Goal: Task Accomplishment & Management: Complete application form

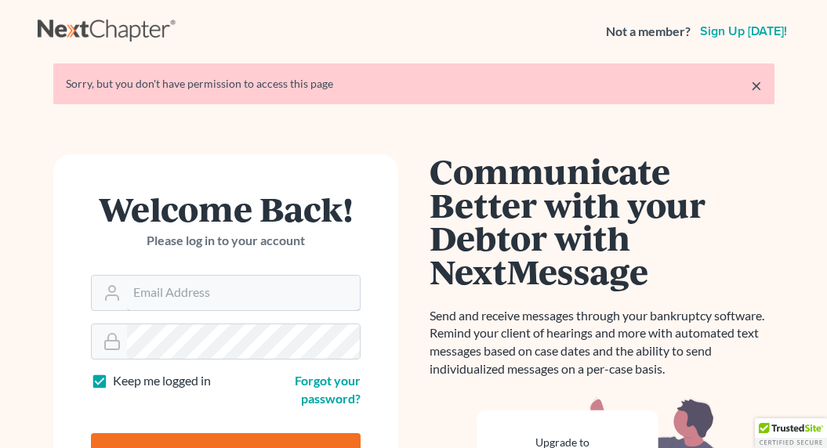
type input "[EMAIL_ADDRESS][DOMAIN_NAME]"
click at [234, 439] on input "Log In" at bounding box center [226, 452] width 270 height 39
type input "Thinking..."
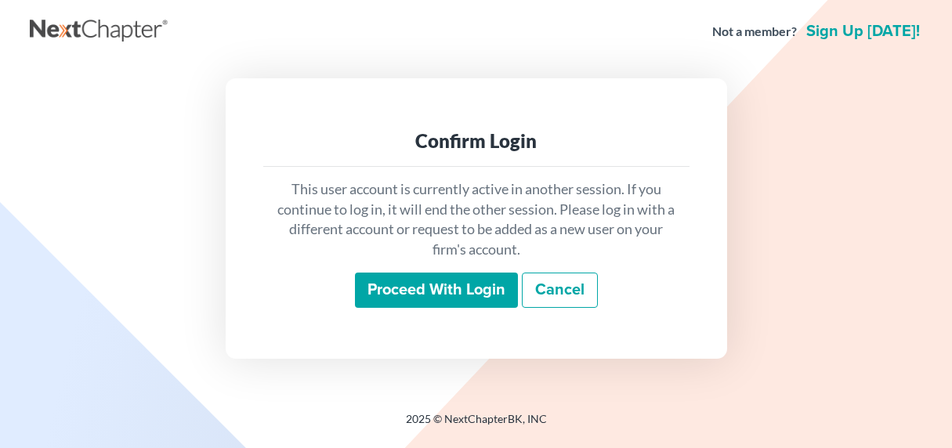
click at [432, 292] on input "Proceed with login" at bounding box center [436, 291] width 163 height 36
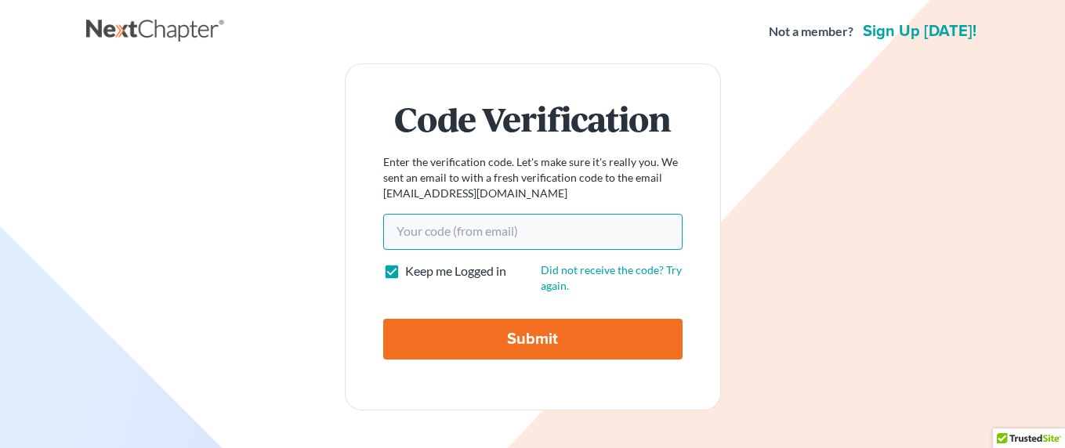
click at [446, 232] on input "Your code(from email)" at bounding box center [532, 232] width 299 height 36
paste input "4128d5"
type input "4128d5"
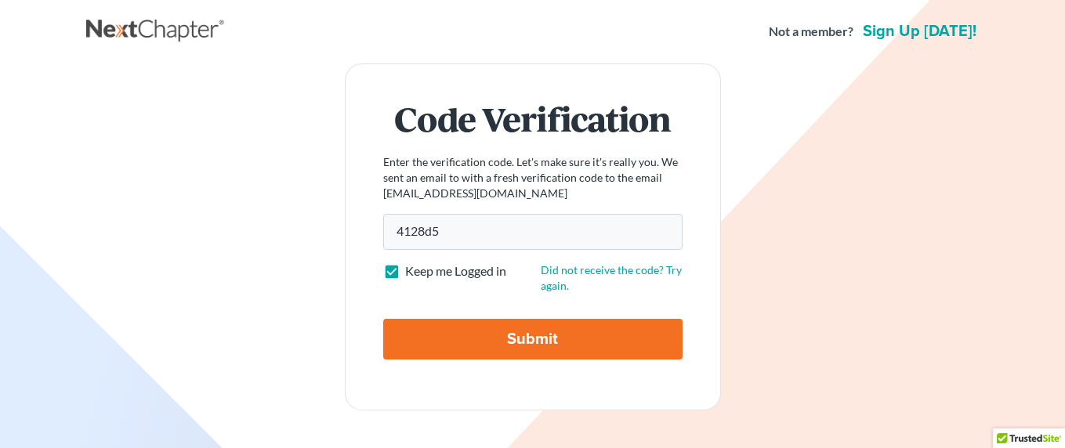
drag, startPoint x: 546, startPoint y: 327, endPoint x: 532, endPoint y: 307, distance: 24.1
click at [547, 327] on input "Submit" at bounding box center [532, 339] width 299 height 41
type input "Thinking..."
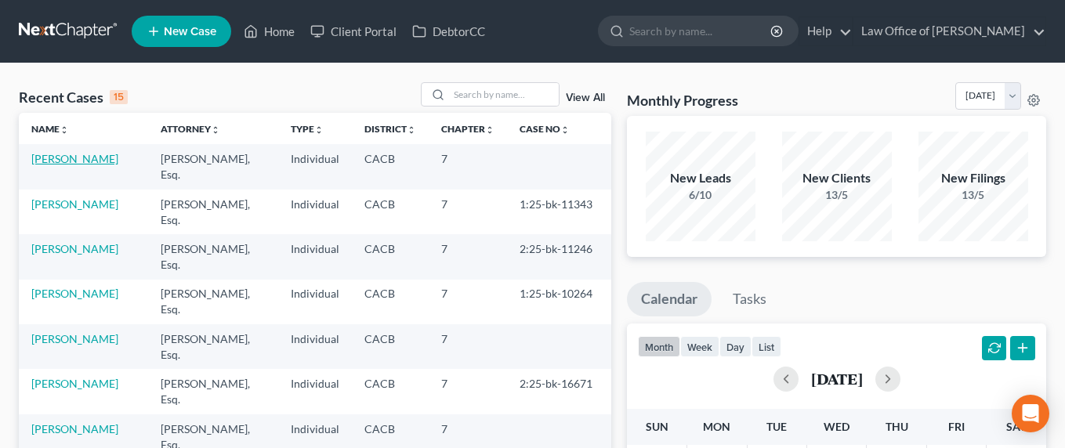
click at [68, 159] on link "Panosian, Aroutin" at bounding box center [74, 158] width 87 height 13
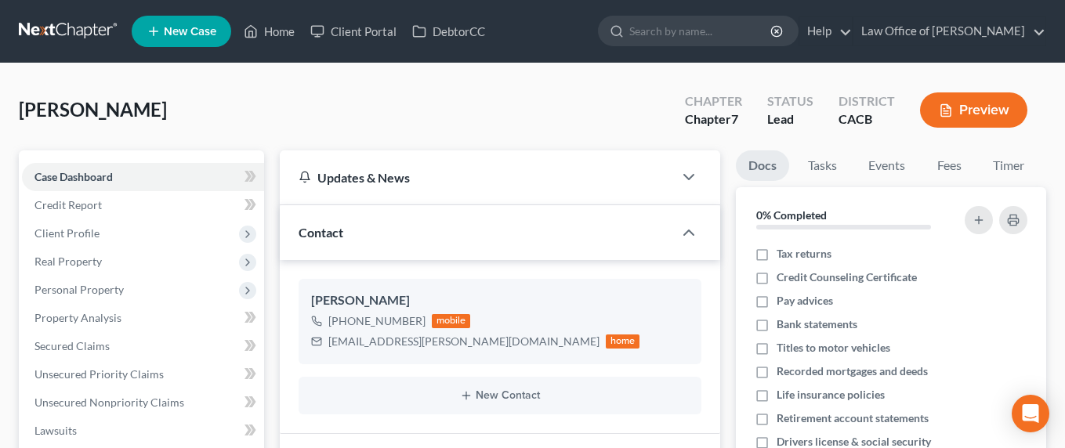
scroll to position [336, 0]
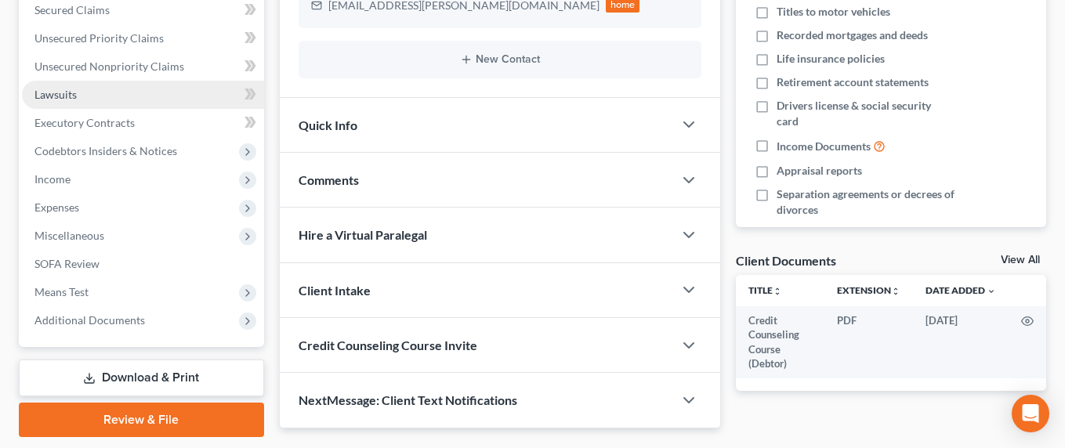
click at [63, 99] on span "Lawsuits" at bounding box center [55, 94] width 42 height 13
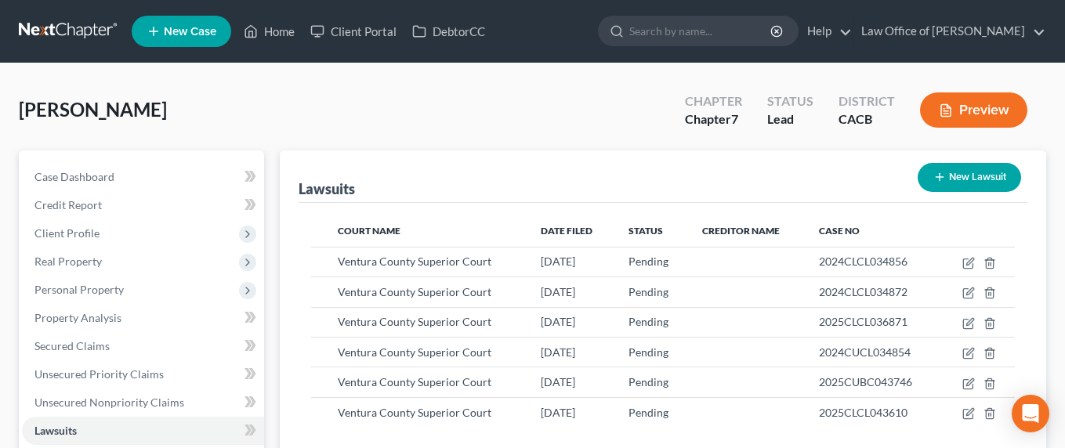
click at [959, 178] on button "New Lawsuit" at bounding box center [969, 177] width 103 height 29
select select "0"
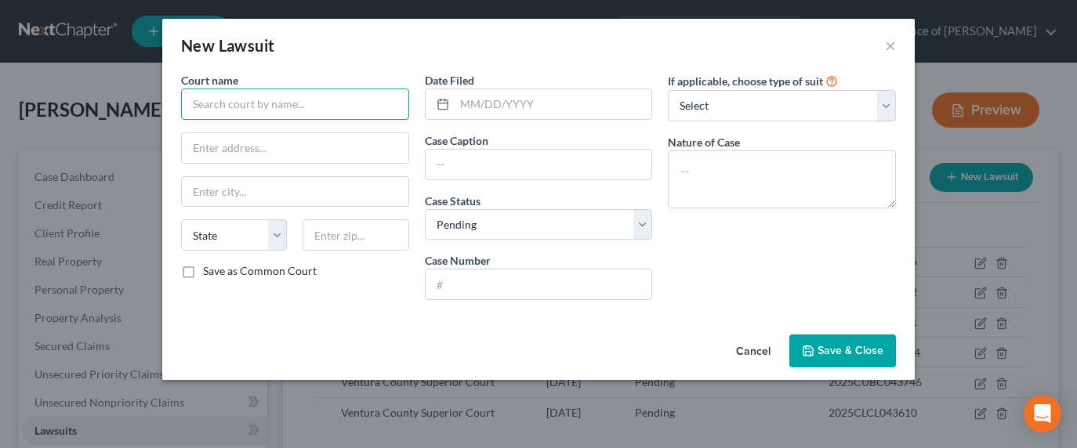
click at [265, 106] on input "text" at bounding box center [295, 104] width 228 height 31
type input "Small Claims Court"
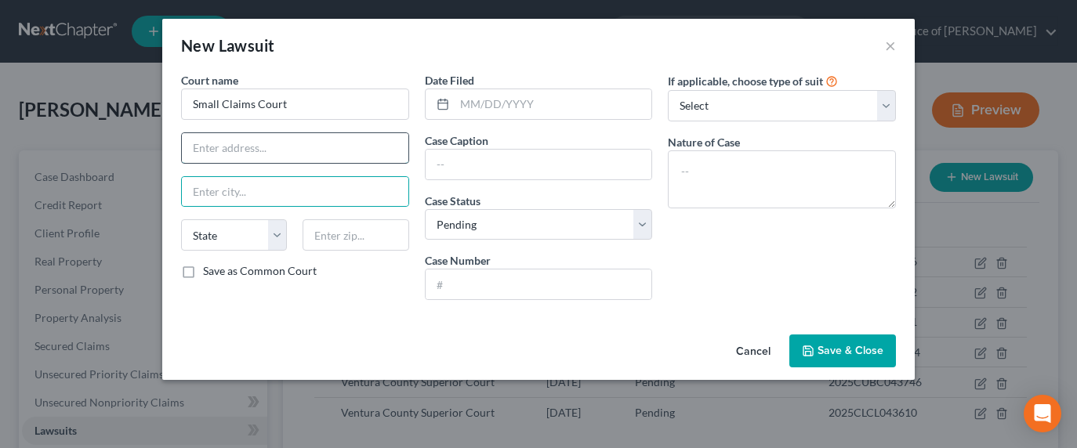
click at [248, 139] on input "text" at bounding box center [295, 148] width 227 height 30
type input "3855 F Alamot Street"
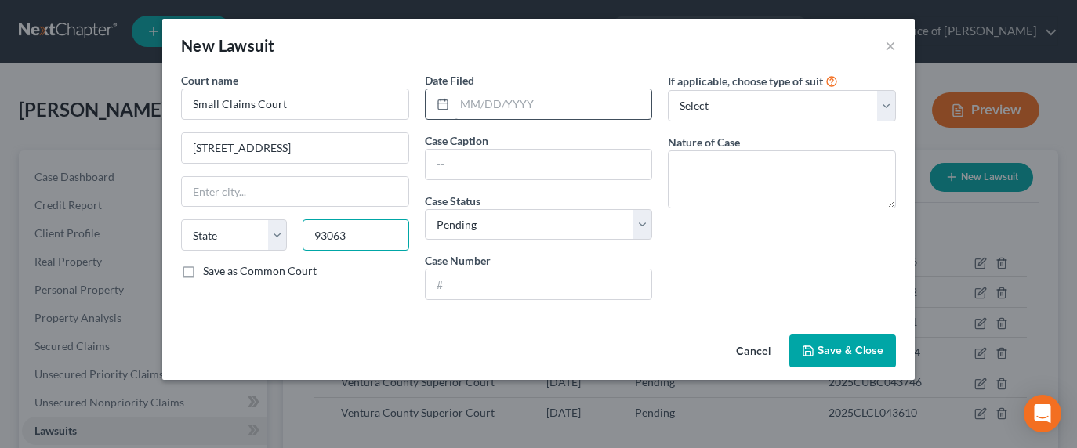
type input "93063"
click at [478, 95] on input "text" at bounding box center [554, 104] width 198 height 30
type input "[GEOGRAPHIC_DATA]"
select select "4"
type input "07/28/2025"
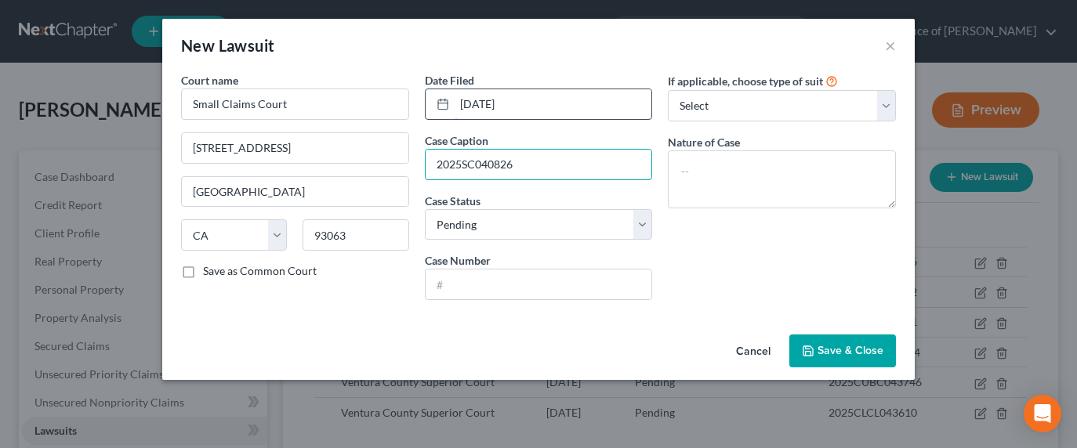
type input "2025SC040826"
drag, startPoint x: 530, startPoint y: 168, endPoint x: 393, endPoint y: 169, distance: 137.2
click at [393, 169] on div "Court name * Small Claims Court 3855 F Alamot Street Simi Valley State AL AK AR…" at bounding box center [538, 192] width 730 height 241
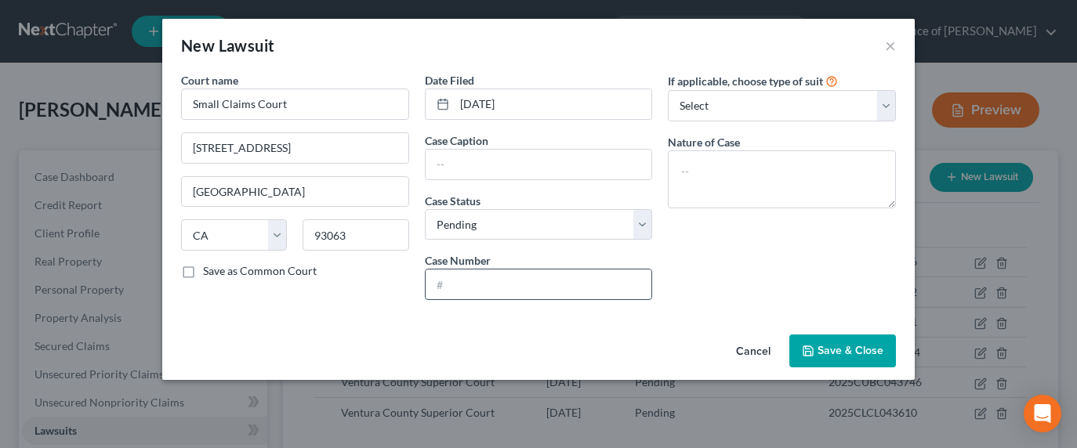
click at [437, 281] on input "text" at bounding box center [539, 285] width 227 height 30
paste input "2025SC040826"
type input "2025SC040826"
click at [473, 165] on input "text" at bounding box center [539, 165] width 227 height 30
type input "j"
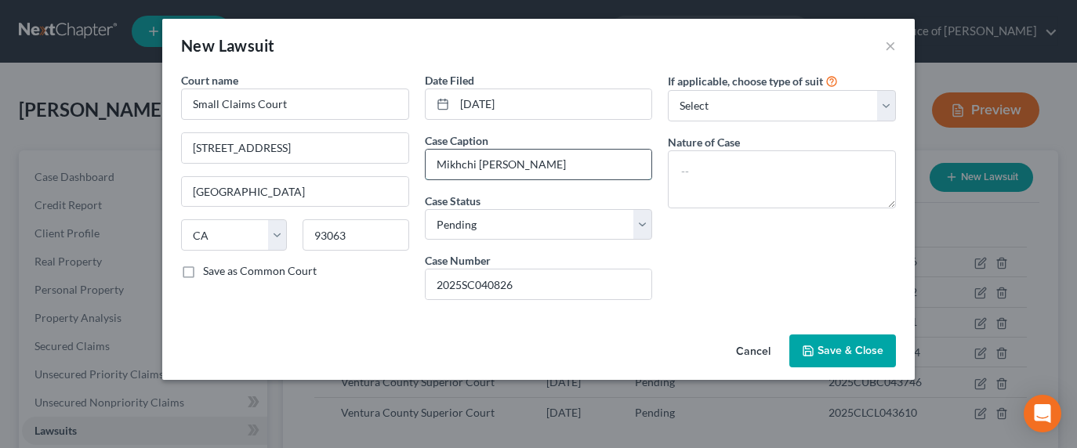
type input "Mikhchi v. Panosian"
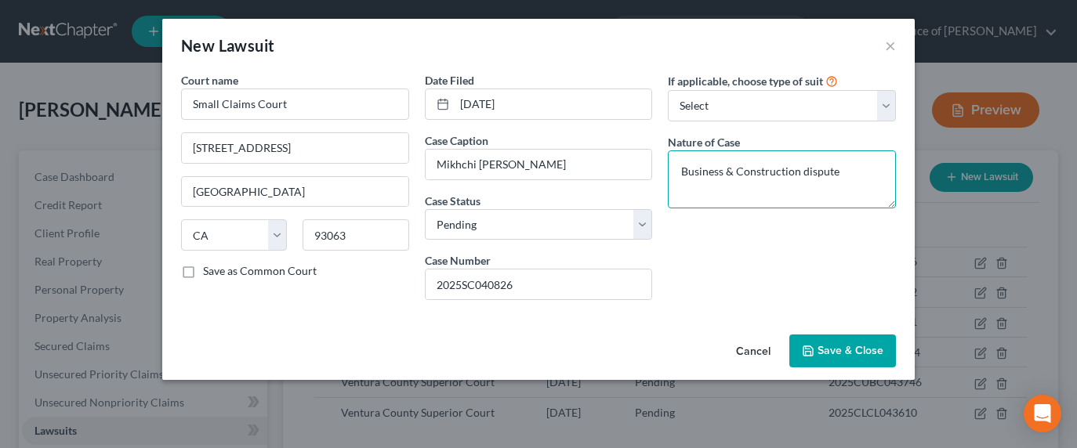
type textarea "Business & Construction dispute"
click at [865, 343] on button "Save & Close" at bounding box center [842, 351] width 107 height 33
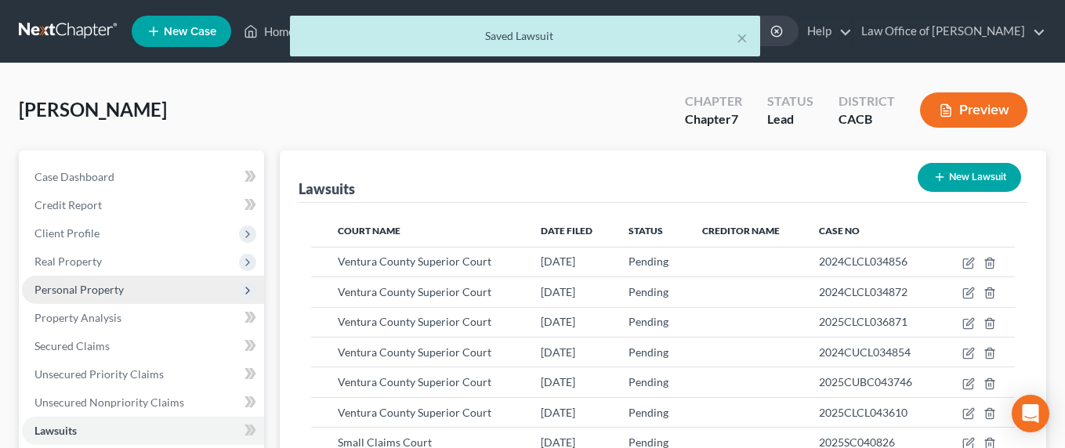
drag, startPoint x: 90, startPoint y: 295, endPoint x: 99, endPoint y: 293, distance: 8.9
click at [90, 295] on span "Personal Property" at bounding box center [143, 290] width 242 height 28
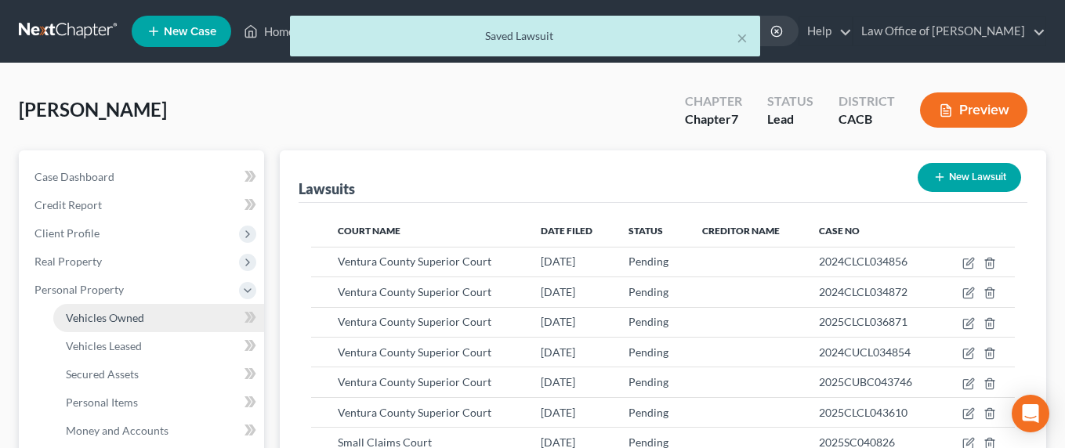
click at [100, 319] on span "Vehicles Owned" at bounding box center [105, 317] width 78 height 13
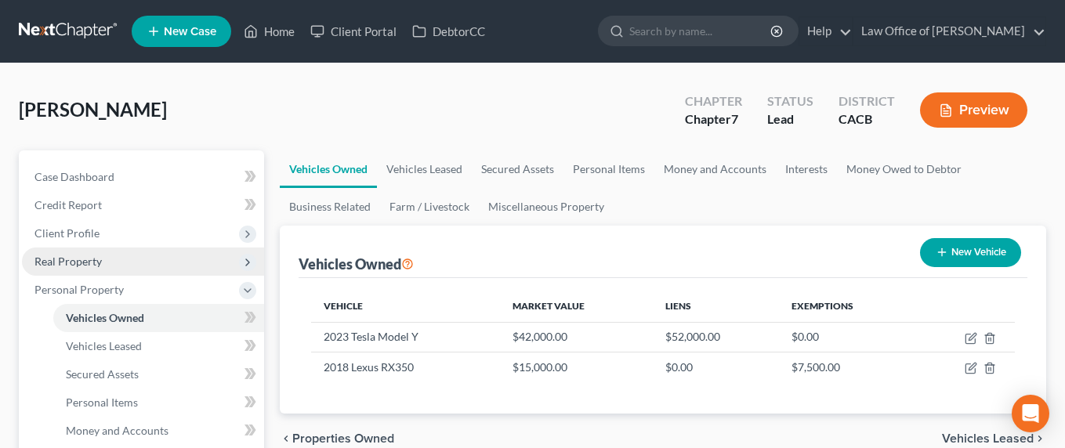
click at [69, 261] on span "Real Property" at bounding box center [67, 261] width 67 height 13
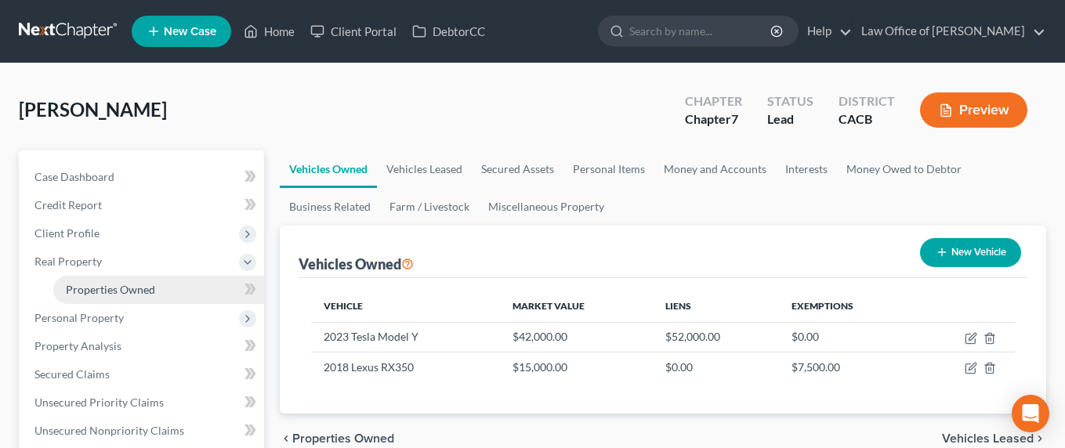
click at [88, 278] on link "Properties Owned" at bounding box center [158, 290] width 211 height 28
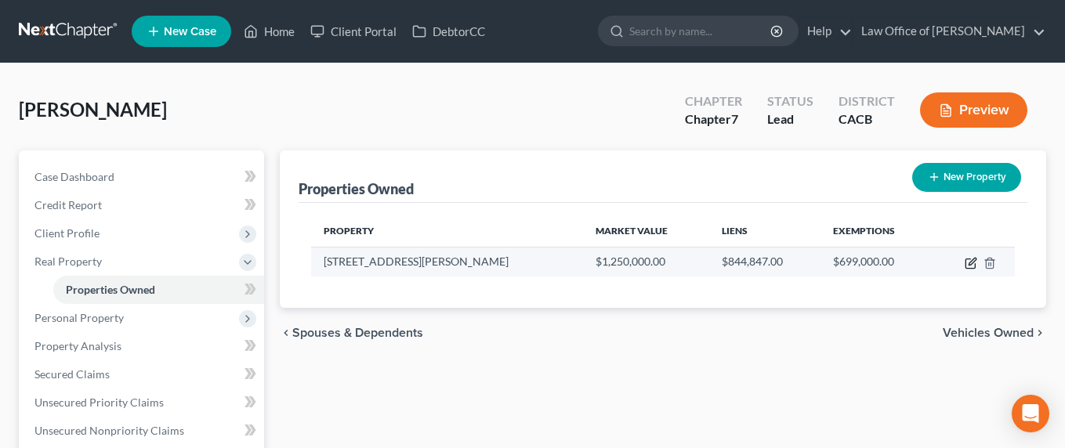
click at [973, 263] on icon "button" at bounding box center [971, 263] width 13 height 13
select select "4"
select select "0"
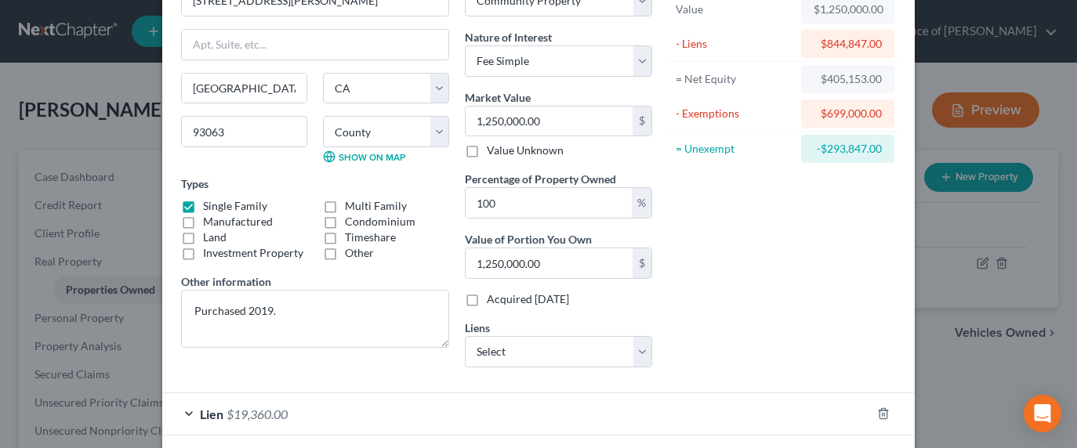
scroll to position [162, 0]
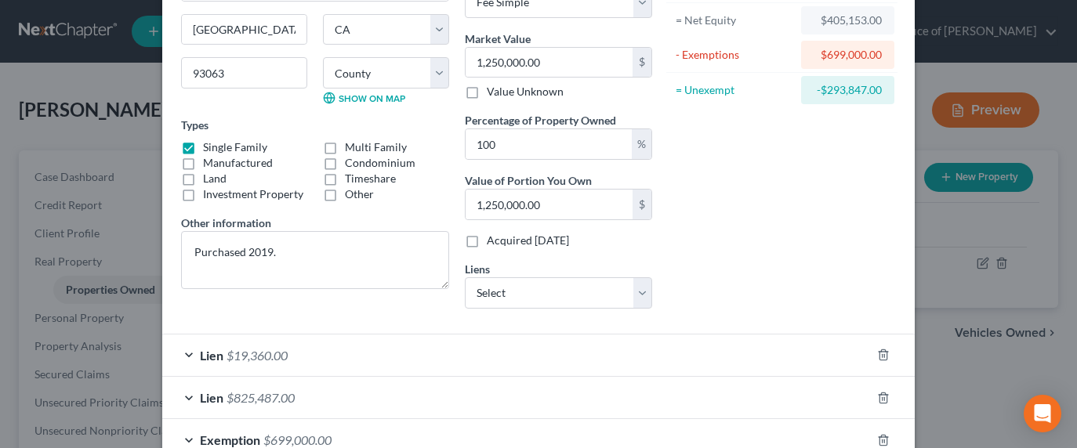
click at [310, 351] on div "Lien $19,360.00" at bounding box center [516, 356] width 709 height 42
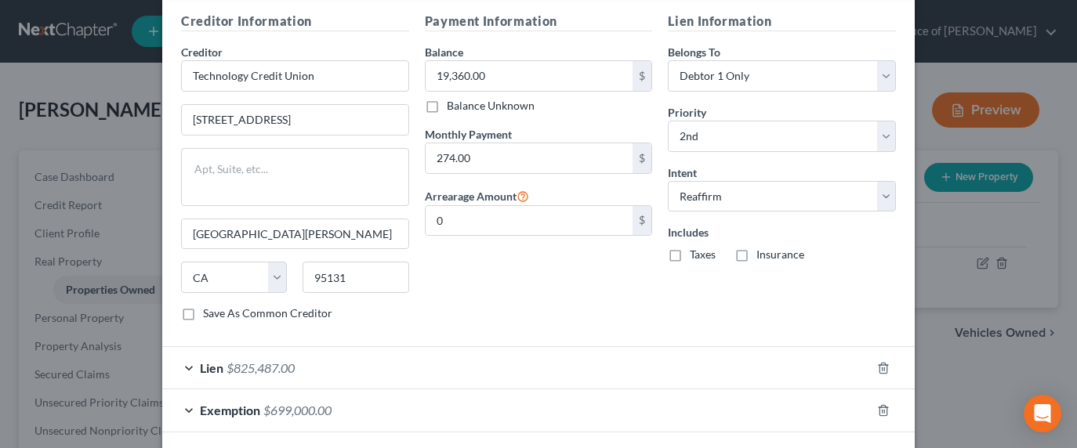
scroll to position [616, 0]
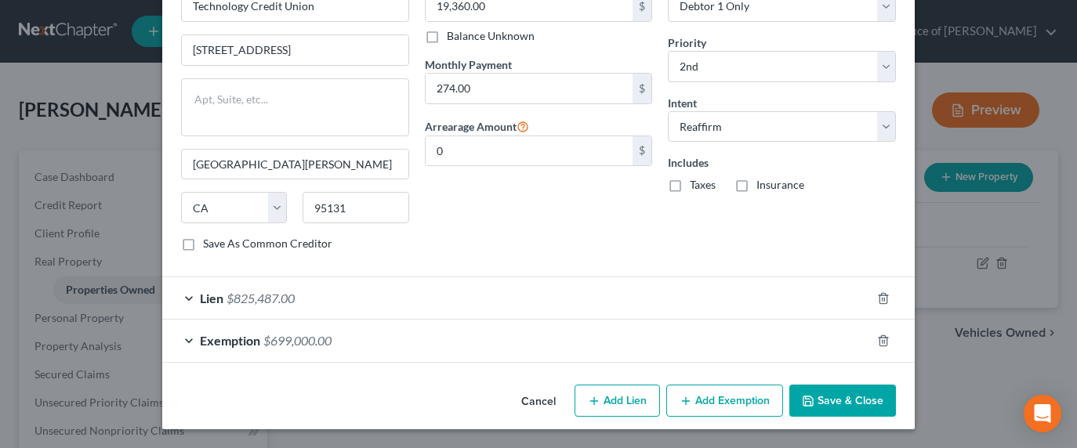
click at [339, 316] on div "Lien $825,487.00" at bounding box center [516, 298] width 709 height 42
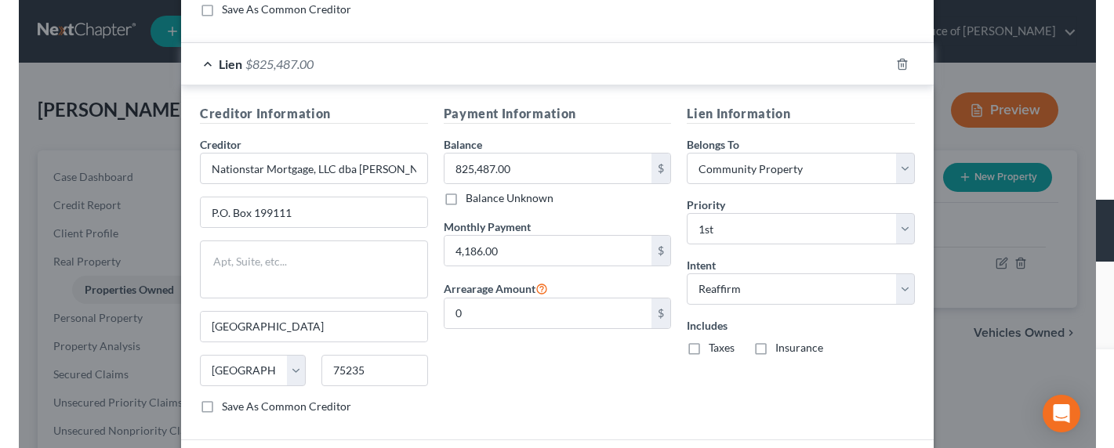
scroll to position [970, 0]
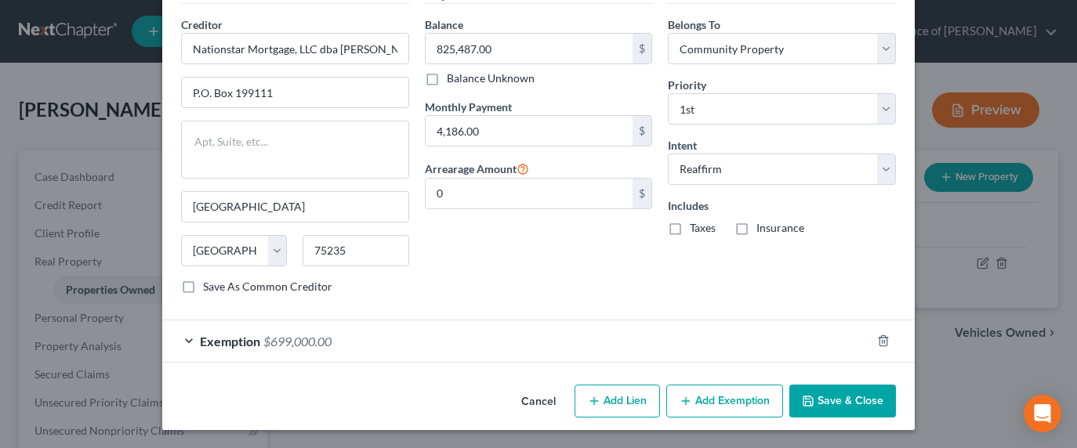
click at [871, 412] on button "Save & Close" at bounding box center [842, 401] width 107 height 33
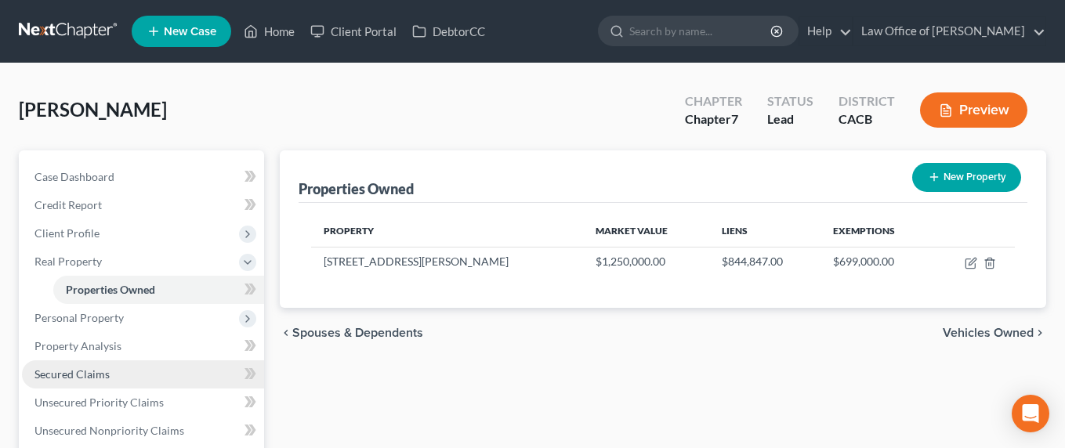
click at [79, 375] on span "Secured Claims" at bounding box center [71, 374] width 75 height 13
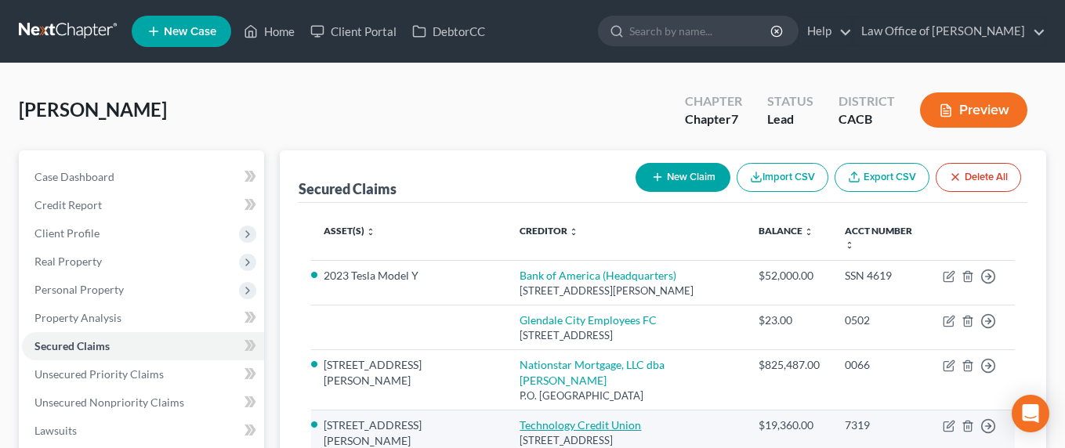
click at [534, 419] on link "Technology Credit Union" at bounding box center [580, 425] width 121 height 13
select select "4"
select select "2"
select select "0"
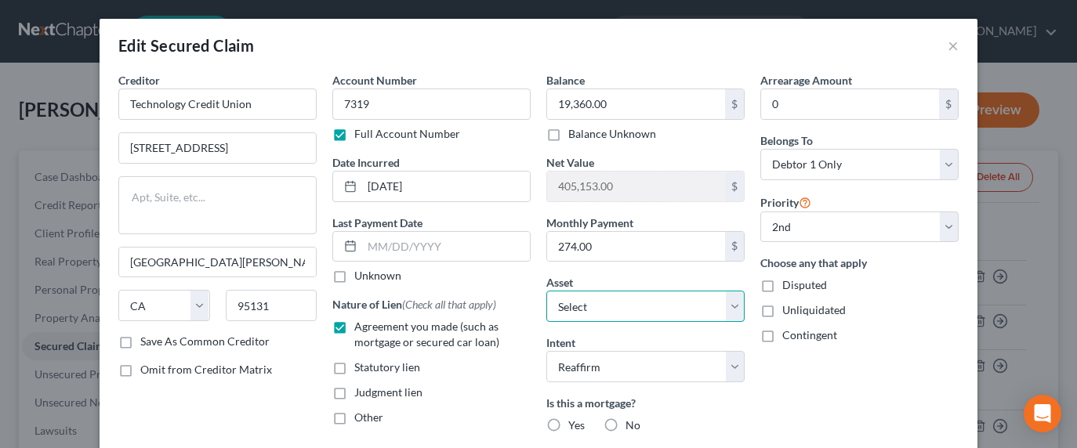
click at [629, 304] on select "Select Other Multiple Assets Estimated Tax Refund Next Year (owed to debtor) - …" at bounding box center [645, 306] width 198 height 31
select select "0"
select select "1"
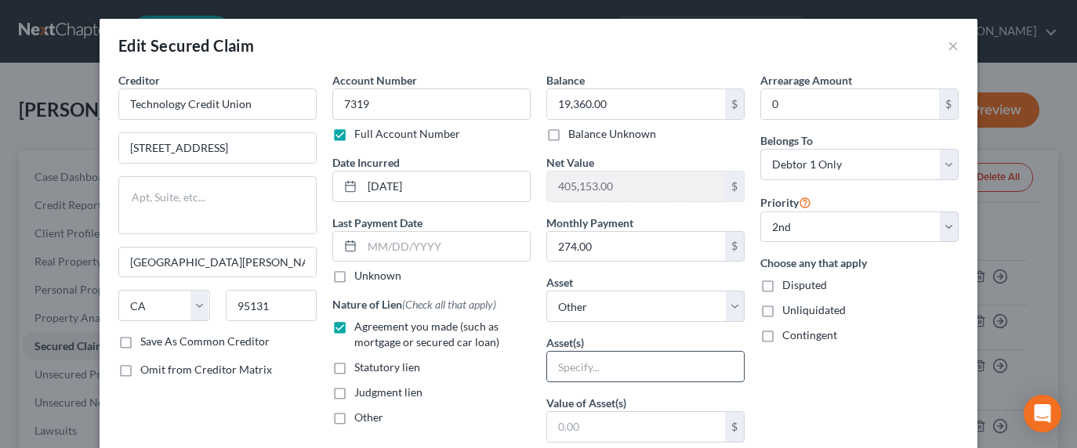
click at [625, 368] on input "text" at bounding box center [645, 367] width 197 height 30
type input "Solar Panels"
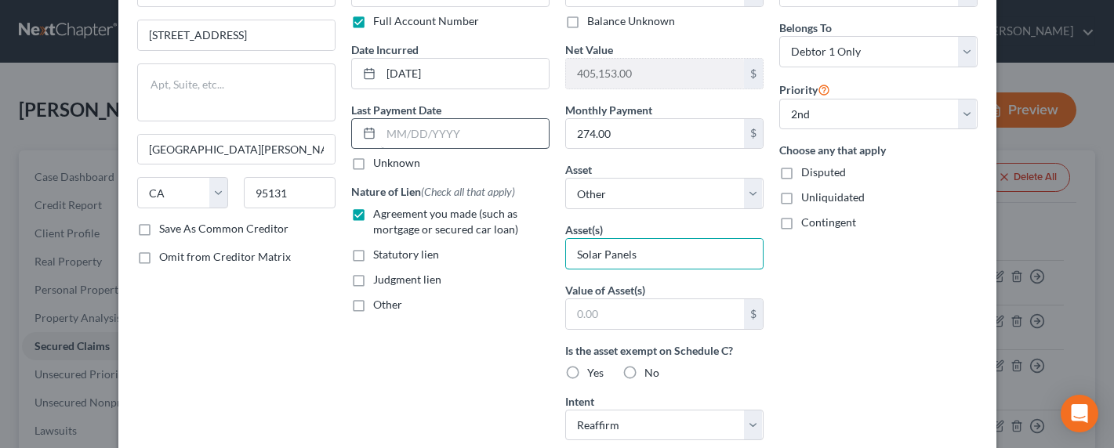
scroll to position [78, 0]
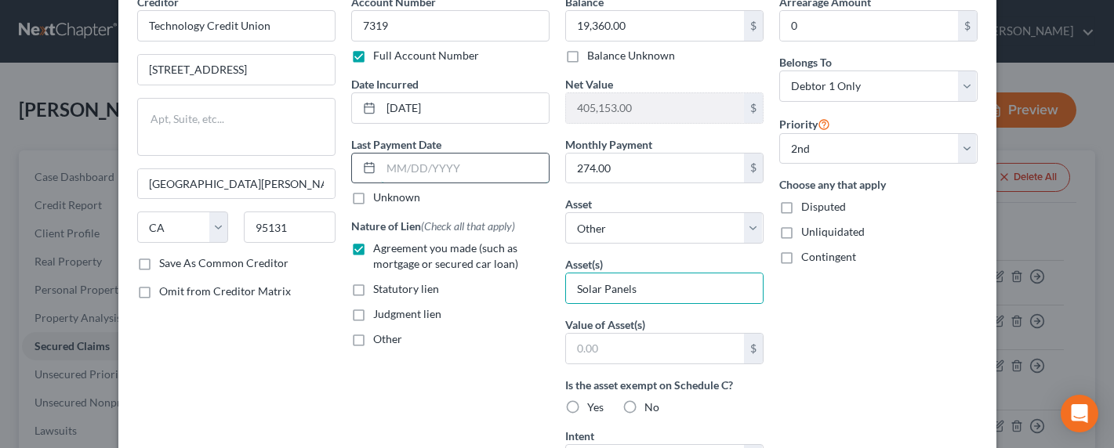
click at [412, 159] on input "text" at bounding box center [465, 169] width 168 height 30
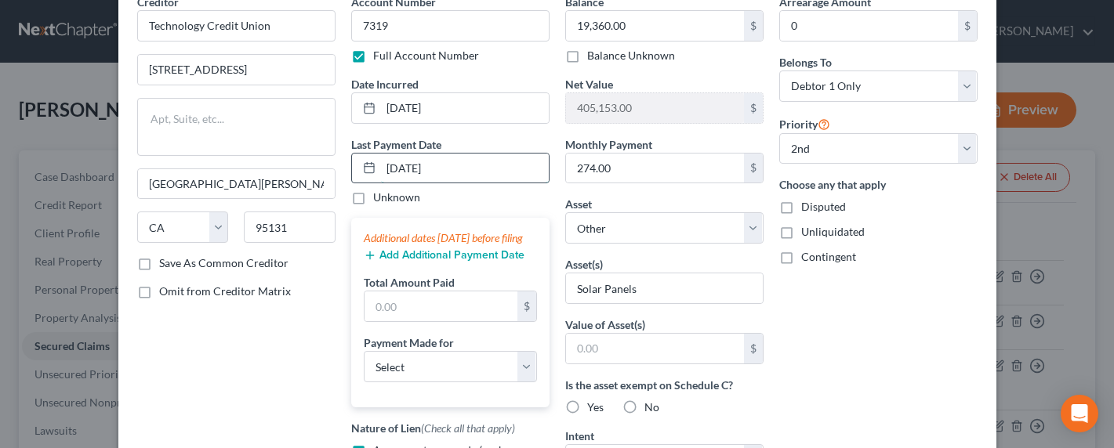
type input "08/05/2025"
click at [426, 262] on button "Add Additional Payment Date" at bounding box center [444, 255] width 161 height 13
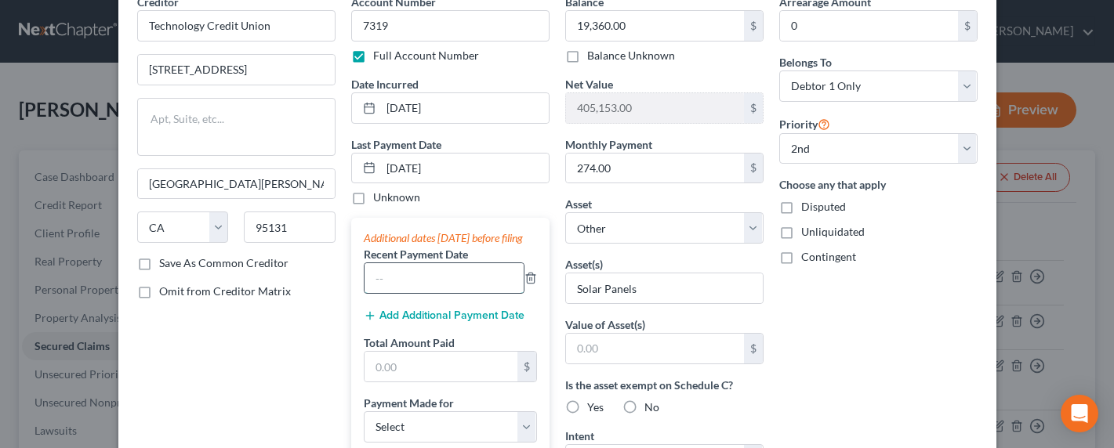
click at [404, 293] on input "text" at bounding box center [443, 278] width 159 height 30
type input "07/2025"
click at [417, 322] on button "Add Additional Payment Date" at bounding box center [444, 316] width 161 height 13
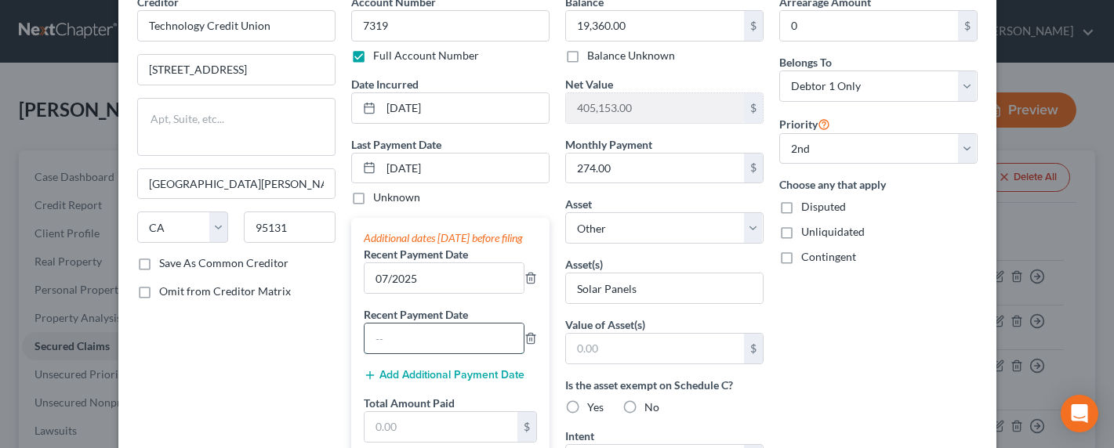
click at [405, 353] on input "text" at bounding box center [443, 339] width 159 height 30
type input "06/2025"
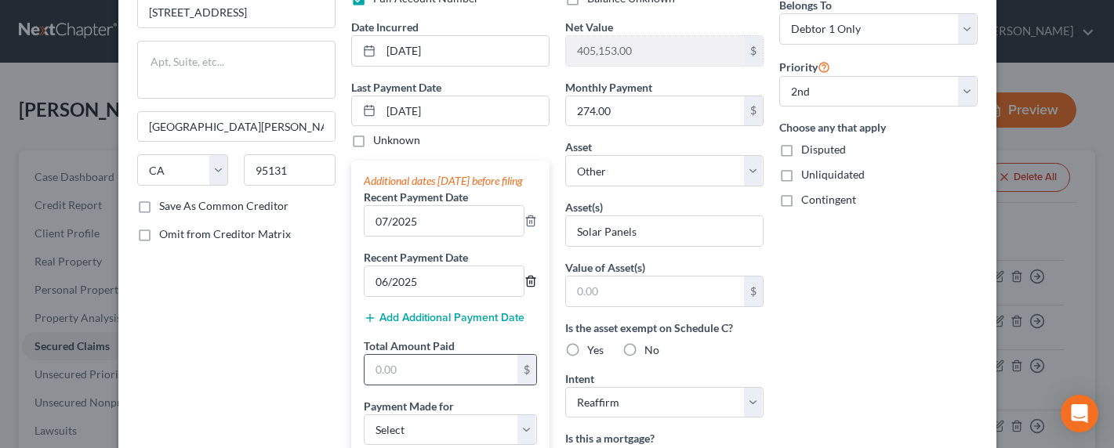
scroll to position [147, 0]
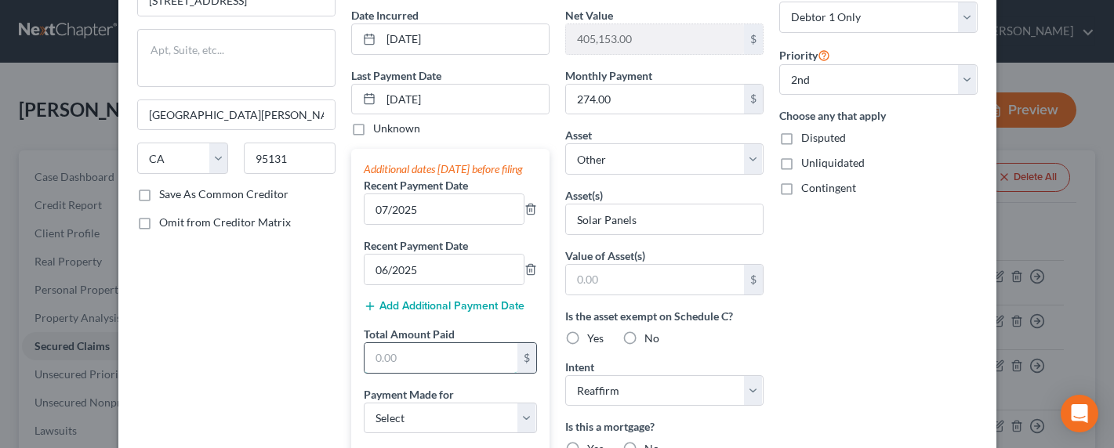
click at [411, 371] on input "text" at bounding box center [440, 358] width 153 height 30
type input "795"
click at [427, 427] on select "Select Car Credit Card Loan Repayment Mortgage Other Suppliers Or Vendors" at bounding box center [450, 418] width 173 height 31
select select "4"
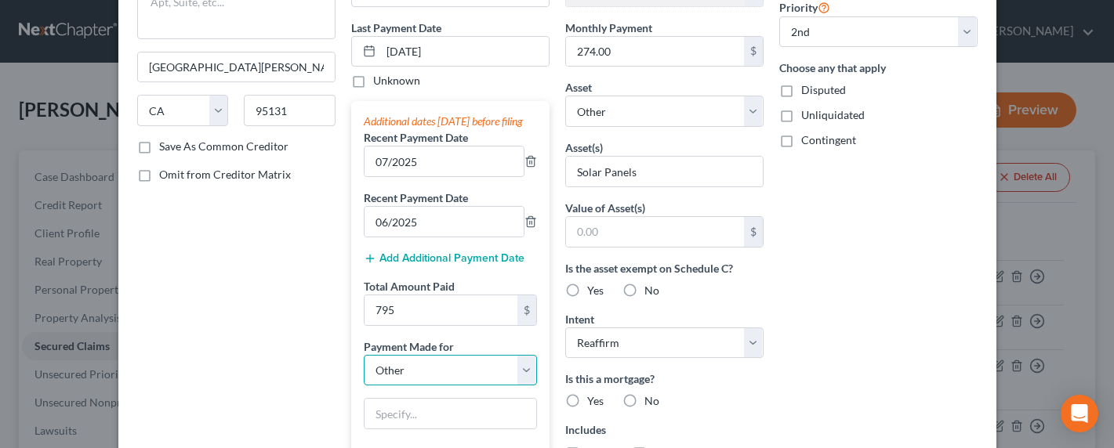
scroll to position [210, 0]
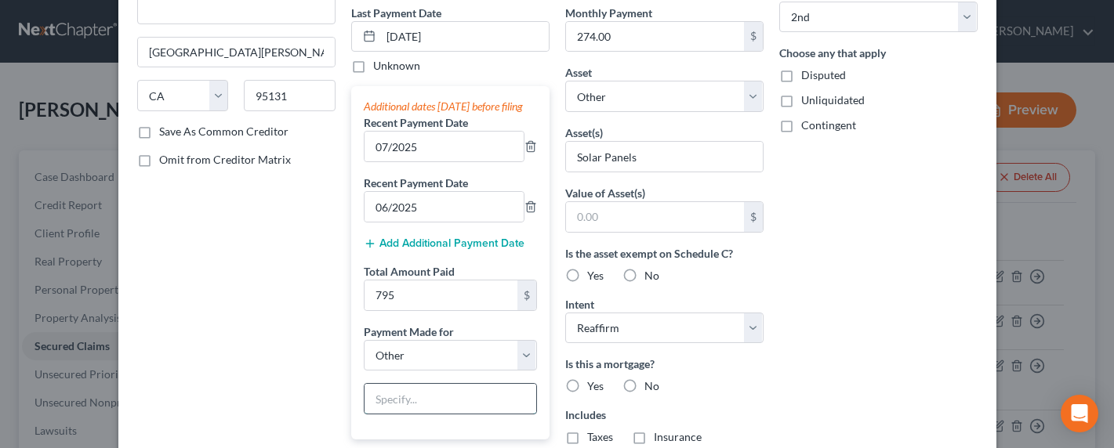
click at [420, 414] on input "text" at bounding box center [450, 399] width 172 height 30
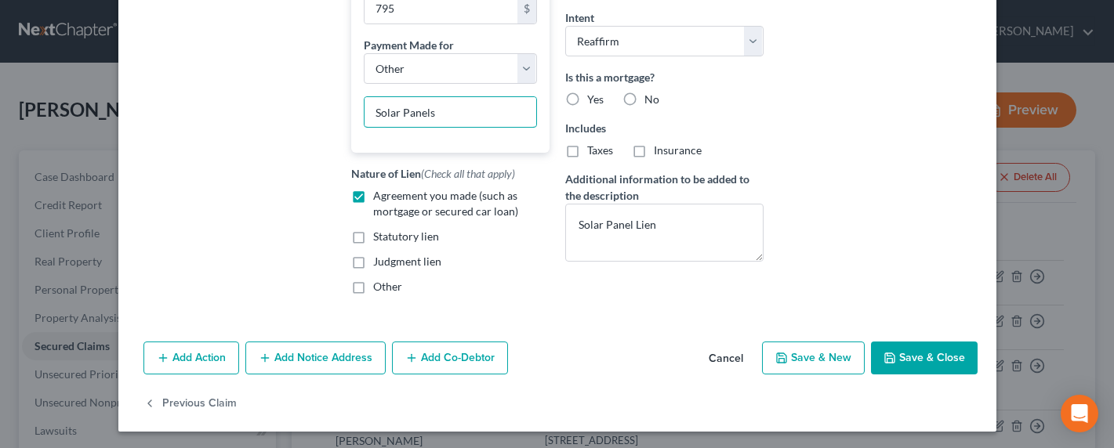
scroll to position [515, 0]
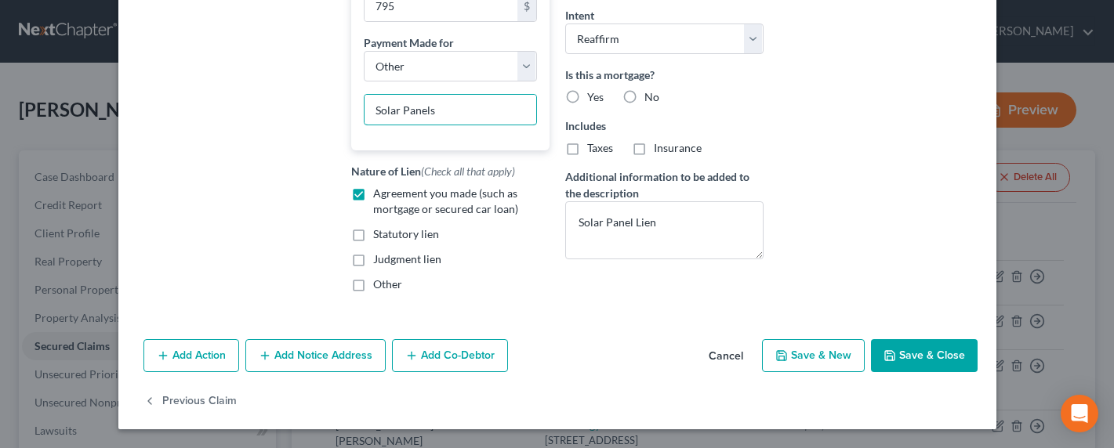
type input "Solar Panels"
click at [373, 234] on label "Statutory lien" at bounding box center [406, 235] width 66 height 16
click at [379, 234] on input "Statutory lien" at bounding box center [384, 232] width 10 height 10
checkbox input "true"
click at [917, 347] on button "Save & Close" at bounding box center [924, 355] width 107 height 33
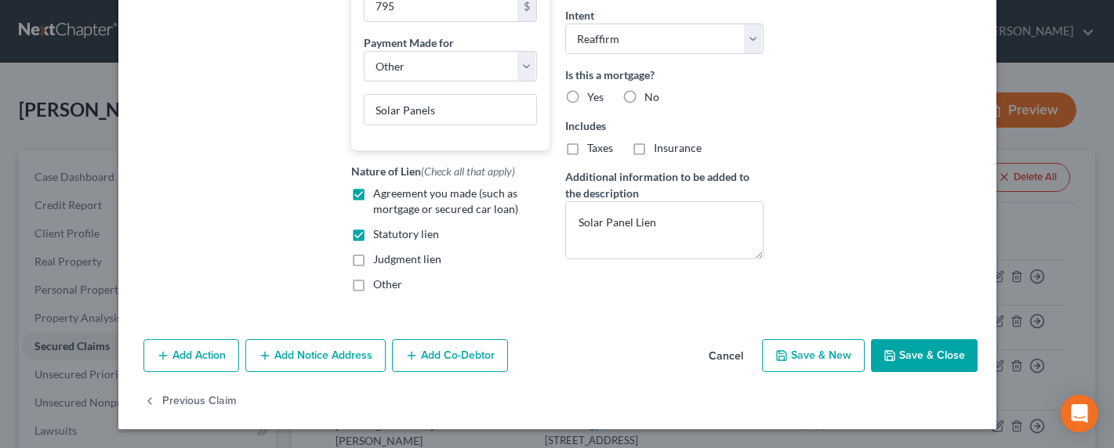
select select
select select "0"
select select
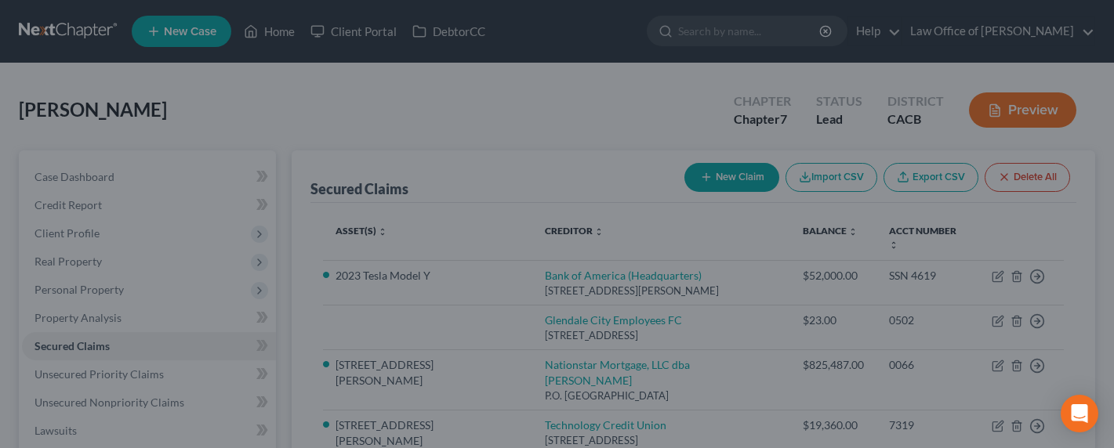
scroll to position [472, 0]
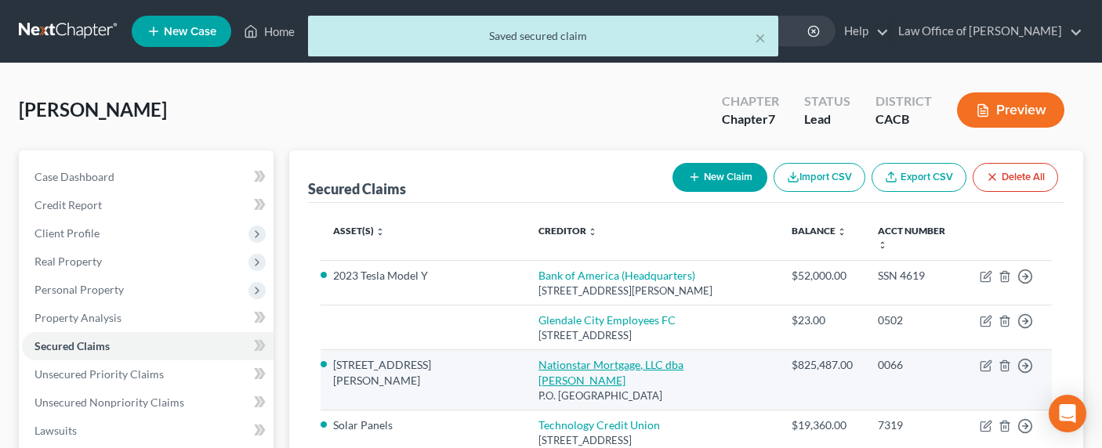
click at [553, 358] on link "Nationstar Mortgage, LLC dba [PERSON_NAME]" at bounding box center [610, 372] width 145 height 29
select select "45"
select select "2"
select select "4"
select select "0"
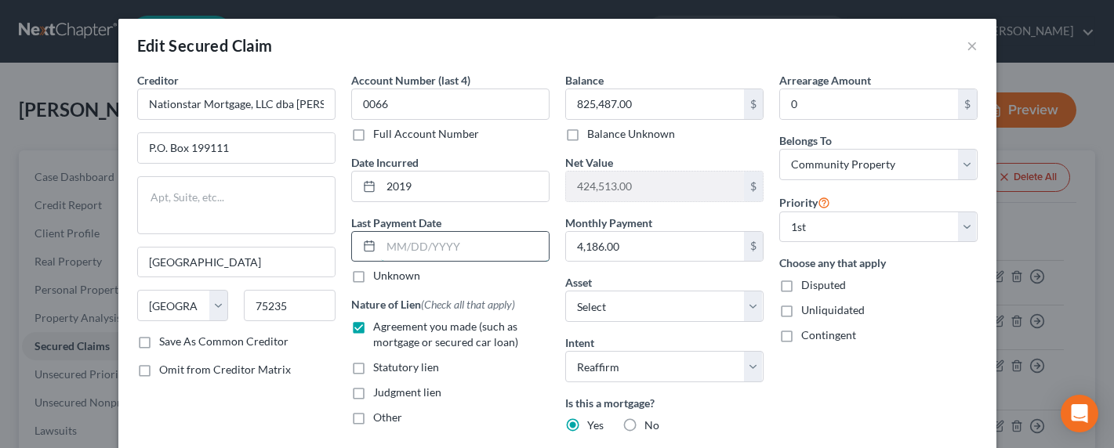
click at [400, 245] on input "text" at bounding box center [465, 247] width 168 height 30
type input "0"
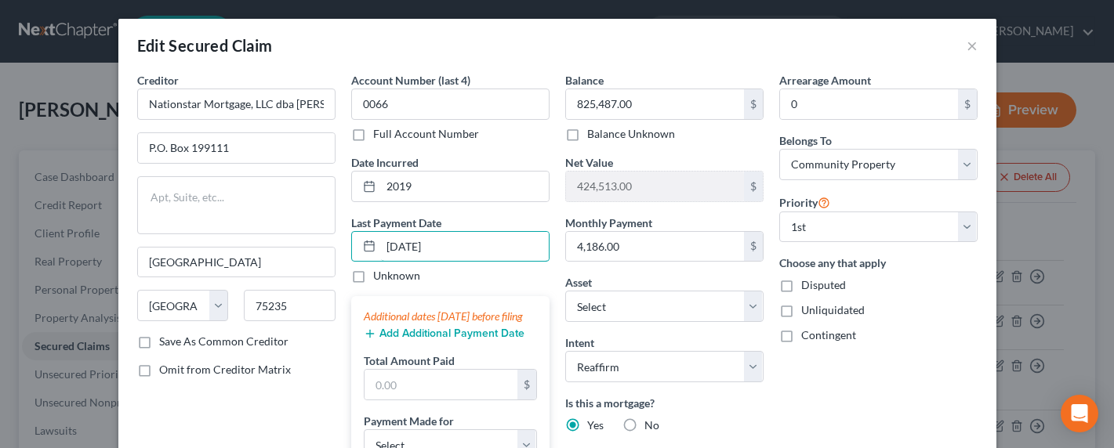
type input "08/01/2025"
click at [434, 340] on button "Add Additional Payment Date" at bounding box center [444, 334] width 161 height 13
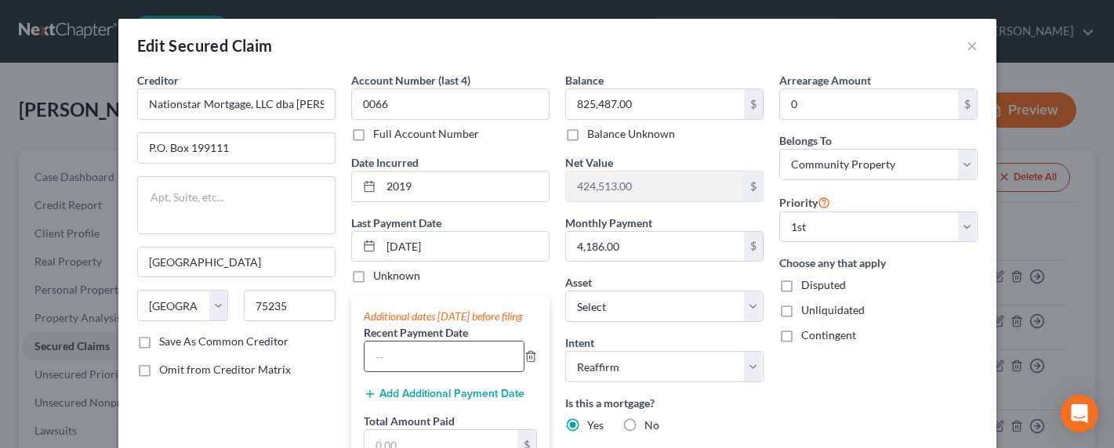
click at [426, 369] on input "text" at bounding box center [443, 357] width 159 height 30
type input "07/2025"
click at [408, 401] on button "Add Additional Payment Date" at bounding box center [444, 394] width 161 height 13
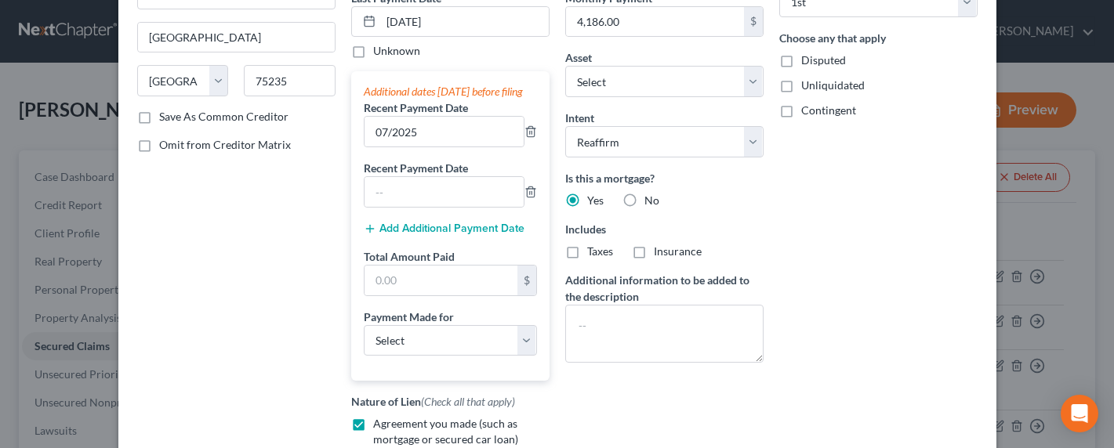
scroll to position [194, 0]
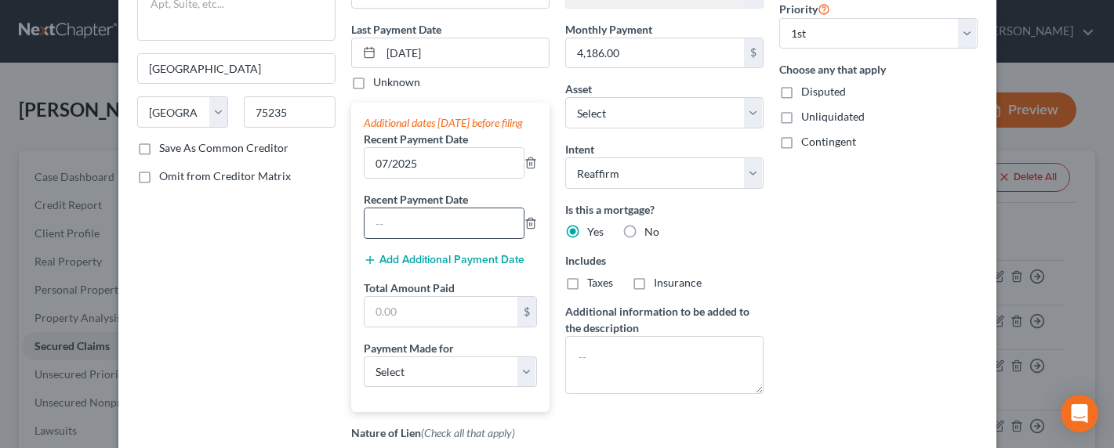
click at [389, 238] on input "text" at bounding box center [443, 223] width 159 height 30
type input "06/2025"
click at [370, 325] on input "text" at bounding box center [440, 312] width 153 height 30
type input "14,350"
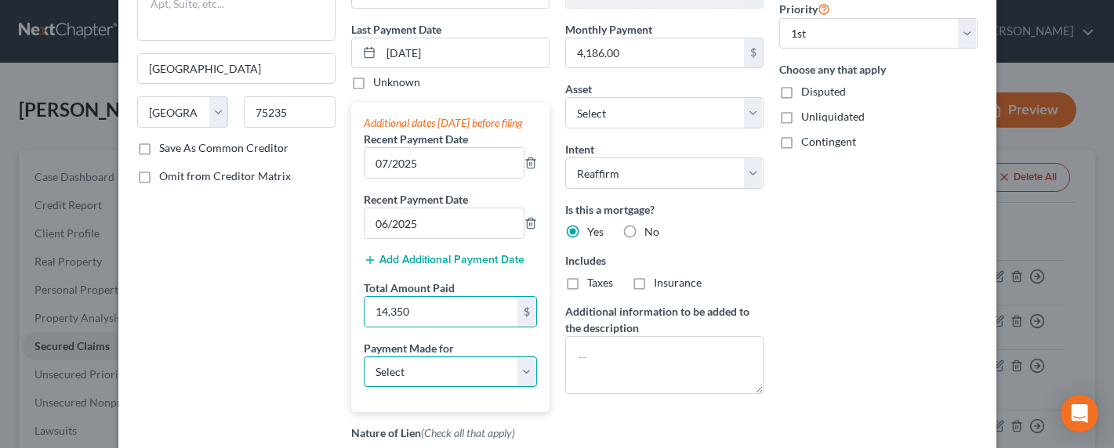
click at [403, 386] on select "Select Car Credit Card Loan Repayment Mortgage Other Suppliers Or Vendors" at bounding box center [450, 372] width 173 height 31
select select "3"
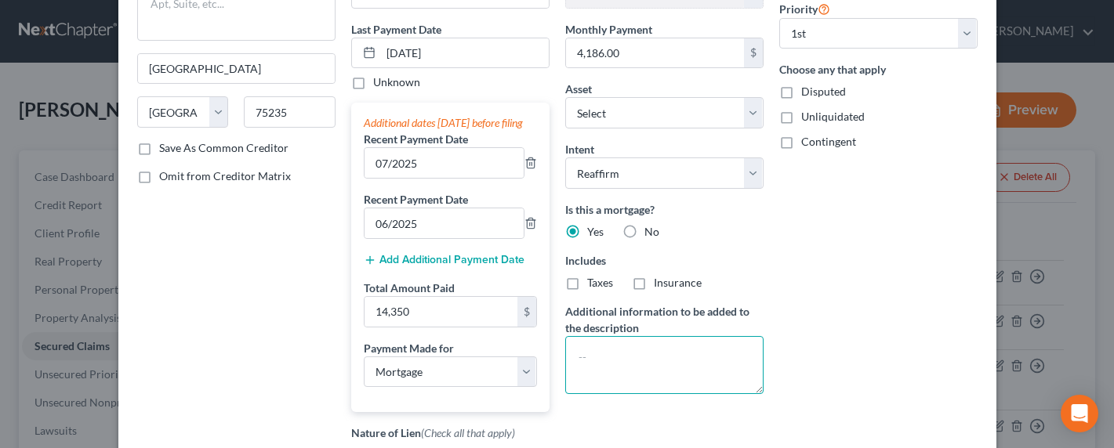
click at [613, 360] on textarea at bounding box center [664, 365] width 198 height 58
type textarea "Mortgage on Home"
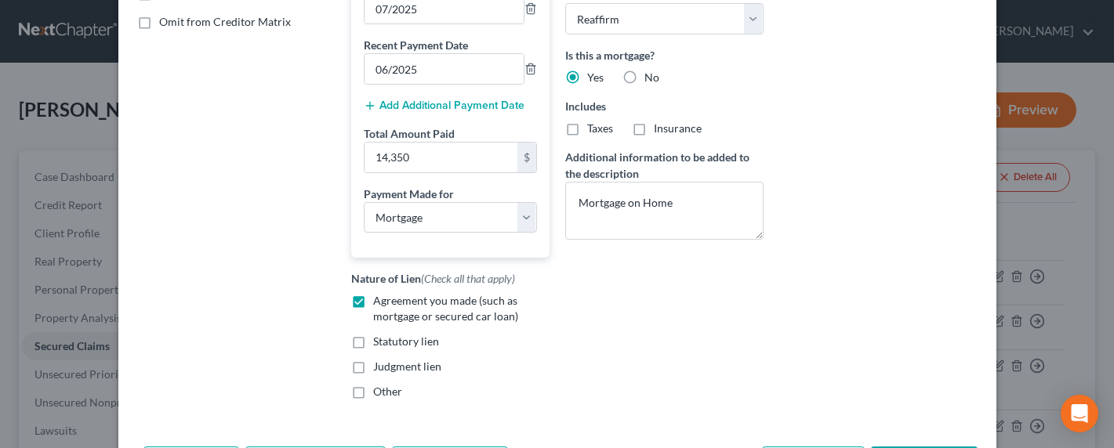
scroll to position [395, 0]
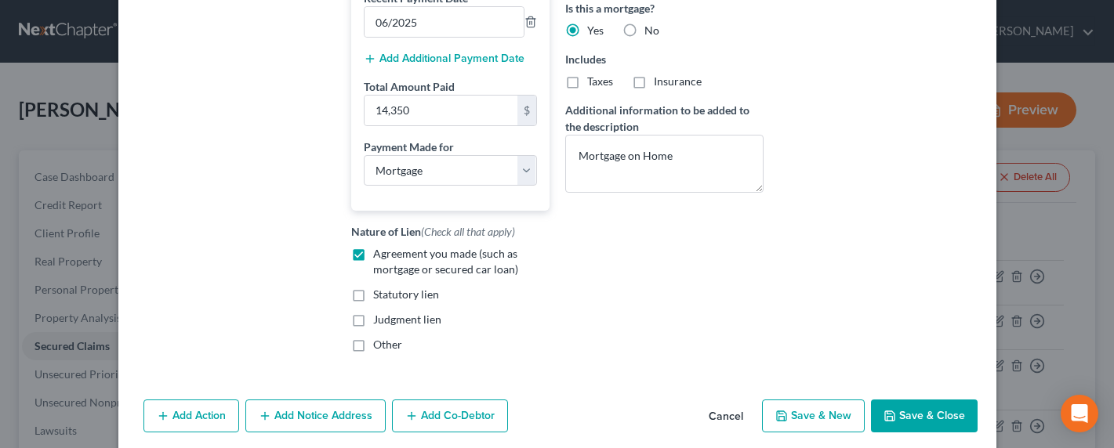
click at [912, 433] on button "Save & Close" at bounding box center [924, 416] width 107 height 33
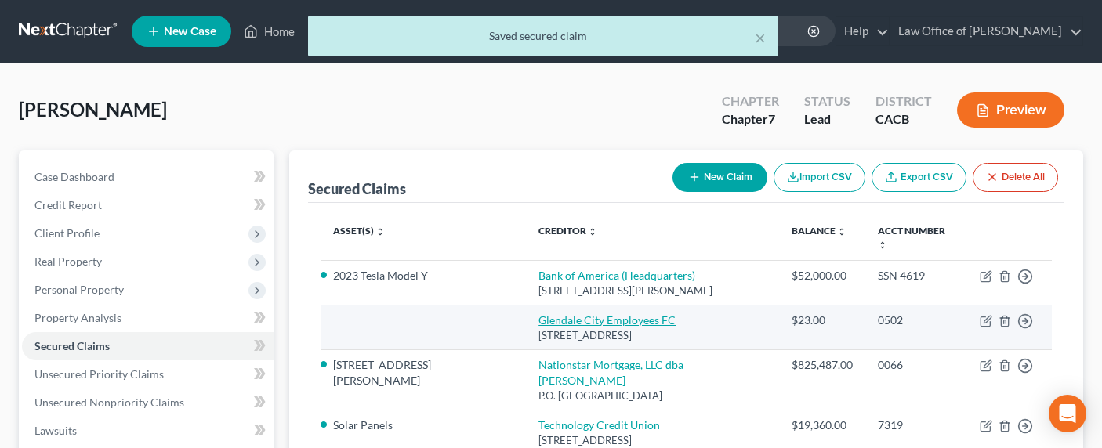
click at [556, 314] on link "Glendale City Employees FC" at bounding box center [606, 320] width 137 height 13
select select "4"
select select "0"
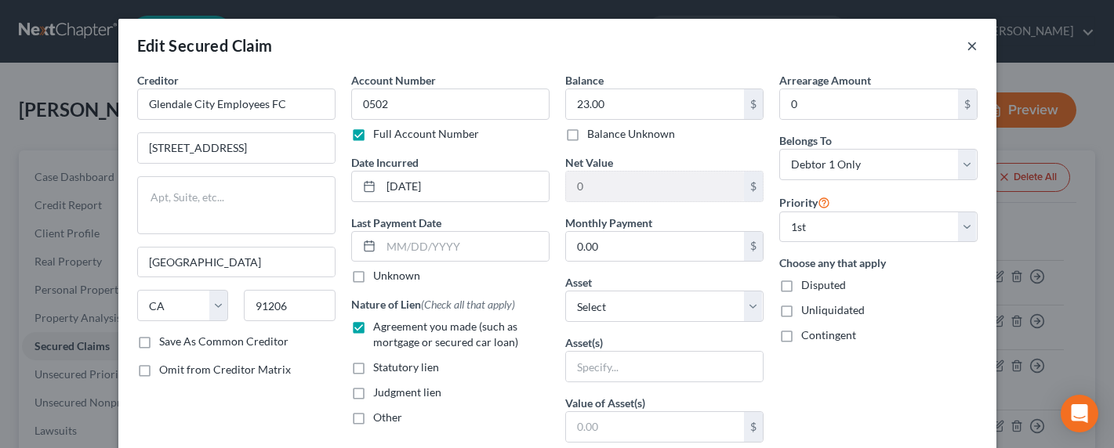
click at [966, 45] on button "×" at bounding box center [971, 45] width 11 height 19
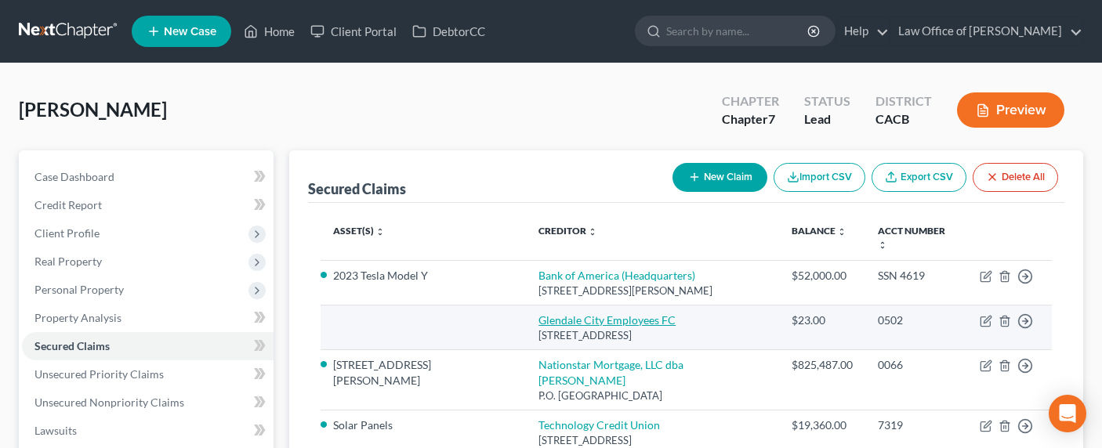
click at [561, 314] on link "Glendale City Employees FC" at bounding box center [606, 320] width 137 height 13
select select "4"
select select "0"
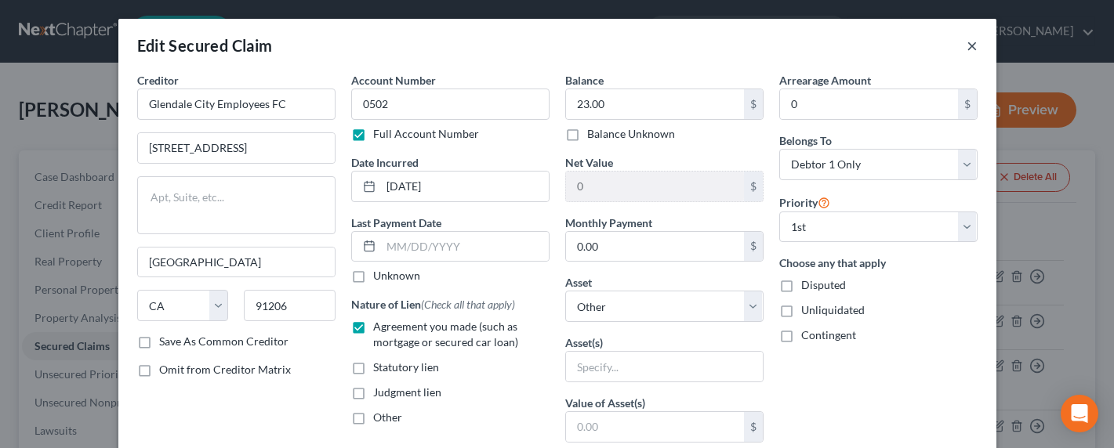
click at [966, 50] on button "×" at bounding box center [971, 45] width 11 height 19
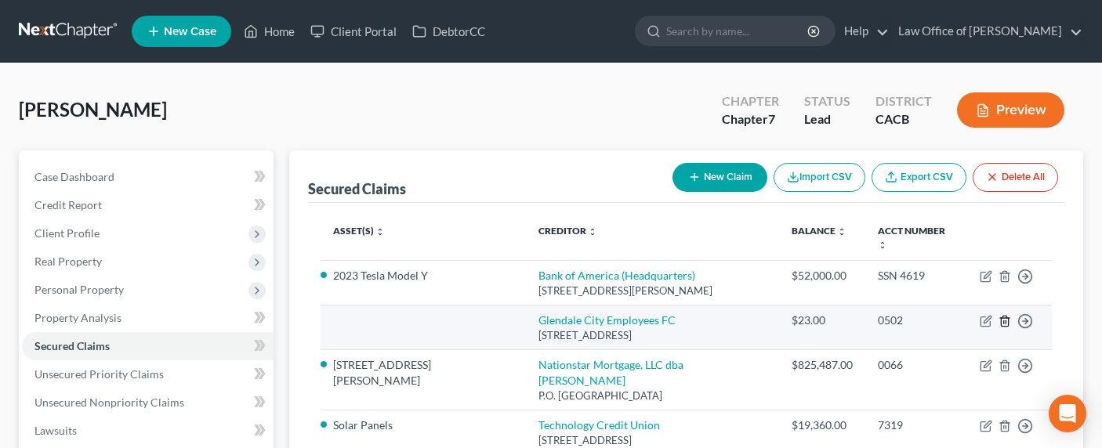
click at [1010, 315] on icon "button" at bounding box center [1005, 321] width 13 height 13
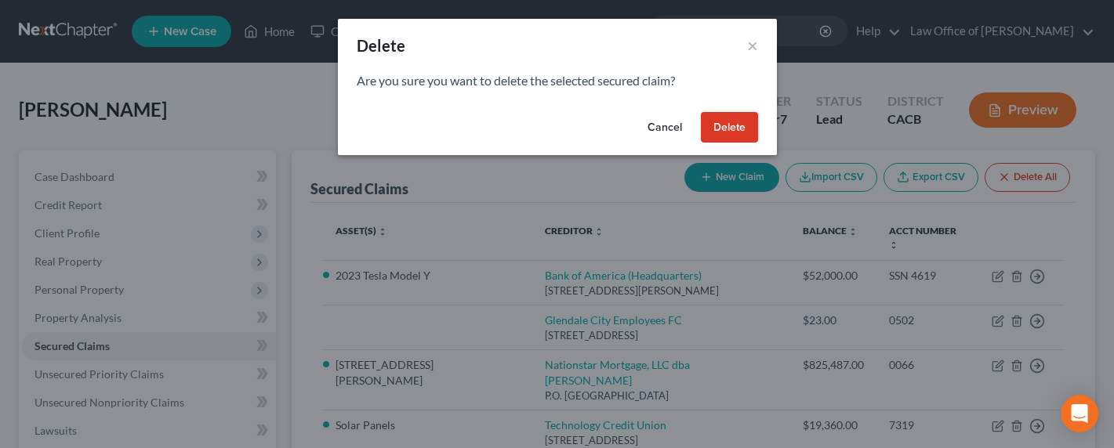
click at [733, 129] on button "Delete" at bounding box center [729, 127] width 57 height 31
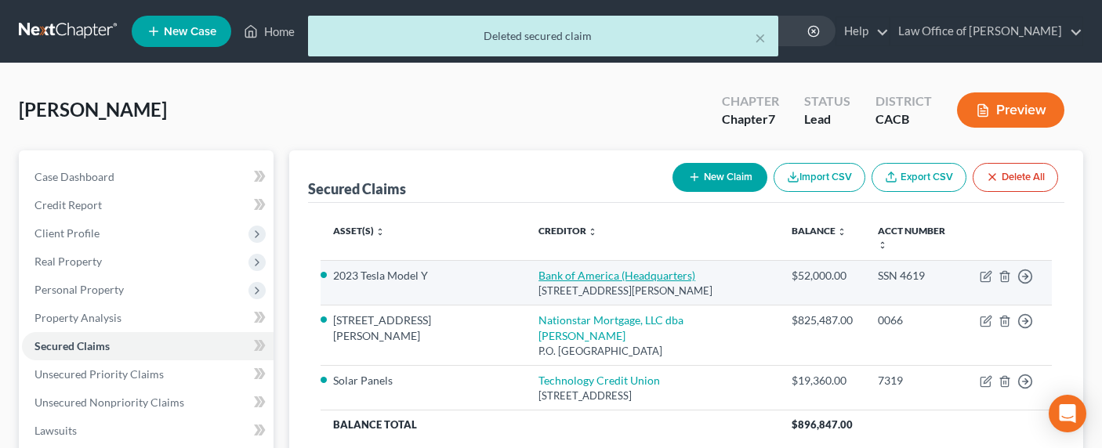
click at [538, 269] on link "Bank of America (Headquarters)" at bounding box center [616, 275] width 157 height 13
select select "28"
select select "2"
select select "3"
select select "0"
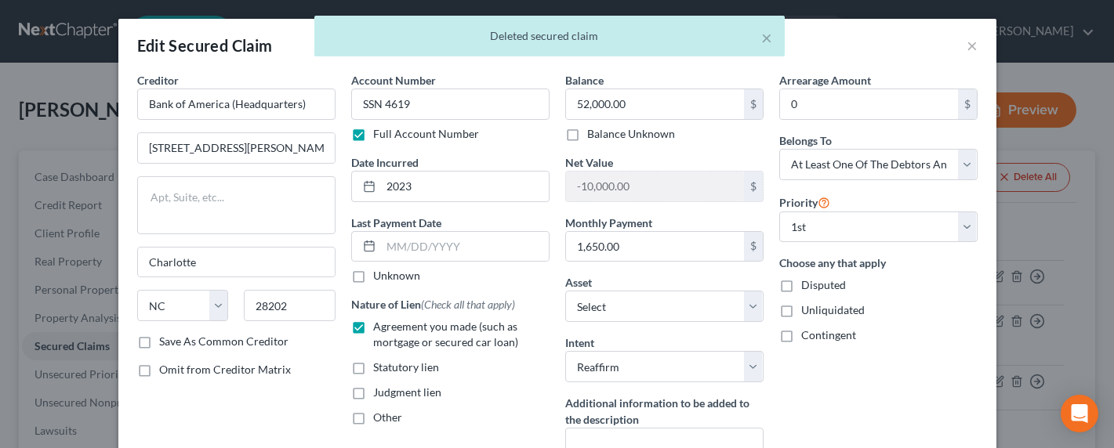
click at [966, 45] on div "× Deleted secured claim" at bounding box center [549, 40] width 1114 height 49
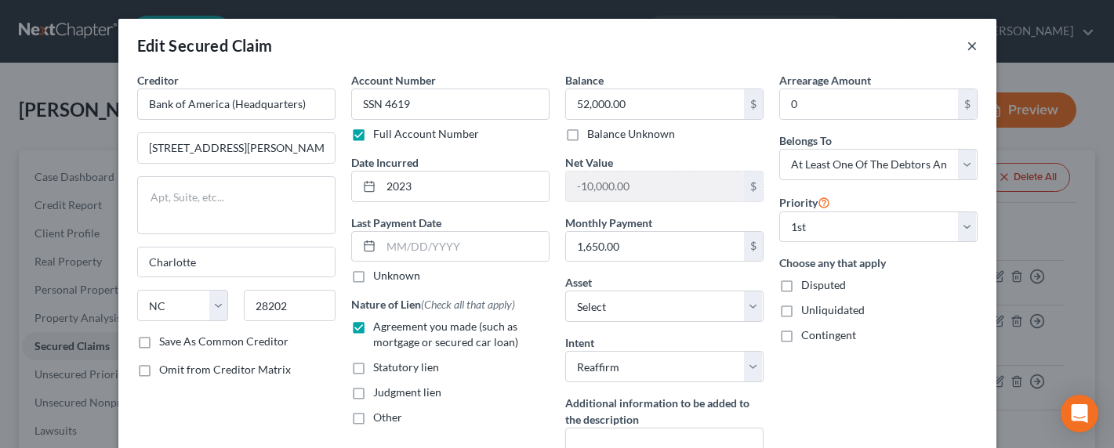
click at [966, 48] on button "×" at bounding box center [971, 45] width 11 height 19
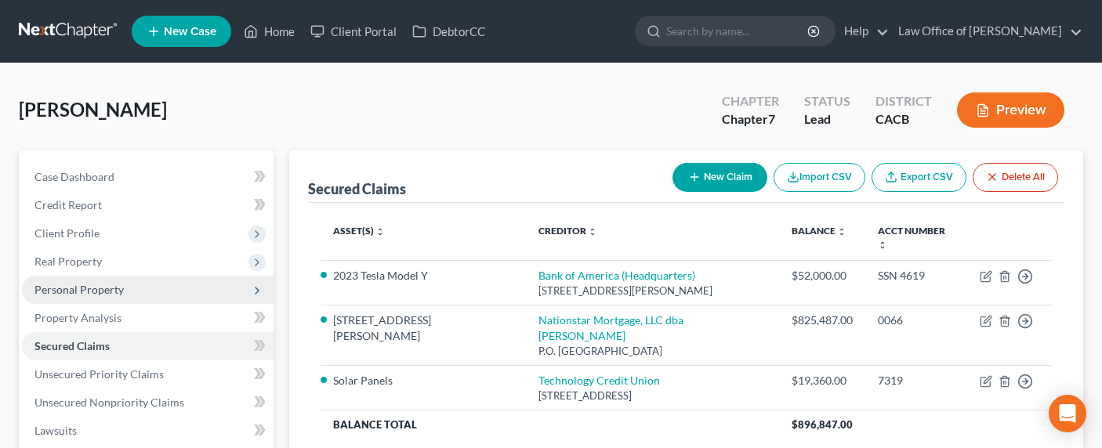
drag, startPoint x: 96, startPoint y: 287, endPoint x: 103, endPoint y: 294, distance: 10.0
click at [96, 287] on span "Personal Property" at bounding box center [78, 289] width 89 height 13
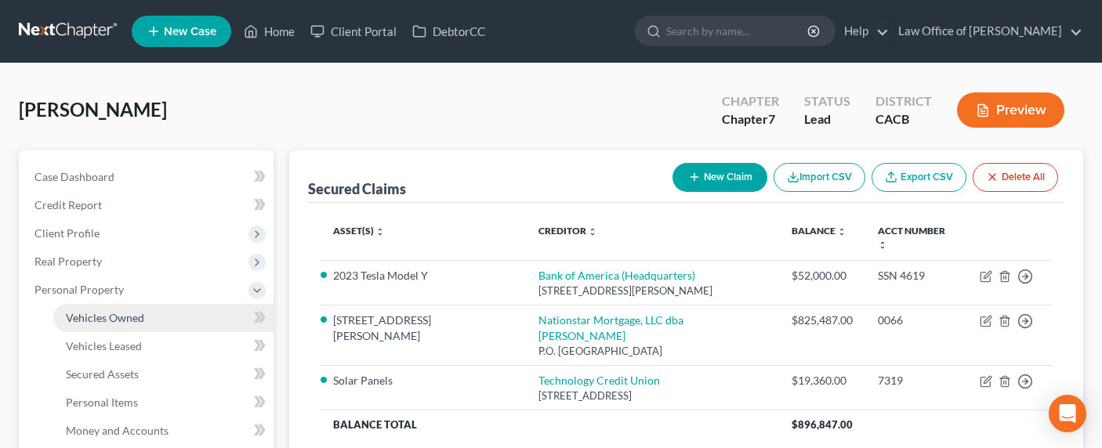
click at [125, 311] on span "Vehicles Owned" at bounding box center [105, 317] width 78 height 13
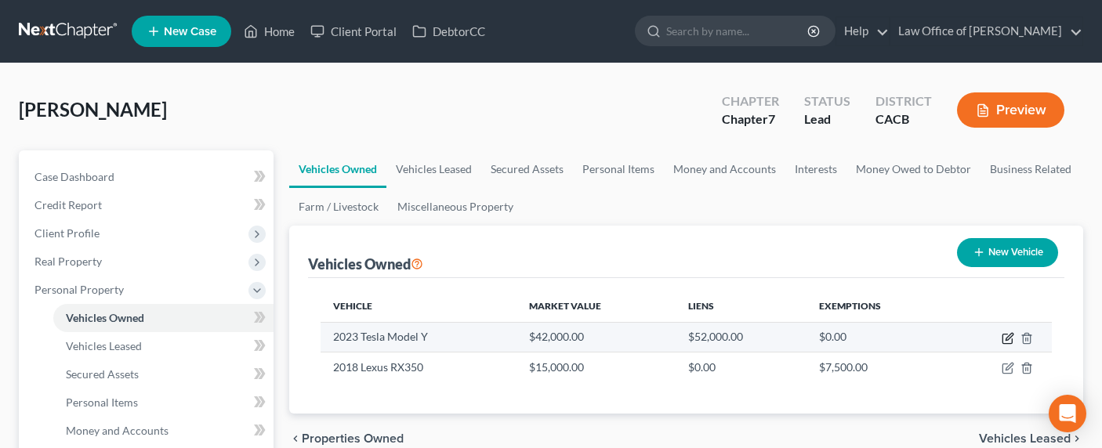
click at [1010, 340] on icon "button" at bounding box center [1008, 338] width 13 height 13
select select "0"
select select "3"
select select "1"
select select "0"
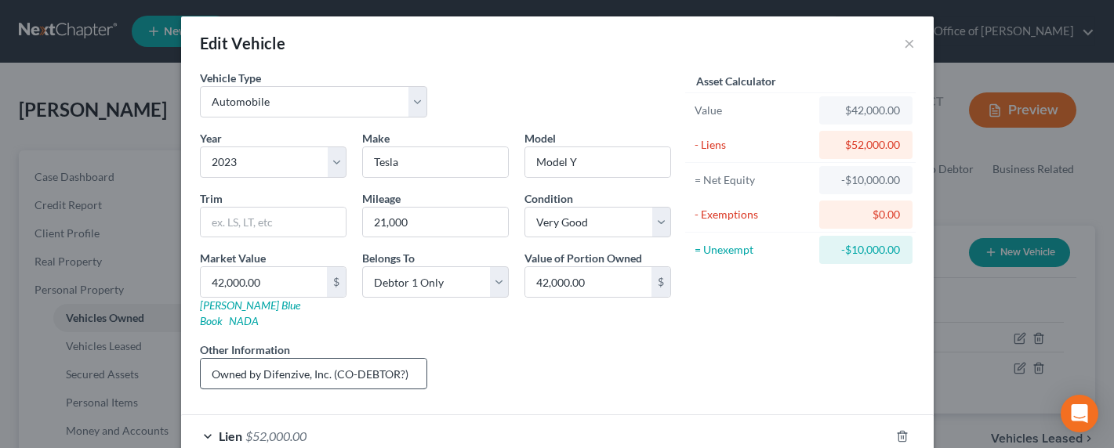
scroll to position [3, 0]
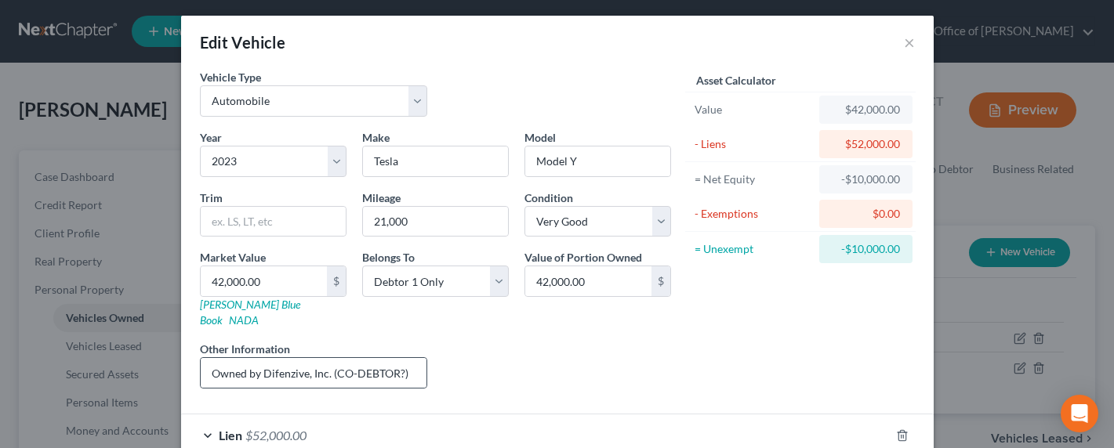
click at [321, 372] on div "Owned by Difenzive, Inc. (CO-DEBTOR?)" at bounding box center [314, 372] width 228 height 31
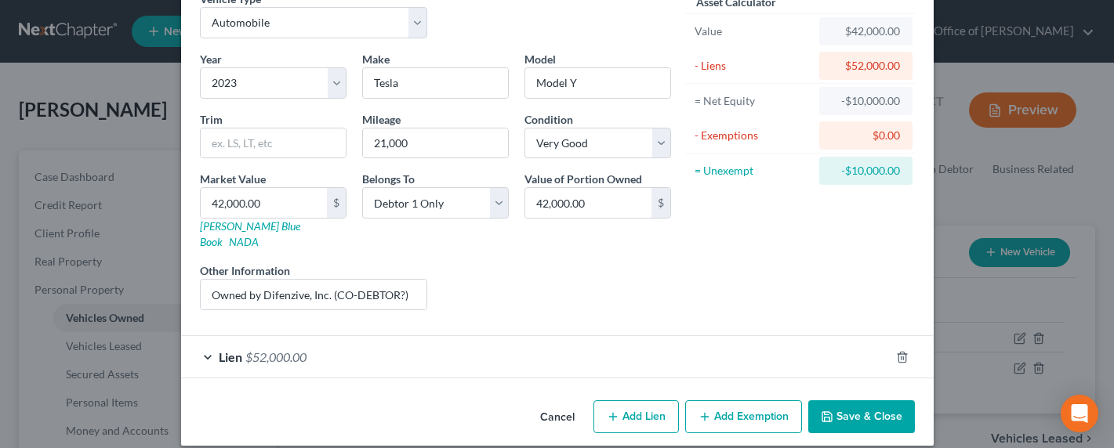
scroll to position [82, 0]
click at [332, 285] on input "Owned by Difenzive, Inc. (CO-DEBTOR?)" at bounding box center [314, 294] width 227 height 30
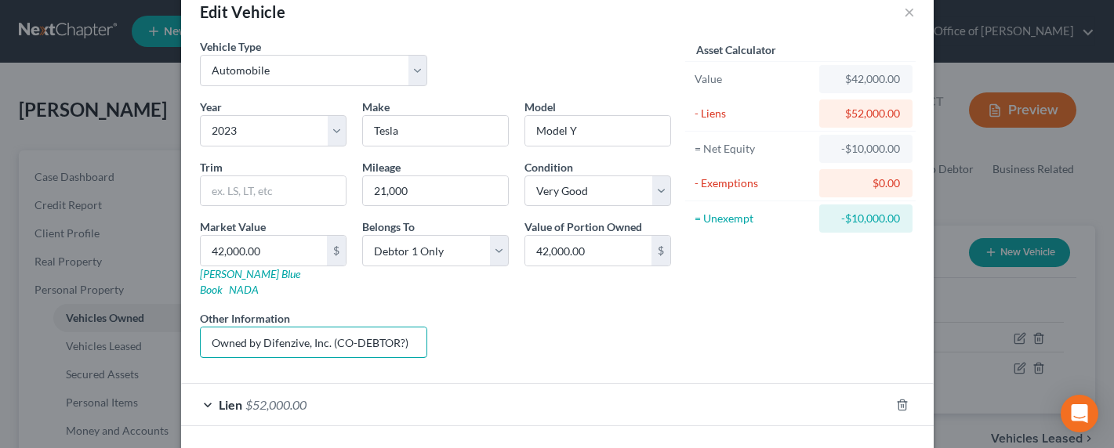
scroll to position [0, 0]
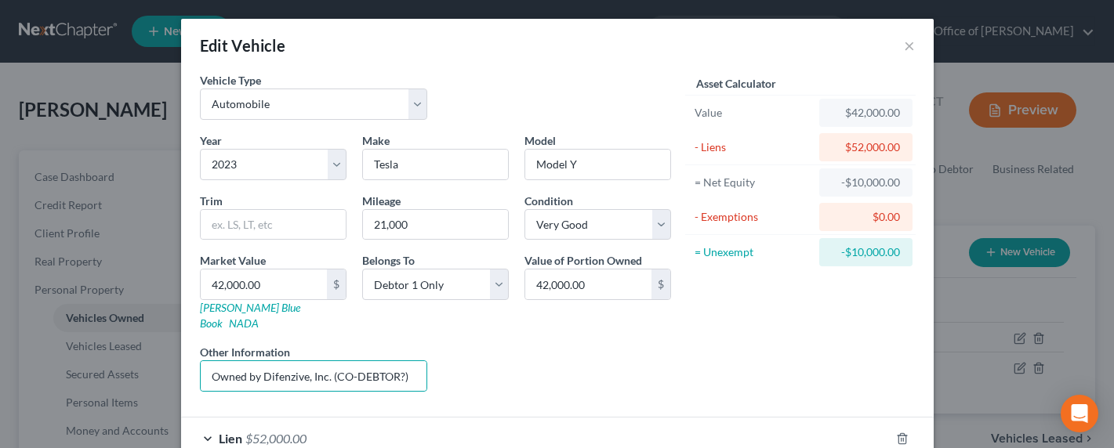
click at [894, 49] on div "Edit Vehicle ×" at bounding box center [557, 45] width 752 height 53
click at [904, 49] on button "×" at bounding box center [909, 45] width 11 height 19
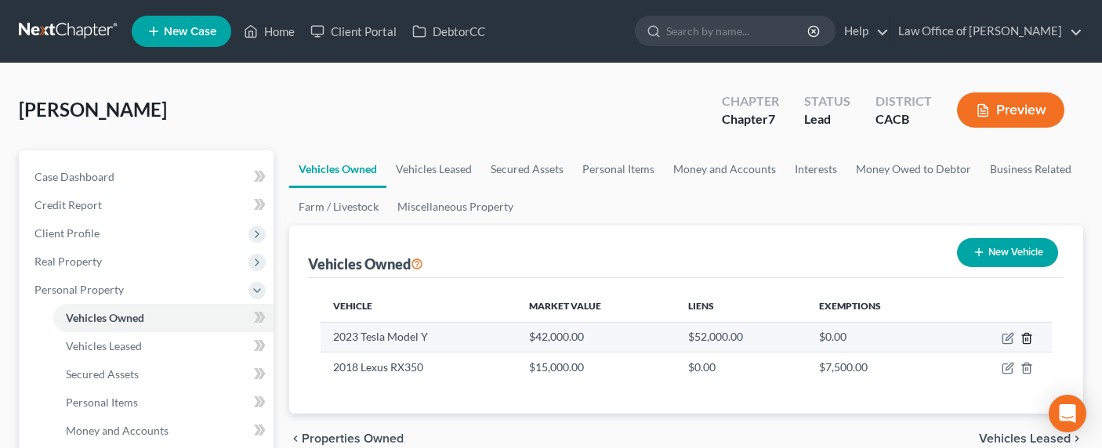
click at [1028, 333] on icon "button" at bounding box center [1026, 338] width 7 height 10
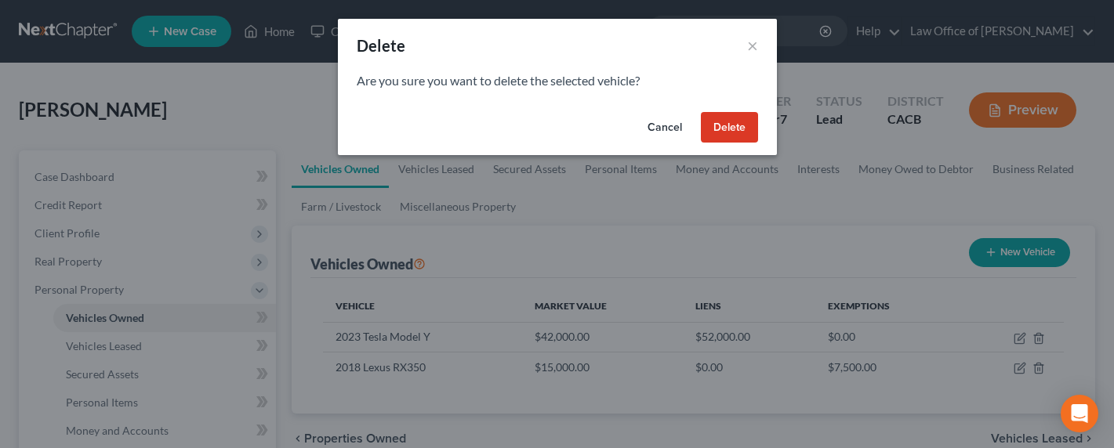
click at [740, 128] on button "Delete" at bounding box center [729, 127] width 57 height 31
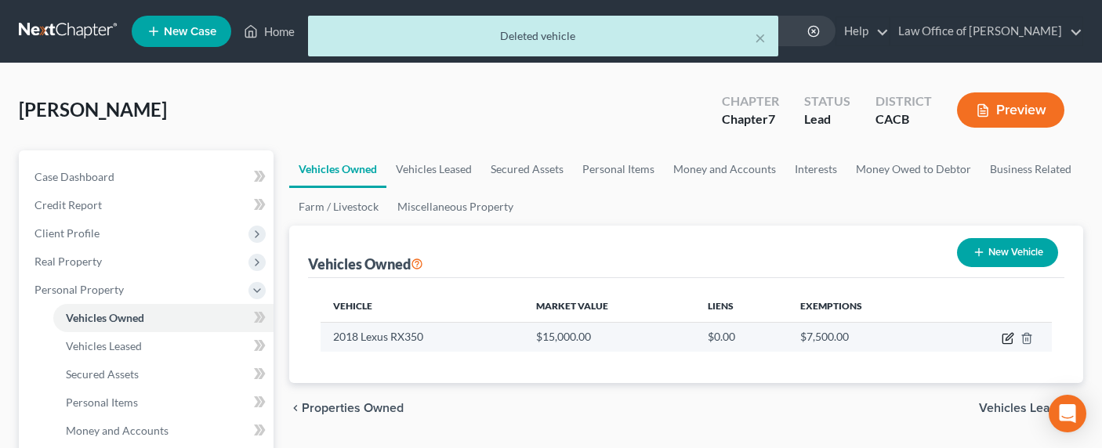
click at [1010, 336] on icon "button" at bounding box center [1008, 338] width 13 height 13
select select "0"
select select "8"
select select "2"
select select "3"
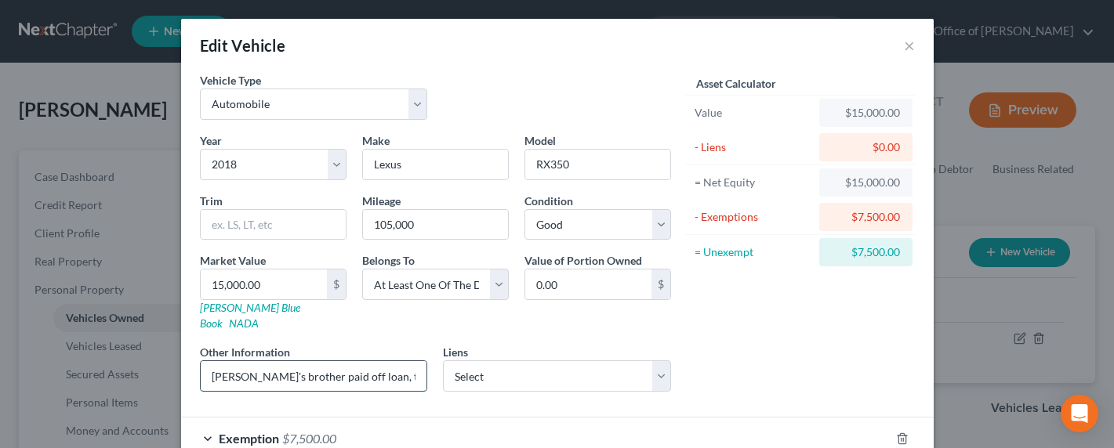
click at [288, 361] on input "Debtor's brother paid off loan, title to be transferred to him." at bounding box center [314, 376] width 227 height 30
drag, startPoint x: 332, startPoint y: 356, endPoint x: 453, endPoint y: 356, distance: 121.5
click at [453, 356] on div "Year Select 2026 2025 2024 2023 2022 2021 2020 2019 2018 2017 2016 2015 2014 20…" at bounding box center [435, 268] width 487 height 272
click at [347, 364] on input "Debtor's brother paid off loan, title to be transferred to him." at bounding box center [314, 376] width 227 height 30
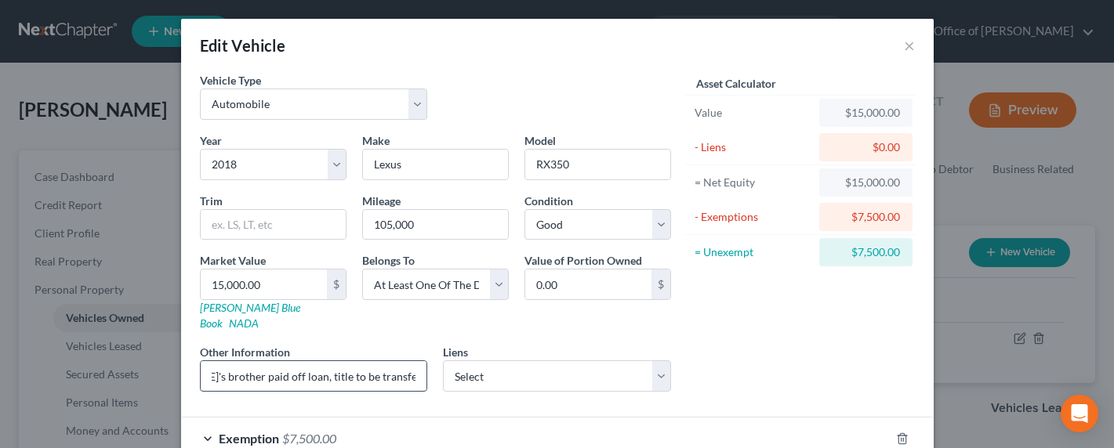
drag, startPoint x: 412, startPoint y: 361, endPoint x: 294, endPoint y: 360, distance: 118.4
click at [294, 361] on input "Debtor's brother paid off loan, title to be transferred to him." at bounding box center [314, 376] width 227 height 30
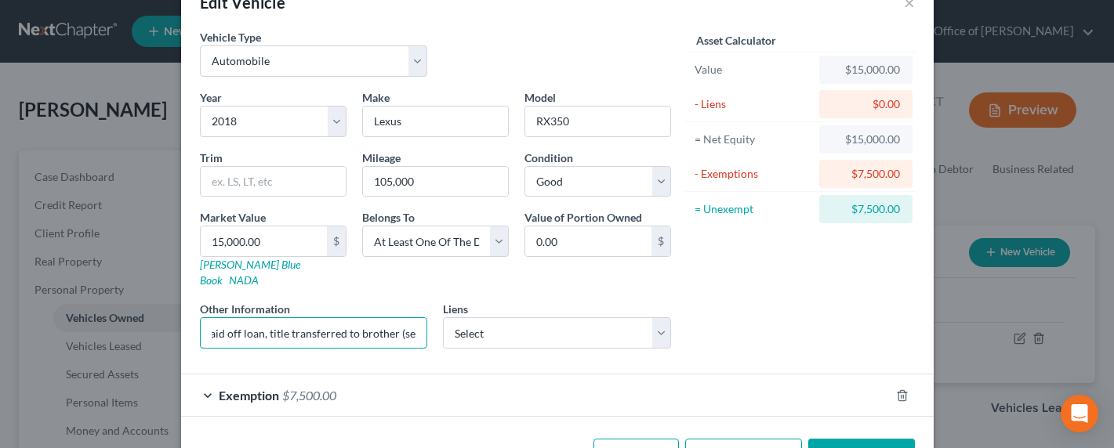
scroll to position [82, 0]
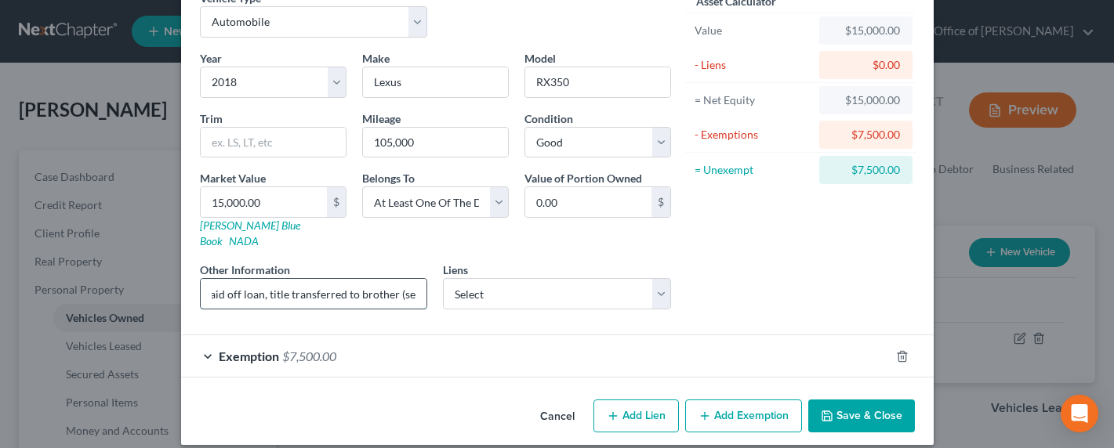
click at [350, 284] on input "Debtor's brother paid off loan, title transferred to brother (see SOFA 18)." at bounding box center [314, 294] width 227 height 30
drag, startPoint x: 360, startPoint y: 281, endPoint x: 107, endPoint y: 281, distance: 252.4
click at [107, 281] on div "Edit Vehicle × Vehicle Type Select Automobile Truck Trailer Watercraft Aircraft…" at bounding box center [557, 224] width 1114 height 448
click at [257, 280] on input "Debtor's brother paid off loan, title transferred to brother (see SOFA 18)." at bounding box center [314, 294] width 227 height 30
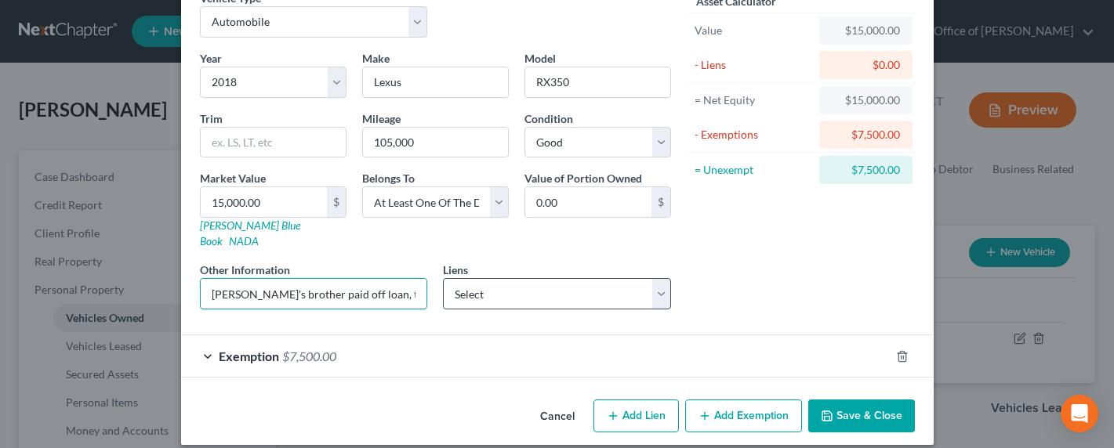
scroll to position [0, 144]
drag, startPoint x: 207, startPoint y: 279, endPoint x: 465, endPoint y: 280, distance: 257.9
click at [465, 280] on div "Year Select 2026 2025 2024 2023 2022 2021 2020 2019 2018 2017 2016 2015 2014 20…" at bounding box center [435, 186] width 487 height 272
type input "Debtor's brother paid off loan, title transferred to brother (see SOFA 18)."
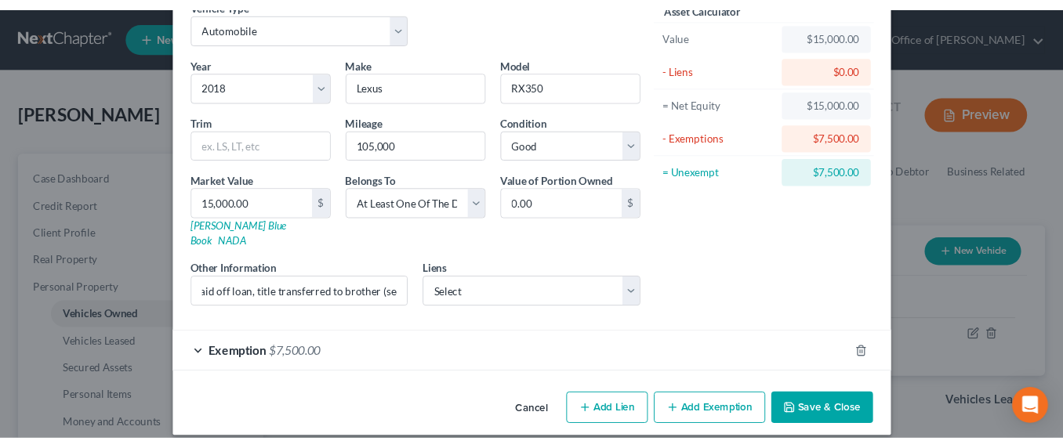
scroll to position [0, 0]
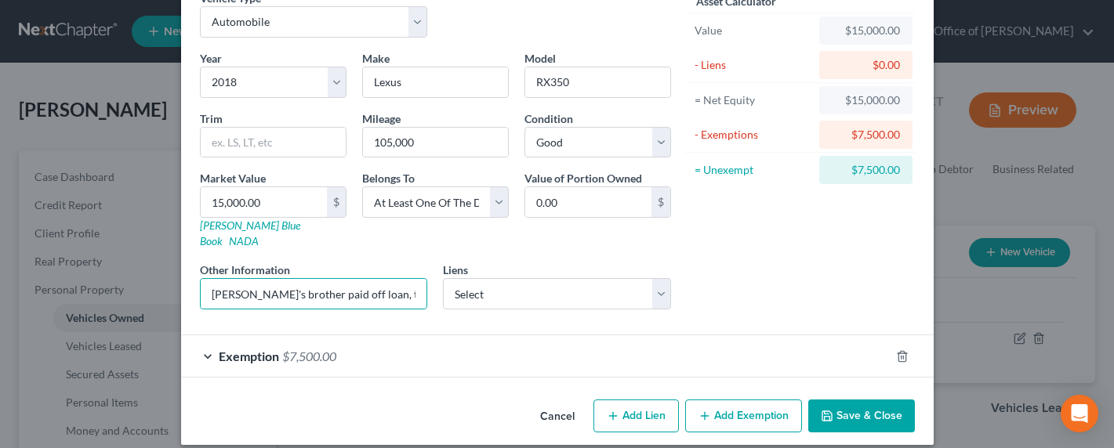
click at [866, 404] on button "Save & Close" at bounding box center [861, 416] width 107 height 33
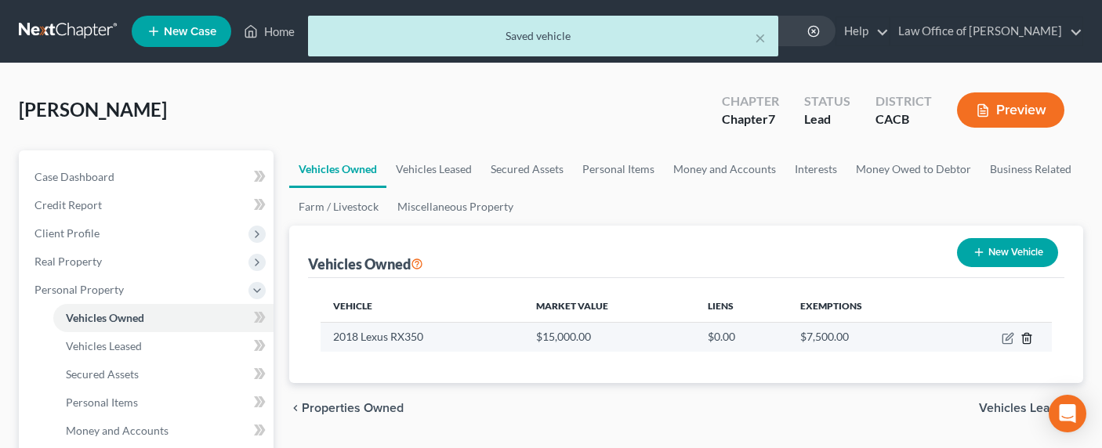
click at [1028, 339] on icon "button" at bounding box center [1026, 338] width 13 height 13
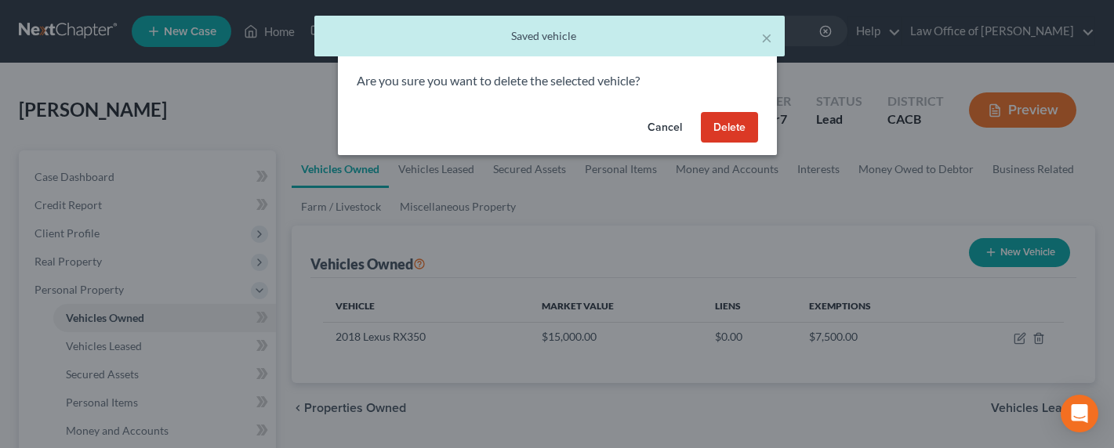
click at [742, 126] on button "Delete" at bounding box center [729, 127] width 57 height 31
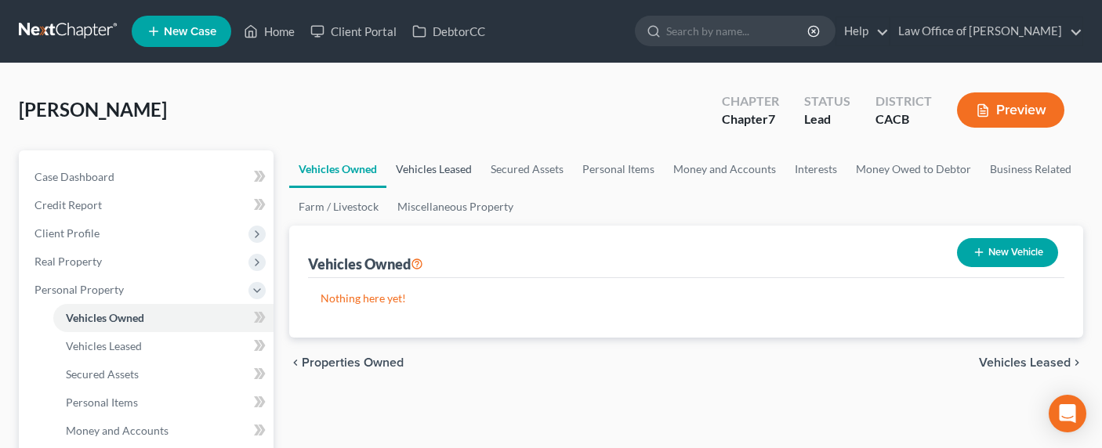
click at [437, 161] on link "Vehicles Leased" at bounding box center [433, 169] width 95 height 38
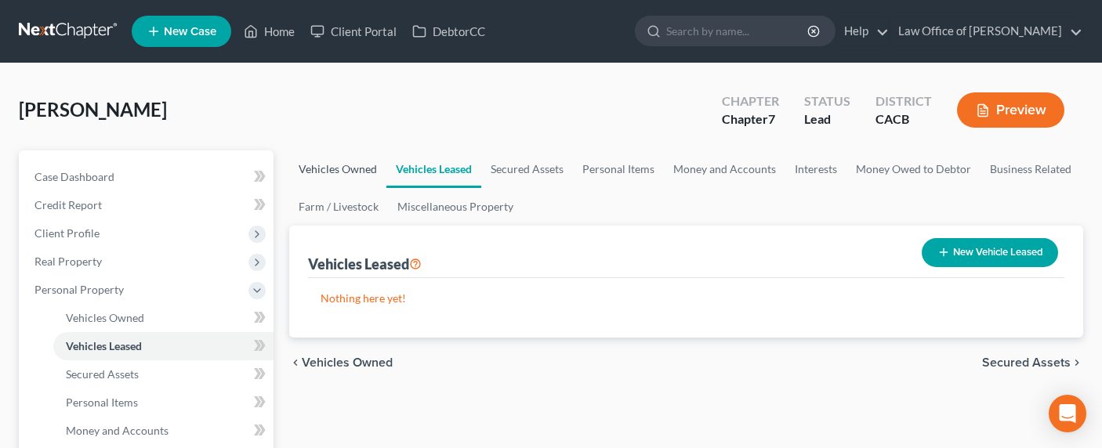
click at [336, 172] on link "Vehicles Owned" at bounding box center [337, 169] width 97 height 38
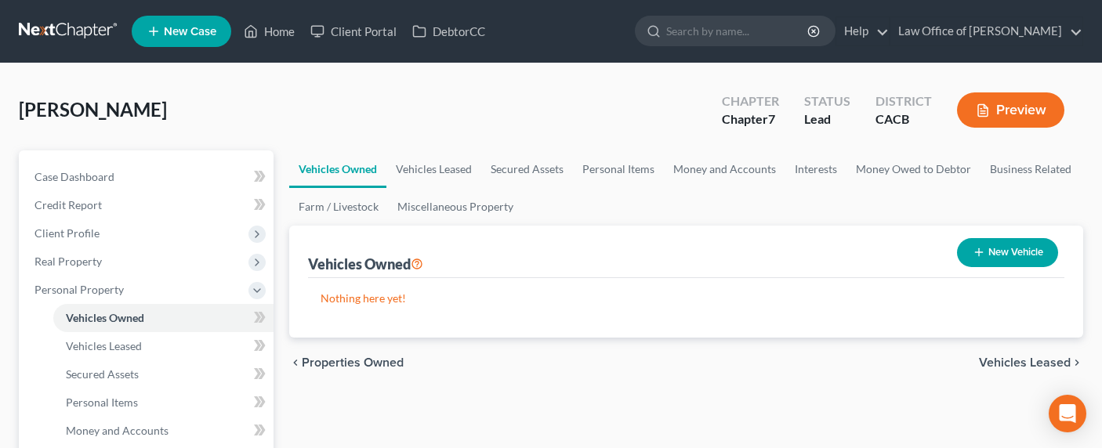
click at [979, 249] on line "button" at bounding box center [979, 252] width 0 height 7
select select "0"
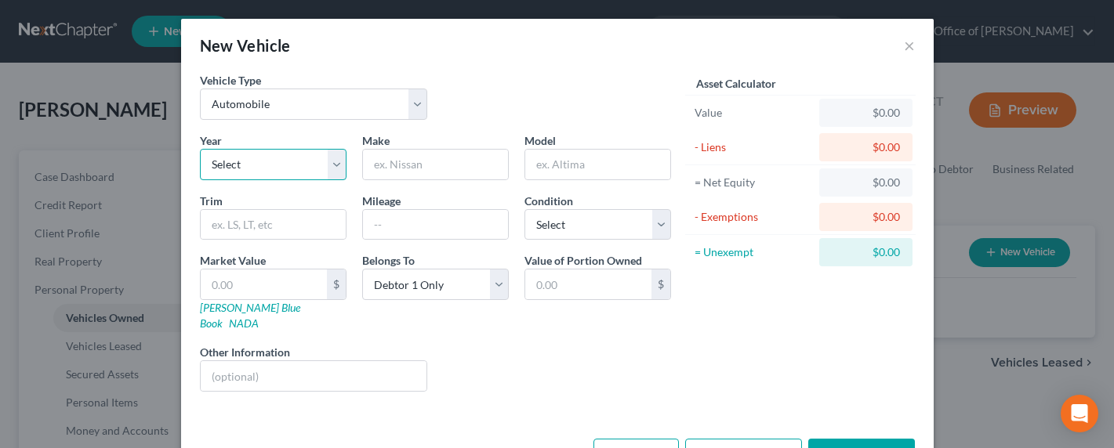
click at [242, 162] on select "Select 2026 2025 2024 2023 2022 2021 2020 2019 2018 2017 2016 2015 2014 2013 20…" at bounding box center [273, 164] width 147 height 31
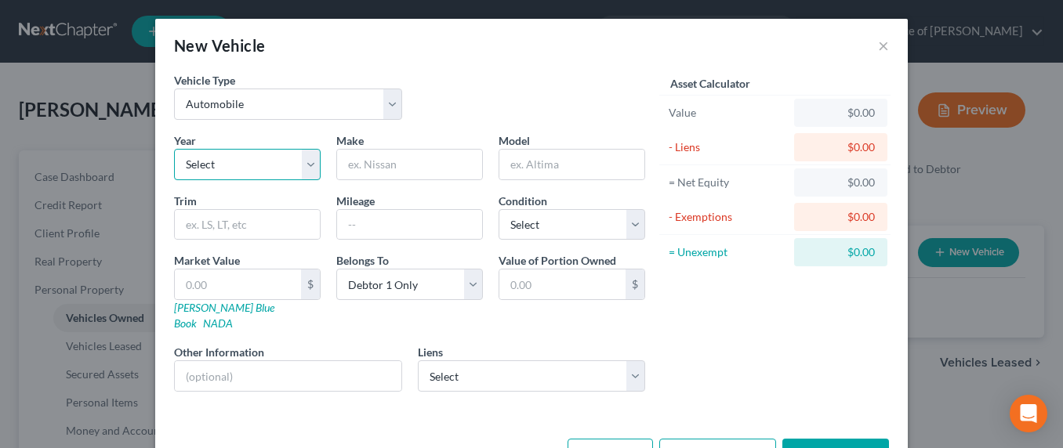
click at [216, 162] on select "Select 2026 2025 2024 2023 2022 2021 2020 2019 2018 2017 2016 2015 2014 2013 20…" at bounding box center [247, 164] width 147 height 31
select select "8"
click at [364, 161] on input "text" at bounding box center [409, 165] width 145 height 30
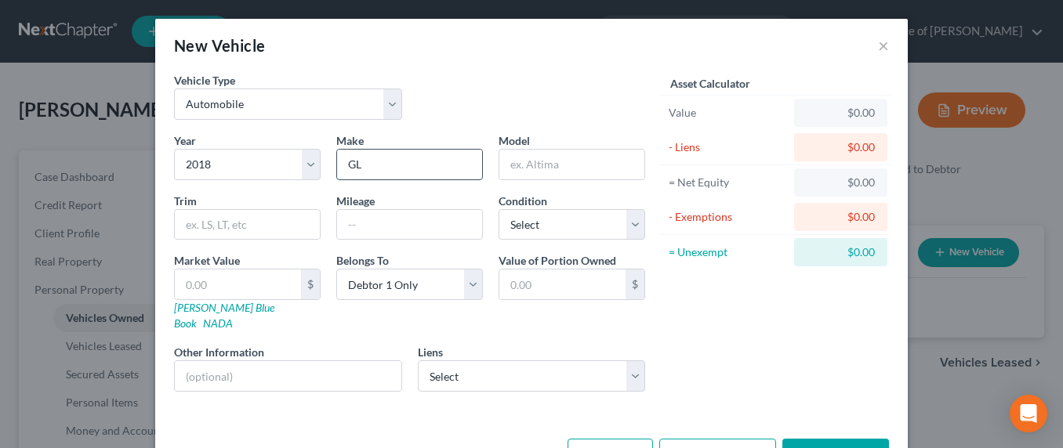
type input "G"
type input "Mercedes"
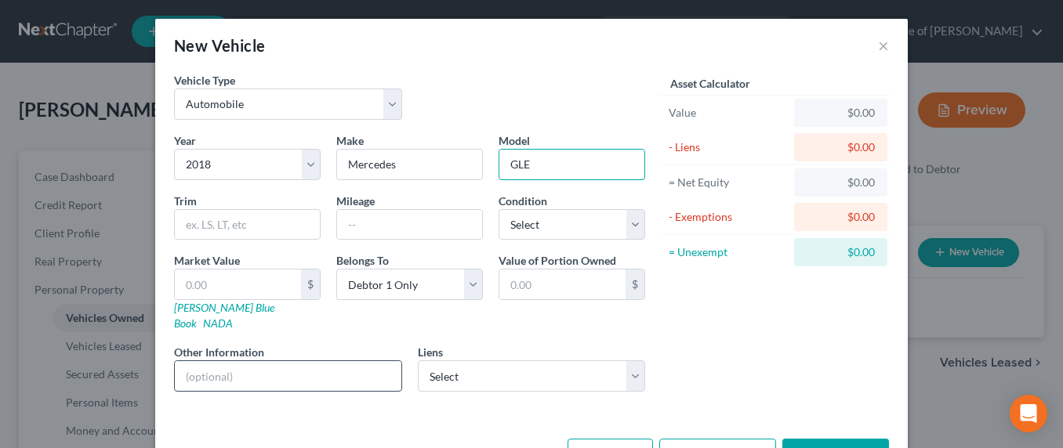
type input "GLE"
click at [246, 364] on input "text" at bounding box center [288, 376] width 227 height 30
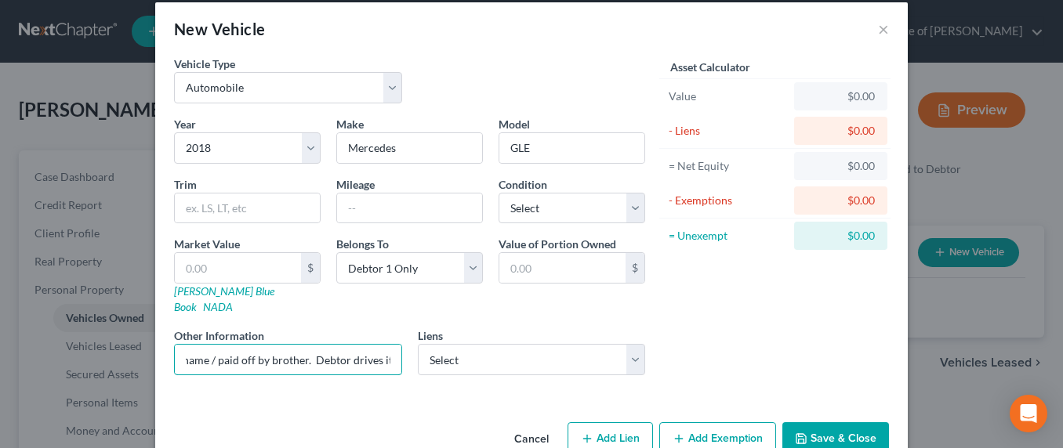
scroll to position [38, 0]
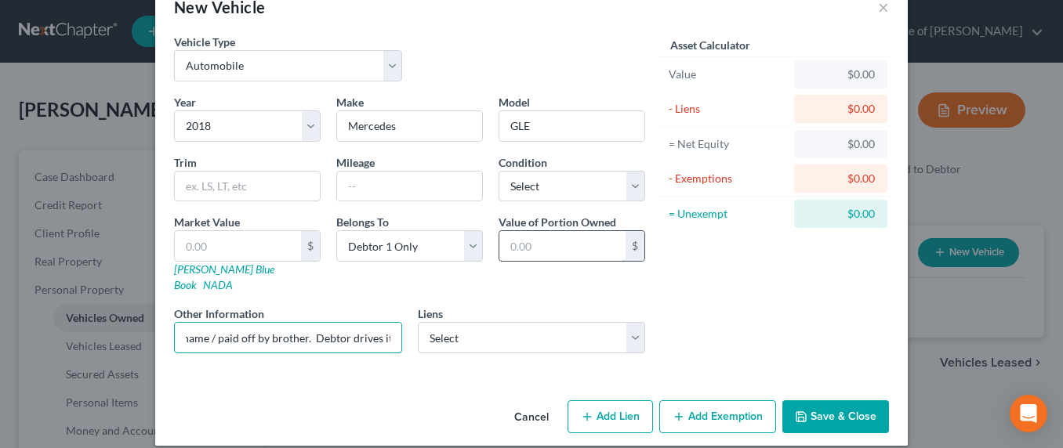
type input "Title under brother's name / paid off by brother. Debtor drives it."
click at [555, 242] on input "text" at bounding box center [562, 246] width 126 height 30
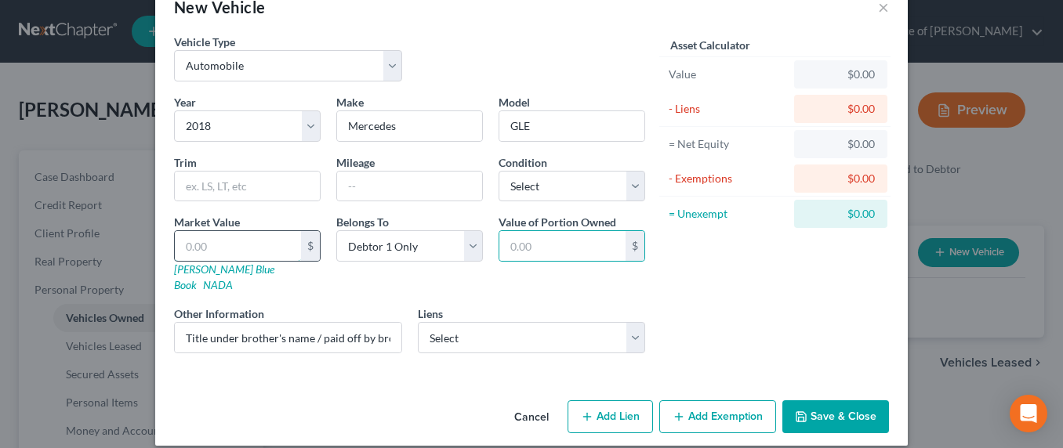
drag, startPoint x: 193, startPoint y: 248, endPoint x: 219, endPoint y: 241, distance: 27.6
click at [195, 246] on input "text" at bounding box center [238, 246] width 126 height 30
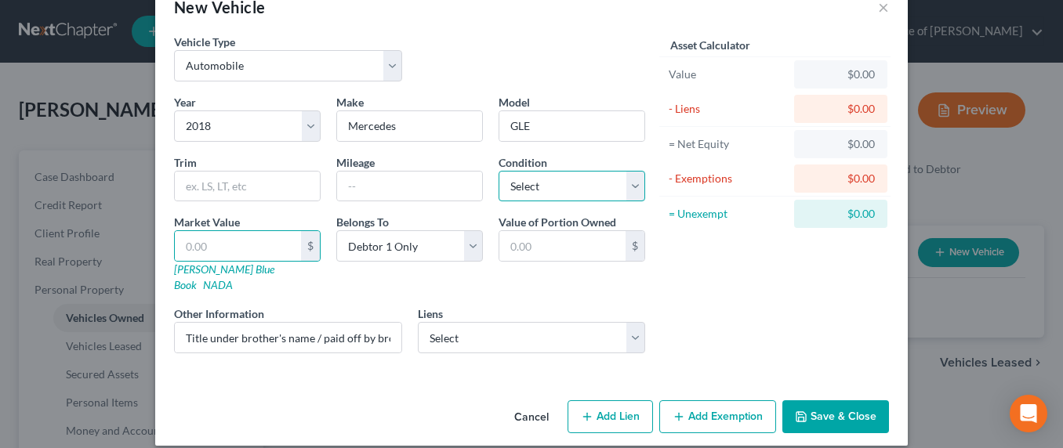
click at [550, 190] on select "Select Excellent Very Good Good Fair Poor" at bounding box center [571, 186] width 147 height 31
select select "1"
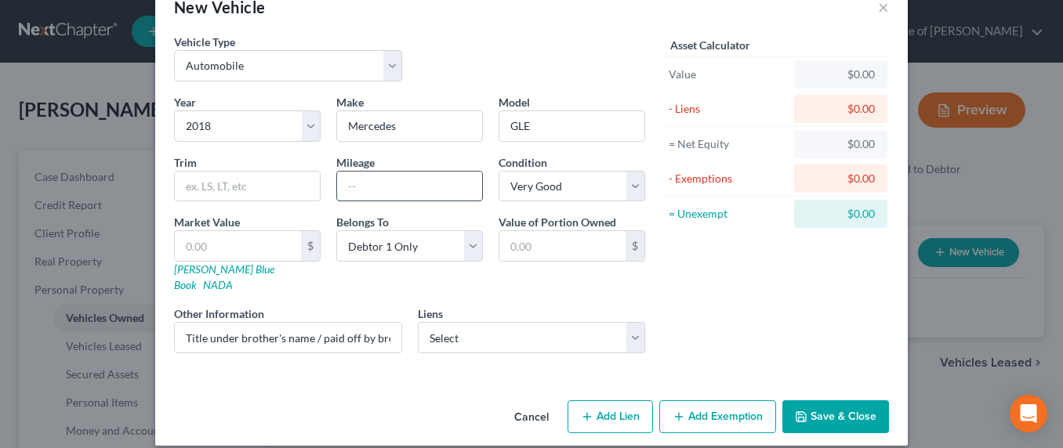
click at [387, 185] on input "text" at bounding box center [409, 187] width 145 height 30
type input "1"
type input "44,000"
type input "1"
type input "1.00"
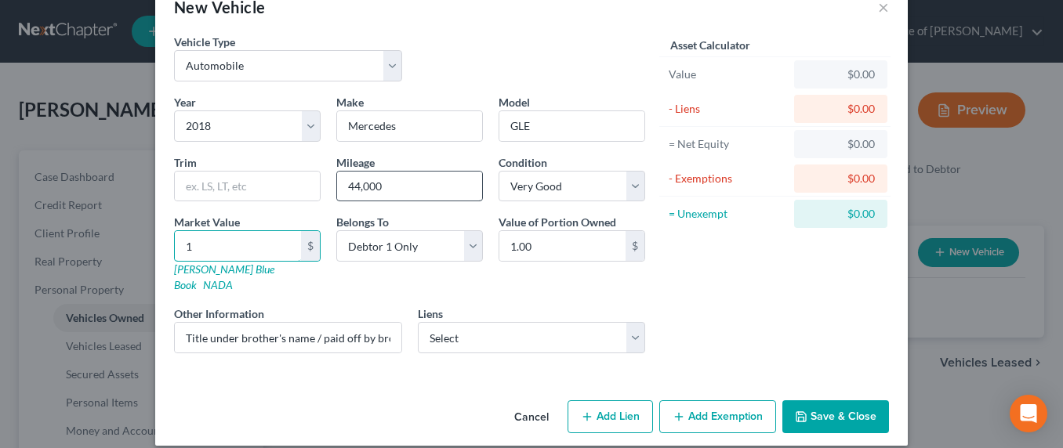
type input "18"
type input "18.00"
type input "180"
type input "180.00"
type input "1800"
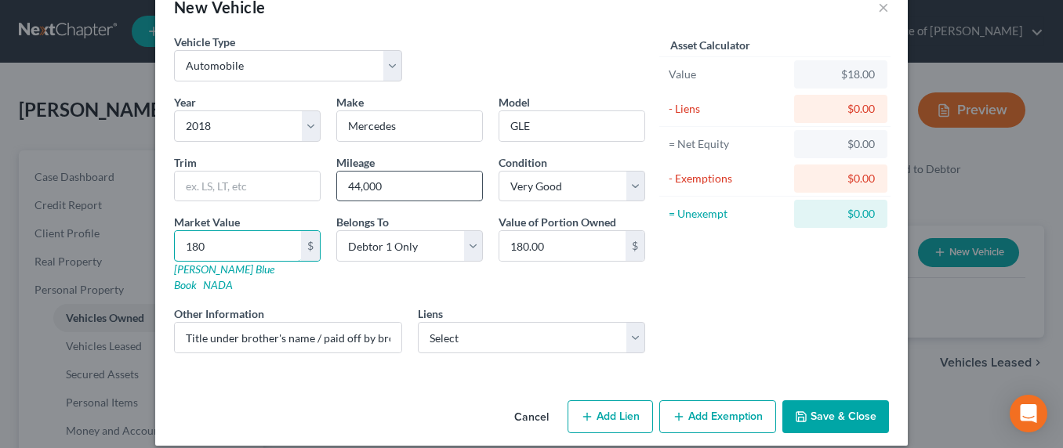
type input "1,800.00"
type input "1,8000"
type input "18,000.00"
type input "18,000"
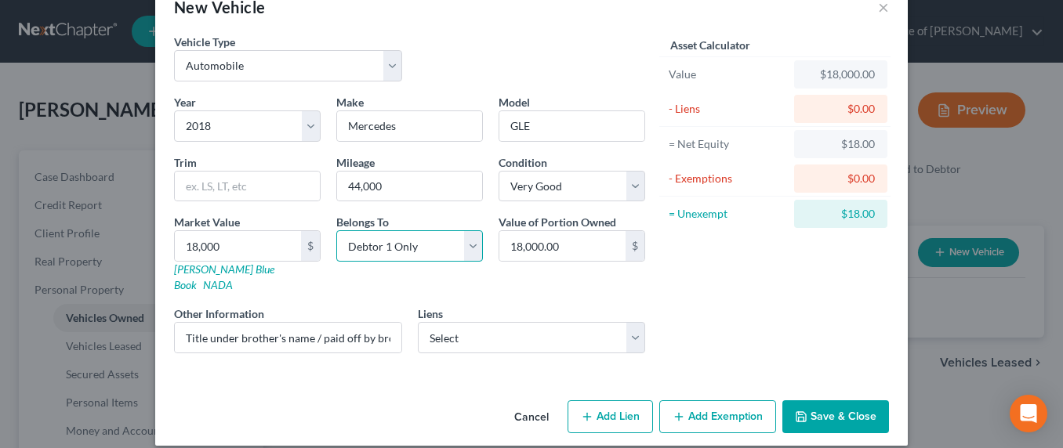
click at [404, 259] on select "Select Debtor 1 Only Debtor 2 Only Debtor 1 And Debtor 2 Only At Least One Of T…" at bounding box center [409, 245] width 147 height 31
select select "3"
click at [544, 252] on input "18,000.00" at bounding box center [562, 246] width 126 height 30
click at [566, 243] on input "18,000.00" at bounding box center [562, 246] width 126 height 30
drag, startPoint x: 568, startPoint y: 244, endPoint x: 468, endPoint y: 251, distance: 100.6
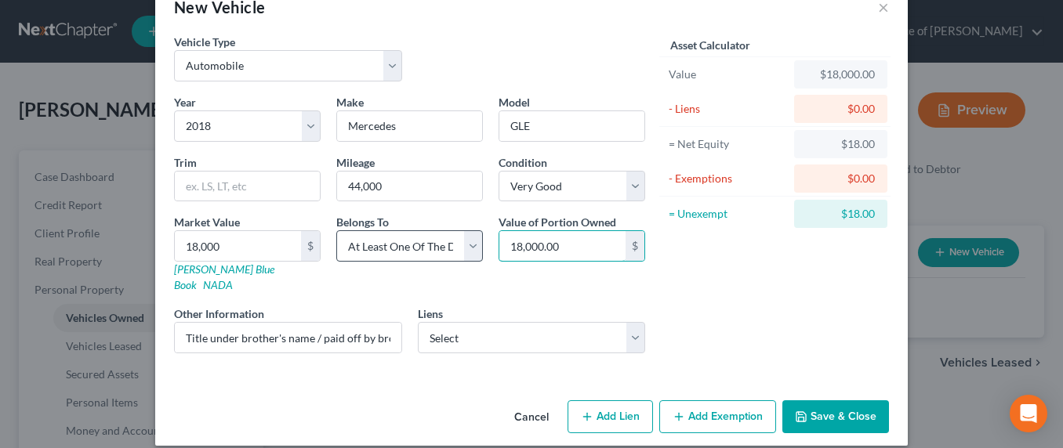
click at [468, 251] on div "Year Select 2026 2025 2024 2023 2022 2021 2020 2019 2018 2017 2016 2015 2014 20…" at bounding box center [409, 230] width 487 height 272
type input "0.00"
click at [198, 250] on input "18,000" at bounding box center [238, 246] width 126 height 30
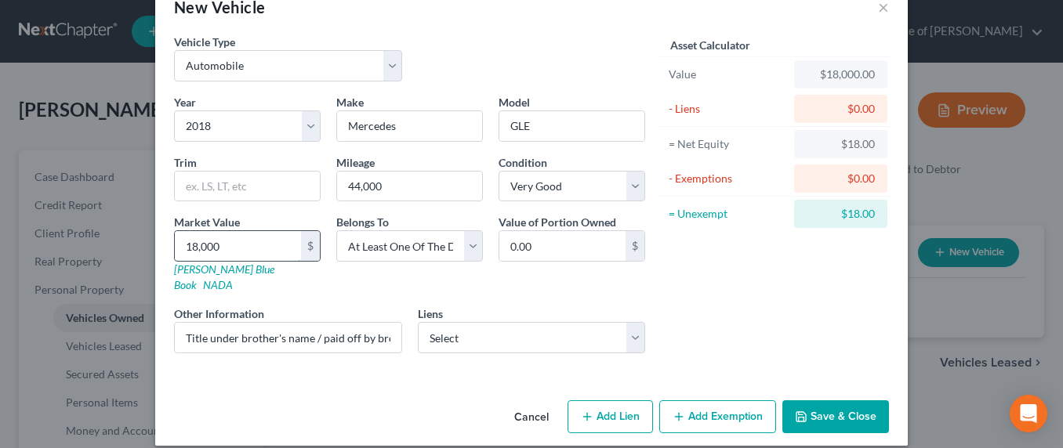
click at [243, 247] on input "18,000" at bounding box center [238, 246] width 126 height 30
click at [845, 237] on div "Asset Calculator Value $18,000.00 - Liens $0.00 = Net Equity $18.00 - Exemption…" at bounding box center [775, 200] width 244 height 332
click at [733, 401] on button "Add Exemption" at bounding box center [717, 417] width 117 height 33
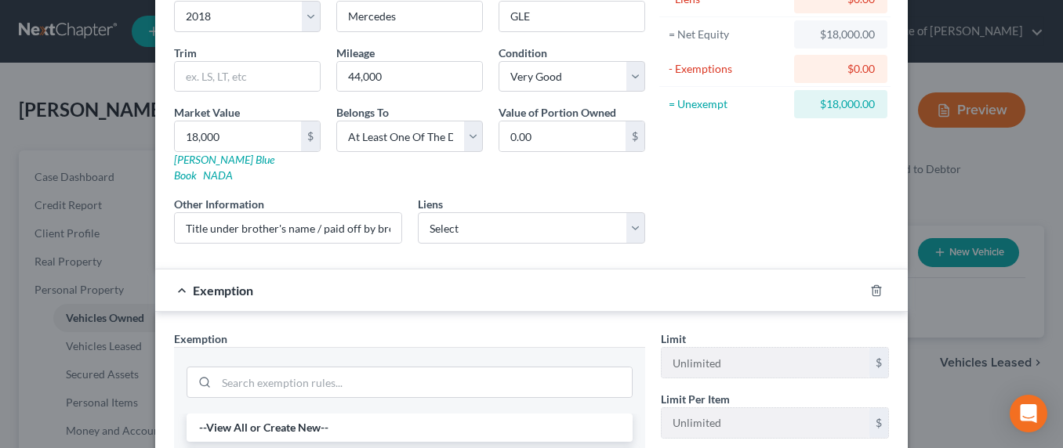
scroll to position [183, 0]
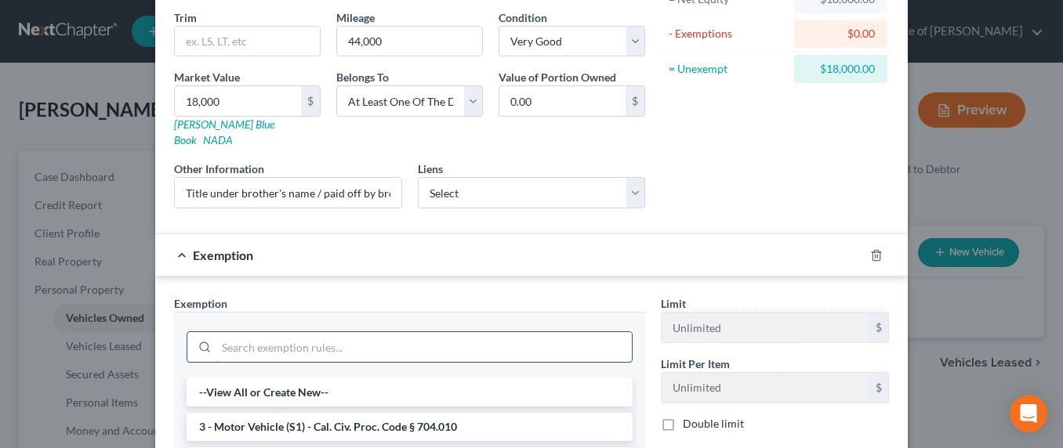
click at [345, 335] on input "search" at bounding box center [423, 347] width 415 height 30
click at [324, 413] on li "3 - Motor Vehicle (S1) - Cal. Civ. Proc. Code § 704.010" at bounding box center [410, 427] width 446 height 28
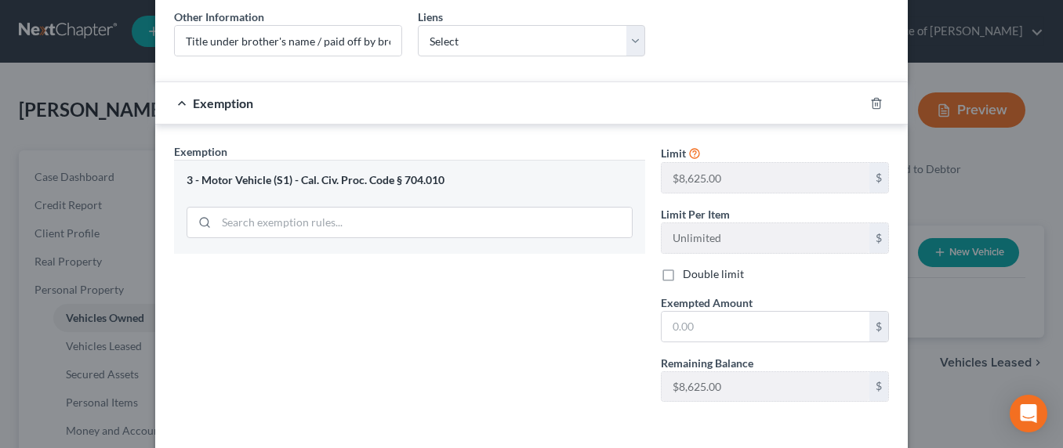
scroll to position [343, 0]
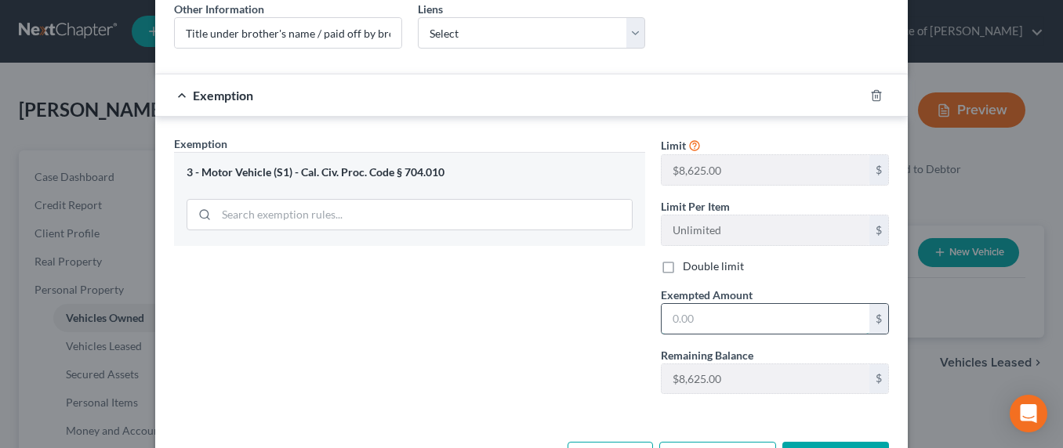
click at [732, 310] on input "text" at bounding box center [766, 319] width 208 height 30
type input "8,625"
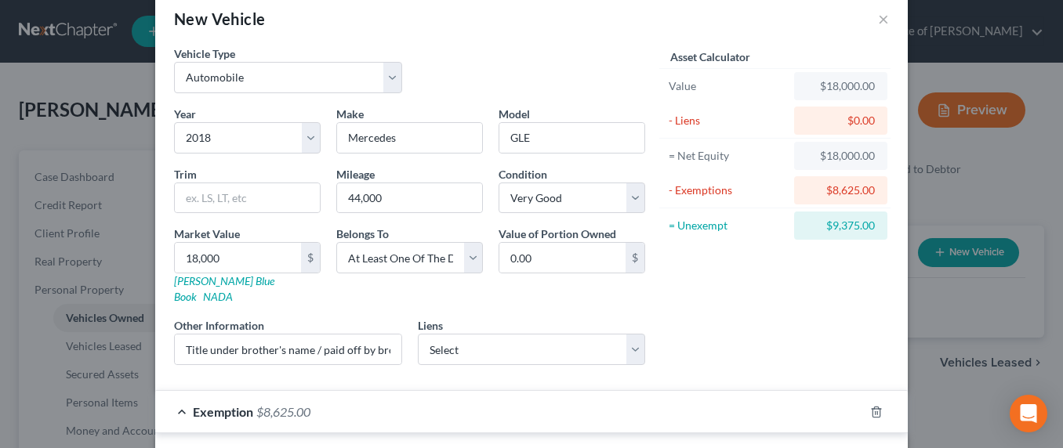
scroll to position [0, 0]
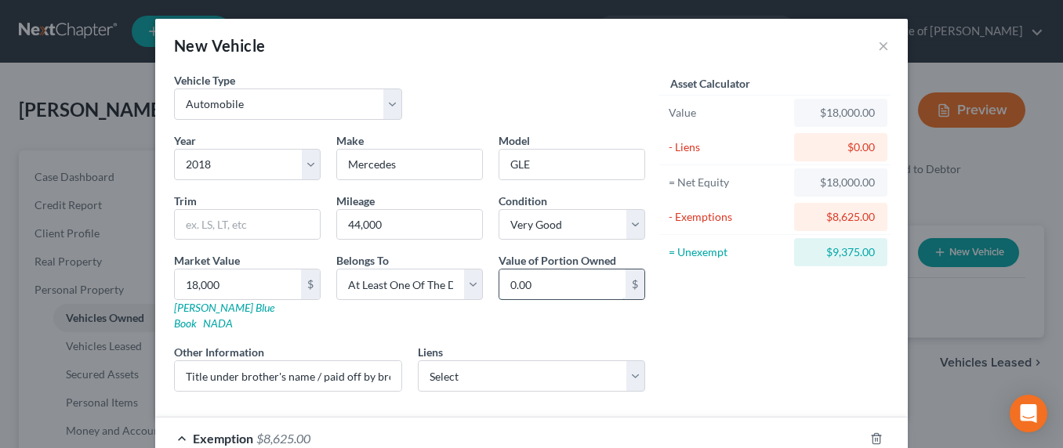
click at [525, 288] on input "0.00" at bounding box center [562, 285] width 126 height 30
click at [535, 287] on input "0.00" at bounding box center [562, 285] width 126 height 30
click at [252, 368] on input "Title under brother's name / paid off by brother. Debtor drives it." at bounding box center [288, 376] width 227 height 30
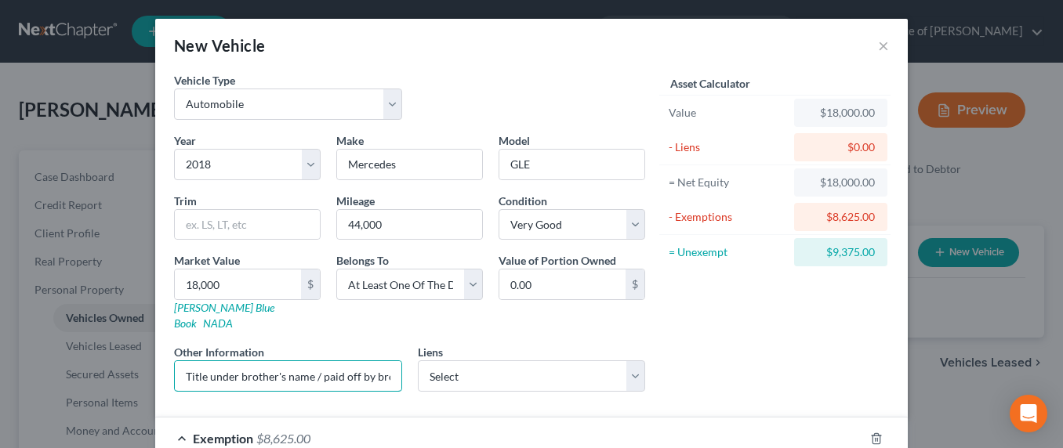
scroll to position [0, 106]
drag, startPoint x: 324, startPoint y: 358, endPoint x: 411, endPoint y: 361, distance: 87.0
click at [410, 359] on div "Year Select 2026 2025 2024 2023 2022 2021 2020 2019 2018 2017 2016 2015 2014 20…" at bounding box center [409, 268] width 487 height 272
type input "Title under brother's name / paid off by brother. Debtor drives it. Equitable i…"
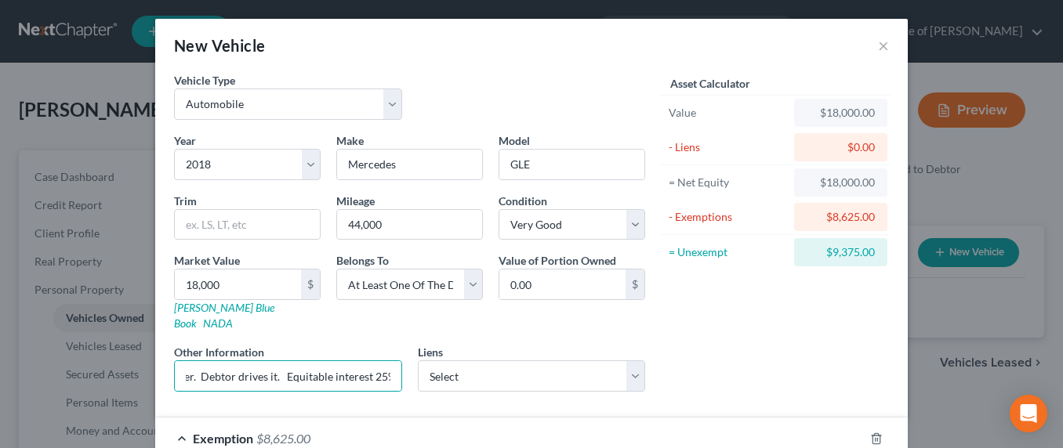
scroll to position [0, 0]
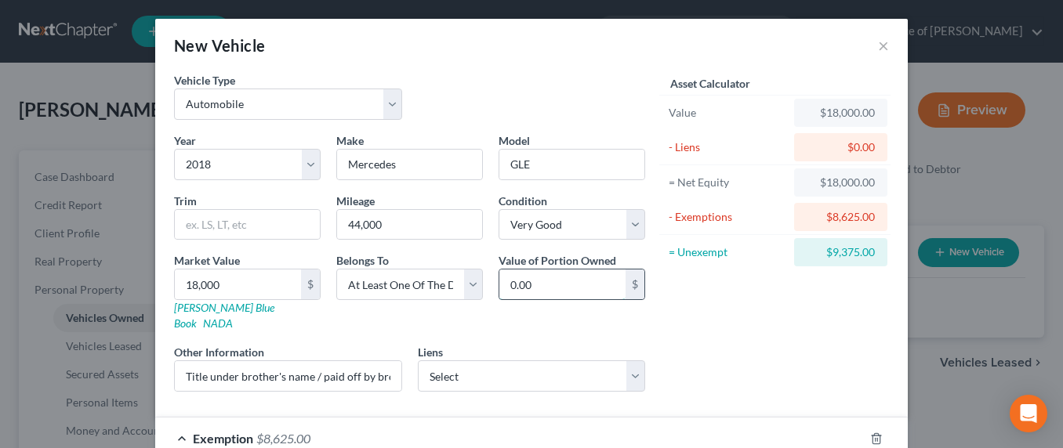
click at [533, 287] on input "0.00" at bounding box center [562, 285] width 126 height 30
drag, startPoint x: 551, startPoint y: 285, endPoint x: 490, endPoint y: 285, distance: 61.1
click at [491, 285] on div "Value of Portion Owned 0.00 $" at bounding box center [572, 291] width 162 height 79
type input "4,500"
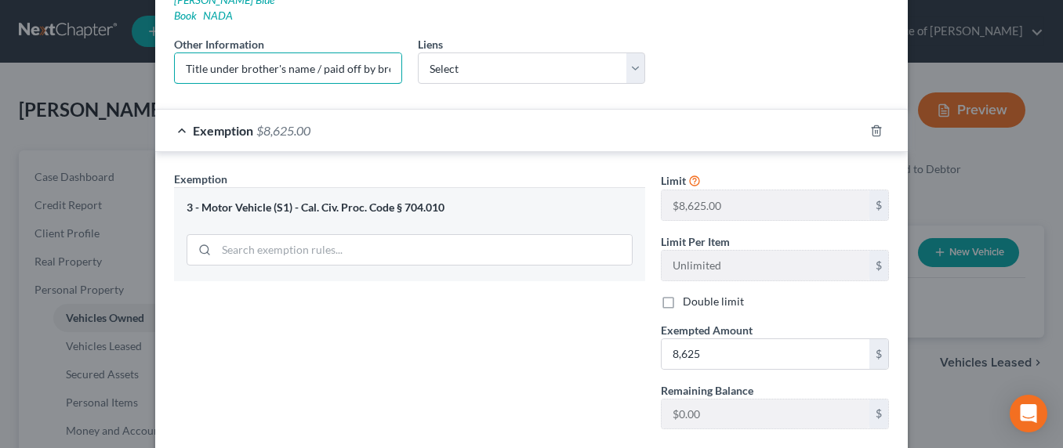
scroll to position [358, 0]
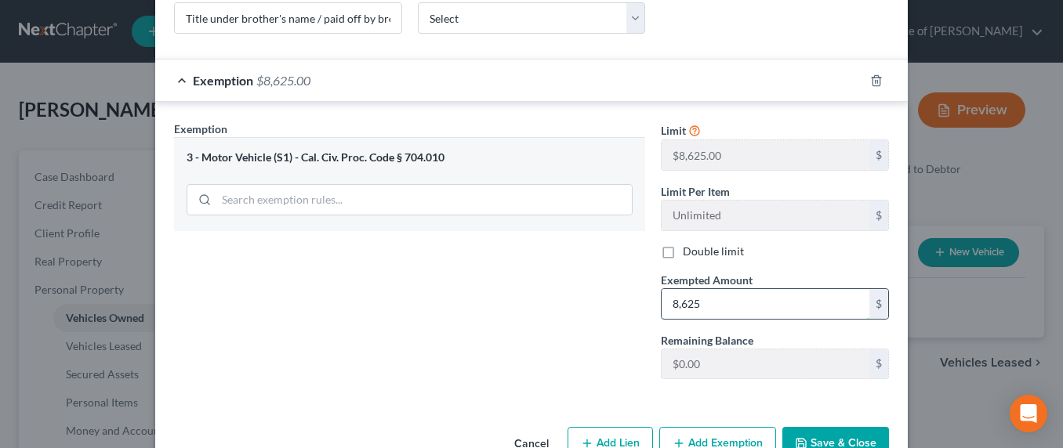
drag, startPoint x: 730, startPoint y: 289, endPoint x: 705, endPoint y: 288, distance: 25.1
click at [705, 289] on input "8,625" at bounding box center [766, 304] width 208 height 30
type input "4,500"
click at [857, 427] on button "Save & Close" at bounding box center [835, 443] width 107 height 33
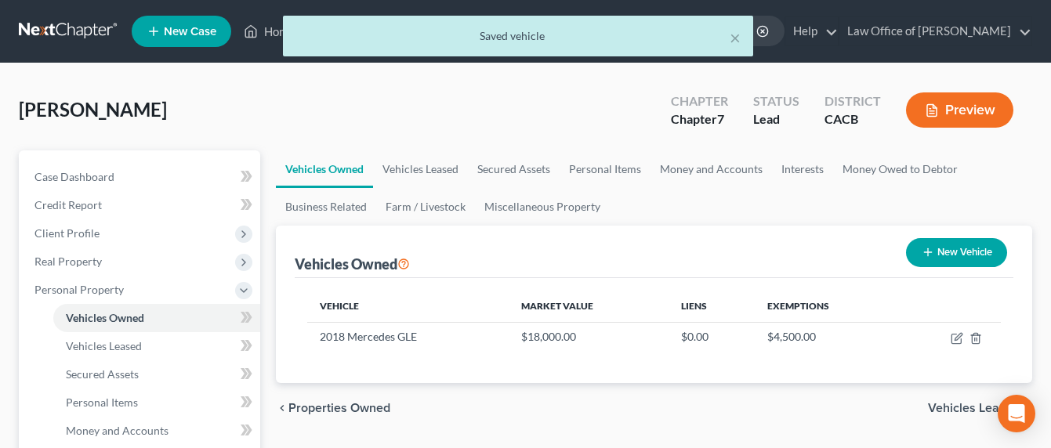
click at [933, 252] on button "New Vehicle" at bounding box center [956, 252] width 101 height 29
select select "0"
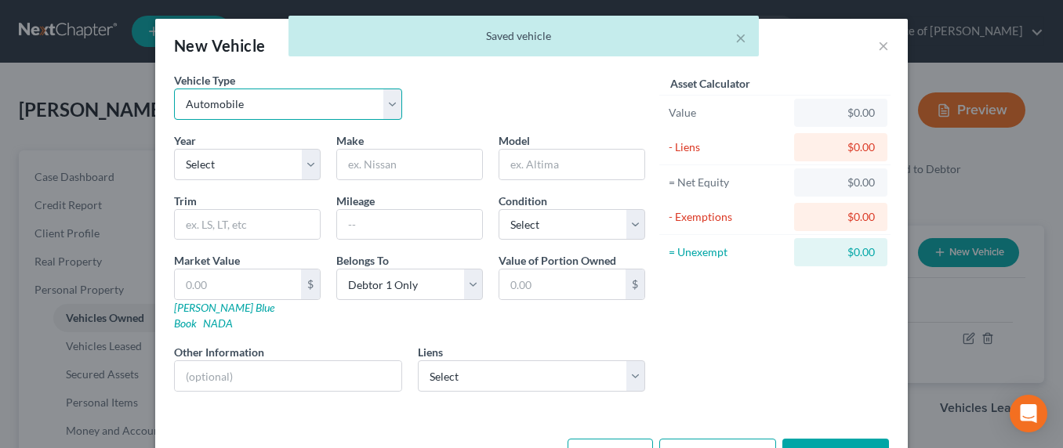
click at [292, 108] on select "Select Automobile Truck Trailer Watercraft Aircraft Motor Home Atv Other Vehicle" at bounding box center [288, 104] width 228 height 31
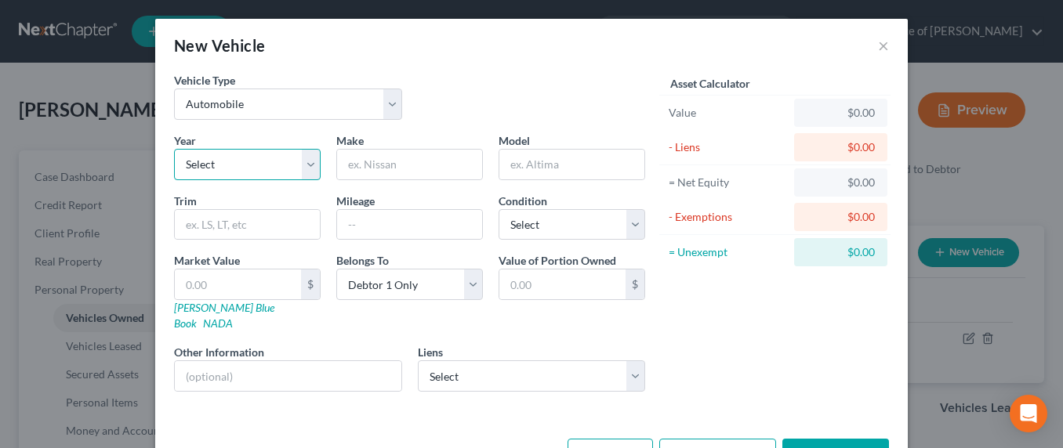
click at [227, 169] on select "Select 2026 2025 2024 2023 2022 2021 2020 2019 2018 2017 2016 2015 2014 2013 20…" at bounding box center [247, 164] width 147 height 31
select select "3"
click at [365, 154] on input "text" at bounding box center [409, 165] width 145 height 30
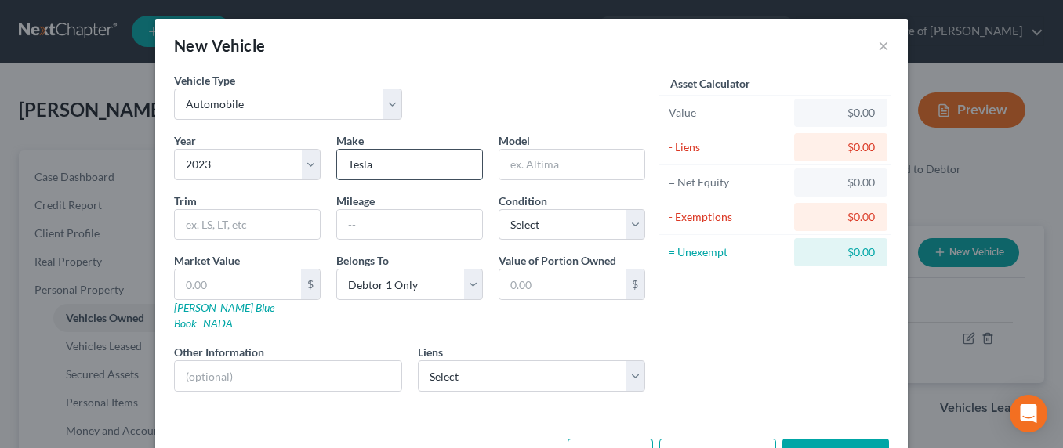
type input "Tesla"
type input "Model Y"
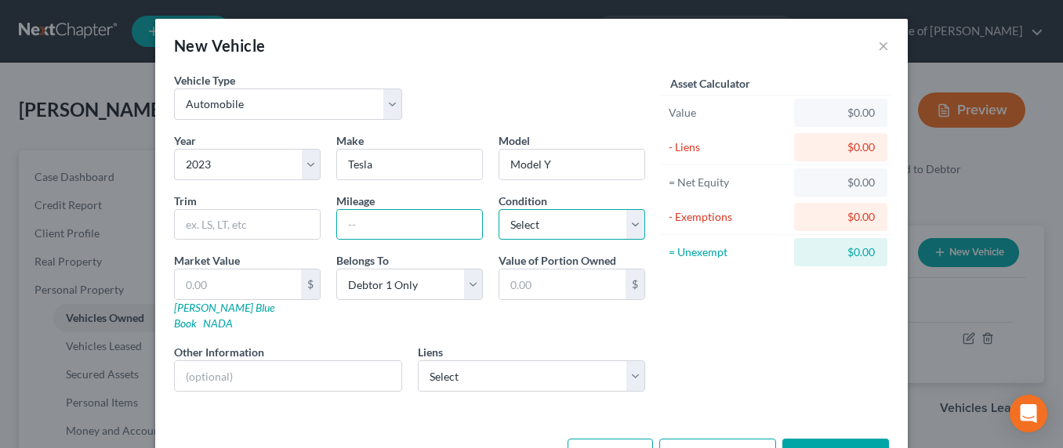
click at [555, 227] on select "Select Excellent Very Good Good Fair Poor" at bounding box center [571, 224] width 147 height 31
select select "1"
click at [412, 222] on input "text" at bounding box center [409, 225] width 145 height 30
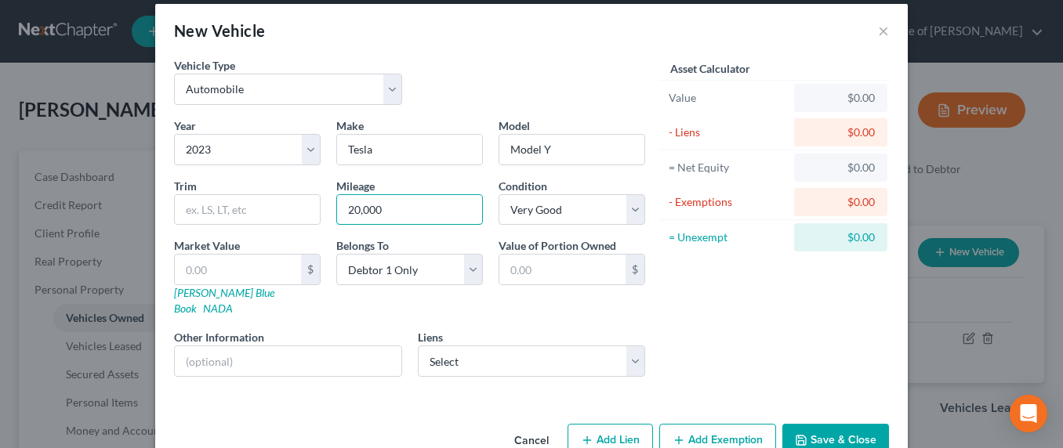
scroll to position [38, 0]
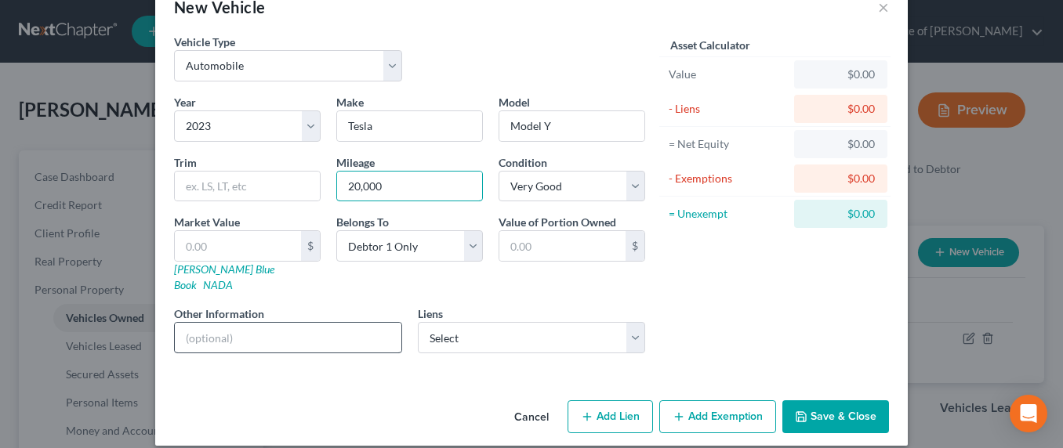
type input "20,000"
click at [274, 323] on input "text" at bounding box center [288, 338] width 227 height 30
type input "D"
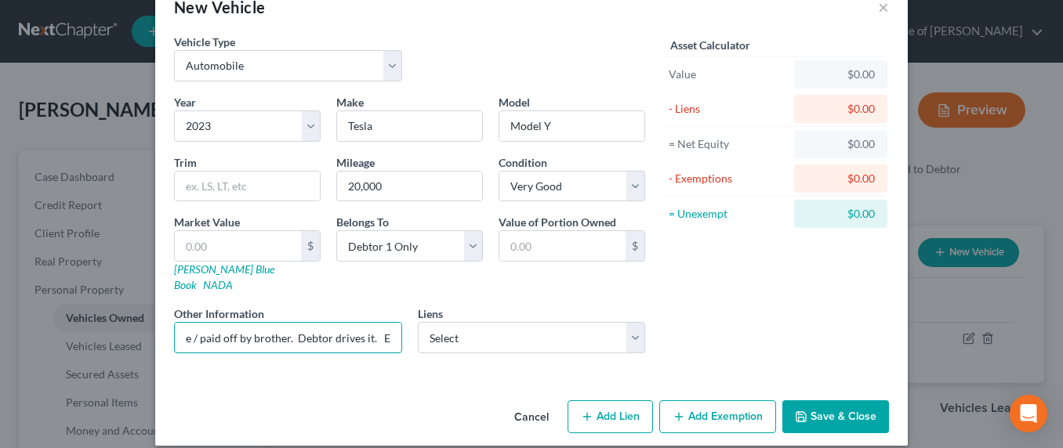
scroll to position [0, 222]
click at [263, 326] on input "Title under brother's name / paid off by brother. Debtor drives it. Equitable i…" at bounding box center [288, 338] width 227 height 30
click at [223, 323] on input "Title under brother's name / paid off by brother. Debtor drives it. Equitable i…" at bounding box center [288, 338] width 227 height 30
type input "Title under brother's name / paid off by brother. Debtor's wife drives it. Equi…"
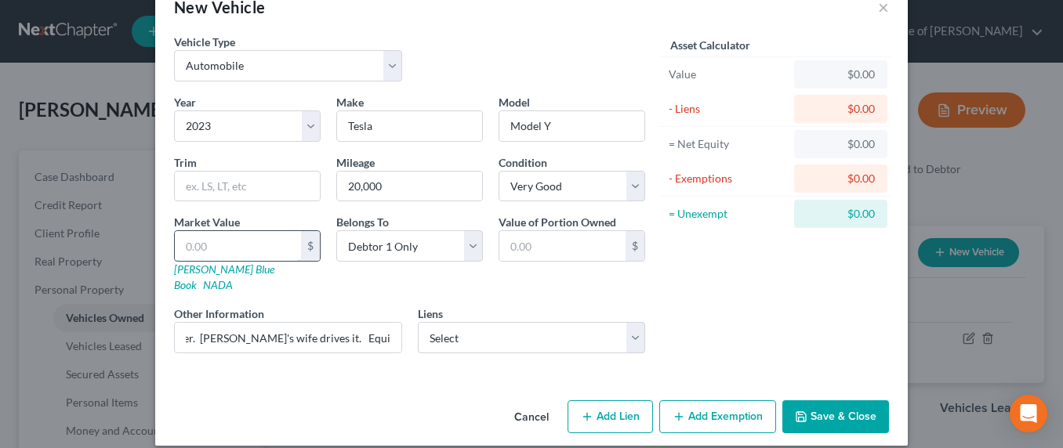
click at [216, 246] on input "text" at bounding box center [238, 246] width 126 height 30
type input "2"
type input "2.00"
type input "25"
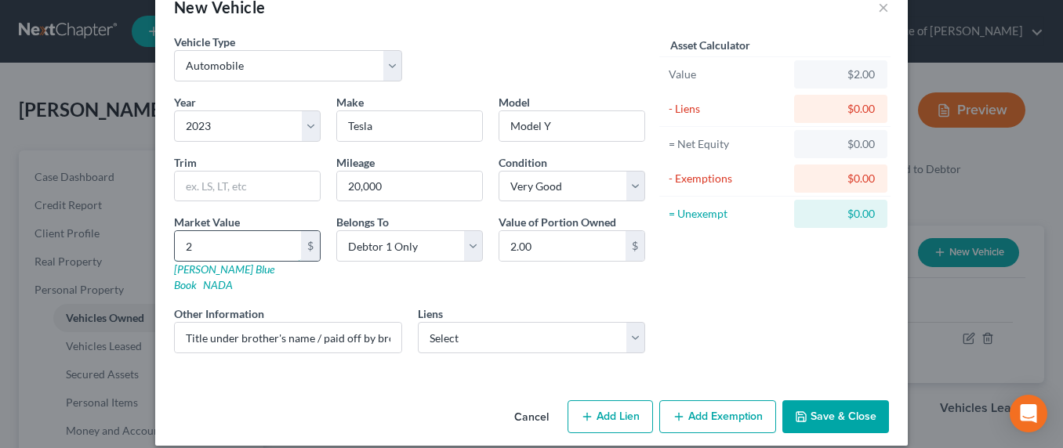
type input "25.00"
type input "250"
type input "250.00"
type input "2500"
type input "2,500.00"
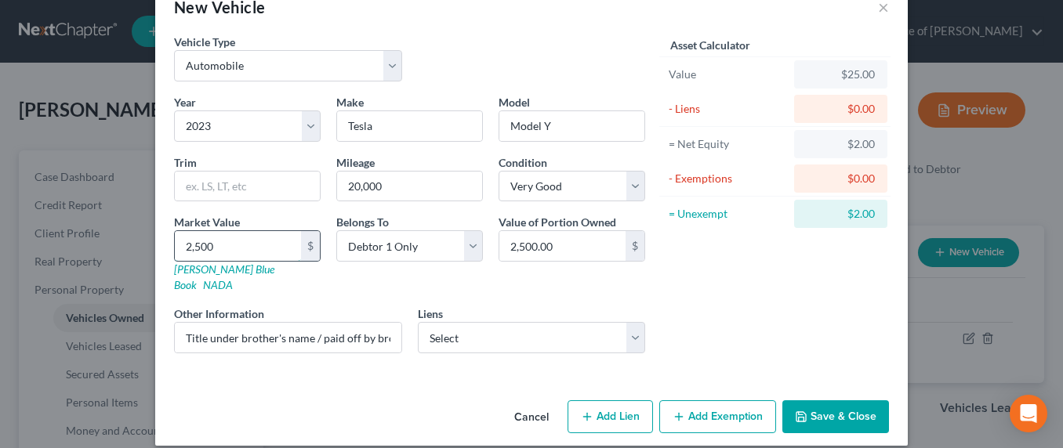
type input "2,5000"
type input "25,000.00"
type input "25,000"
click at [572, 245] on input "25,000.00" at bounding box center [562, 246] width 126 height 30
drag, startPoint x: 571, startPoint y: 245, endPoint x: 494, endPoint y: 248, distance: 76.8
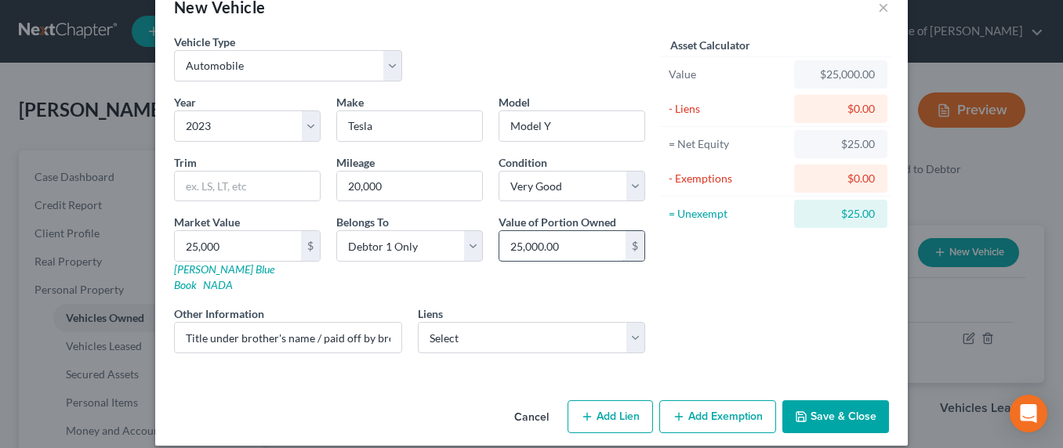
click at [499, 248] on input "25,000.00" at bounding box center [562, 246] width 126 height 30
click at [345, 329] on input "Title under brother's name / paid off by brother. Debtor's wife drives it. Equi…" at bounding box center [288, 338] width 227 height 30
click at [559, 241] on input "25,000.00" at bounding box center [562, 246] width 126 height 30
click at [567, 243] on input "25,000.00" at bounding box center [562, 246] width 126 height 30
click at [561, 248] on input "25,000.00" at bounding box center [562, 246] width 126 height 30
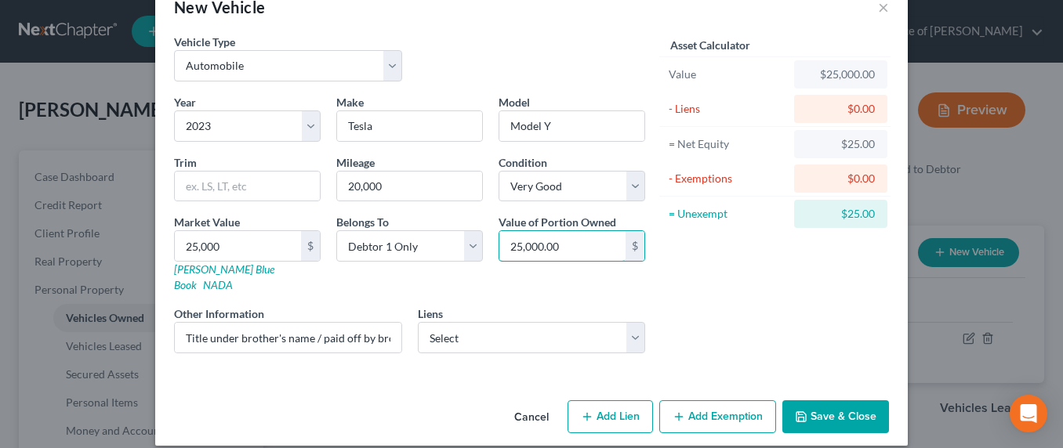
drag, startPoint x: 567, startPoint y: 247, endPoint x: 484, endPoint y: 248, distance: 83.1
click at [484, 248] on div "Year Select 2026 2025 2024 2023 2022 2021 2020 2019 2018 2017 2016 2015 2014 20…" at bounding box center [409, 230] width 487 height 272
type input "6,250"
click at [738, 401] on button "Add Exemption" at bounding box center [717, 417] width 117 height 33
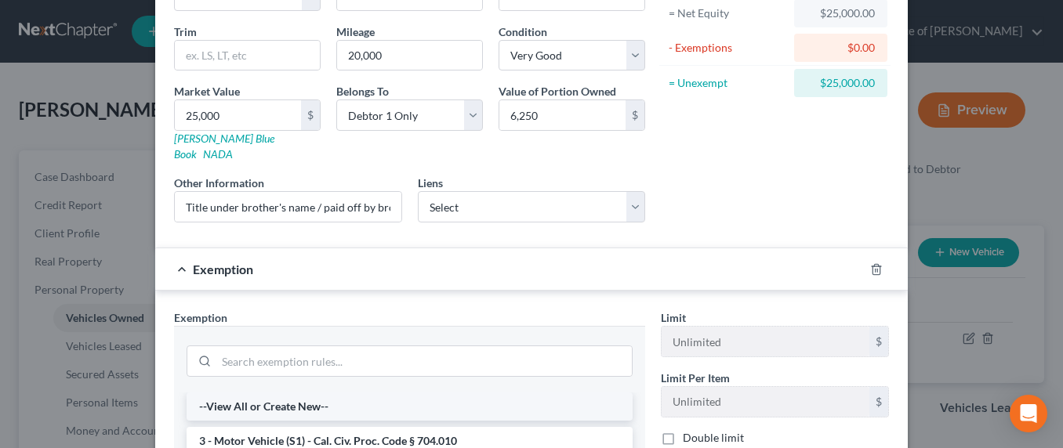
scroll to position [198, 0]
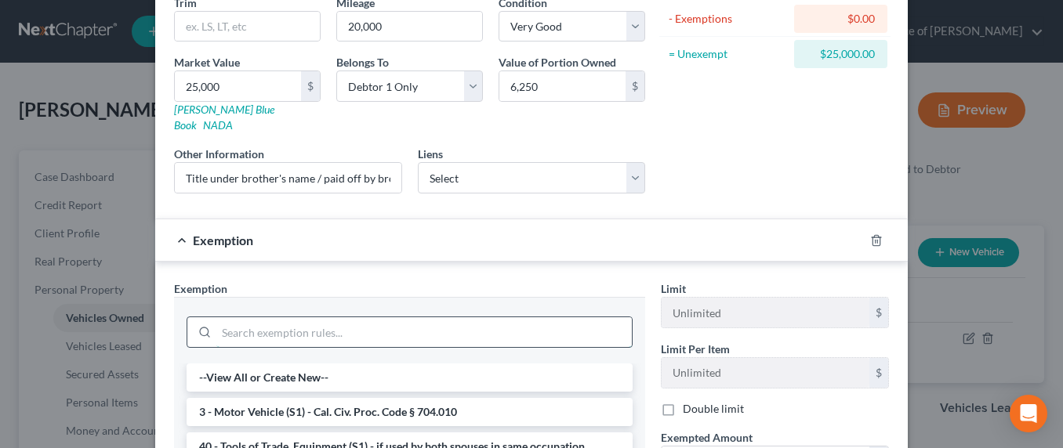
click at [318, 321] on input "search" at bounding box center [423, 332] width 415 height 30
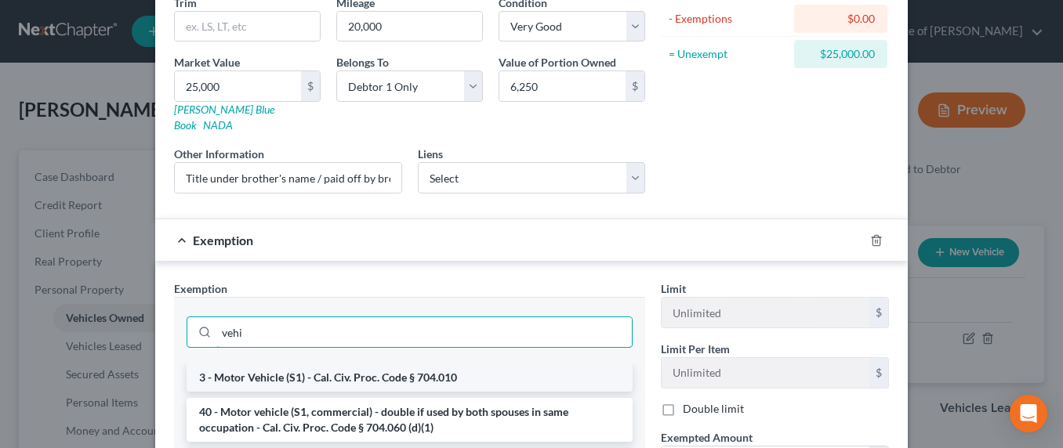
type input "vehi"
click at [393, 364] on li "3 - Motor Vehicle (S1) - Cal. Civ. Proc. Code § 704.010" at bounding box center [410, 378] width 446 height 28
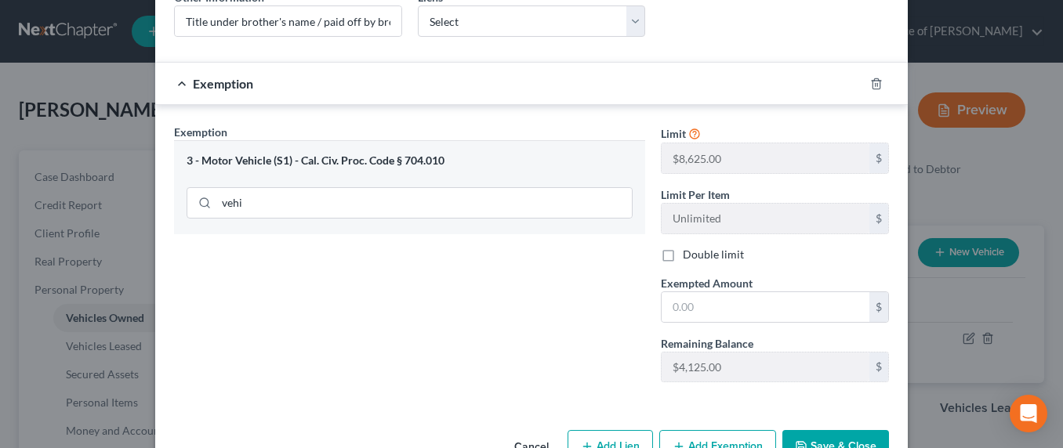
scroll to position [368, 0]
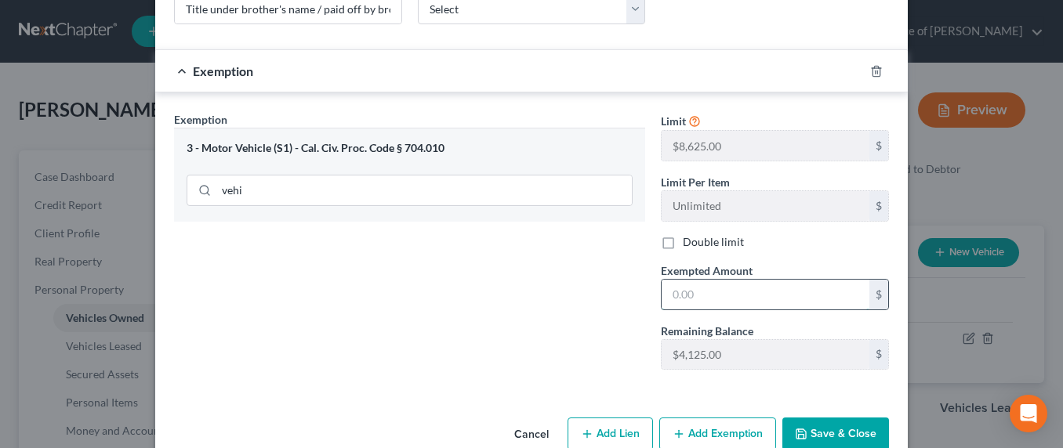
click at [707, 286] on input "text" at bounding box center [766, 295] width 208 height 30
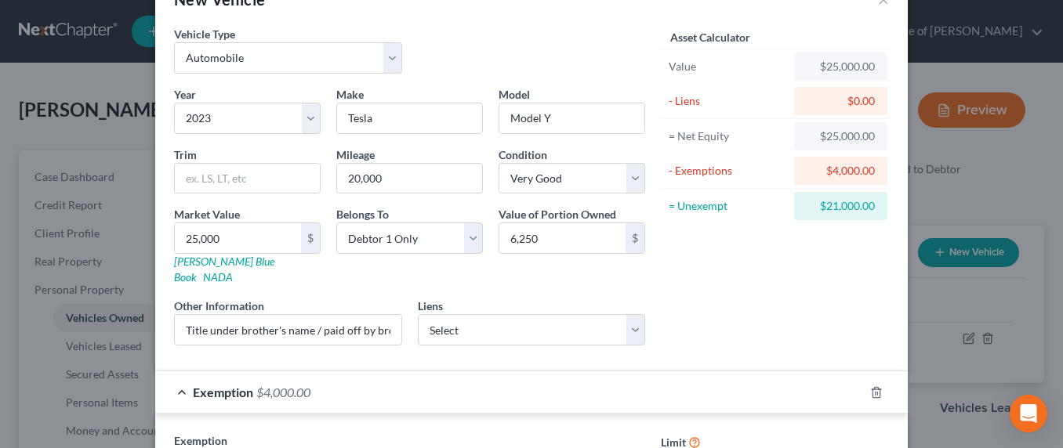
scroll to position [0, 0]
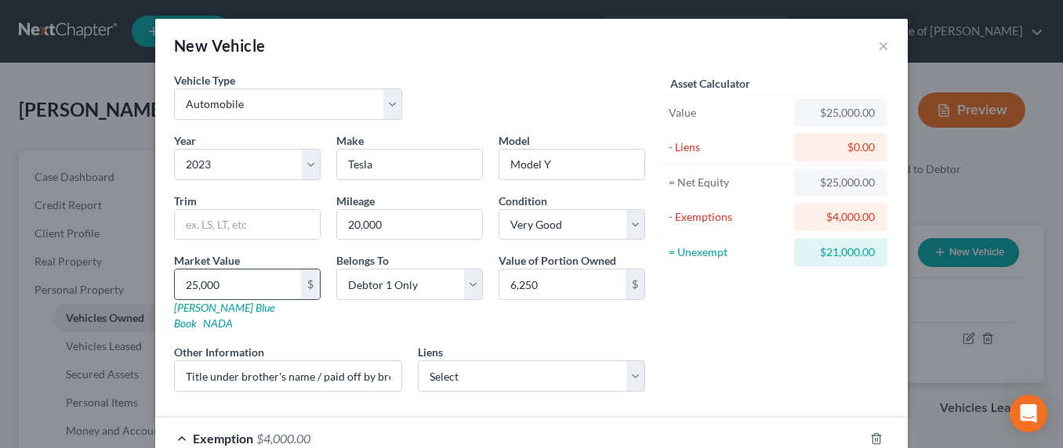
type input "4,000"
click at [230, 290] on input "25,000" at bounding box center [238, 285] width 126 height 30
click at [243, 285] on input "25,000" at bounding box center [238, 285] width 126 height 30
click at [205, 290] on input "25,000" at bounding box center [238, 285] width 126 height 30
drag, startPoint x: 243, startPoint y: 283, endPoint x: 128, endPoint y: 285, distance: 115.2
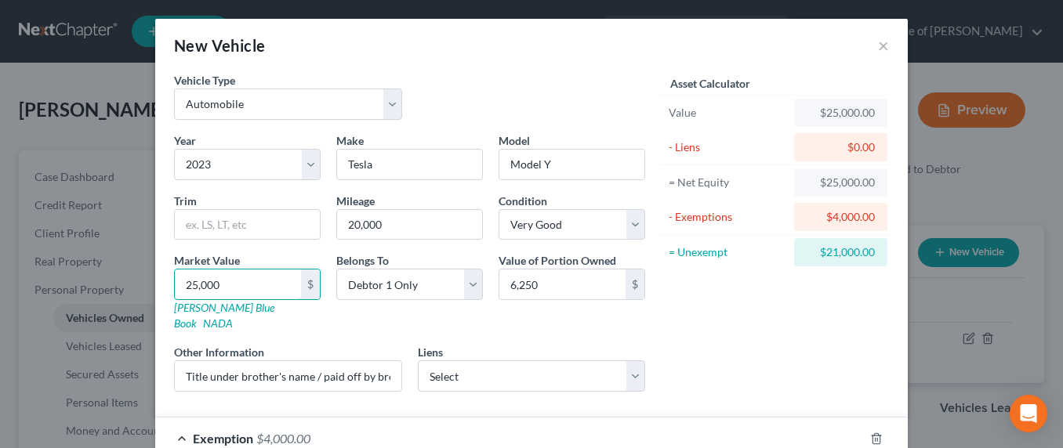
click at [128, 285] on div "New Vehicle × Vehicle Type Select Automobile Truck Trailer Watercraft Aircraft …" at bounding box center [531, 224] width 1063 height 448
type input "2"
type input "2.00"
type input "22"
type input "22.00"
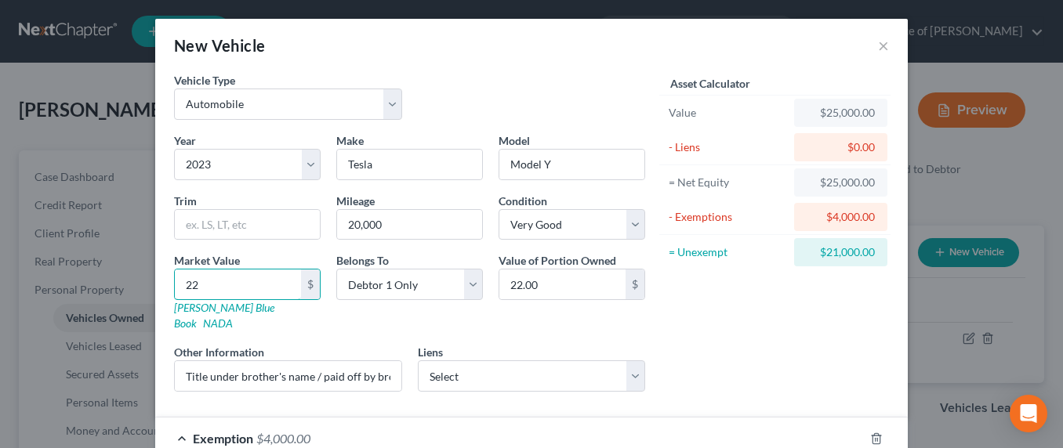
type input "220"
type input "220.00"
type input "2200"
type input "2,200.00"
type input "2,2000"
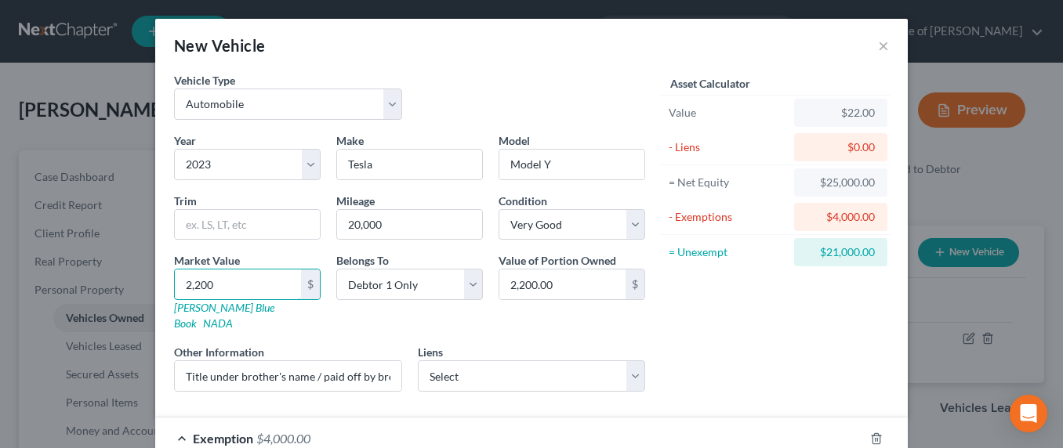
type input "22,000.00"
type input "22,000"
click at [200, 285] on input "22,000" at bounding box center [238, 285] width 126 height 30
drag, startPoint x: 228, startPoint y: 286, endPoint x: 130, endPoint y: 284, distance: 98.0
click at [130, 284] on div "New Vehicle × Vehicle Type Select Automobile Truck Trailer Watercraft Aircraft …" at bounding box center [531, 224] width 1063 height 448
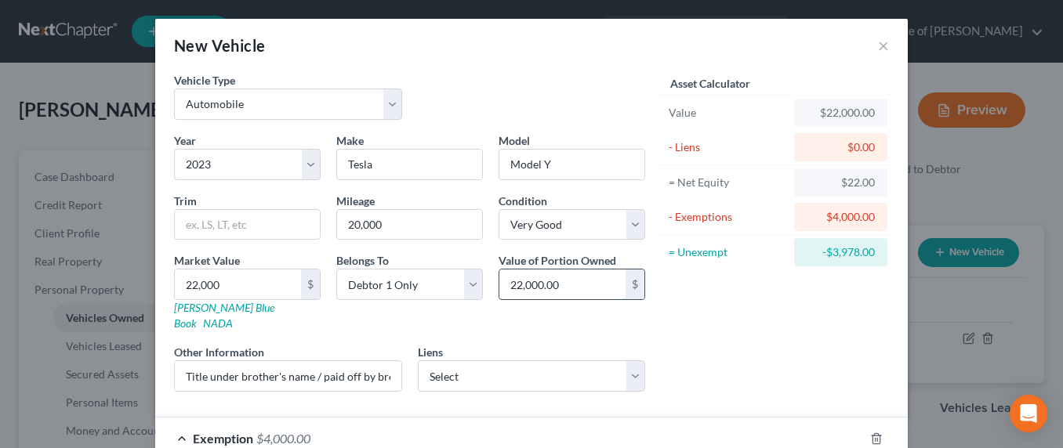
click at [589, 283] on input "22,000.00" at bounding box center [562, 285] width 126 height 30
click at [589, 285] on input "22,000.00" at bounding box center [562, 285] width 126 height 30
drag, startPoint x: 482, startPoint y: 286, endPoint x: 360, endPoint y: 286, distance: 122.3
click at [360, 286] on div "Year Select 2026 2025 2024 2023 2022 2021 2020 2019 2018 2017 2016 2015 2014 20…" at bounding box center [409, 268] width 487 height 272
type input "4,000"
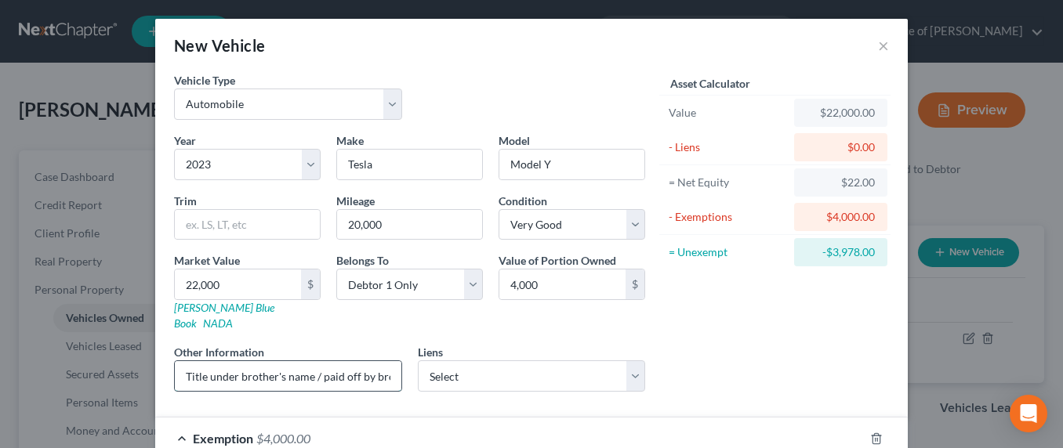
click at [350, 361] on input "Title under brother's name / paid off by brother. Debtor's wife drives it. Equi…" at bounding box center [288, 376] width 227 height 30
drag, startPoint x: 354, startPoint y: 356, endPoint x: 372, endPoint y: 359, distance: 17.5
click at [401, 355] on div "Other Information Title under brother's name / paid off by brother. Debtor's wi…" at bounding box center [288, 368] width 244 height 48
click at [372, 361] on input "Title under brother's name / paid off by brother. Debtor's wife drives it. Equi…" at bounding box center [288, 376] width 227 height 30
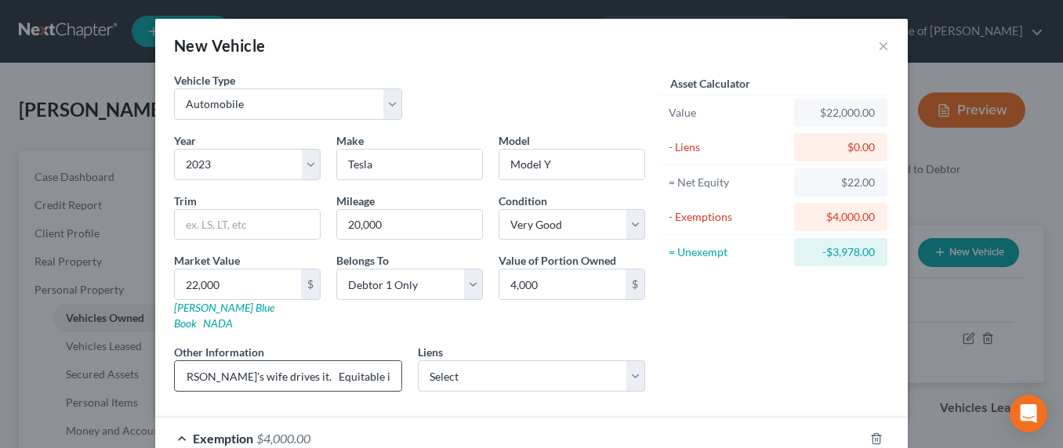
click at [368, 361] on input "Title under brother's name / paid off by brother. Debtor's wife drives it. Equi…" at bounding box center [288, 376] width 227 height 30
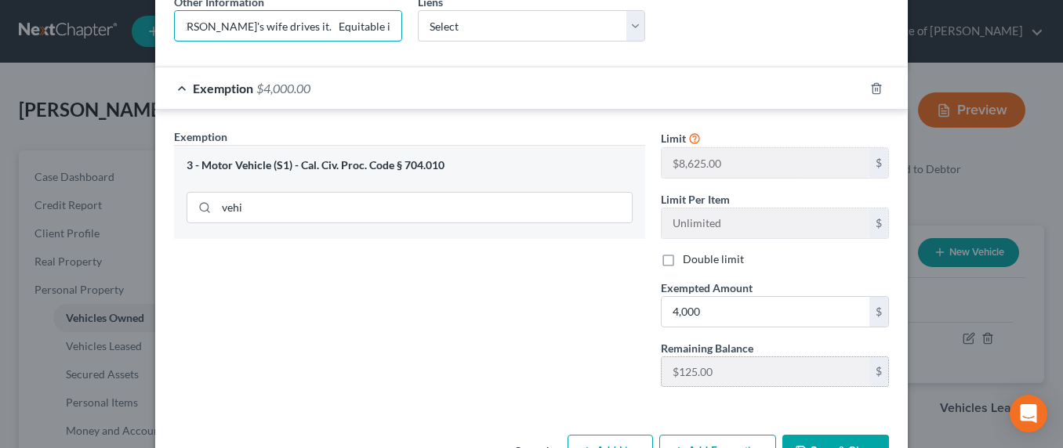
scroll to position [386, 0]
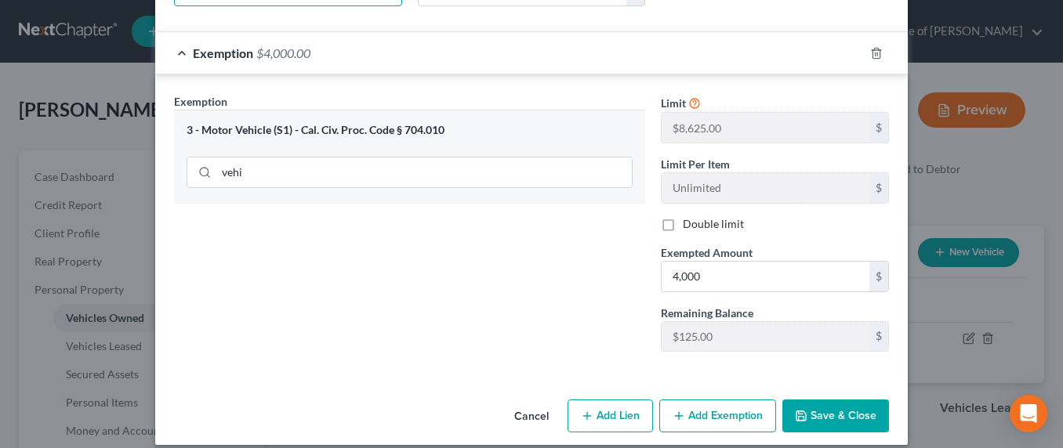
type input "Title under brother's name / paid off by brother. Debtor's wife drives it. Equi…"
click at [826, 400] on button "Save & Close" at bounding box center [835, 416] width 107 height 33
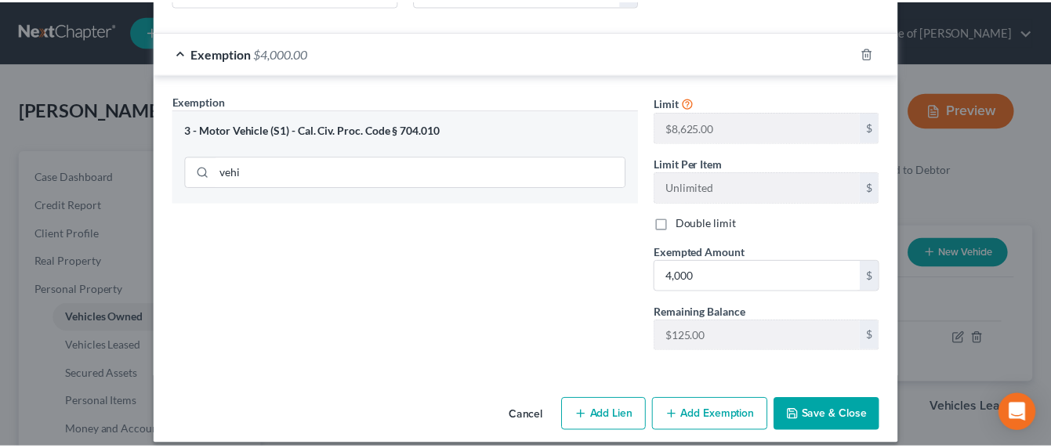
scroll to position [0, 0]
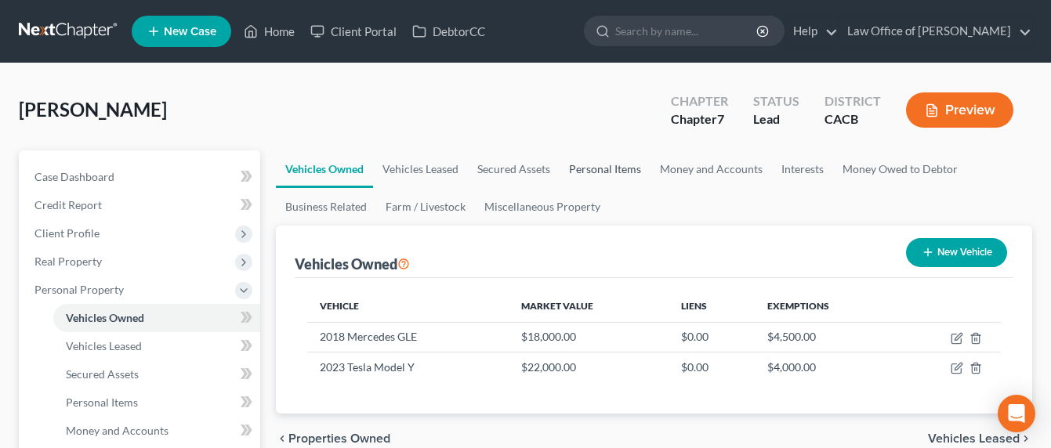
click at [593, 165] on link "Personal Items" at bounding box center [605, 169] width 91 height 38
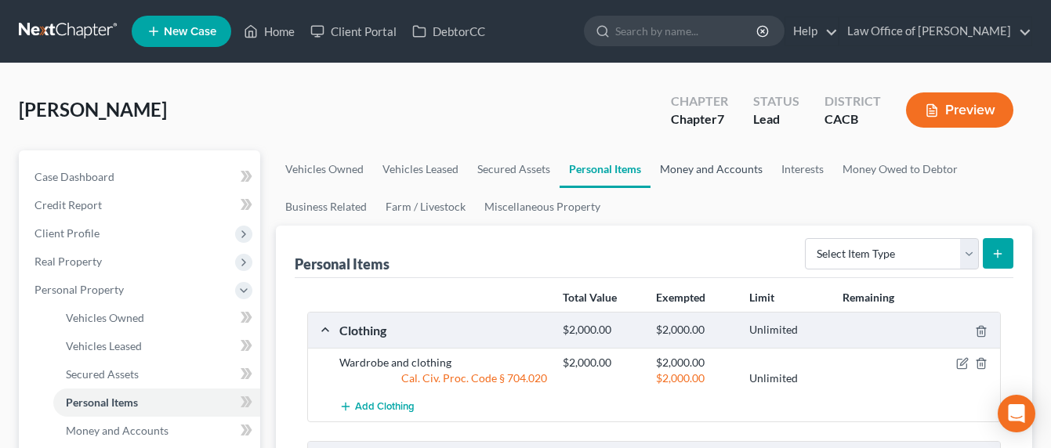
click at [678, 166] on link "Money and Accounts" at bounding box center [711, 169] width 121 height 38
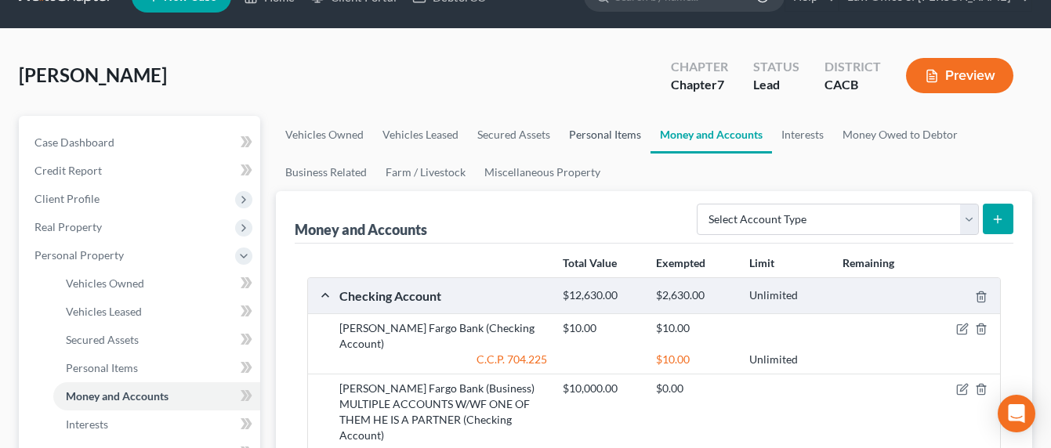
click at [589, 125] on link "Personal Items" at bounding box center [605, 135] width 91 height 38
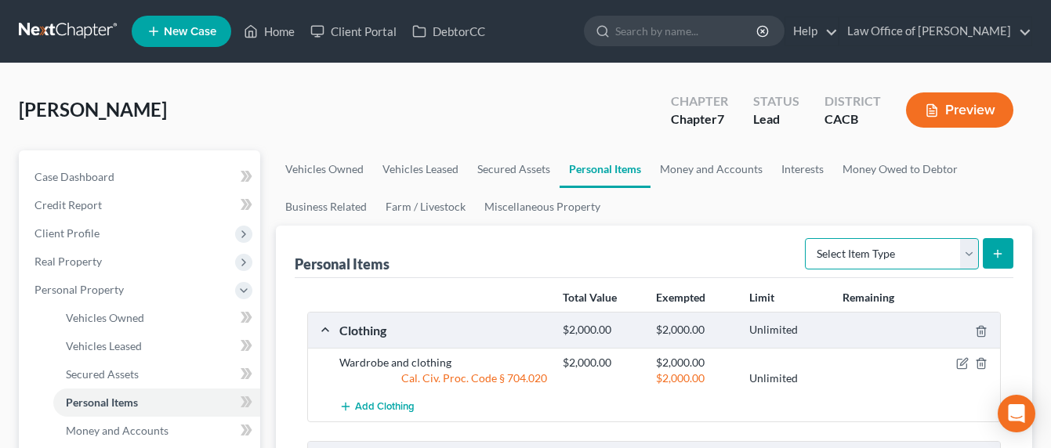
click at [876, 253] on select "Select Item Type Clothing Collectibles Of Value Electronics Firearms Household …" at bounding box center [892, 253] width 174 height 31
select select "sports_and_hobby_equipment"
click at [994, 252] on icon "submit" at bounding box center [997, 254] width 13 height 13
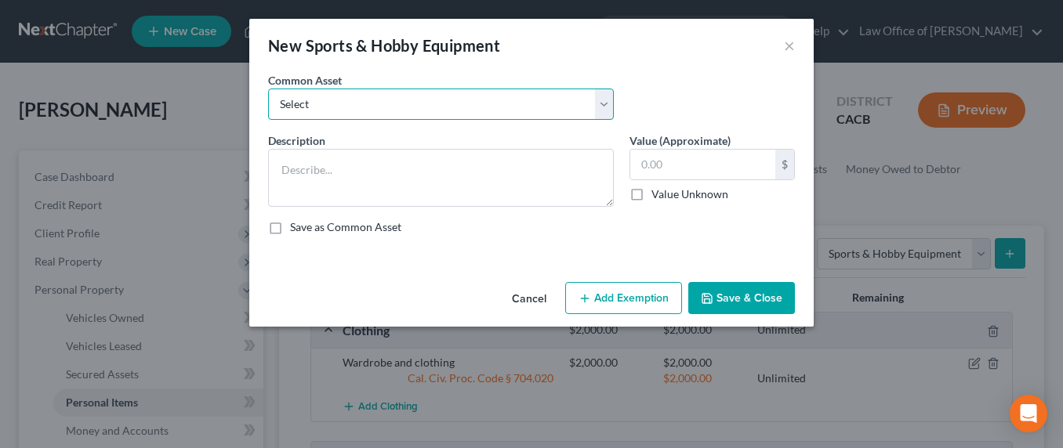
click at [343, 97] on select "Select Sports and hobby equipment" at bounding box center [441, 104] width 346 height 31
select select "0"
type textarea "Sports and hobby equipment"
type input "500.00"
click at [625, 290] on button "Add Exemption" at bounding box center [623, 298] width 117 height 33
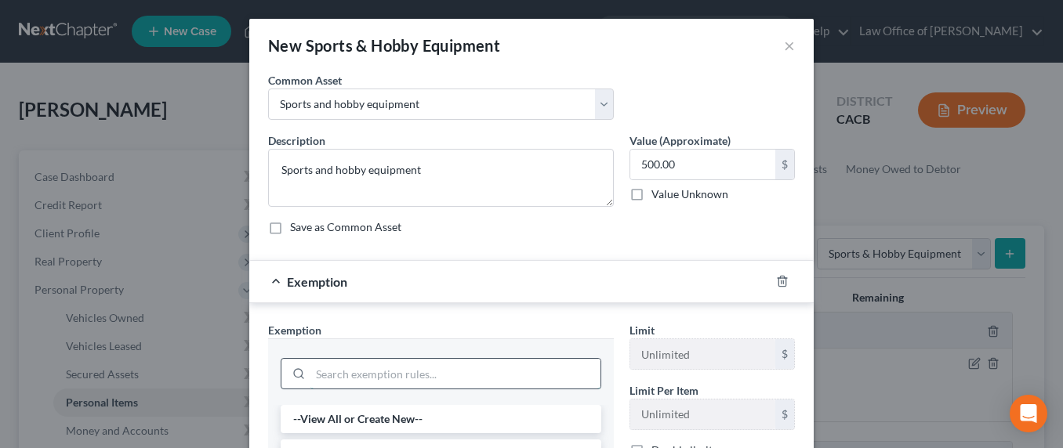
click at [415, 372] on input "search" at bounding box center [455, 374] width 290 height 30
type input "wear"
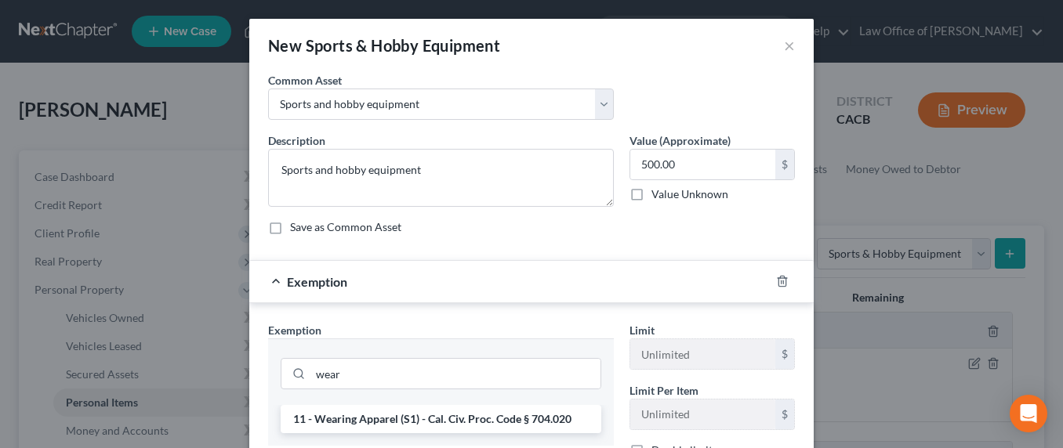
click at [409, 417] on li "11 - Wearing Apparel (S1) - Cal. Civ. Proc. Code § 704.020" at bounding box center [441, 419] width 321 height 28
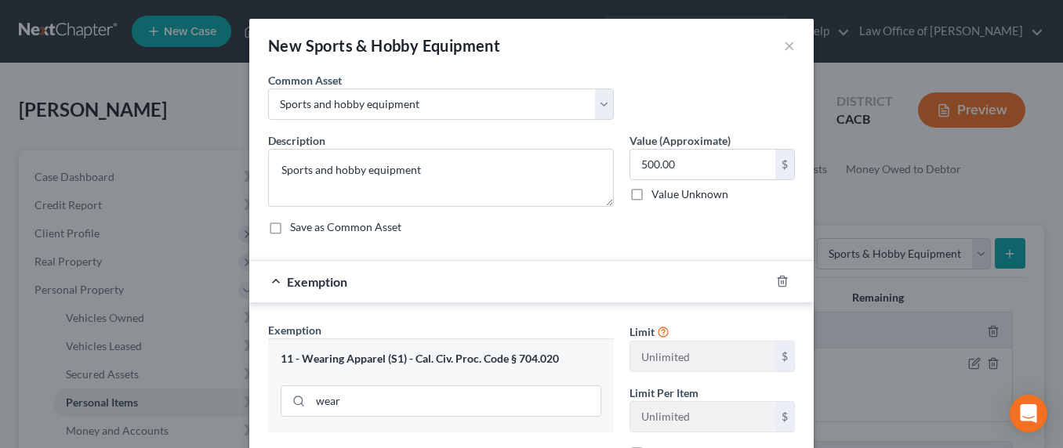
scroll to position [159, 0]
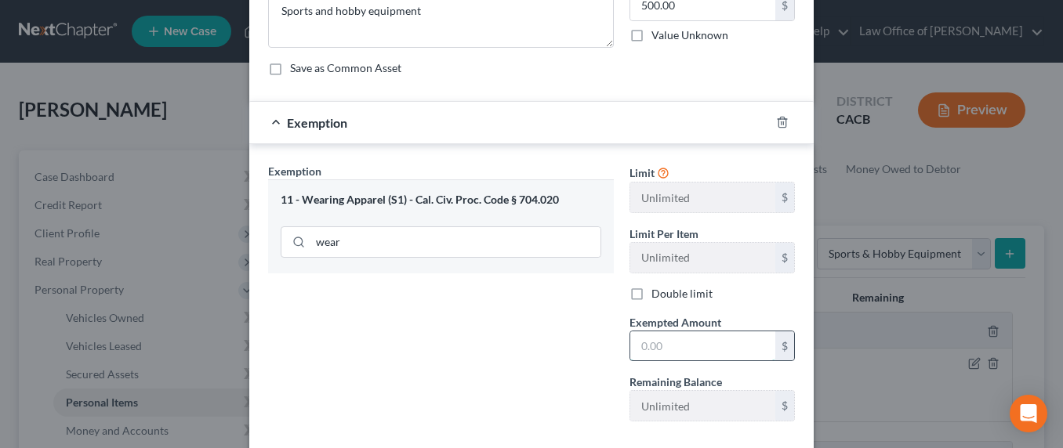
click at [672, 357] on input "text" at bounding box center [702, 347] width 145 height 30
type input "500"
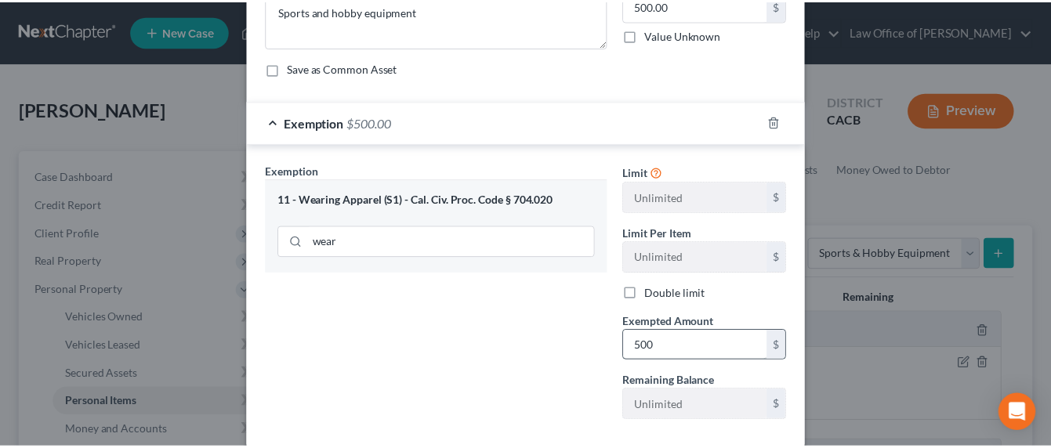
scroll to position [245, 0]
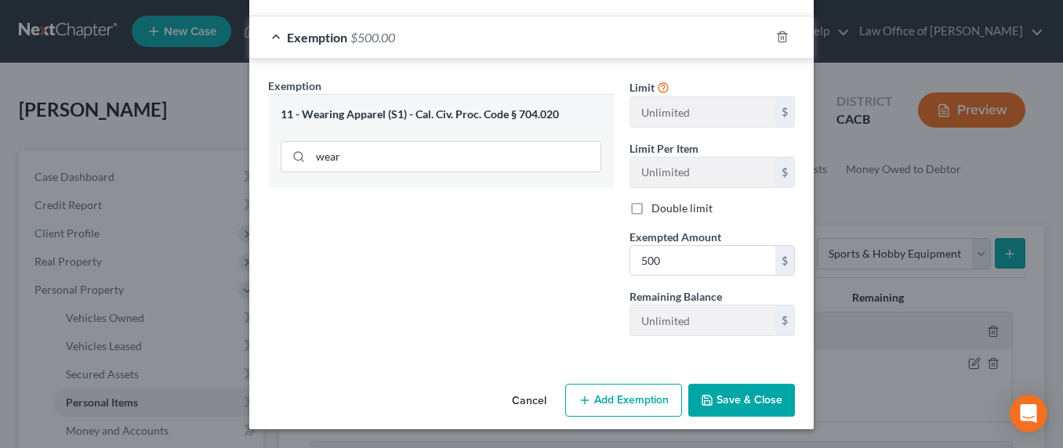
click at [742, 397] on button "Save & Close" at bounding box center [741, 400] width 107 height 33
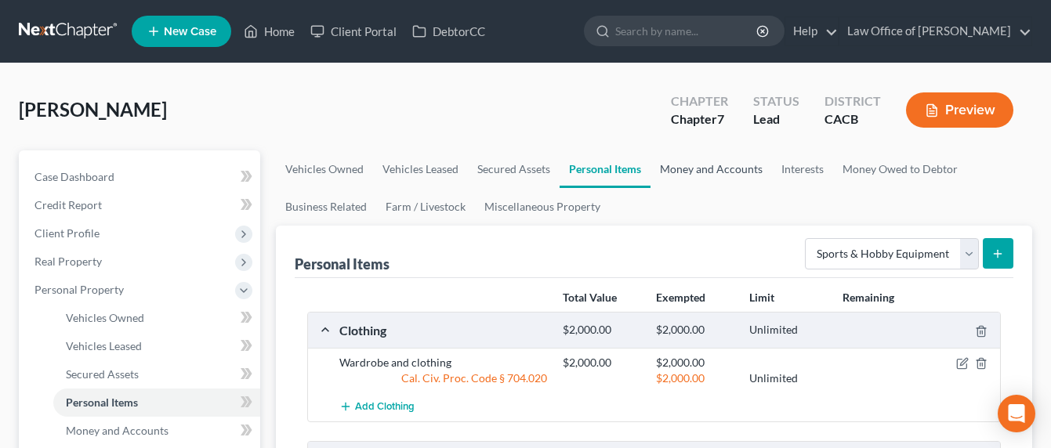
click at [687, 168] on link "Money and Accounts" at bounding box center [711, 169] width 121 height 38
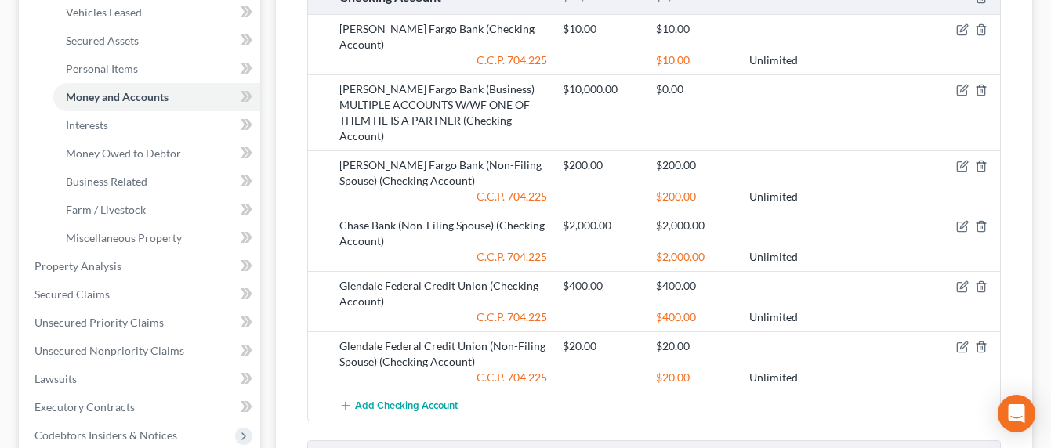
scroll to position [330, 0]
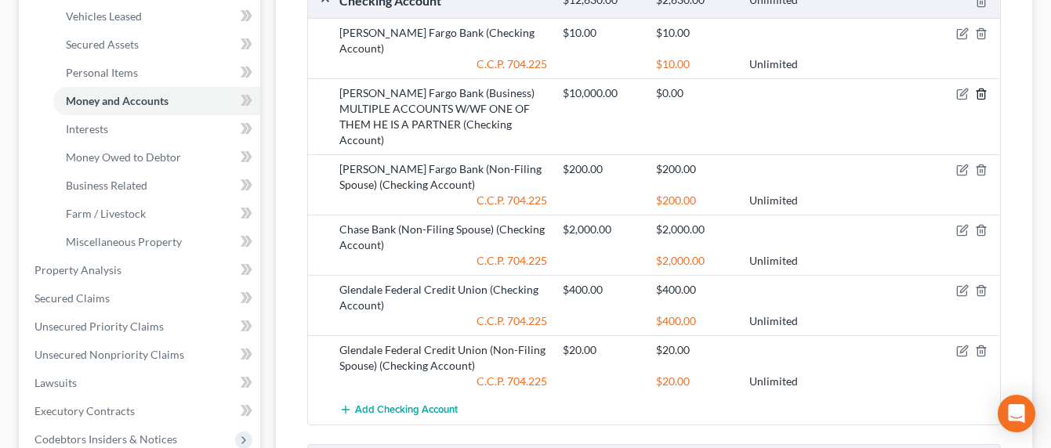
click at [984, 88] on icon "button" at bounding box center [981, 94] width 13 height 13
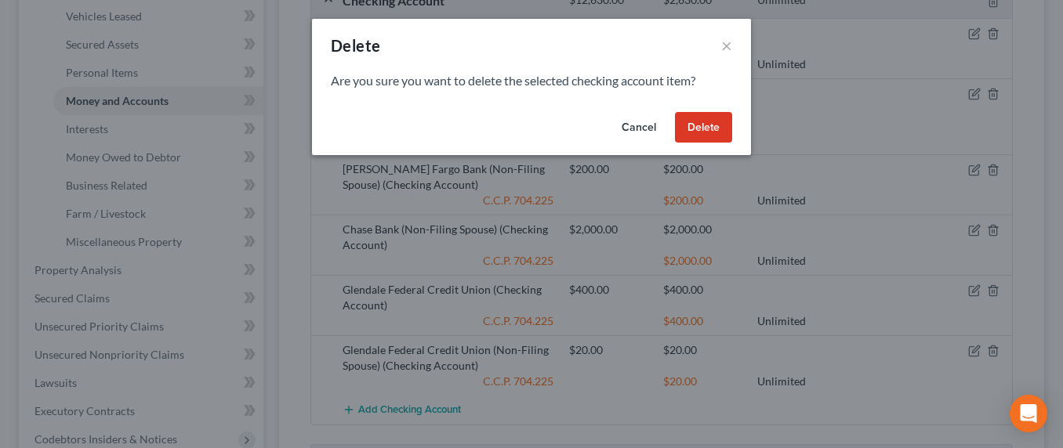
click at [698, 125] on button "Delete" at bounding box center [703, 127] width 57 height 31
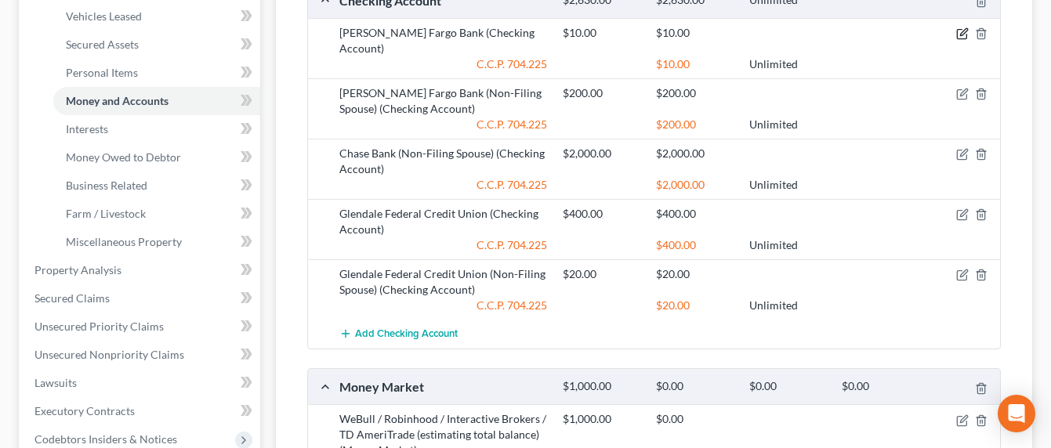
click at [964, 35] on icon "button" at bounding box center [962, 33] width 13 height 13
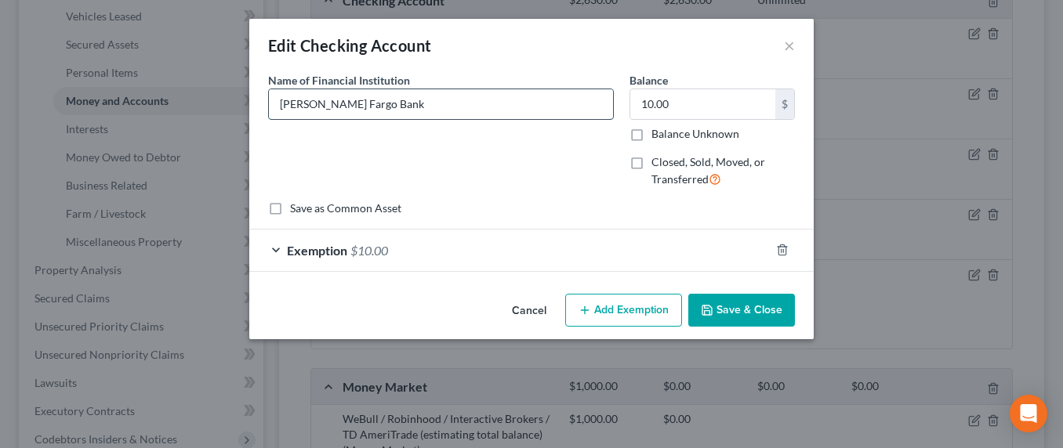
click at [432, 113] on input "Wells Fargo Bank" at bounding box center [441, 104] width 344 height 30
click at [658, 92] on input "10.00" at bounding box center [702, 104] width 145 height 30
click at [791, 44] on button "×" at bounding box center [789, 45] width 11 height 19
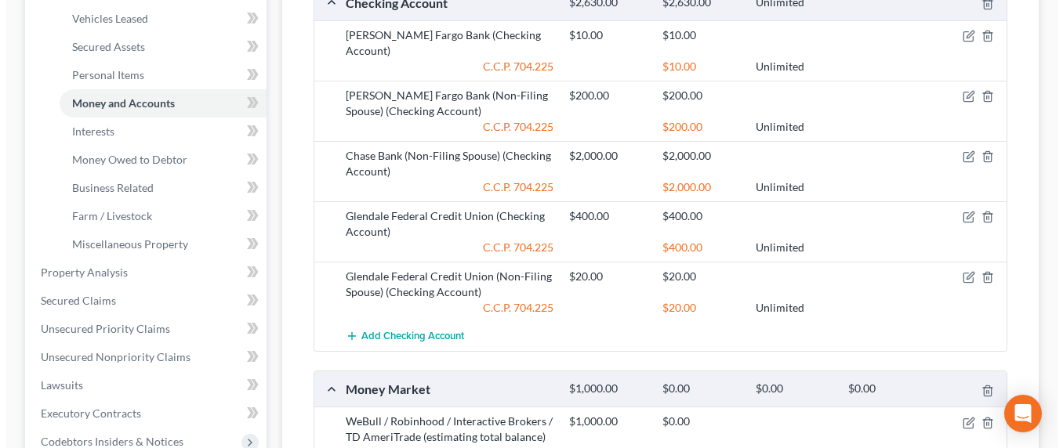
scroll to position [327, 0]
click at [961, 36] on icon "button" at bounding box center [963, 35] width 7 height 7
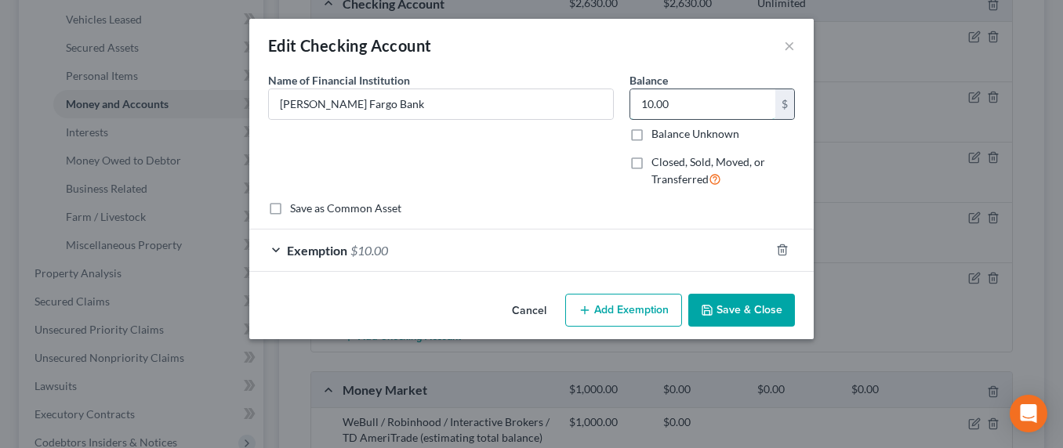
click at [706, 104] on input "10.00" at bounding box center [702, 104] width 145 height 30
type input "4,000"
click at [507, 242] on div "Exemption $10.00" at bounding box center [509, 251] width 520 height 42
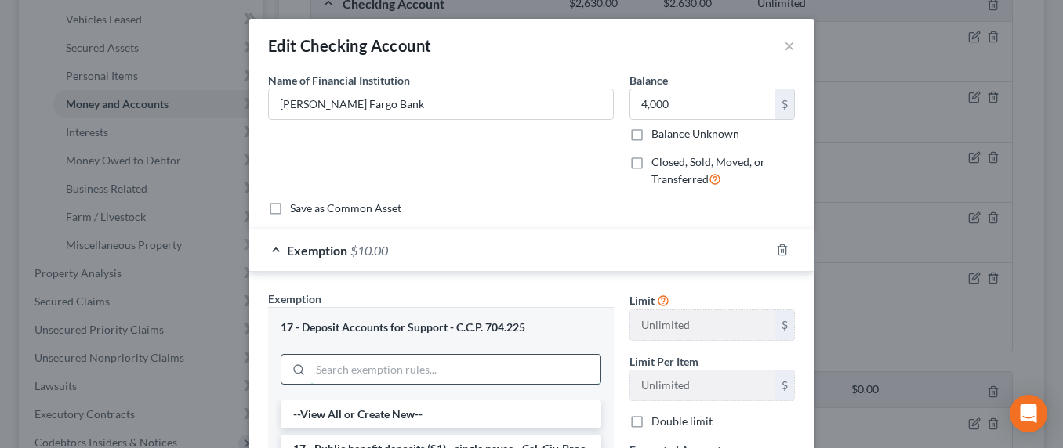
click at [447, 364] on input "search" at bounding box center [455, 370] width 290 height 30
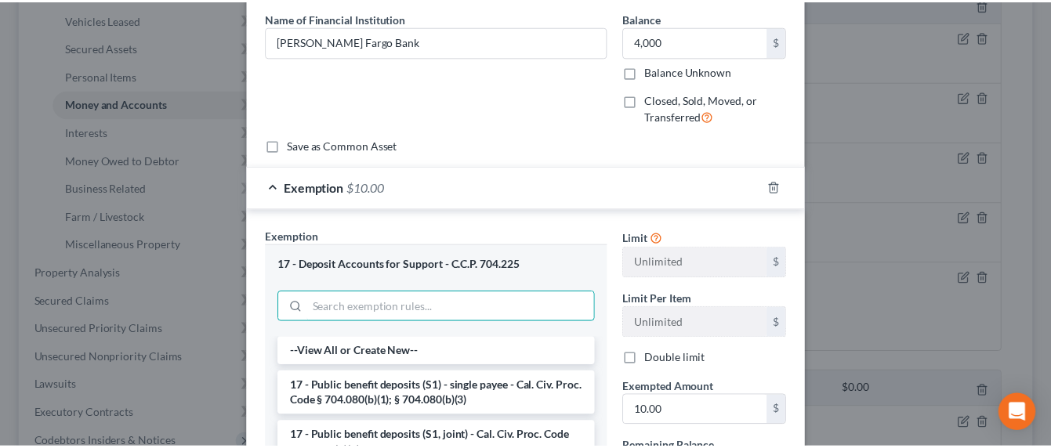
scroll to position [315, 0]
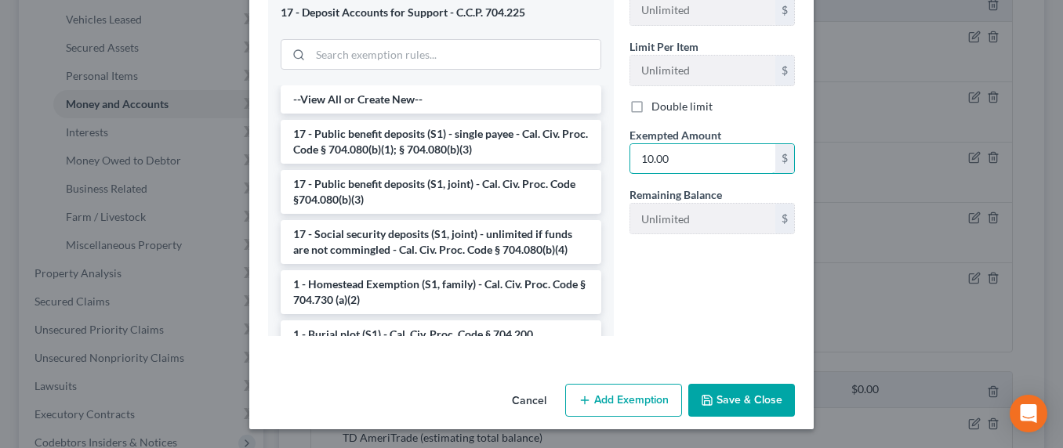
drag, startPoint x: 693, startPoint y: 163, endPoint x: 622, endPoint y: 156, distance: 71.7
click at [622, 156] on div "Exempted Amount * 10.00 $" at bounding box center [712, 151] width 181 height 48
drag, startPoint x: 678, startPoint y: 157, endPoint x: 598, endPoint y: 162, distance: 80.1
click at [599, 162] on div "Exemption Set must be selected for CA. Exemption * 17 - Deposit Accounts for Su…" at bounding box center [531, 163] width 542 height 374
type input "4,000"
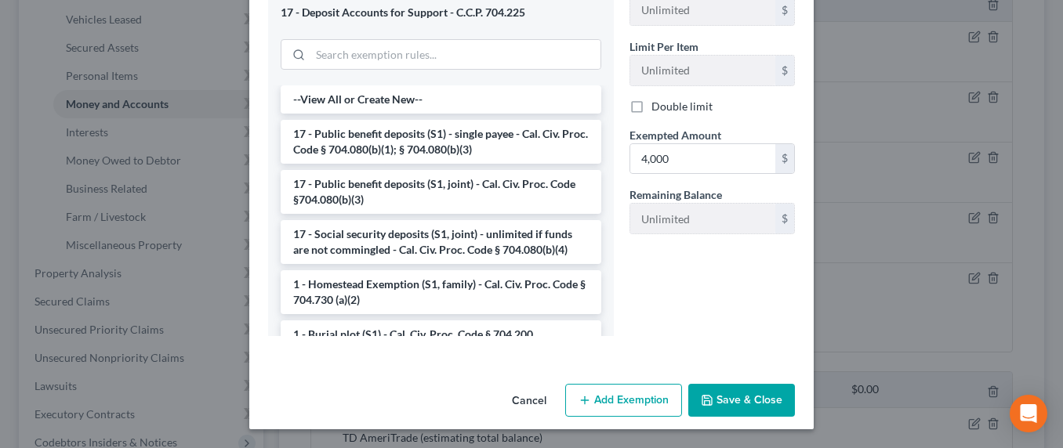
click at [756, 386] on button "Save & Close" at bounding box center [741, 400] width 107 height 33
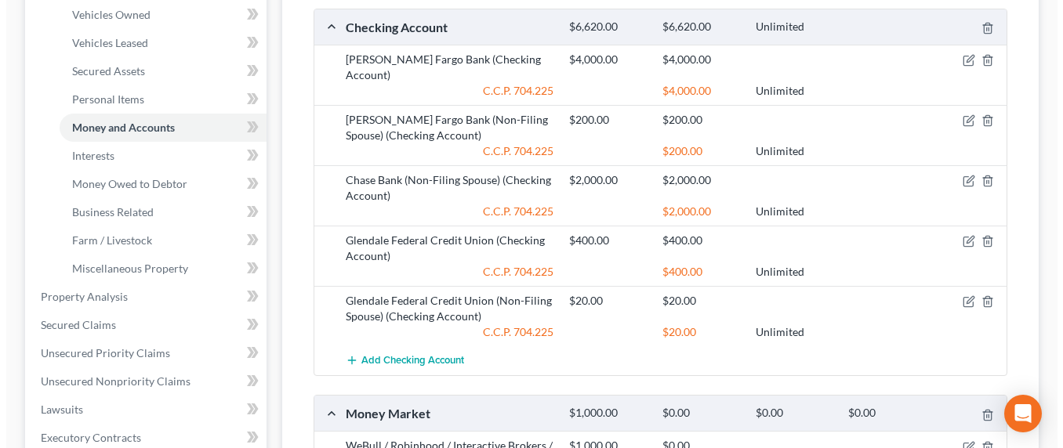
scroll to position [292, 0]
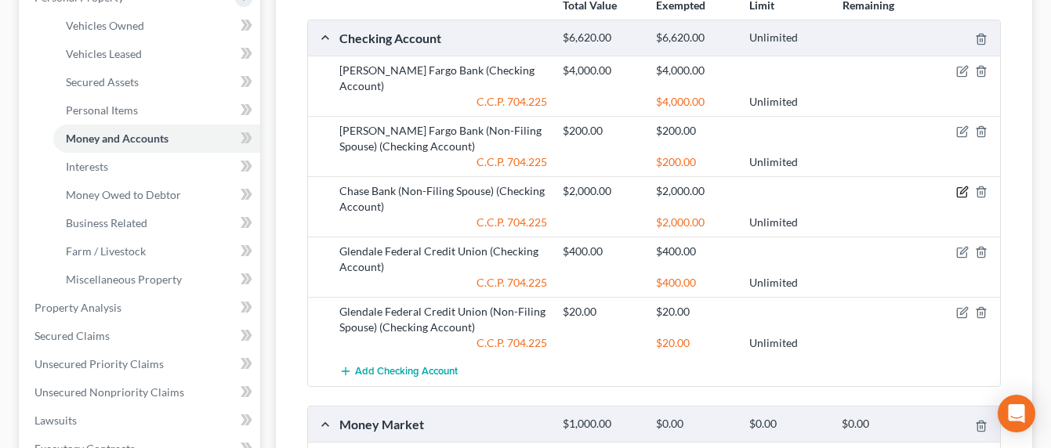
click at [962, 187] on icon "button" at bounding box center [963, 190] width 7 height 7
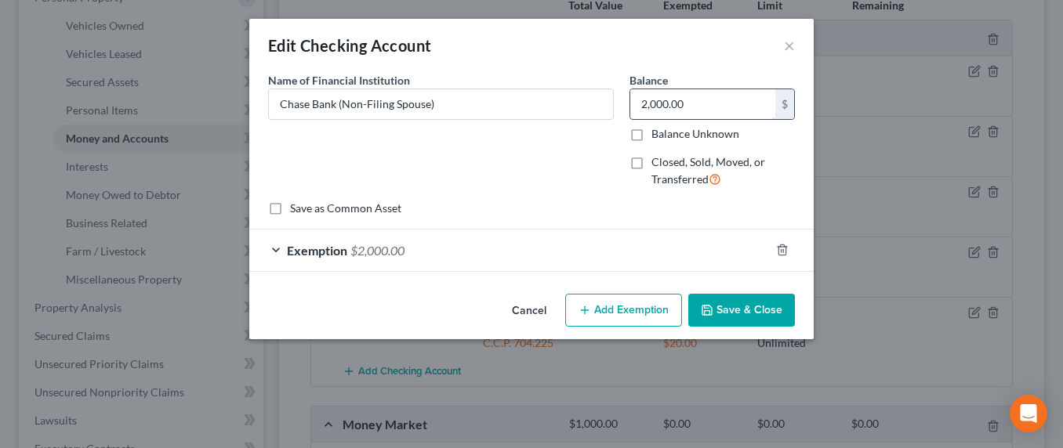
click at [650, 103] on input "2,000.00" at bounding box center [702, 104] width 145 height 30
click at [683, 106] on input "2,000.00" at bounding box center [702, 104] width 145 height 30
drag, startPoint x: 720, startPoint y: 107, endPoint x: 633, endPoint y: 103, distance: 87.1
click at [633, 103] on input "2,000.00" at bounding box center [702, 104] width 145 height 30
type input "800"
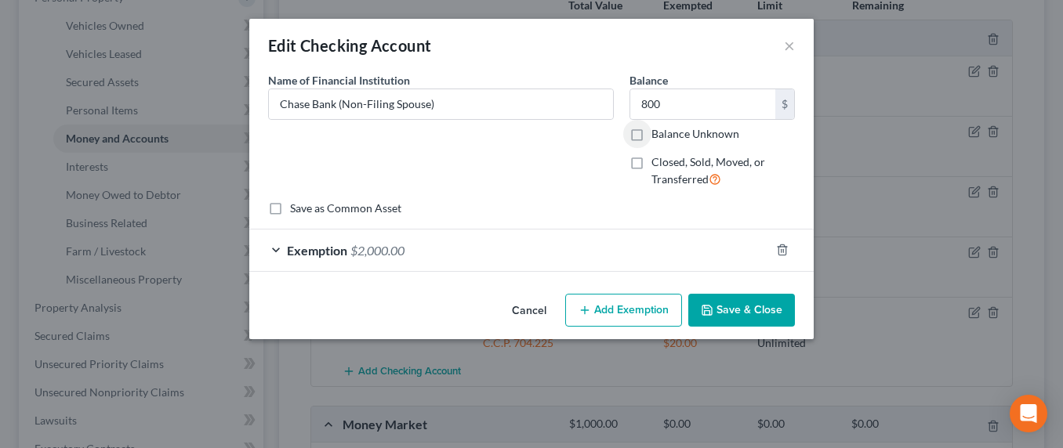
click at [583, 248] on div "Exemption $2,000.00" at bounding box center [509, 251] width 520 height 42
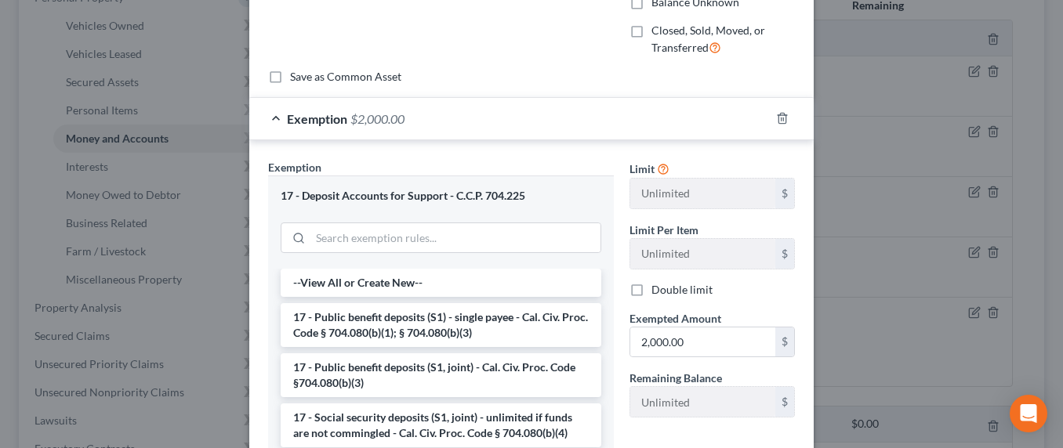
scroll to position [159, 0]
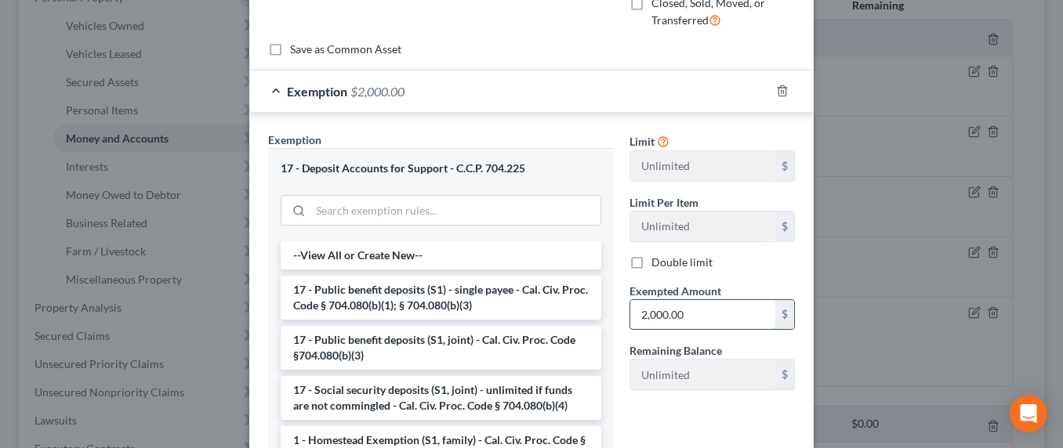
drag, startPoint x: 701, startPoint y: 307, endPoint x: 753, endPoint y: 313, distance: 52.0
click at [744, 314] on input "2,000.00" at bounding box center [702, 315] width 145 height 30
type input "800"
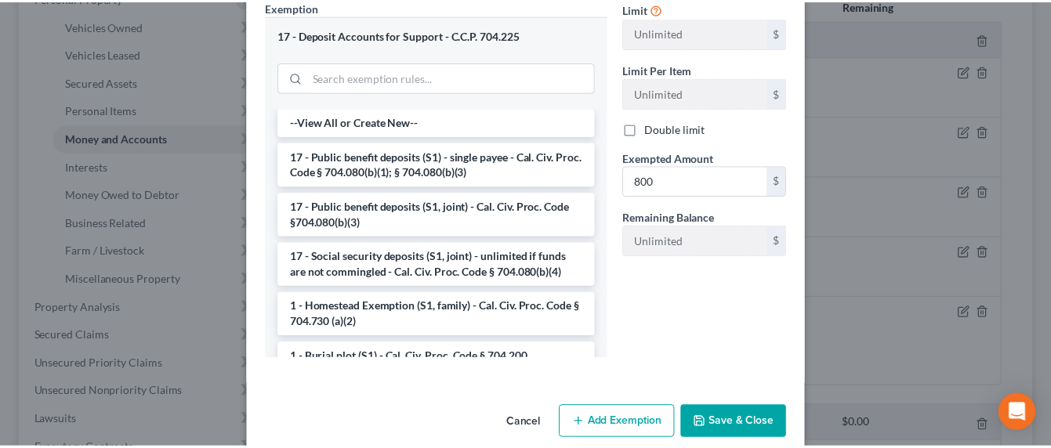
scroll to position [315, 0]
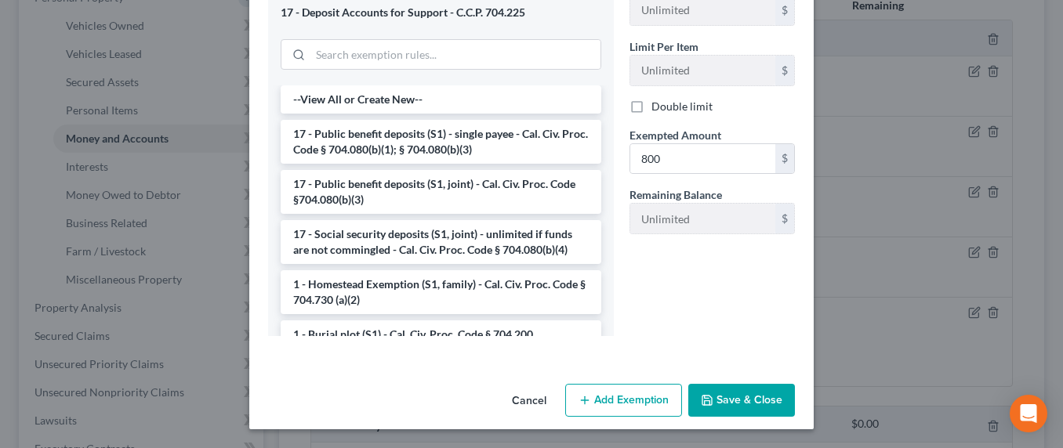
click at [726, 404] on button "Save & Close" at bounding box center [741, 400] width 107 height 33
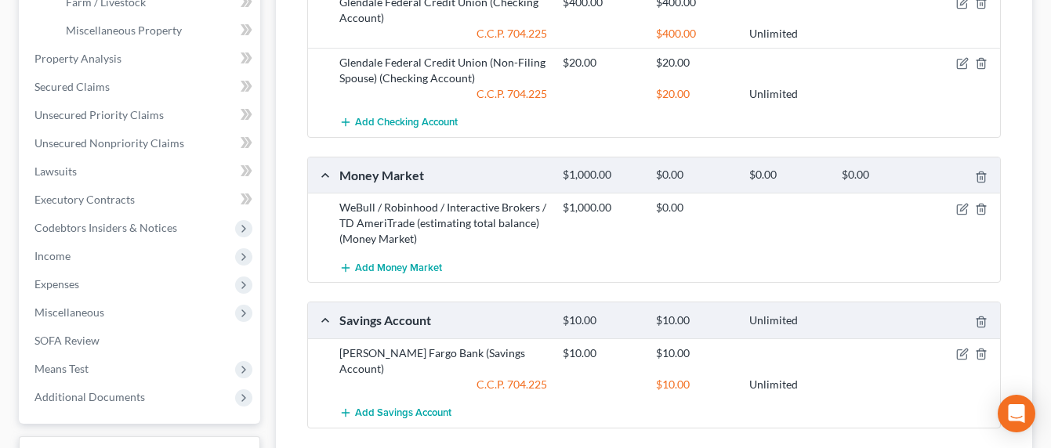
scroll to position [542, 0]
click at [965, 202] on icon "button" at bounding box center [962, 208] width 13 height 13
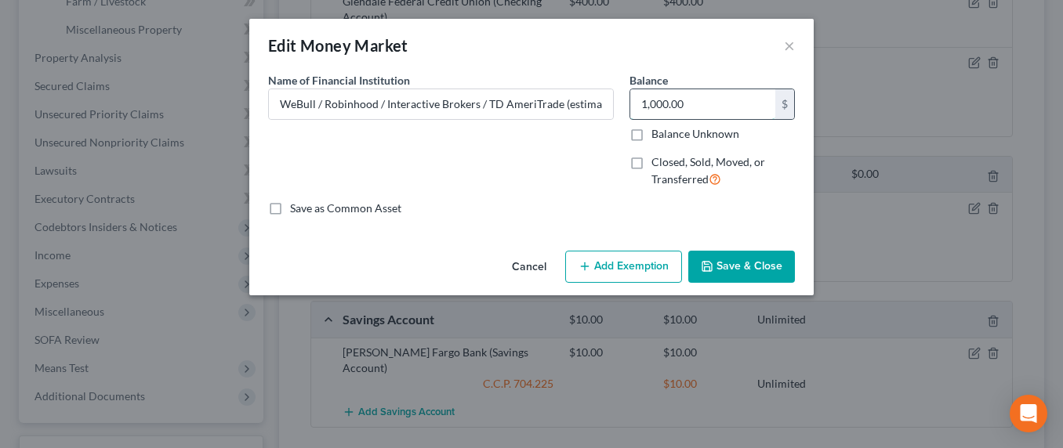
click at [686, 106] on input "1,000.00" at bounding box center [702, 104] width 145 height 30
drag, startPoint x: 710, startPoint y: 103, endPoint x: 607, endPoint y: 105, distance: 102.7
click at [607, 105] on div "Name of Financial Institution * WeBull / Robinhood / Interactive Brokers / TD A…" at bounding box center [531, 136] width 542 height 129
type input "900"
click at [763, 266] on button "Save & Close" at bounding box center [741, 267] width 107 height 33
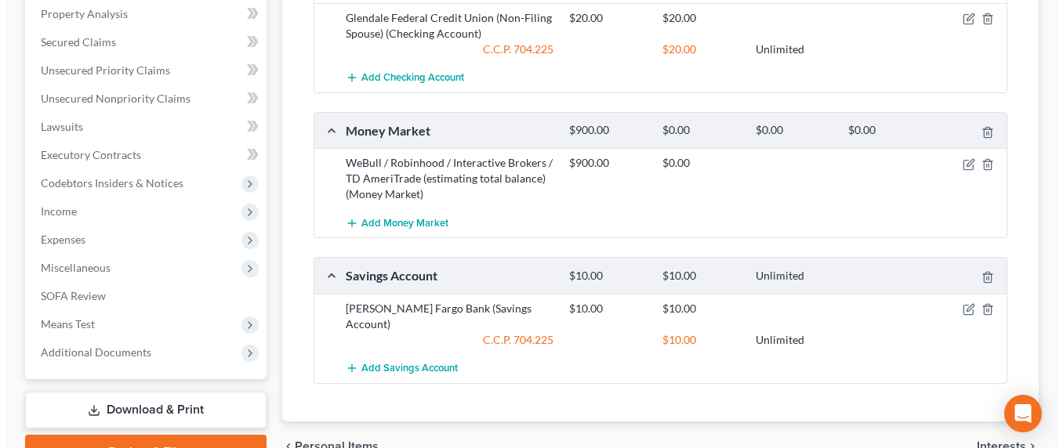
scroll to position [587, 0]
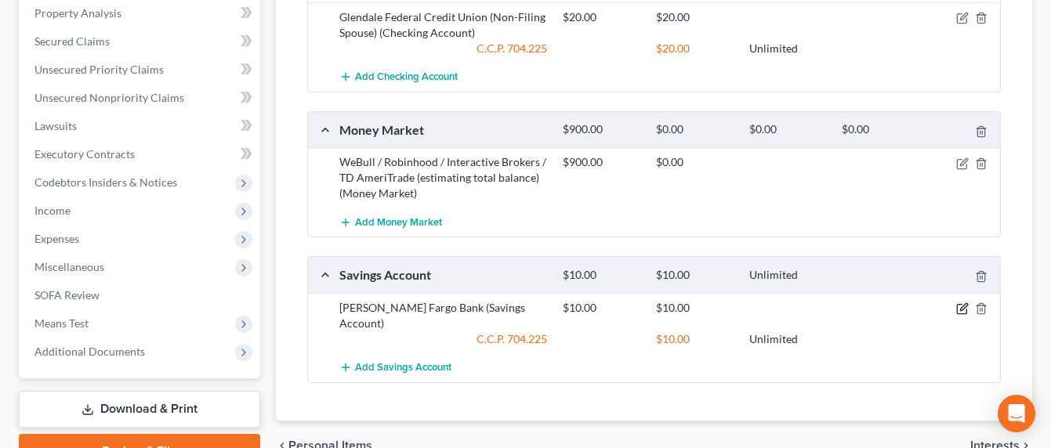
click at [963, 303] on icon "button" at bounding box center [962, 309] width 13 height 13
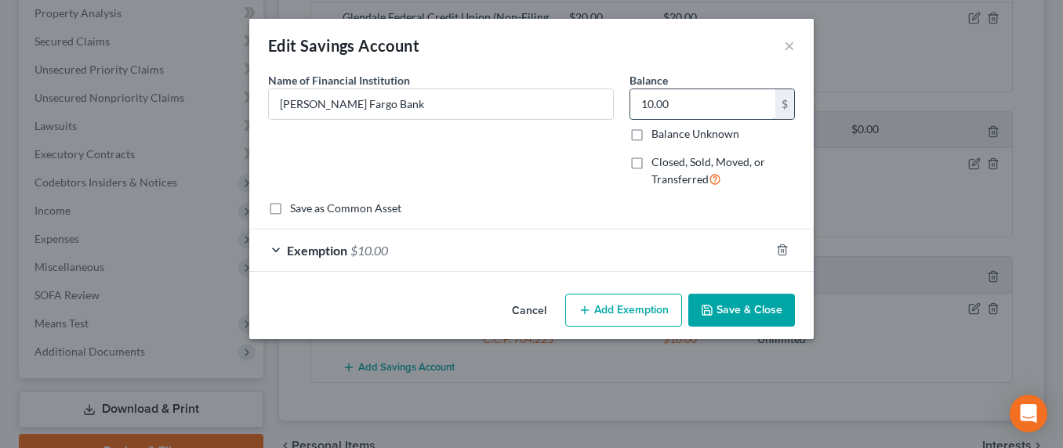
drag, startPoint x: 719, startPoint y: 107, endPoint x: 710, endPoint y: 103, distance: 9.8
click at [710, 103] on input "10.00" at bounding box center [702, 104] width 145 height 30
type input "400"
click at [482, 241] on div "Exemption $10.00" at bounding box center [509, 251] width 520 height 42
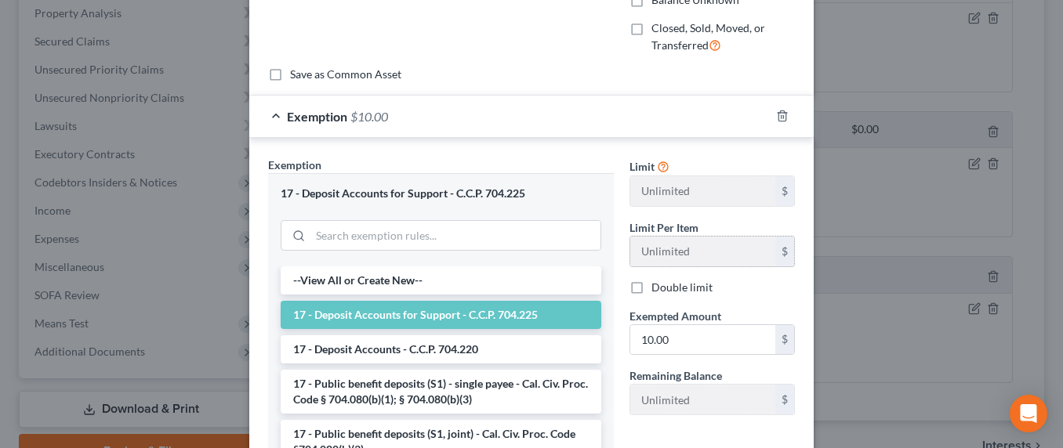
scroll to position [160, 0]
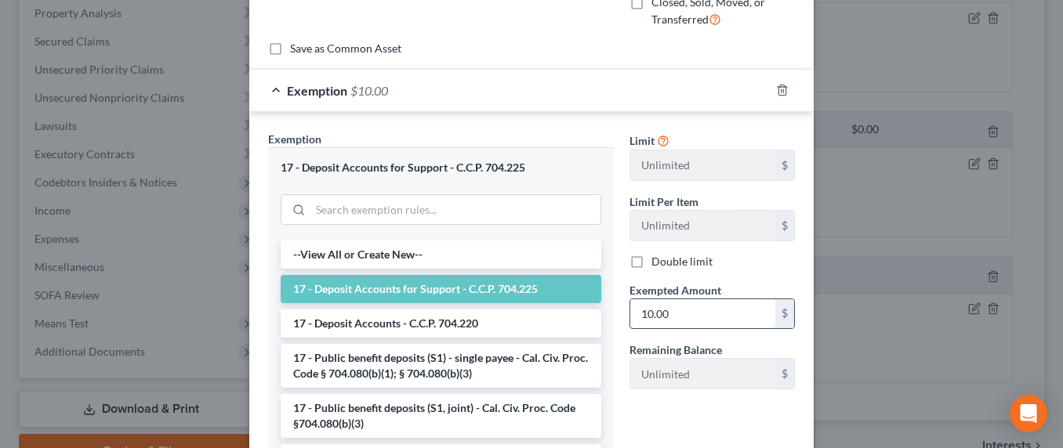
drag, startPoint x: 709, startPoint y: 304, endPoint x: 677, endPoint y: 309, distance: 31.7
click at [677, 309] on input "10.00" at bounding box center [702, 314] width 145 height 30
type input "0"
type input "400"
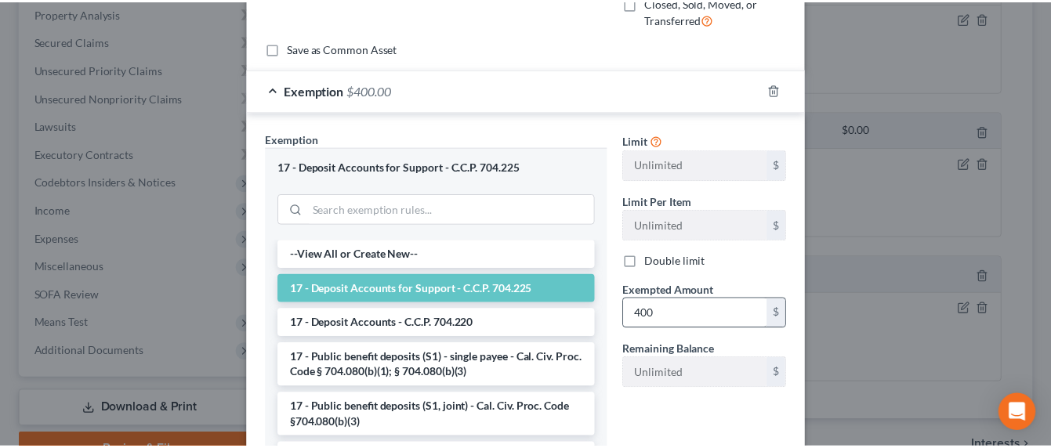
scroll to position [315, 0]
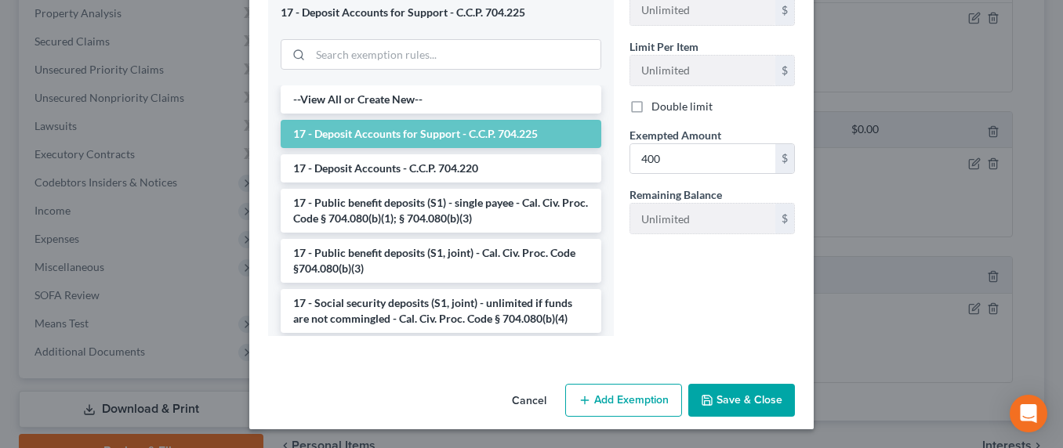
click at [736, 397] on button "Save & Close" at bounding box center [741, 400] width 107 height 33
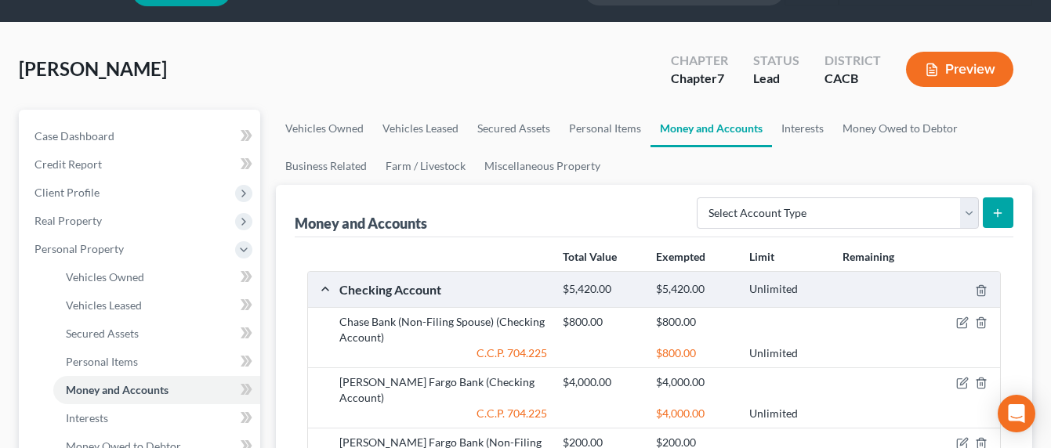
scroll to position [0, 0]
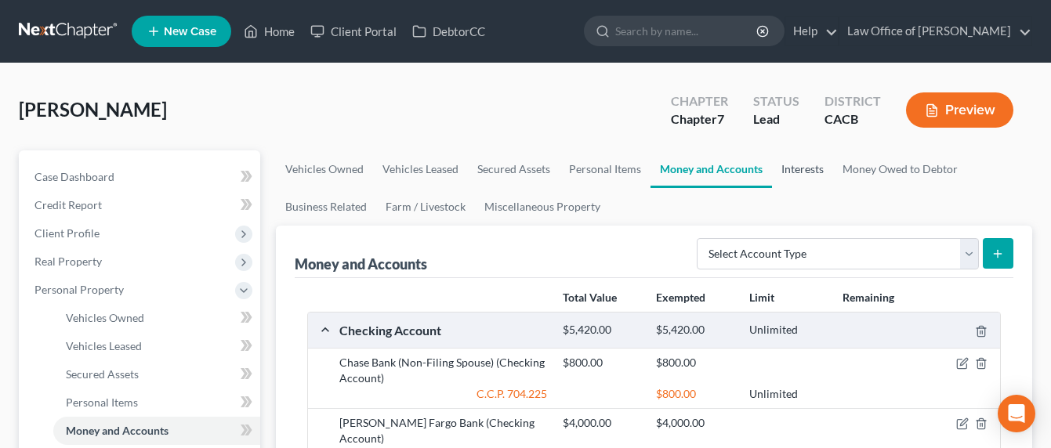
click at [791, 165] on link "Interests" at bounding box center [802, 169] width 61 height 38
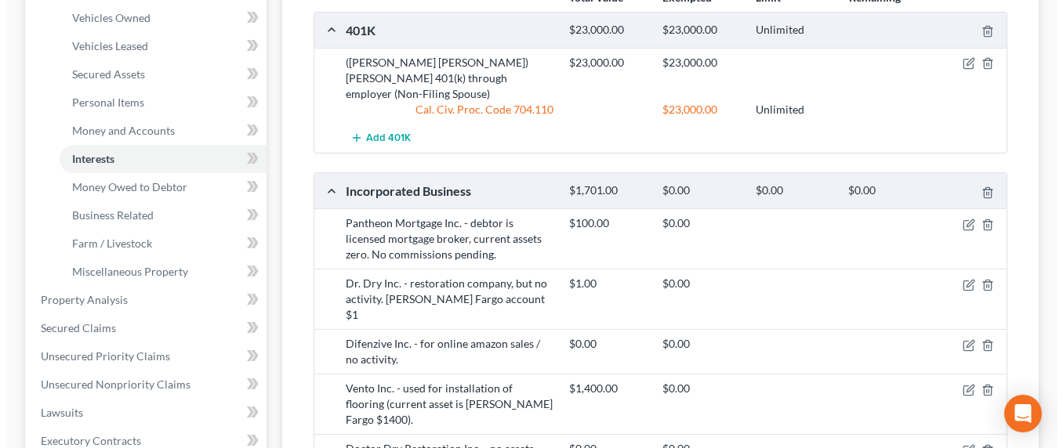
scroll to position [311, 0]
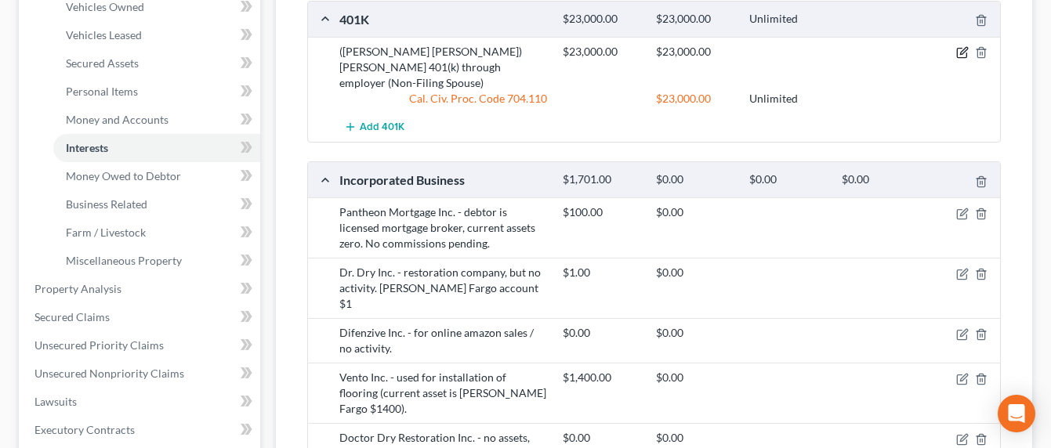
click at [966, 51] on icon "button" at bounding box center [962, 52] width 13 height 13
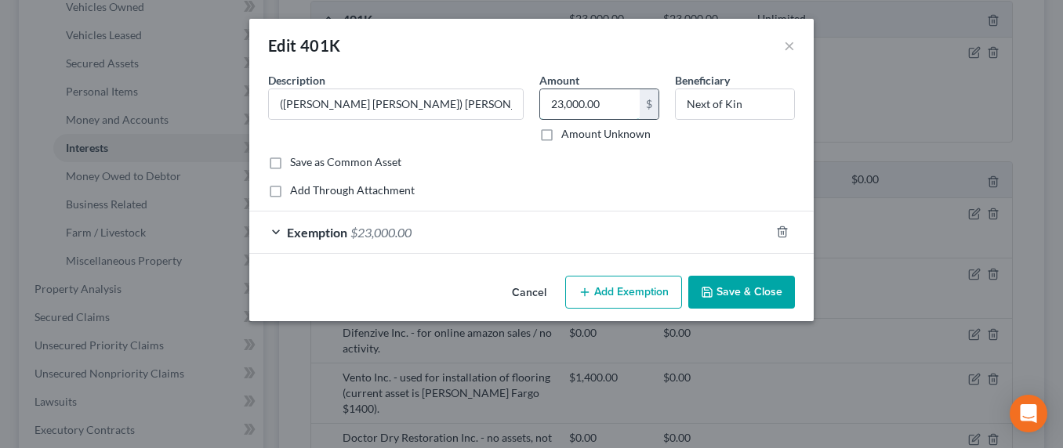
click at [599, 96] on input "23,000.00" at bounding box center [590, 104] width 100 height 30
click at [610, 100] on input "23,000.00" at bounding box center [590, 104] width 100 height 30
drag, startPoint x: 614, startPoint y: 102, endPoint x: 517, endPoint y: 96, distance: 98.1
click at [517, 96] on div "Description * (Merrill Lynch) Roth 401(k) through employer (Non-Filing Spouse) …" at bounding box center [531, 113] width 542 height 82
type input "40,000"
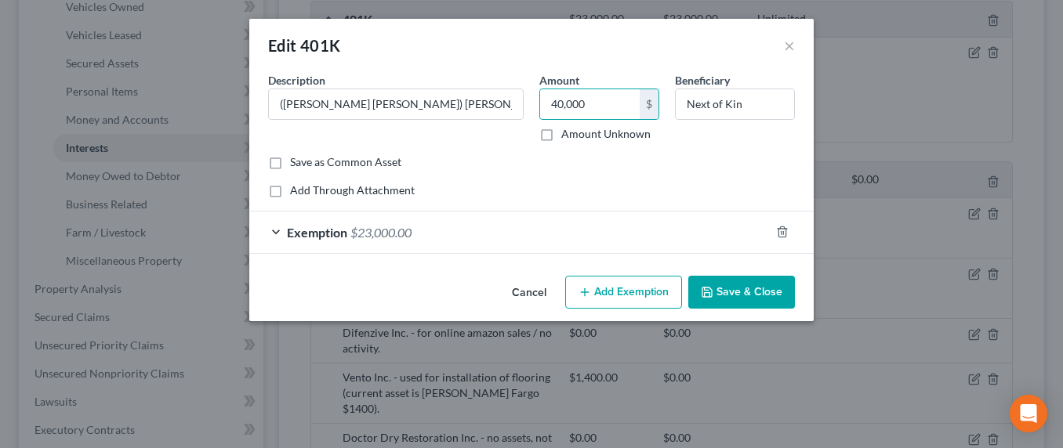
click at [414, 230] on div "Exemption $23,000.00" at bounding box center [509, 233] width 520 height 42
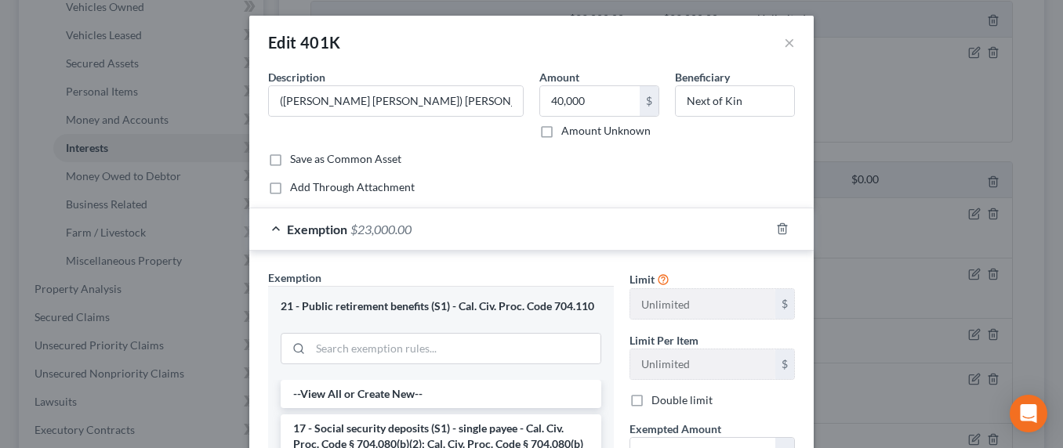
scroll to position [38, 0]
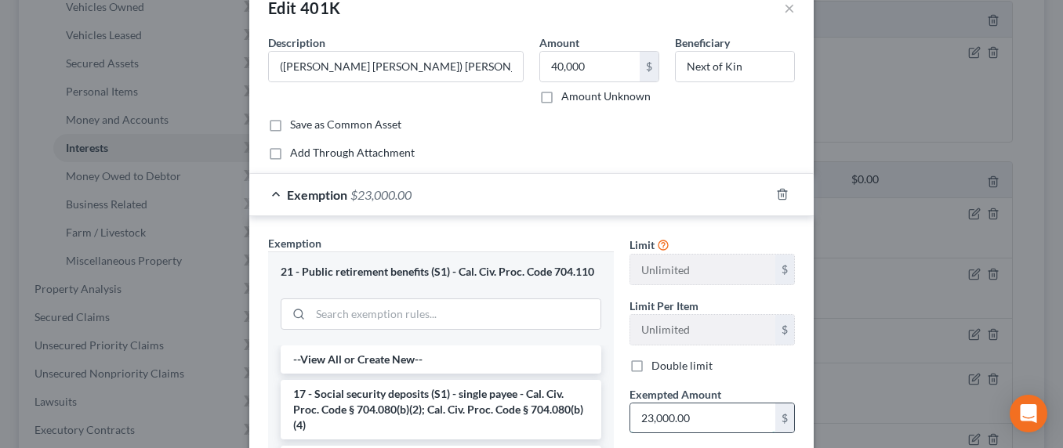
drag, startPoint x: 720, startPoint y: 419, endPoint x: 751, endPoint y: 411, distance: 31.6
click at [738, 415] on input "23,000.00" at bounding box center [702, 419] width 145 height 30
type input "40,000"
click at [358, 62] on input "(Merrill Lynch) Roth 401(k) through employer (Non-Filing Spouse)" at bounding box center [396, 67] width 254 height 30
click at [360, 72] on input "(Merrill Lynch) Roth 401(k) through employer (Non-Filing Spouse)" at bounding box center [396, 67] width 254 height 30
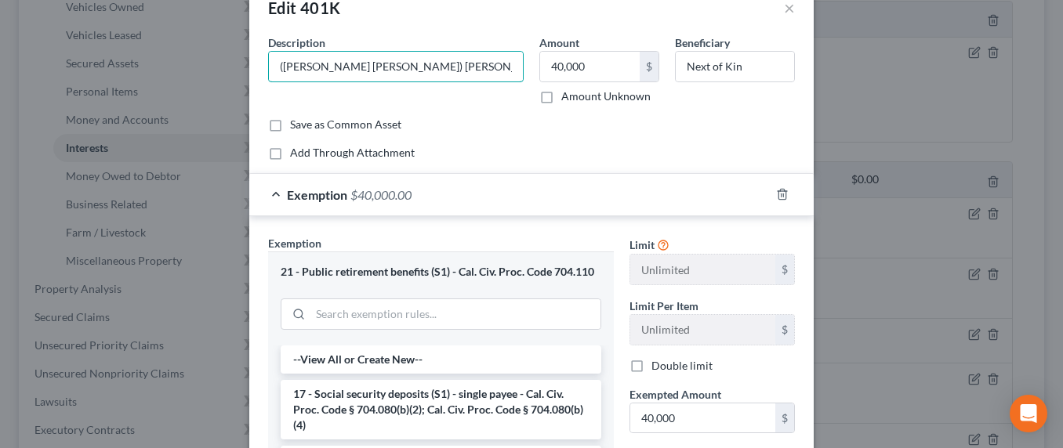
drag, startPoint x: 347, startPoint y: 67, endPoint x: 259, endPoint y: 58, distance: 88.2
click at [260, 58] on div "Description * (Merrill Lynch) Roth 401(k) through employer (Non-Filing Spouse)" at bounding box center [395, 69] width 271 height 70
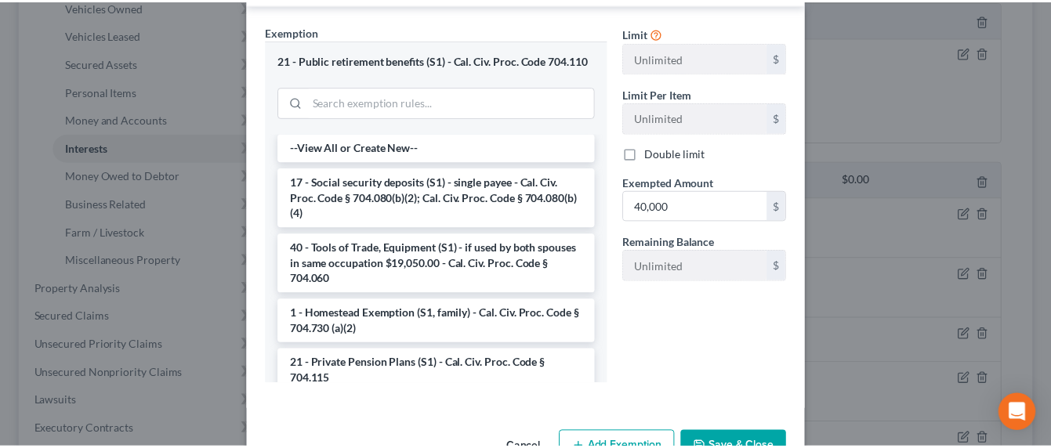
scroll to position [297, 0]
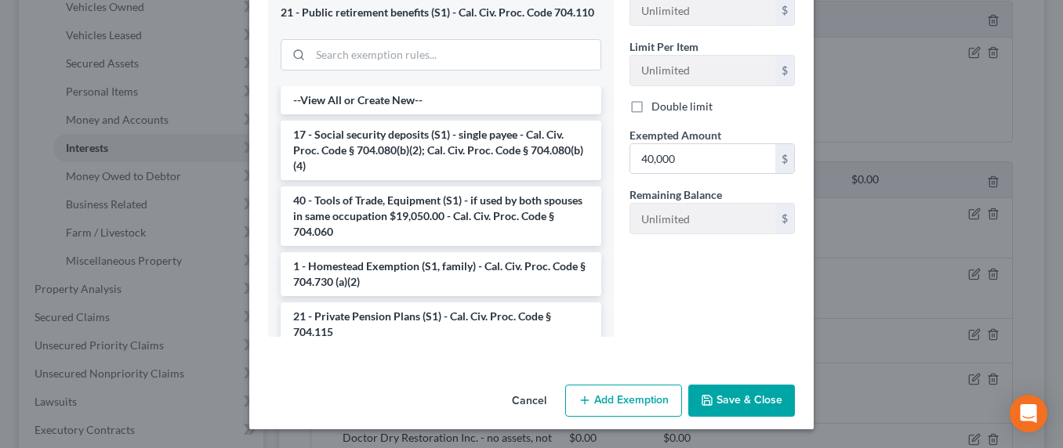
click at [761, 405] on button "Save & Close" at bounding box center [741, 401] width 107 height 33
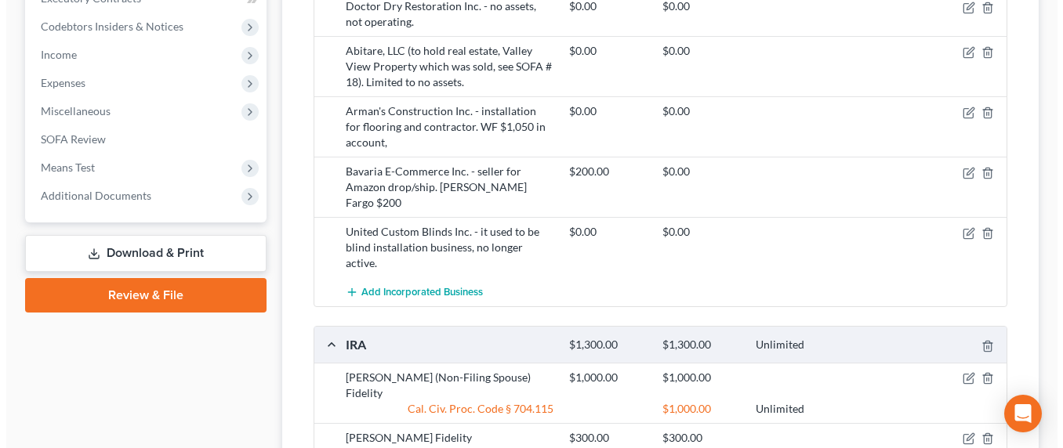
scroll to position [839, 0]
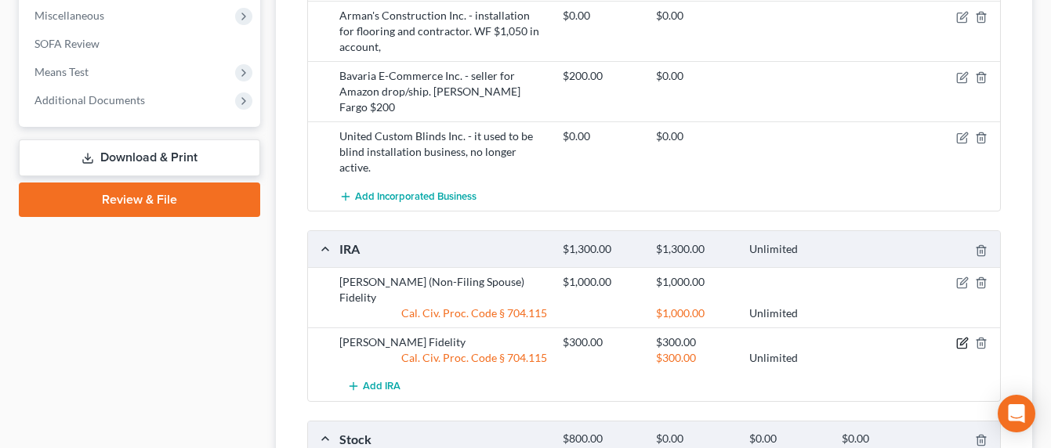
click at [962, 338] on icon "button" at bounding box center [963, 341] width 7 height 7
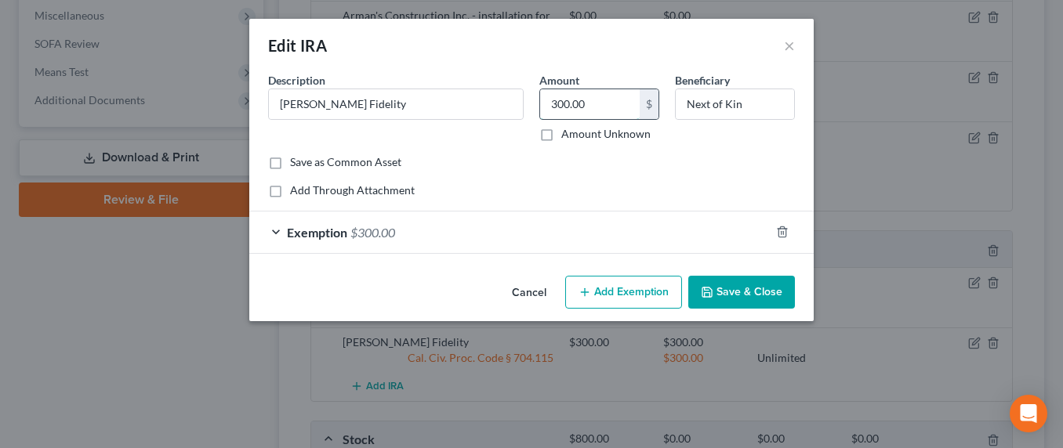
click at [604, 115] on input "300.00" at bounding box center [590, 104] width 100 height 30
click at [617, 107] on input "300.00" at bounding box center [590, 104] width 100 height 30
drag, startPoint x: 616, startPoint y: 104, endPoint x: 546, endPoint y: 94, distance: 70.5
click at [546, 94] on input "300.00" at bounding box center [590, 104] width 100 height 30
type input "900"
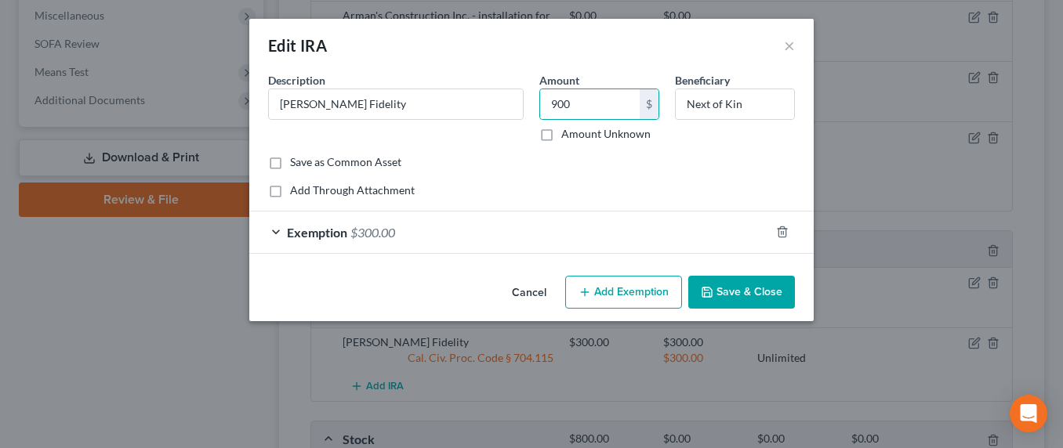
click at [393, 235] on span "$300.00" at bounding box center [372, 232] width 45 height 15
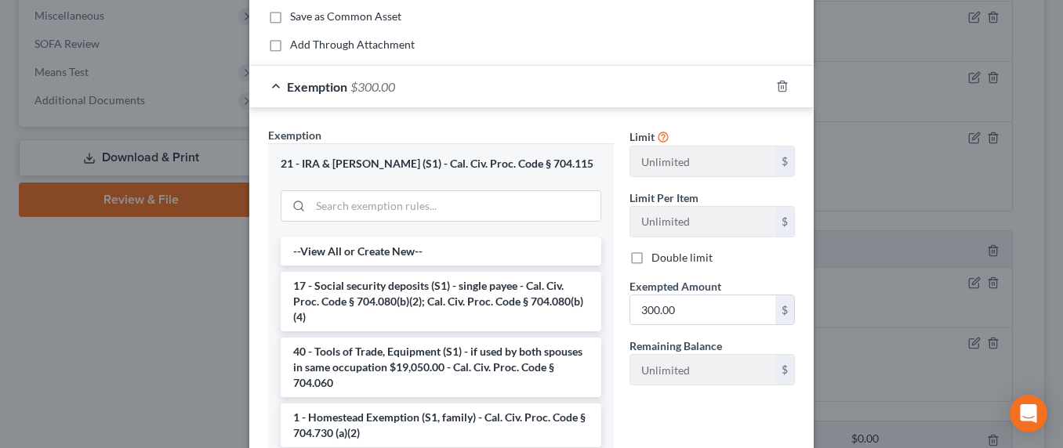
scroll to position [169, 0]
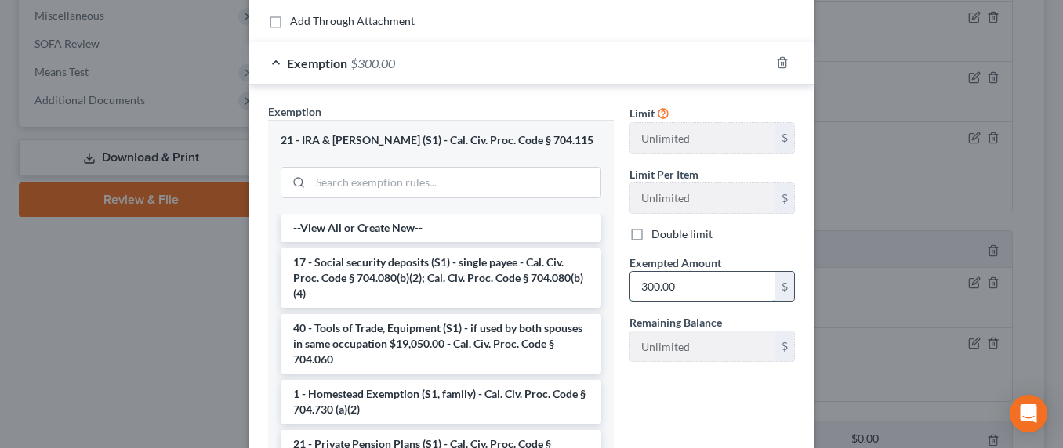
drag, startPoint x: 700, startPoint y: 296, endPoint x: 645, endPoint y: 295, distance: 54.9
click at [645, 295] on input "300.00" at bounding box center [702, 287] width 145 height 30
type input "900"
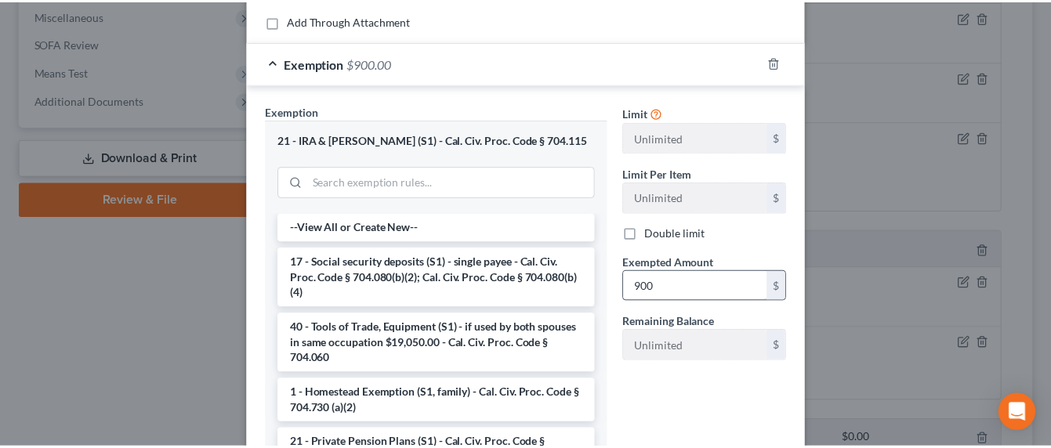
scroll to position [297, 0]
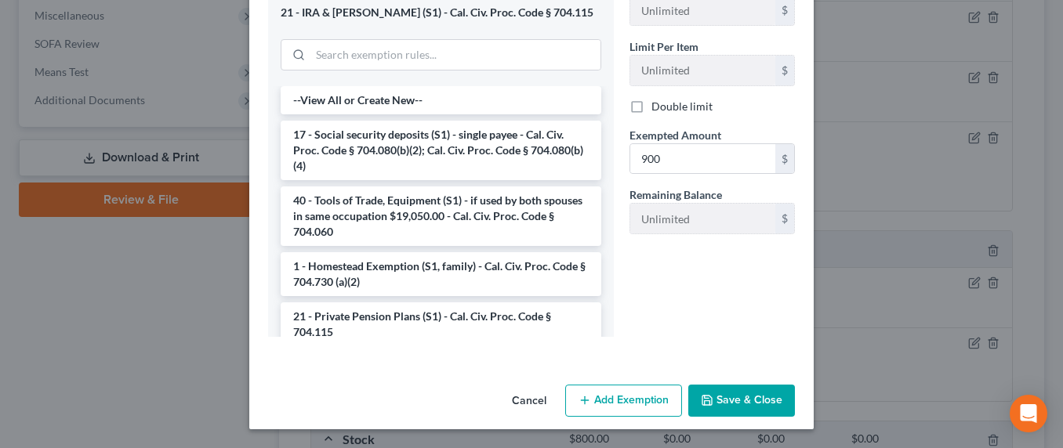
click at [741, 393] on button "Save & Close" at bounding box center [741, 401] width 107 height 33
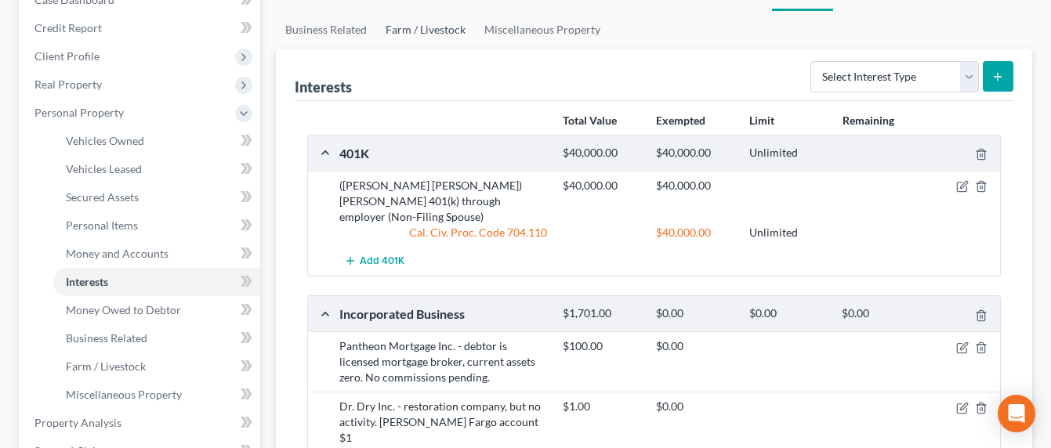
scroll to position [0, 0]
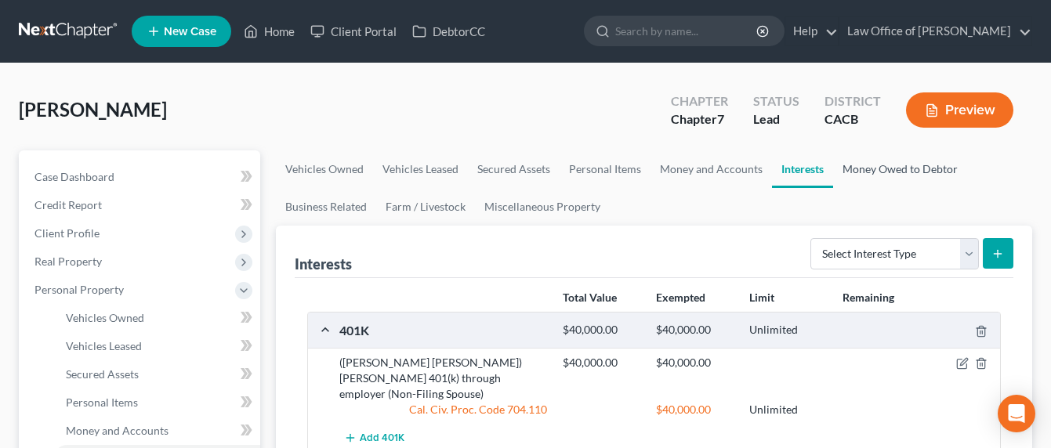
click at [876, 167] on link "Money Owed to Debtor" at bounding box center [900, 169] width 134 height 38
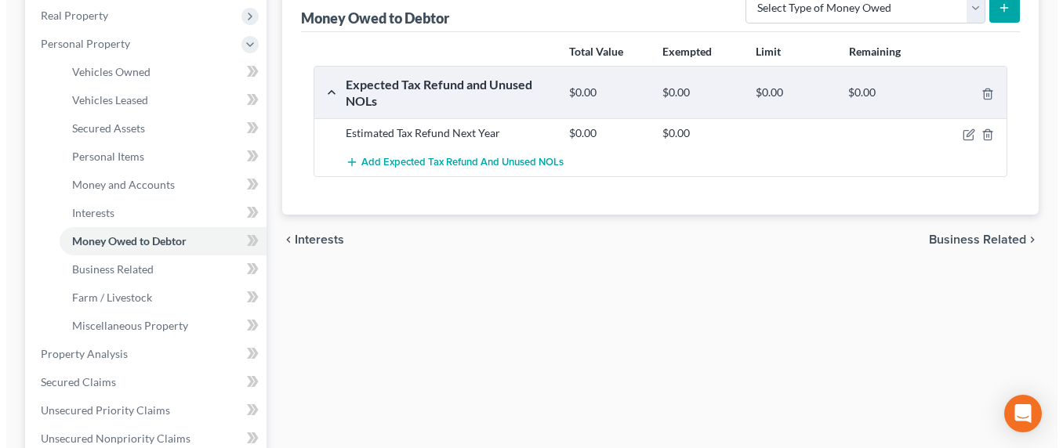
scroll to position [176, 0]
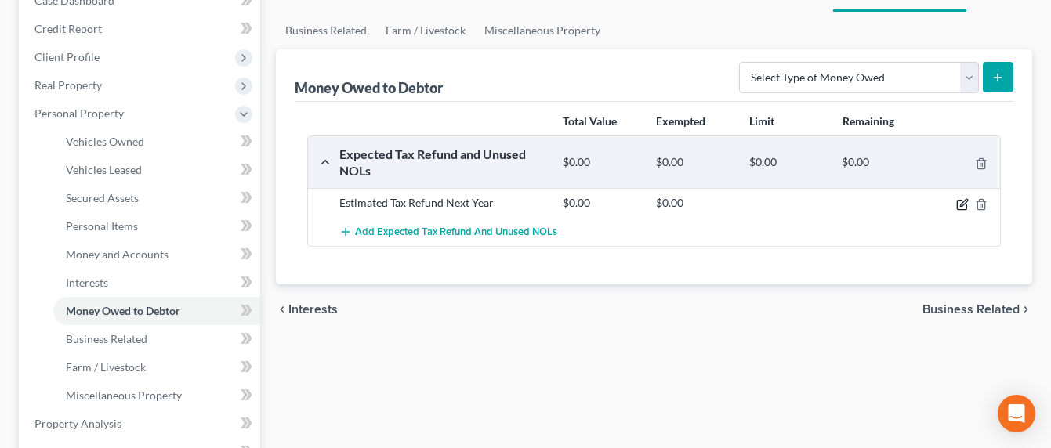
click at [962, 200] on icon "button" at bounding box center [962, 204] width 13 height 13
select select "0"
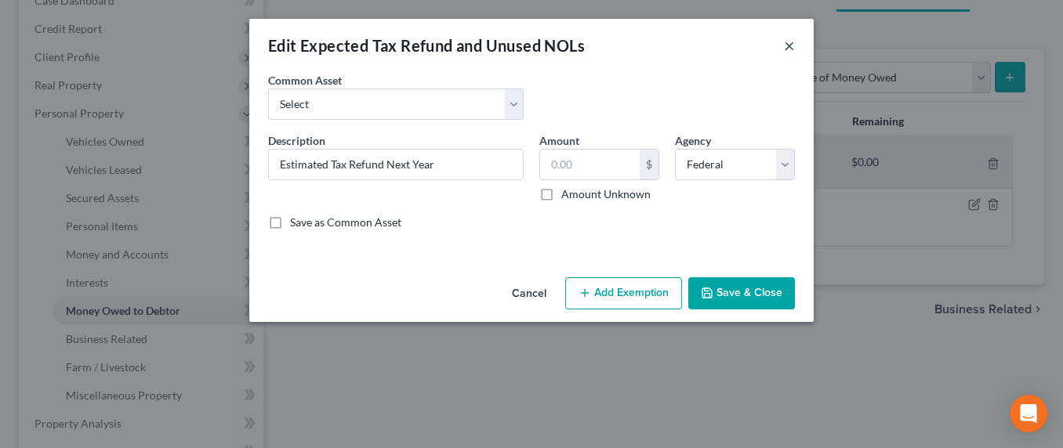
click at [792, 42] on button "×" at bounding box center [789, 45] width 11 height 19
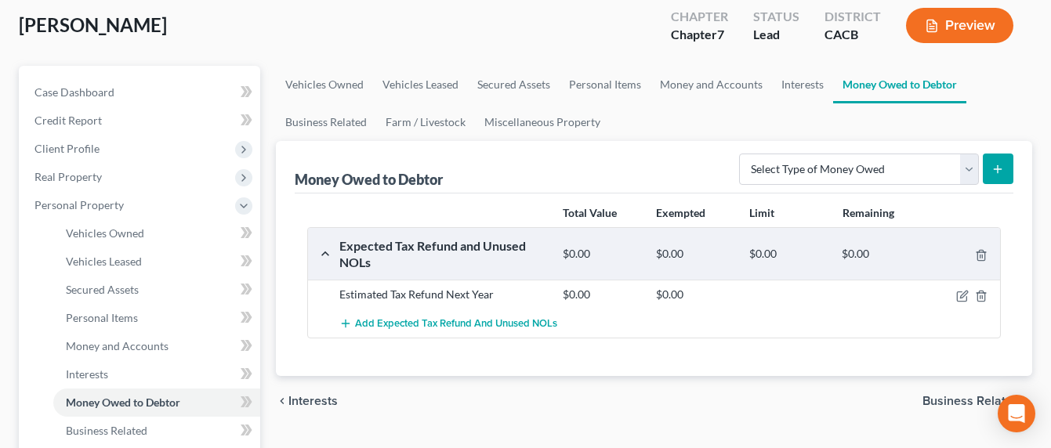
scroll to position [0, 0]
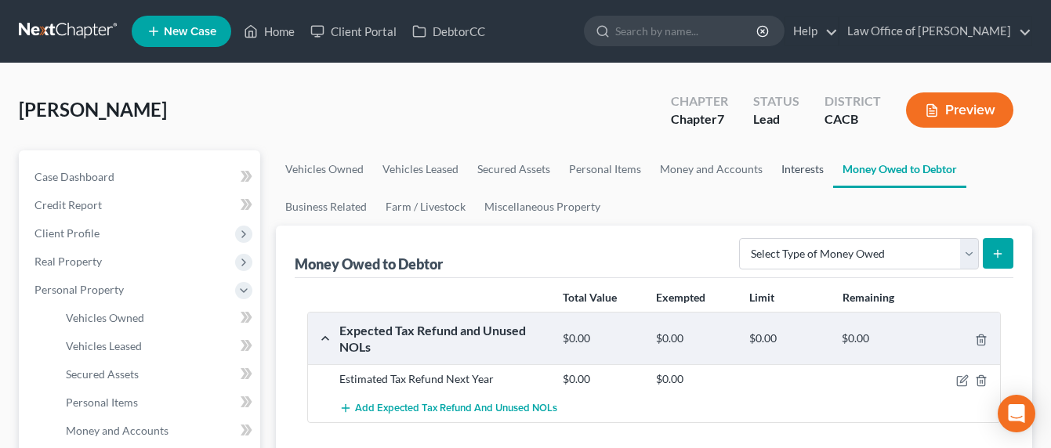
click at [804, 165] on link "Interests" at bounding box center [802, 169] width 61 height 38
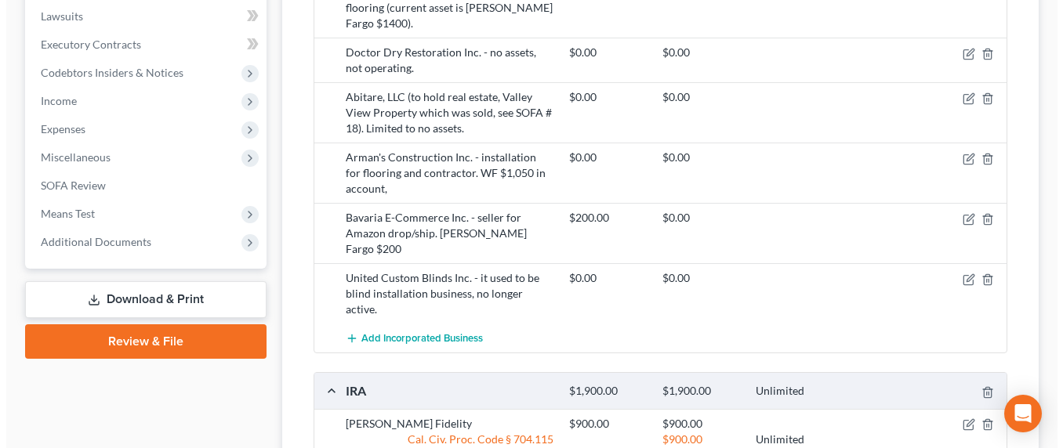
scroll to position [699, 0]
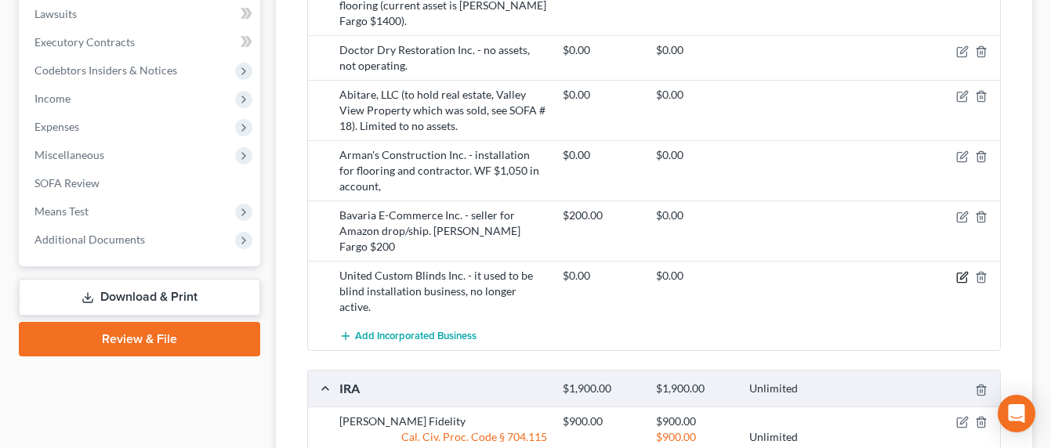
click at [959, 271] on icon "button" at bounding box center [962, 277] width 13 height 13
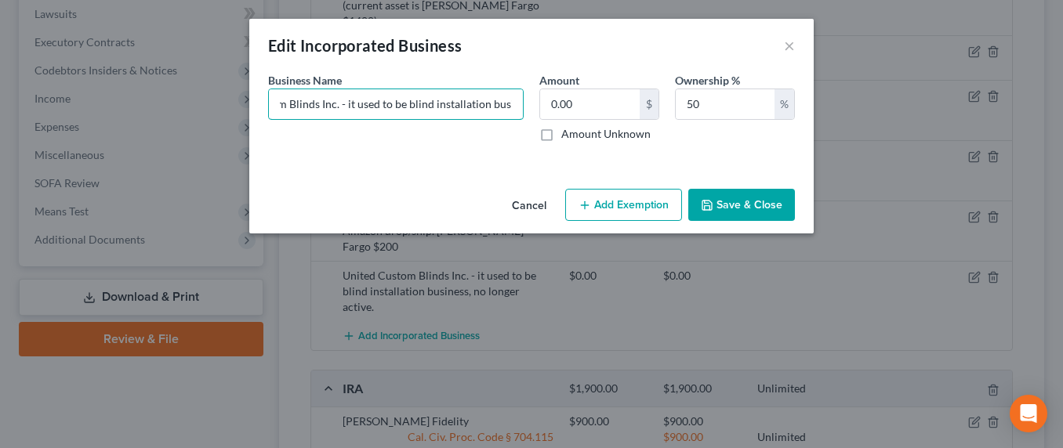
scroll to position [0, 165]
drag, startPoint x: 382, startPoint y: 101, endPoint x: 526, endPoint y: 100, distance: 144.2
click at [531, 100] on div "Business Name * United Custom Blinds Inc. - it used to be blind installation bu…" at bounding box center [531, 113] width 542 height 82
click at [495, 101] on input "United Custom Blinds Inc. - it used to be blind installation business, no longe…" at bounding box center [396, 104] width 254 height 30
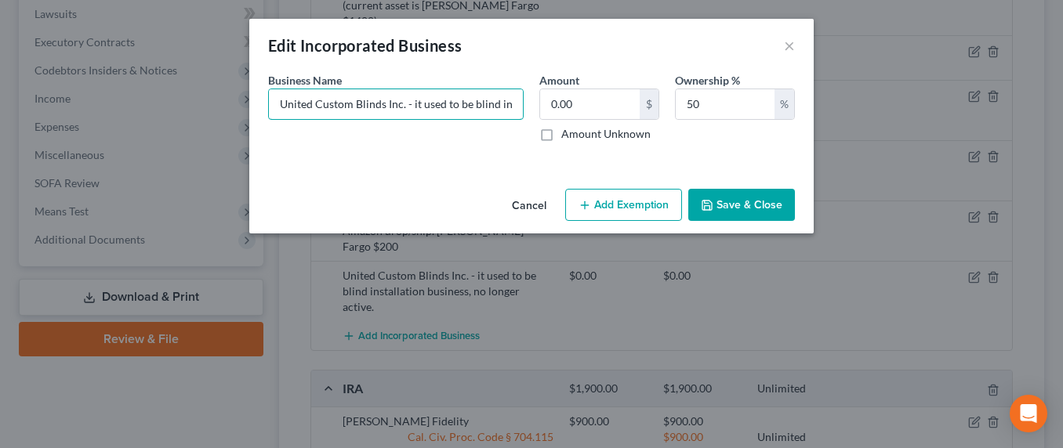
drag, startPoint x: 512, startPoint y: 106, endPoint x: 213, endPoint y: 104, distance: 298.6
click at [213, 104] on div "Edit Incorporated Business × An exemption set must first be selected from the F…" at bounding box center [531, 224] width 1063 height 448
click at [474, 105] on input "United Custom Blinds Inc. - it used to be blind installation business, no longe…" at bounding box center [396, 104] width 254 height 30
drag, startPoint x: 417, startPoint y: 103, endPoint x: 526, endPoint y: 104, distance: 108.9
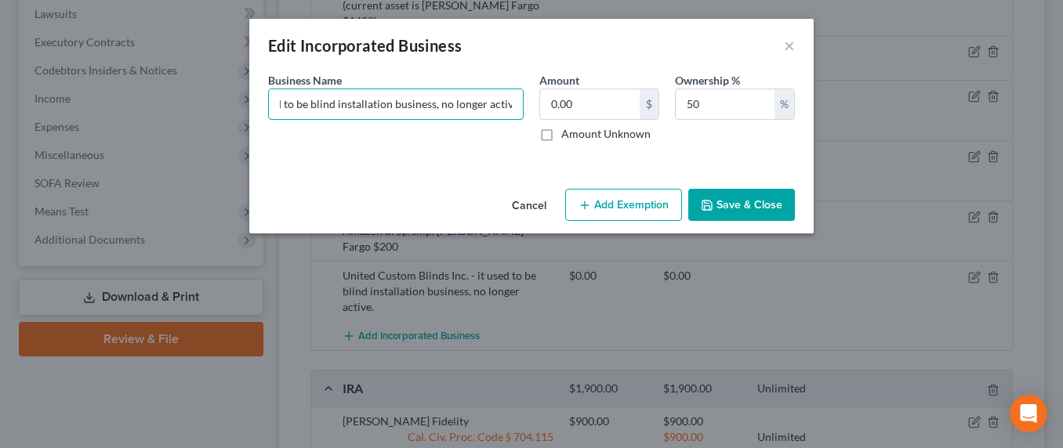
click at [534, 108] on div "Business Name * United Custom Blinds Inc. - it used to be blind installation bu…" at bounding box center [531, 113] width 542 height 82
click at [520, 102] on input "United Custom Blinds Inc. - it used to be blind installation business, no longe…" at bounding box center [396, 104] width 254 height 30
type input "United Custom Blinds Inc. - it used to be blind installation business, no longe…"
click at [745, 208] on button "Save & Close" at bounding box center [741, 205] width 107 height 33
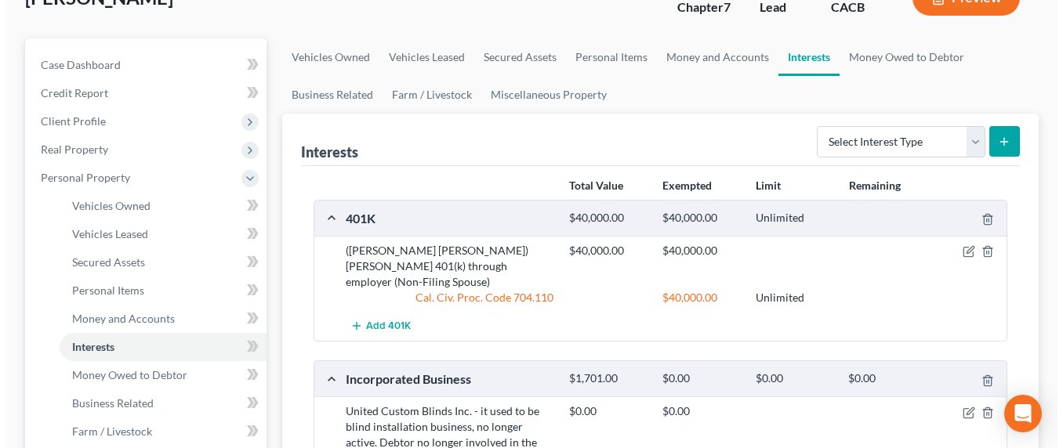
scroll to position [341, 0]
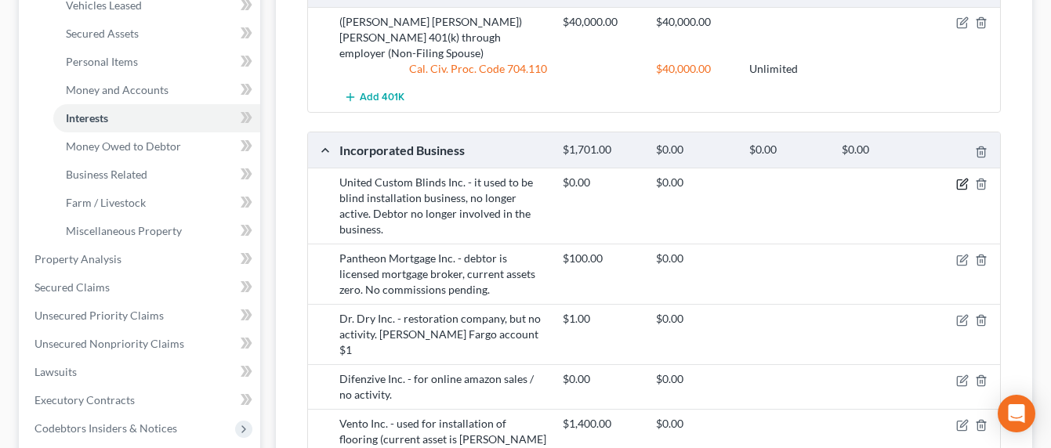
click at [962, 179] on icon "button" at bounding box center [963, 182] width 7 height 7
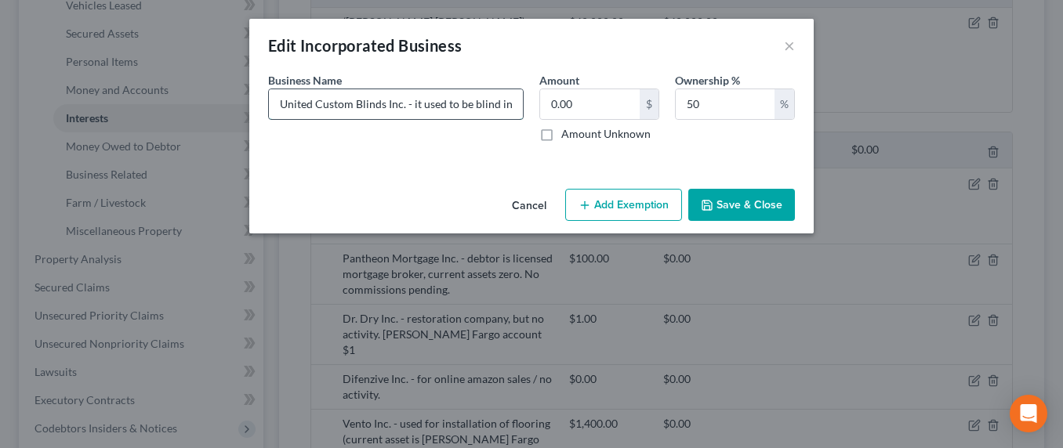
drag, startPoint x: 398, startPoint y: 107, endPoint x: 500, endPoint y: 111, distance: 101.9
click at [500, 111] on input "United Custom Blinds Inc. - it used to be blind installation business, no longe…" at bounding box center [396, 104] width 254 height 30
click at [491, 111] on input "United Custom Blinds Inc. - it used to be blind installation business, no longe…" at bounding box center [396, 104] width 254 height 30
drag, startPoint x: 471, startPoint y: 105, endPoint x: 409, endPoint y: 102, distance: 62.0
click at [409, 102] on input "United Custom Blinds Inc. - it used to be blind installation business, no longe…" at bounding box center [396, 104] width 254 height 30
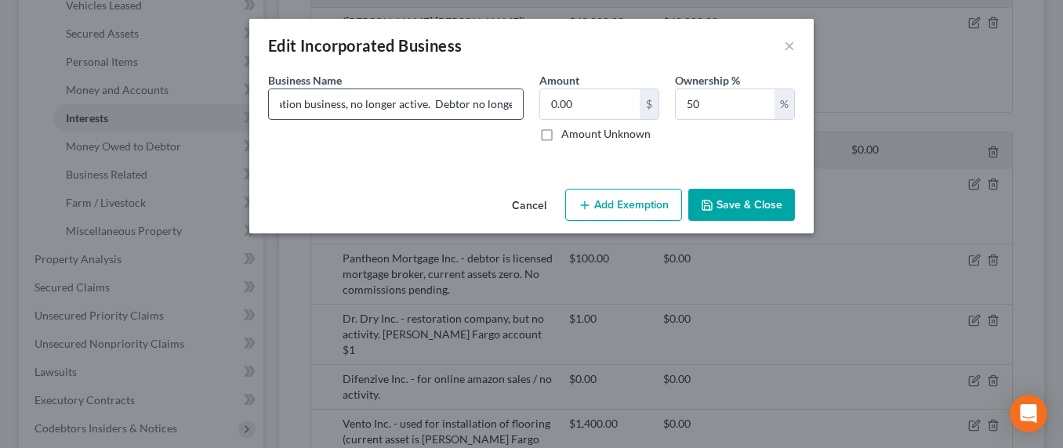
drag, startPoint x: 497, startPoint y: 103, endPoint x: 463, endPoint y: 105, distance: 33.7
click at [502, 105] on input "United Custom Blinds Inc. -blind installation business, no longer active. Debto…" at bounding box center [396, 104] width 254 height 30
drag, startPoint x: 416, startPoint y: 105, endPoint x: 357, endPoint y: 109, distance: 59.7
click at [412, 106] on input "United Custom Blinds Inc. -blind installation business, no longer active. Debto…" at bounding box center [396, 104] width 254 height 30
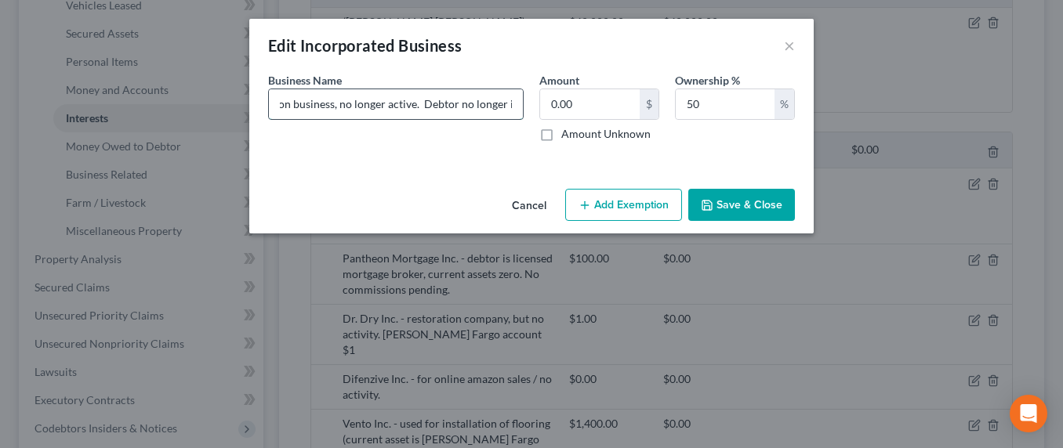
drag, startPoint x: 335, startPoint y: 106, endPoint x: 423, endPoint y: 106, distance: 88.6
click at [423, 106] on input "United Custom Blinds Inc. -blind installation business, no longer active. Debto…" at bounding box center [396, 104] width 254 height 30
drag, startPoint x: 415, startPoint y: 103, endPoint x: 511, endPoint y: 103, distance: 96.4
click at [511, 103] on input "United Custom Blinds Inc. -blind installation business, debtor no longer involv…" at bounding box center [396, 104] width 254 height 30
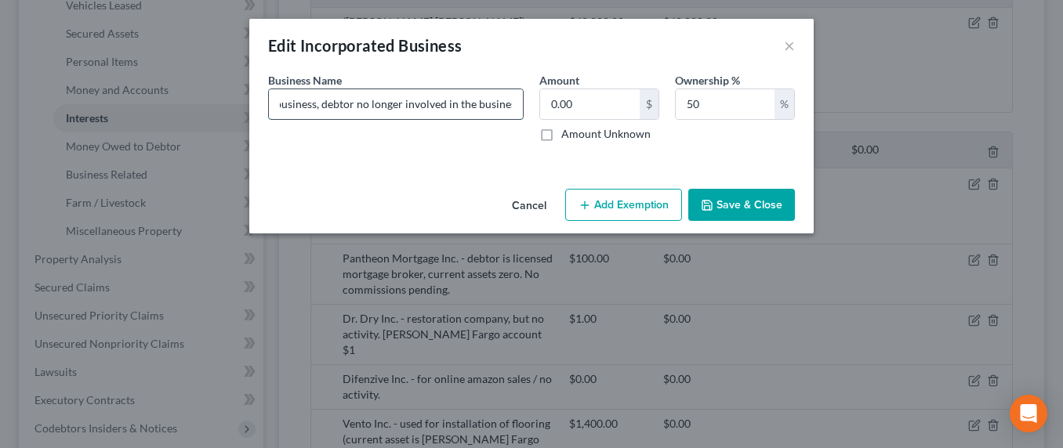
click at [512, 104] on input "United Custom Blinds Inc. -blind installation business, debtor no longer involv…" at bounding box center [396, 104] width 254 height 30
type input "United Custom Blinds Inc. -blind installation business, debtor no longer involv…"
click at [729, 201] on button "Save & Close" at bounding box center [741, 205] width 107 height 33
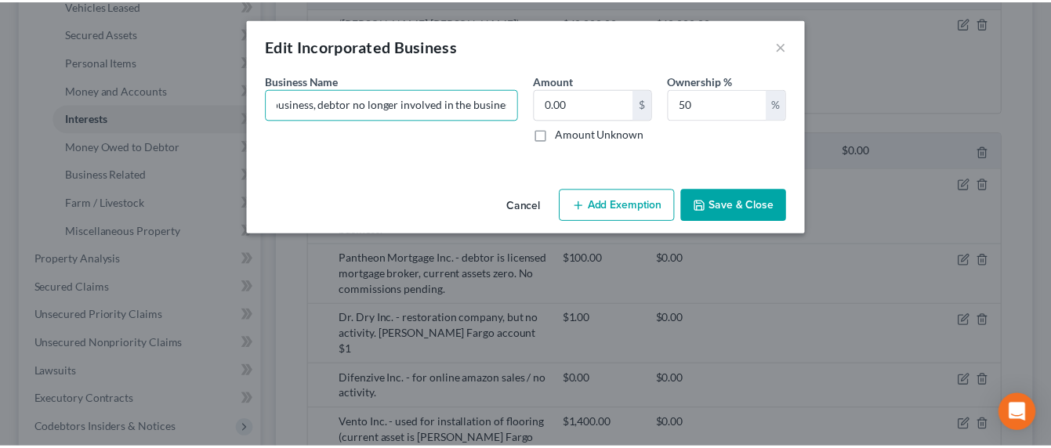
scroll to position [0, 0]
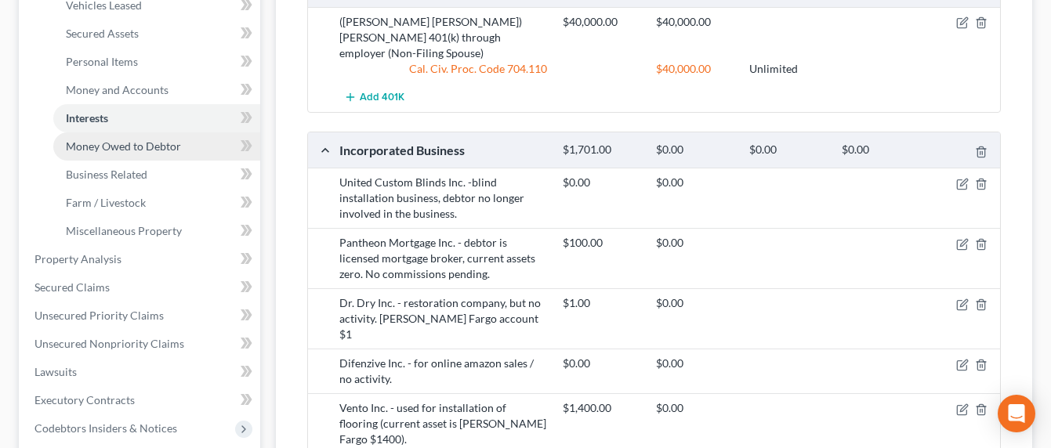
click at [103, 149] on span "Money Owed to Debtor" at bounding box center [123, 146] width 115 height 13
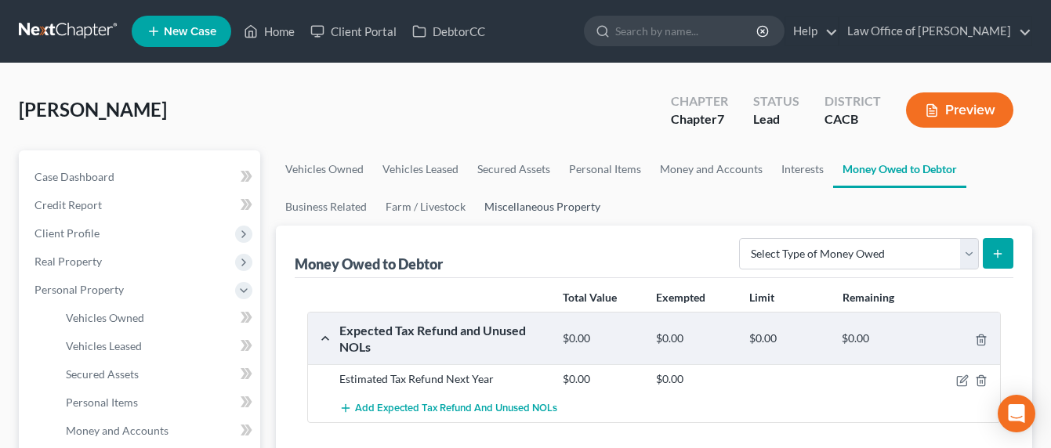
click at [531, 213] on link "Miscellaneous Property" at bounding box center [542, 207] width 135 height 38
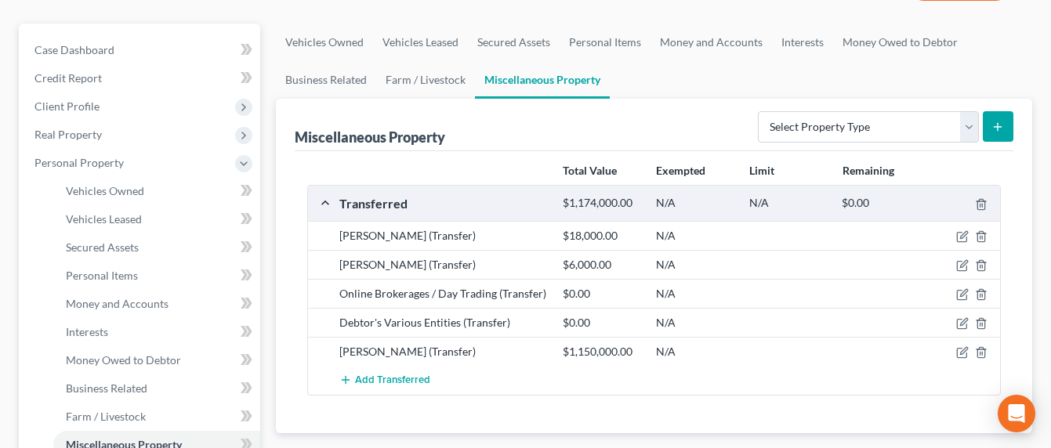
scroll to position [176, 0]
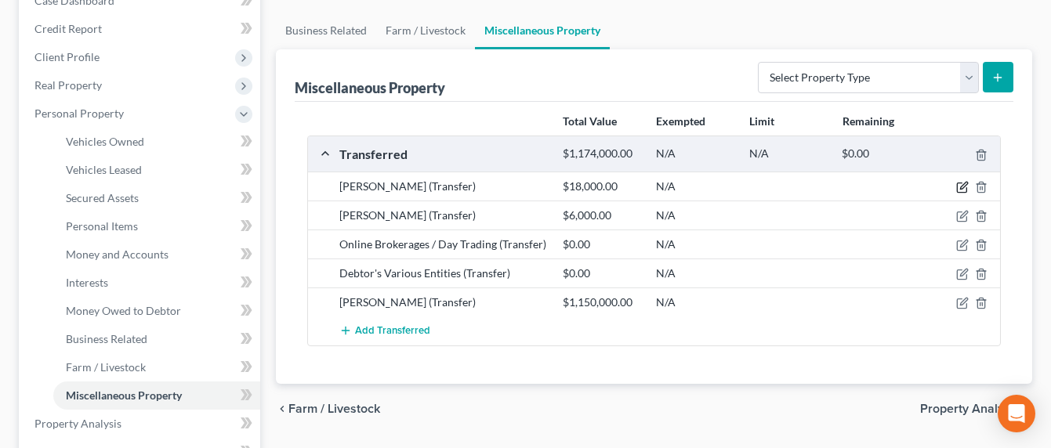
click at [962, 186] on icon "button" at bounding box center [962, 187] width 13 height 13
select select "Ordinary ([DATE])"
select select "4"
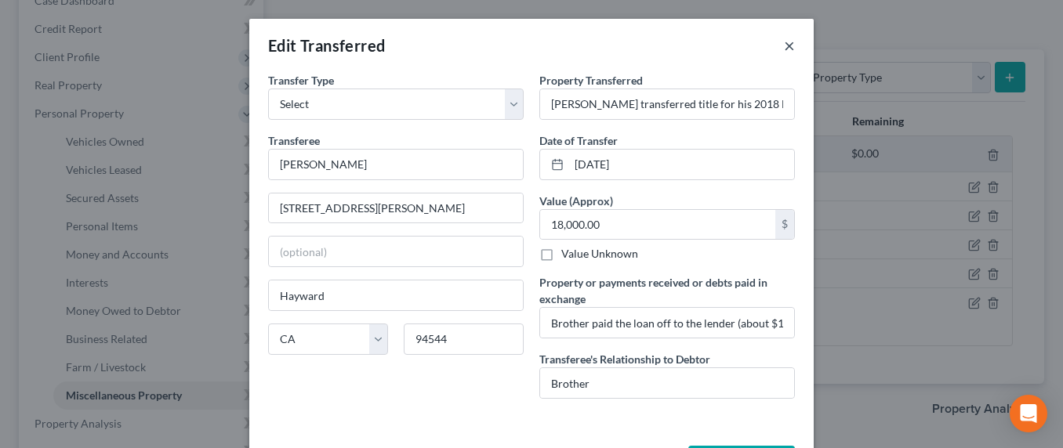
drag, startPoint x: 788, startPoint y: 44, endPoint x: 535, endPoint y: 92, distance: 258.4
click at [788, 45] on button "×" at bounding box center [789, 45] width 11 height 19
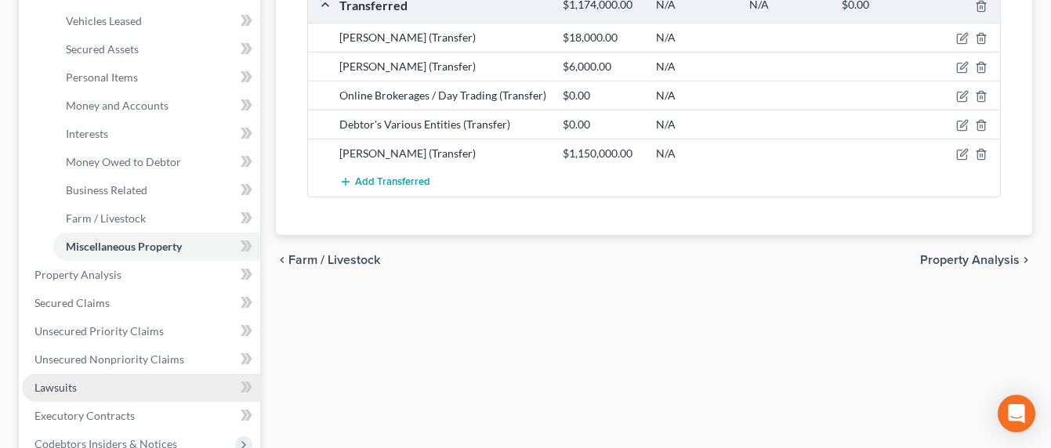
scroll to position [380, 0]
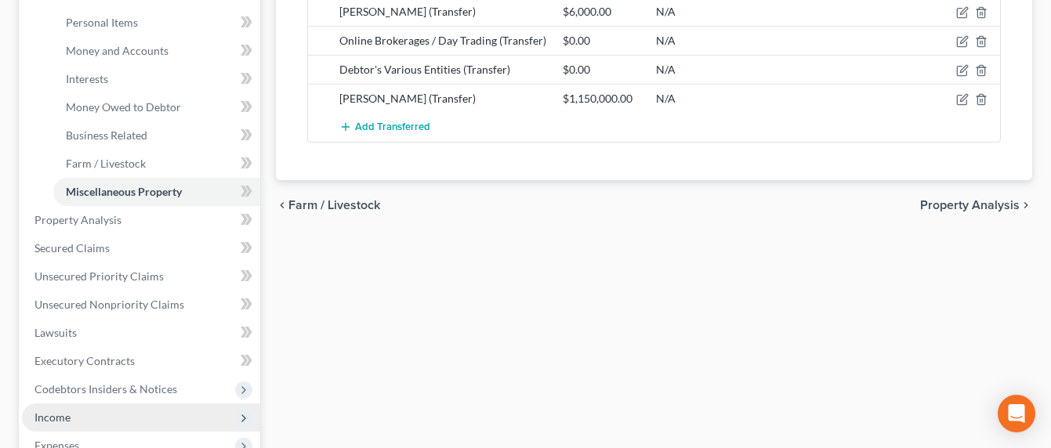
click at [60, 415] on span "Income" at bounding box center [52, 417] width 36 height 13
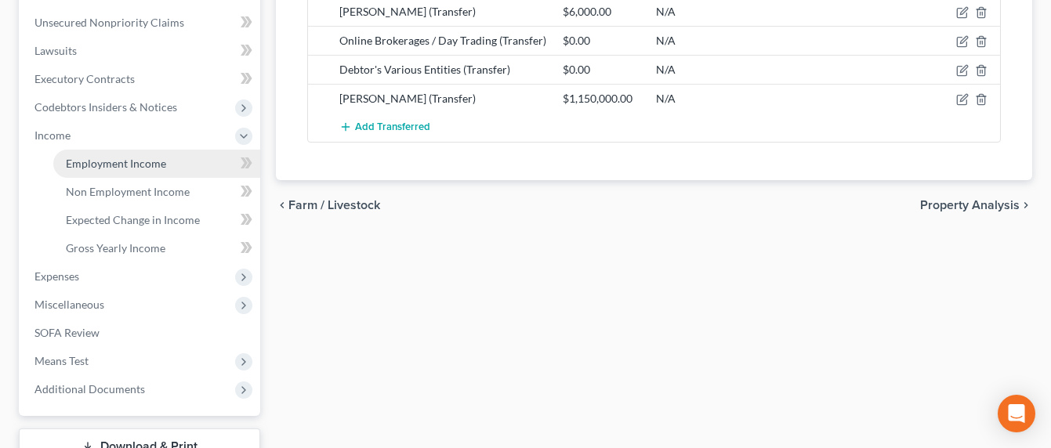
click at [111, 165] on span "Employment Income" at bounding box center [116, 163] width 100 height 13
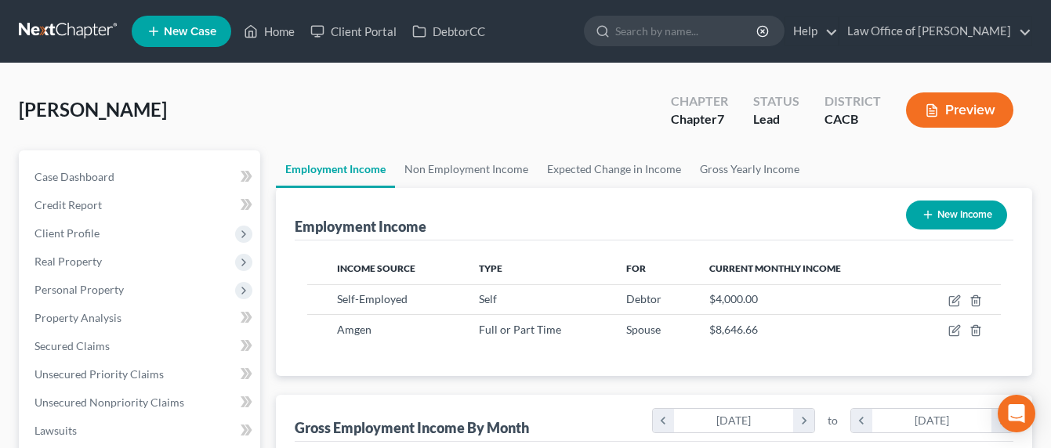
scroll to position [281, 422]
click at [720, 169] on link "Gross Yearly Income" at bounding box center [750, 169] width 118 height 38
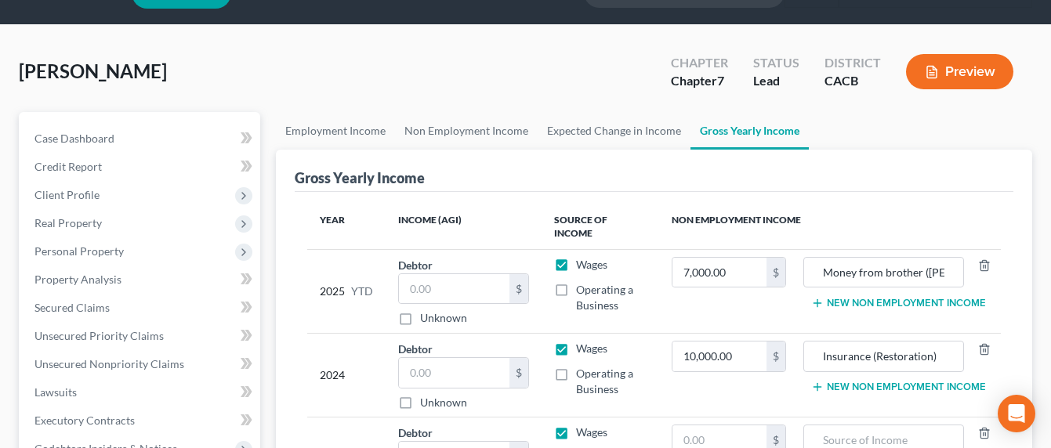
scroll to position [59, 0]
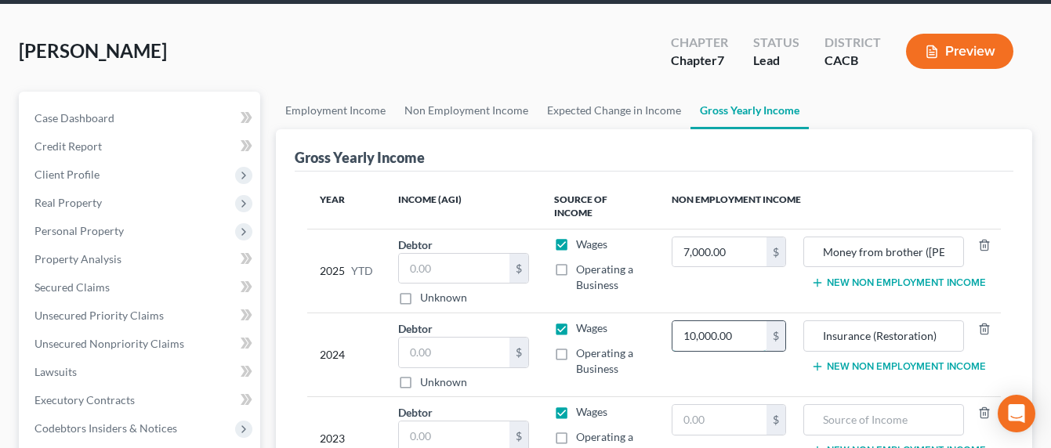
click at [752, 328] on input "10,000.00" at bounding box center [719, 336] width 95 height 30
click at [915, 321] on input "Insurance (Restoration)" at bounding box center [883, 336] width 143 height 30
click at [882, 277] on button "New Non Employment Income" at bounding box center [898, 283] width 175 height 13
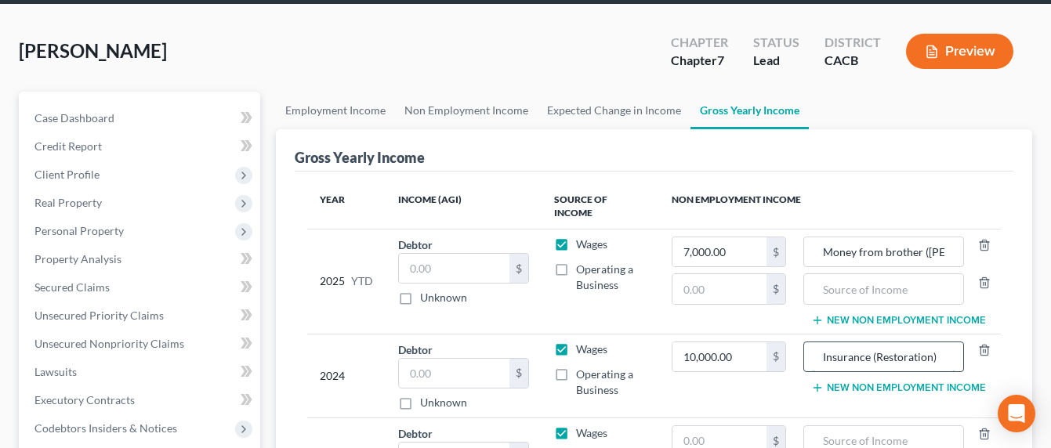
click at [905, 343] on input "Insurance (Restoration)" at bounding box center [883, 358] width 143 height 30
click at [906, 343] on input "Insurance (Restoration)" at bounding box center [883, 358] width 143 height 30
click at [907, 343] on input "Insurance (Restoration)" at bounding box center [883, 358] width 143 height 30
drag, startPoint x: 919, startPoint y: 337, endPoint x: 927, endPoint y: 340, distance: 8.4
click at [919, 343] on input "Insurance (Restoration)" at bounding box center [883, 358] width 143 height 30
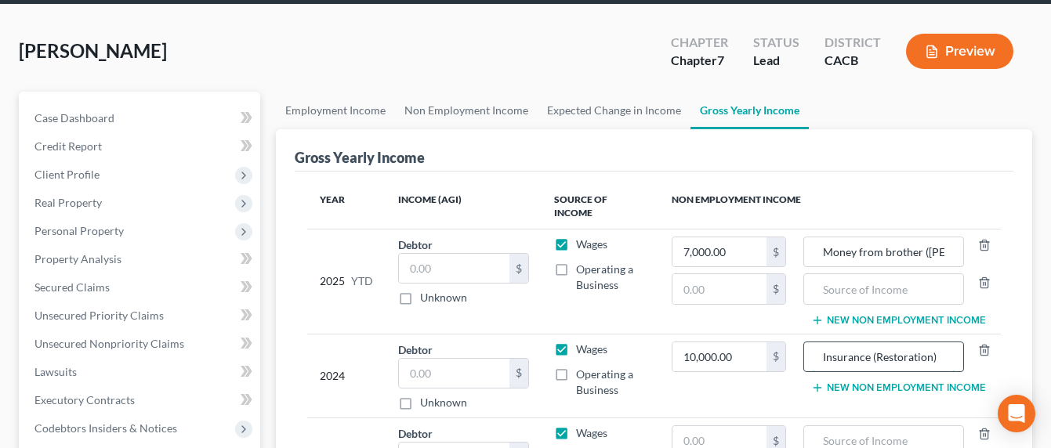
drag, startPoint x: 941, startPoint y: 346, endPoint x: 808, endPoint y: 347, distance: 132.5
click at [808, 347] on div "Insurance (Restoration)" at bounding box center [883, 357] width 161 height 31
click at [878, 346] on input "Insurance (Restoration)" at bounding box center [883, 358] width 143 height 30
click at [931, 343] on input "Insurance (Restoration)" at bounding box center [883, 358] width 143 height 30
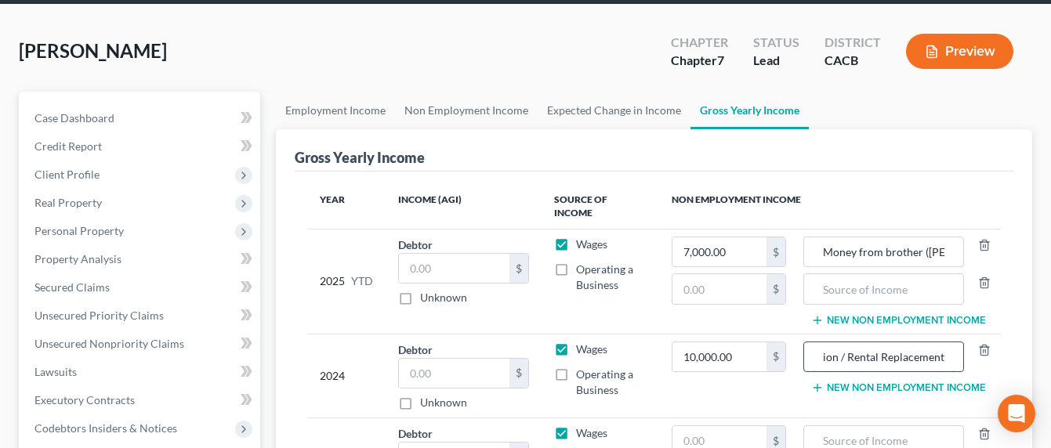
scroll to position [0, 99]
click at [912, 349] on input "Insurance (Restoration / Rental Replacement))" at bounding box center [883, 358] width 143 height 30
click at [911, 349] on input "Insurance (Restoration / Rental Replacement))" at bounding box center [883, 358] width 143 height 30
click at [909, 348] on input "Insurance (Restoration / Rental Replacement))" at bounding box center [883, 358] width 143 height 30
click at [909, 349] on input "Insurance (Restoration / Rental Replacement))" at bounding box center [883, 358] width 143 height 30
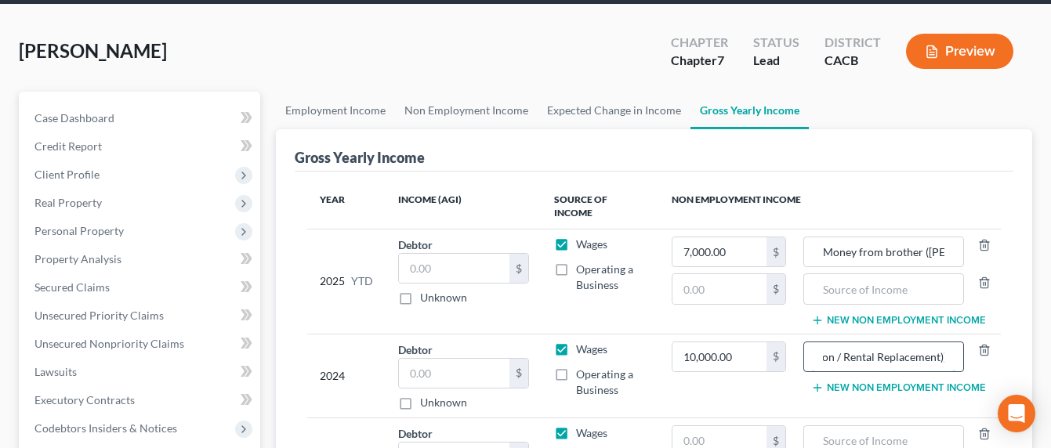
click at [935, 346] on input "Insurance (Restoration / Rental Replacement))" at bounding box center [883, 358] width 143 height 30
drag, startPoint x: 948, startPoint y: 343, endPoint x: 734, endPoint y: 345, distance: 214.0
click at [736, 344] on tr "2024 Debtor $ Unknown Balance Undetermined $ Unknown Wages Operating a Business…" at bounding box center [654, 376] width 694 height 84
type input "Insurance (Restoration / Rental Replacement))"
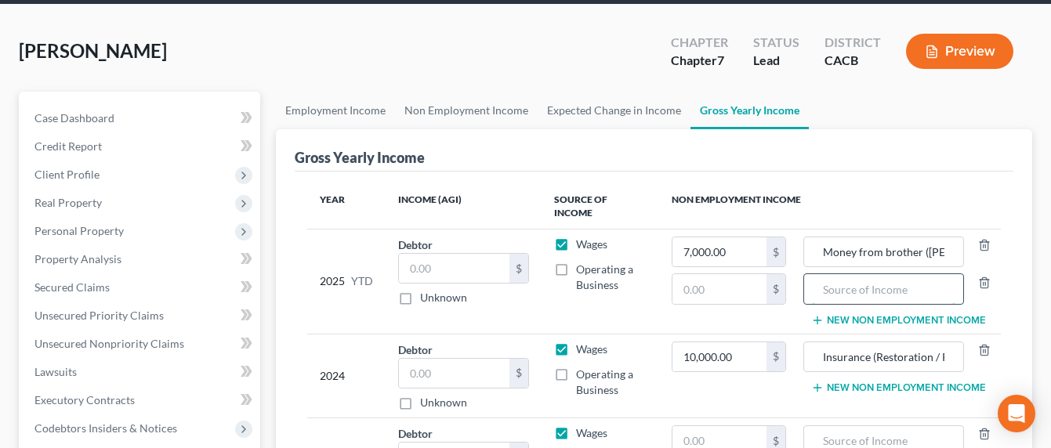
drag, startPoint x: 878, startPoint y: 270, endPoint x: 866, endPoint y: 274, distance: 12.4
click at [877, 274] on input "text" at bounding box center [883, 289] width 143 height 30
paste input "Insurance (Restoration / Rental Replacement))"
type input "Insurance (Restoration / Rental Replacement))"
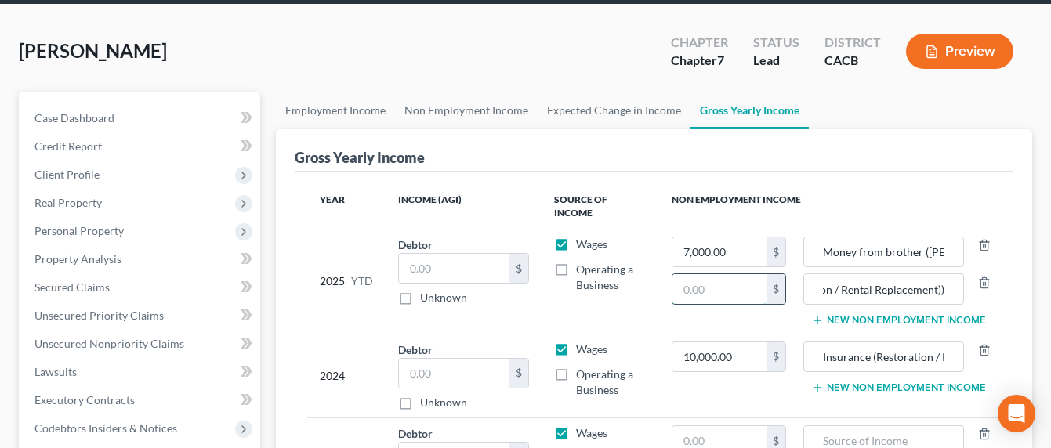
scroll to position [0, 0]
click at [714, 275] on input "text" at bounding box center [719, 289] width 95 height 30
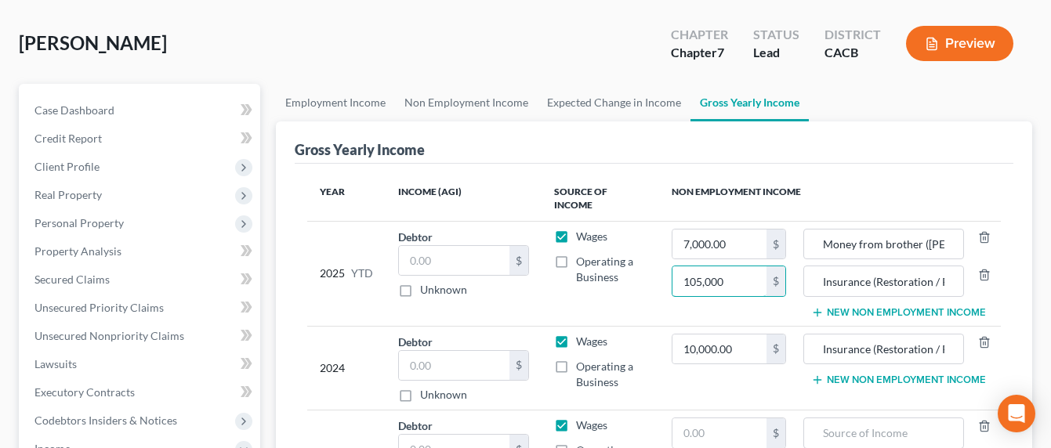
scroll to position [205, 0]
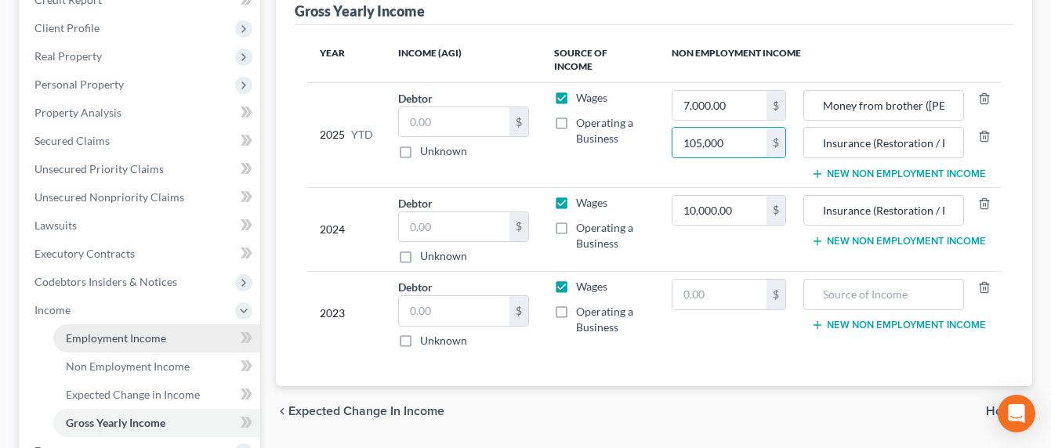
type input "105,000"
click at [91, 343] on span "Employment Income" at bounding box center [116, 338] width 100 height 13
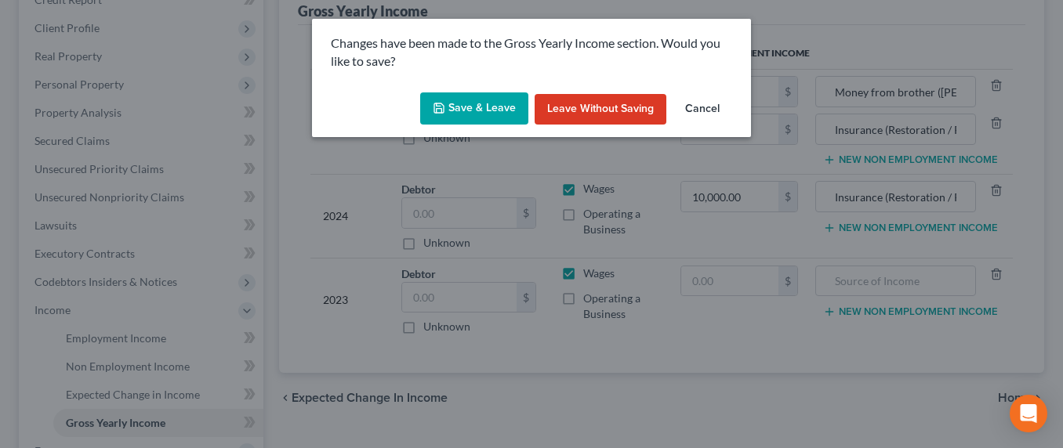
click at [495, 107] on button "Save & Leave" at bounding box center [474, 108] width 108 height 33
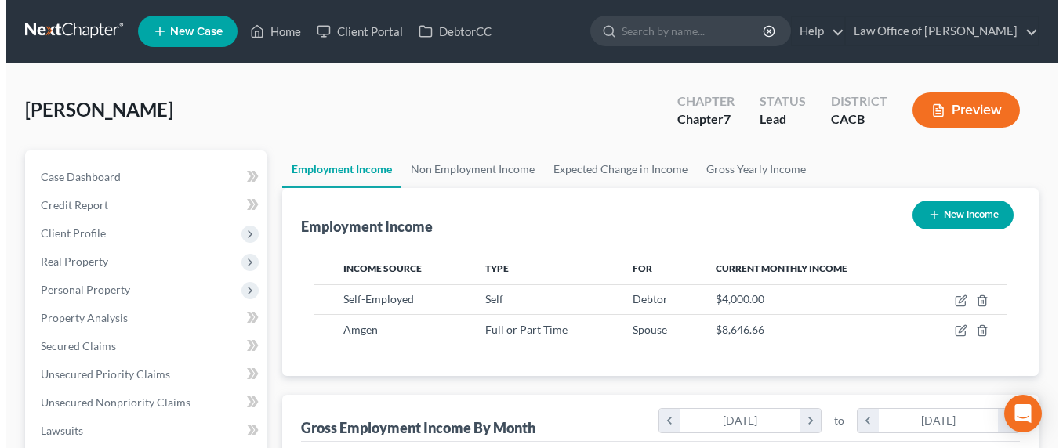
scroll to position [281, 422]
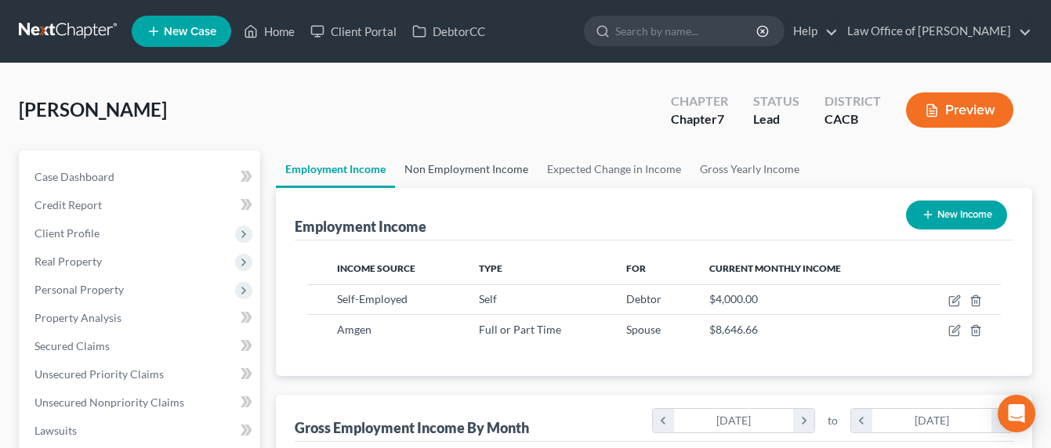
click at [419, 163] on link "Non Employment Income" at bounding box center [466, 169] width 143 height 38
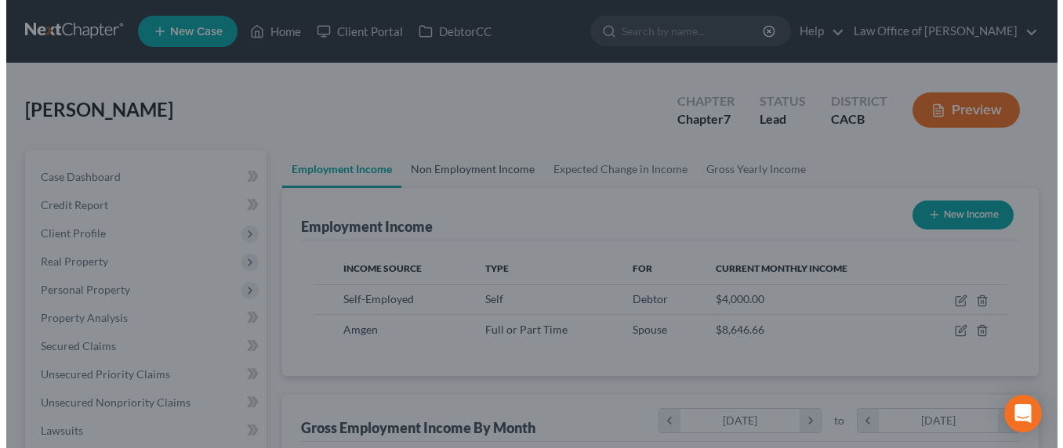
scroll to position [281, 428]
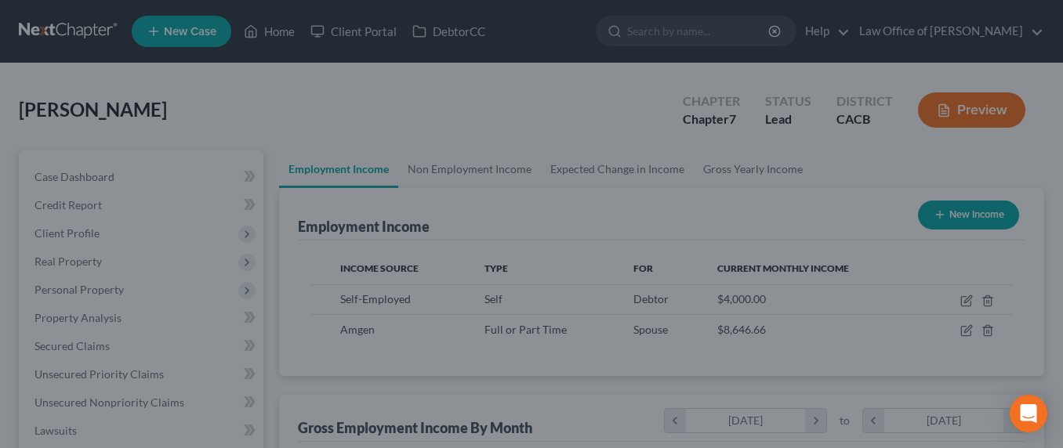
click at [478, 174] on div at bounding box center [531, 224] width 1063 height 448
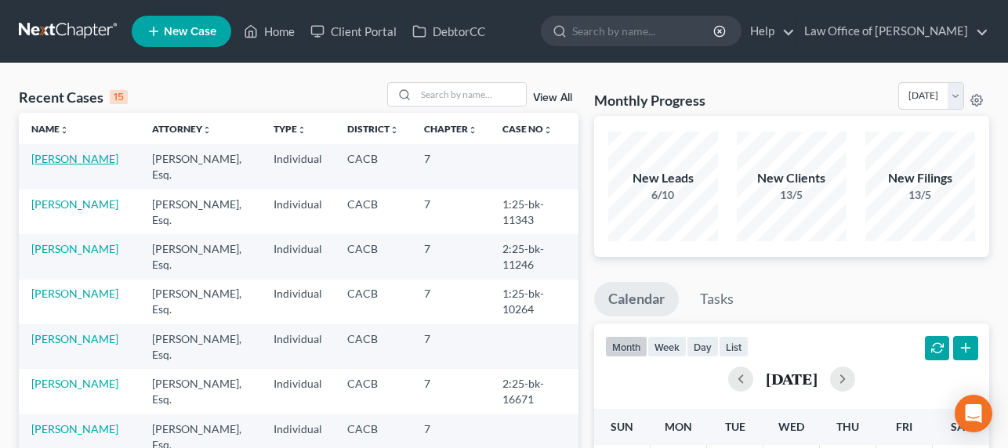
click at [52, 159] on link "Panosian, Aroutin" at bounding box center [74, 158] width 87 height 13
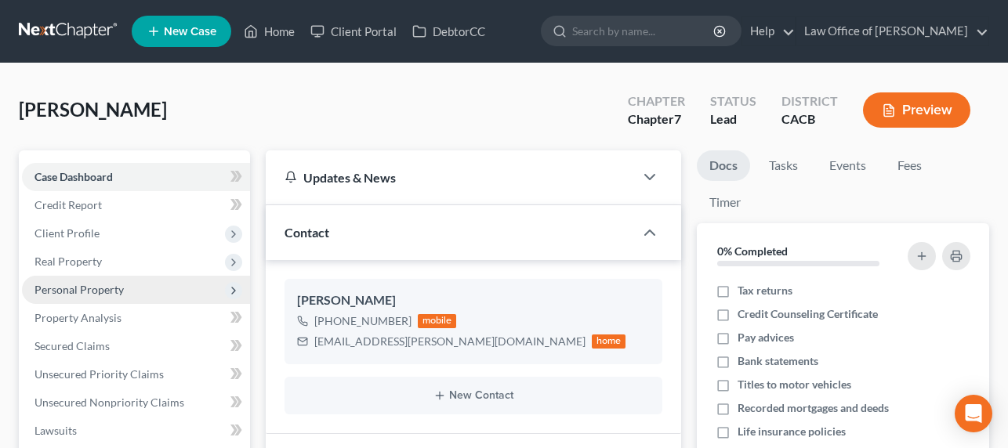
click at [72, 292] on span "Personal Property" at bounding box center [78, 289] width 89 height 13
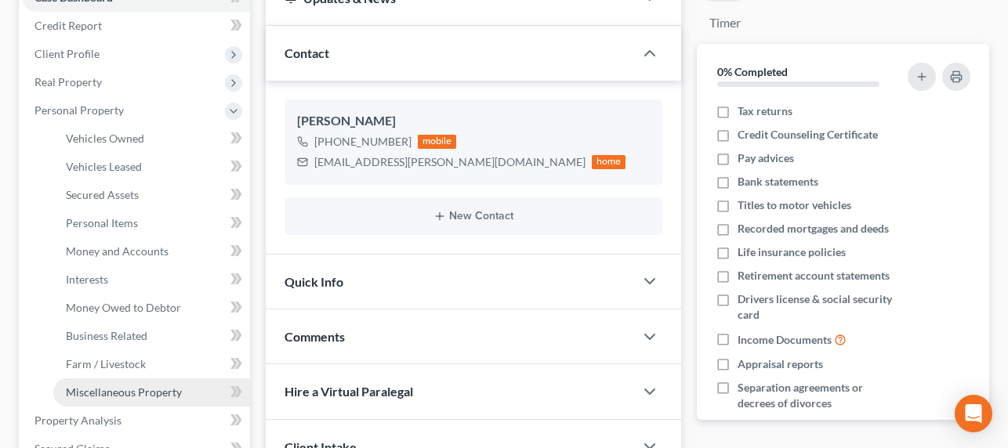
click at [111, 386] on span "Miscellaneous Property" at bounding box center [124, 392] width 116 height 13
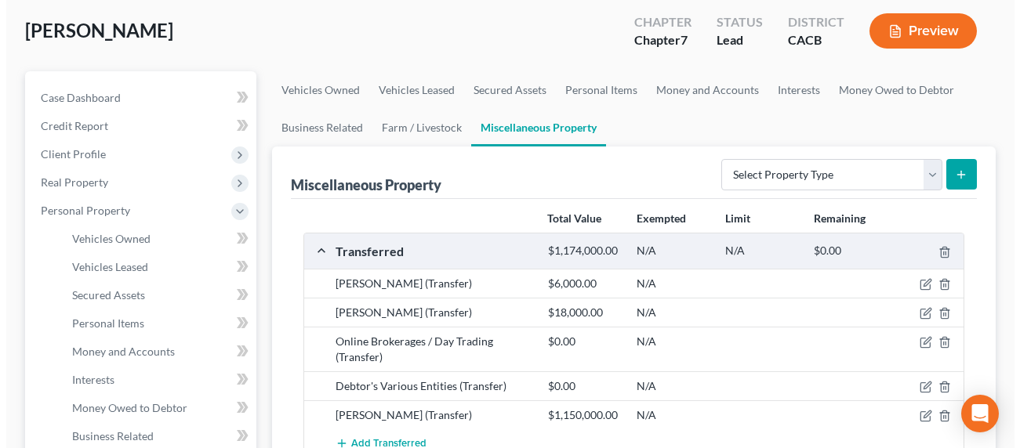
scroll to position [104, 0]
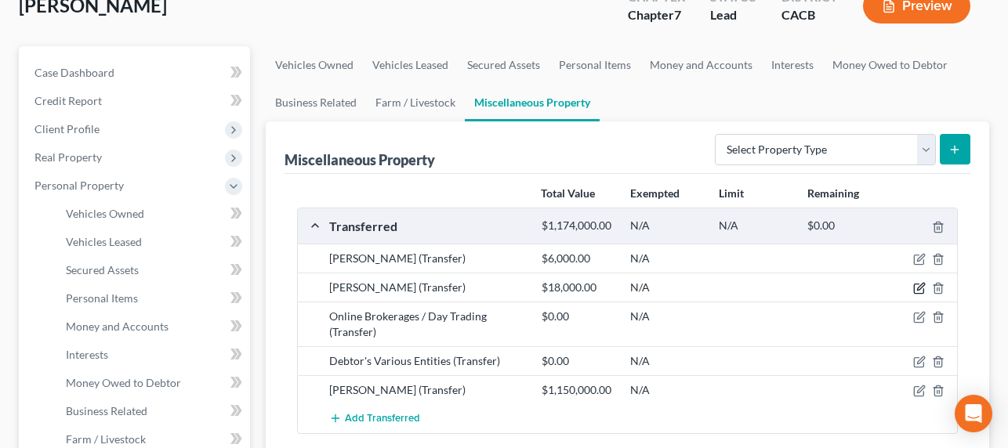
click at [838, 286] on icon "button" at bounding box center [919, 288] width 13 height 13
select select "Ordinary ([DATE])"
select select "4"
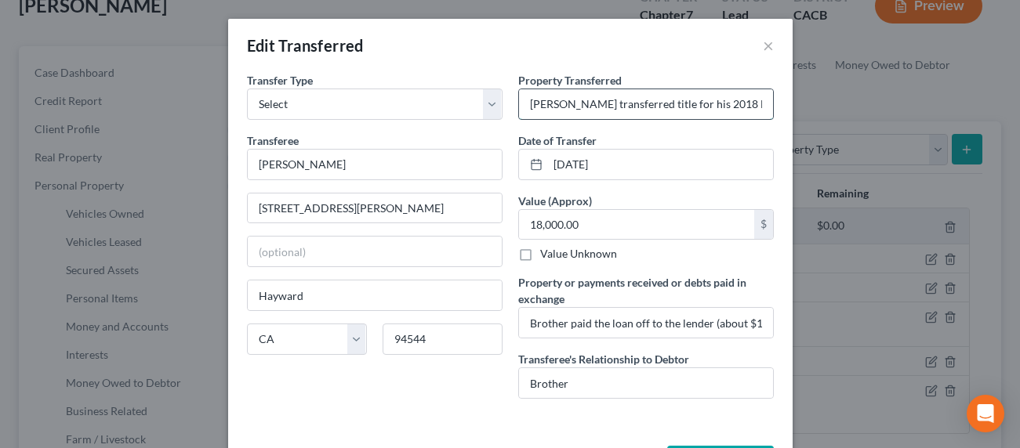
drag, startPoint x: 620, startPoint y: 107, endPoint x: 639, endPoint y: 106, distance: 18.8
click at [640, 105] on input "Debtor transferred title for his 2018 Lexus to his brother because the brother …" at bounding box center [646, 104] width 254 height 30
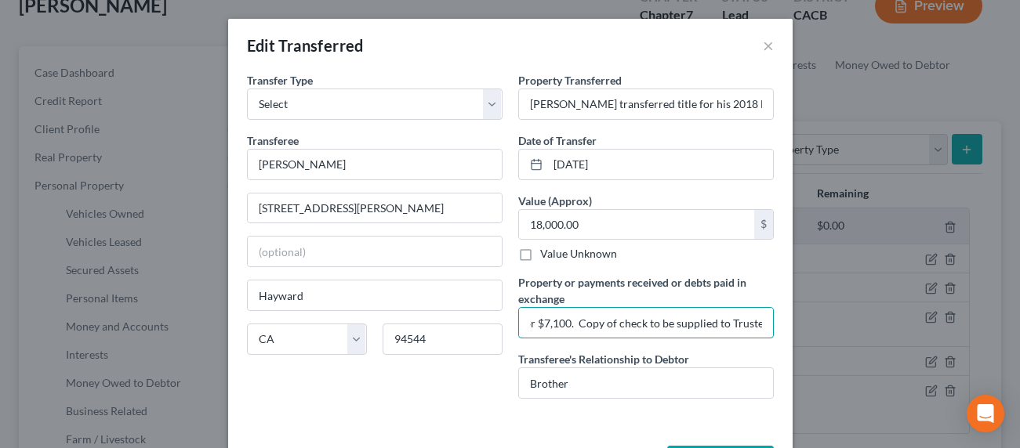
drag, startPoint x: 672, startPoint y: 318, endPoint x: 779, endPoint y: 318, distance: 107.4
click at [779, 318] on div "An exemption set must first be selected from the Filing Information section. Tr…" at bounding box center [510, 256] width 564 height 368
click at [722, 326] on input "Brother paid the loan off to the lender (about $11k) and also gave the debtor $…" at bounding box center [646, 323] width 254 height 30
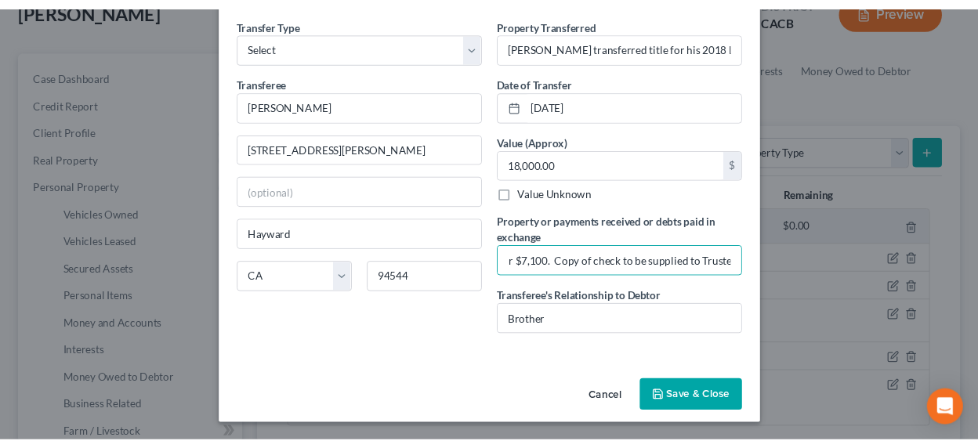
scroll to position [0, 0]
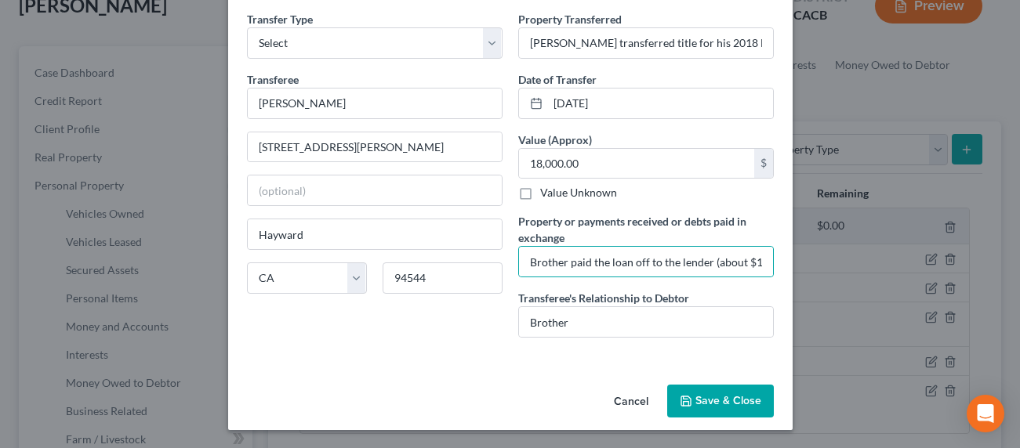
click at [705, 395] on button "Save & Close" at bounding box center [720, 401] width 107 height 33
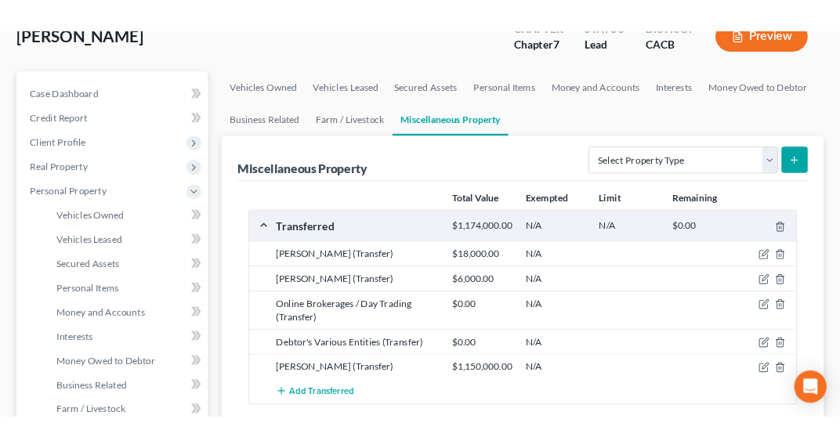
scroll to position [132, 0]
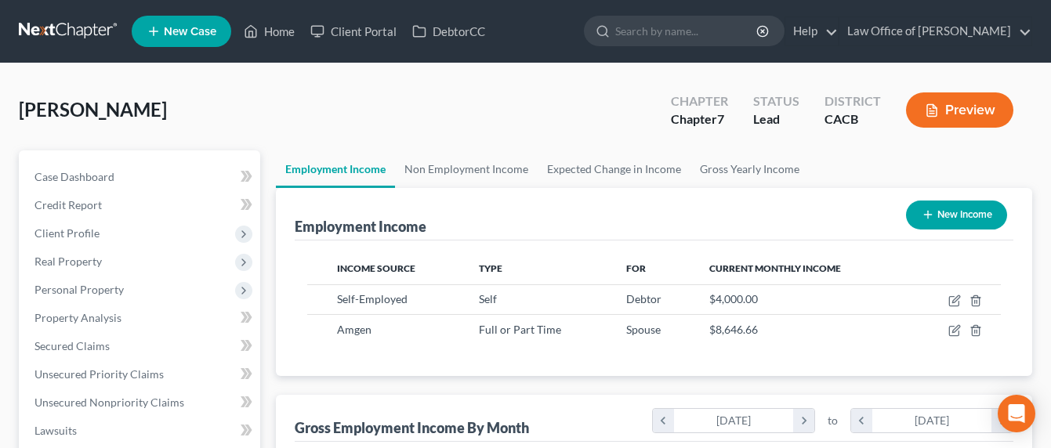
scroll to position [281, 422]
click at [429, 158] on link "Non Employment Income" at bounding box center [466, 169] width 143 height 38
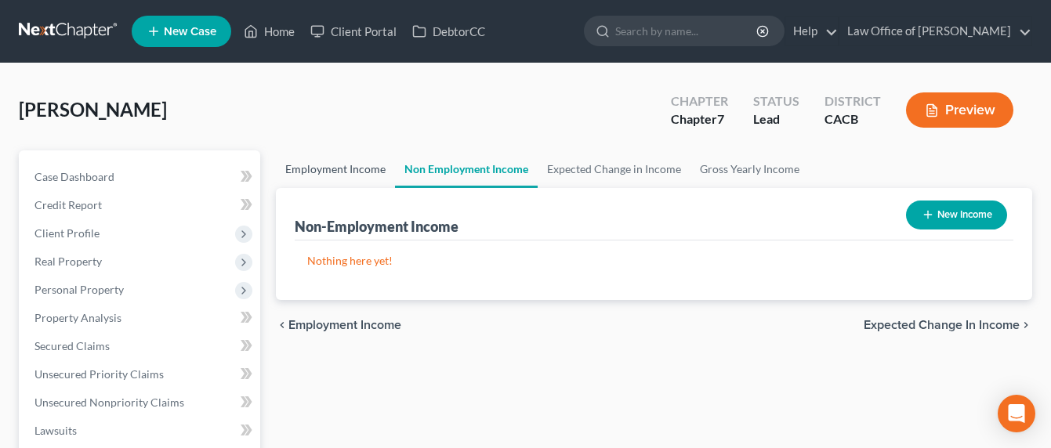
click at [335, 171] on link "Employment Income" at bounding box center [335, 169] width 119 height 38
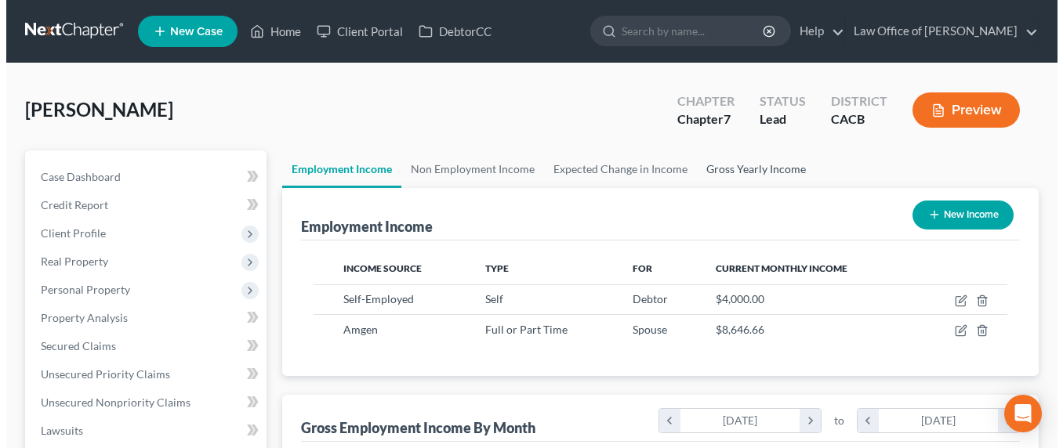
scroll to position [281, 422]
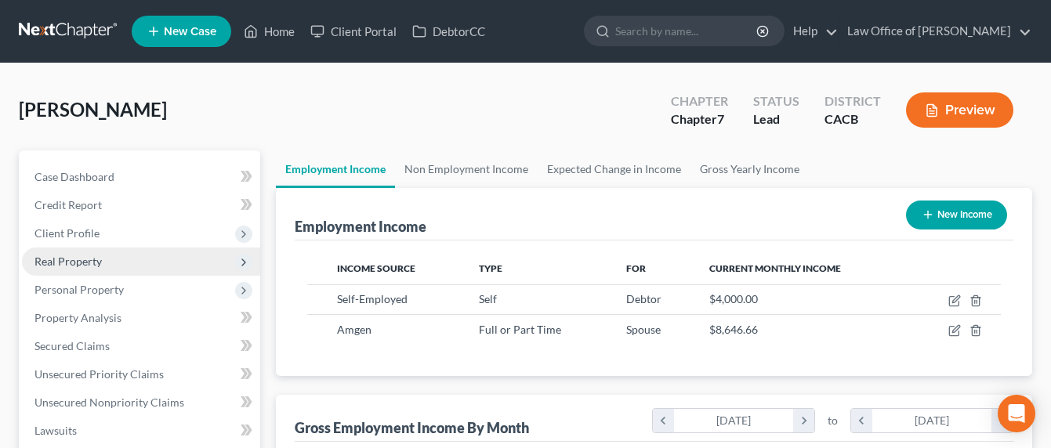
click at [60, 259] on span "Real Property" at bounding box center [67, 261] width 67 height 13
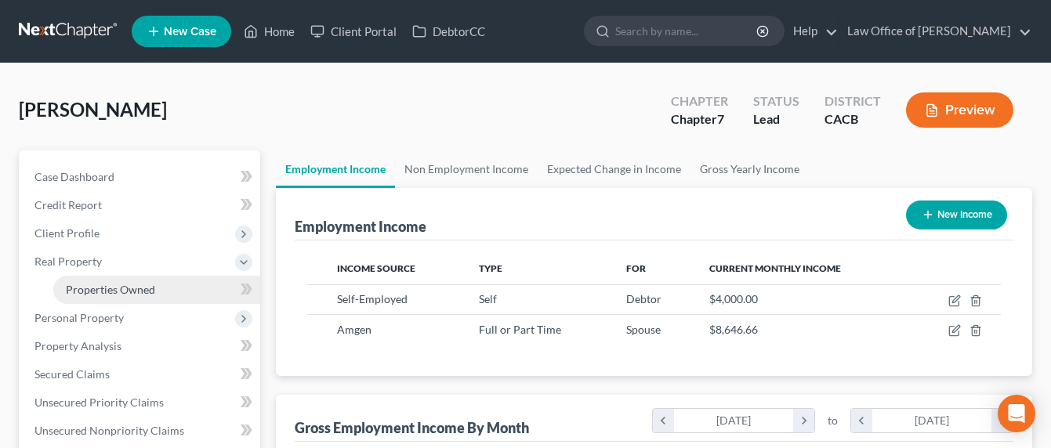
click at [107, 291] on span "Properties Owned" at bounding box center [110, 289] width 89 height 13
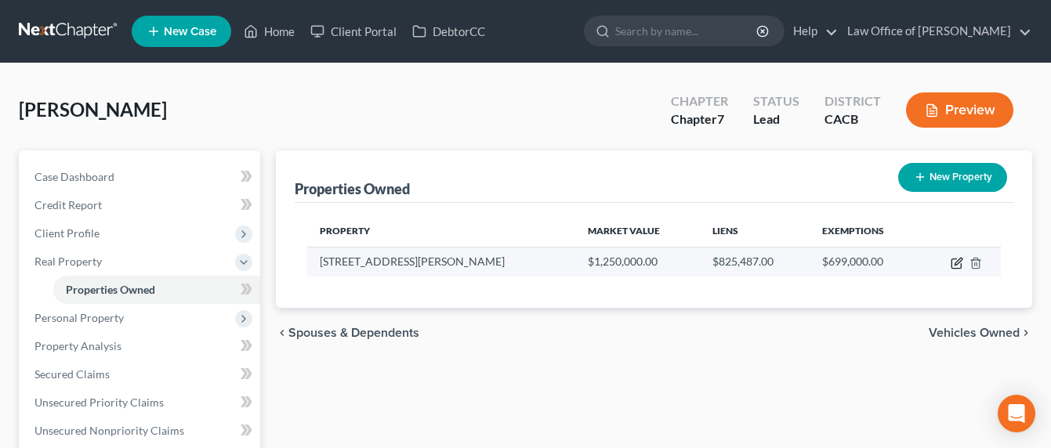
click at [952, 263] on icon "button" at bounding box center [957, 263] width 13 height 13
select select "4"
select select "0"
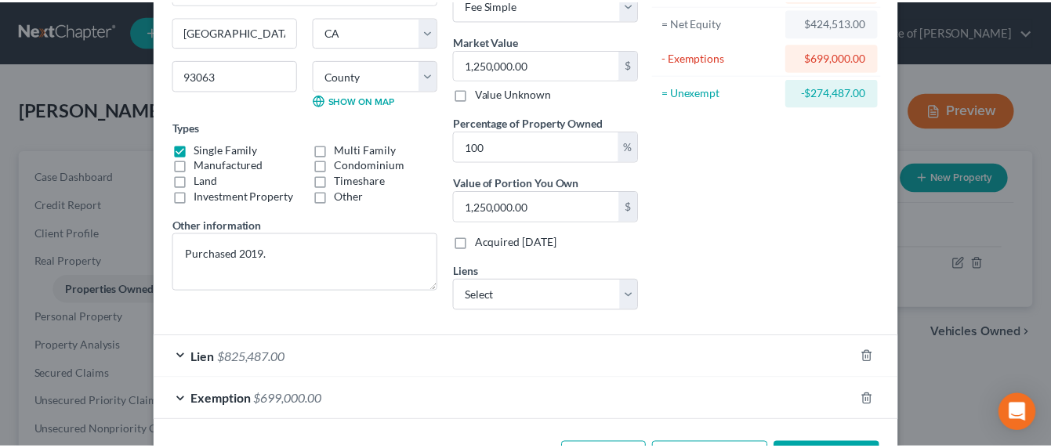
scroll to position [219, 0]
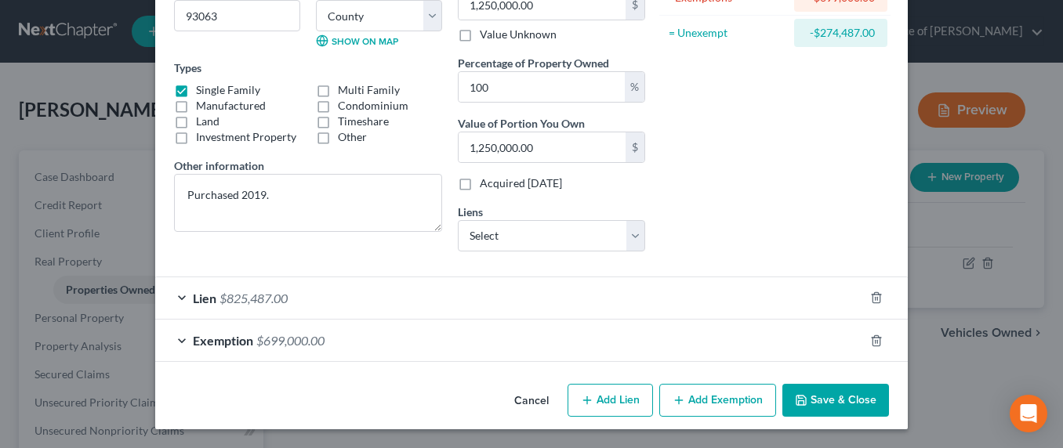
click at [835, 393] on button "Save & Close" at bounding box center [835, 400] width 107 height 33
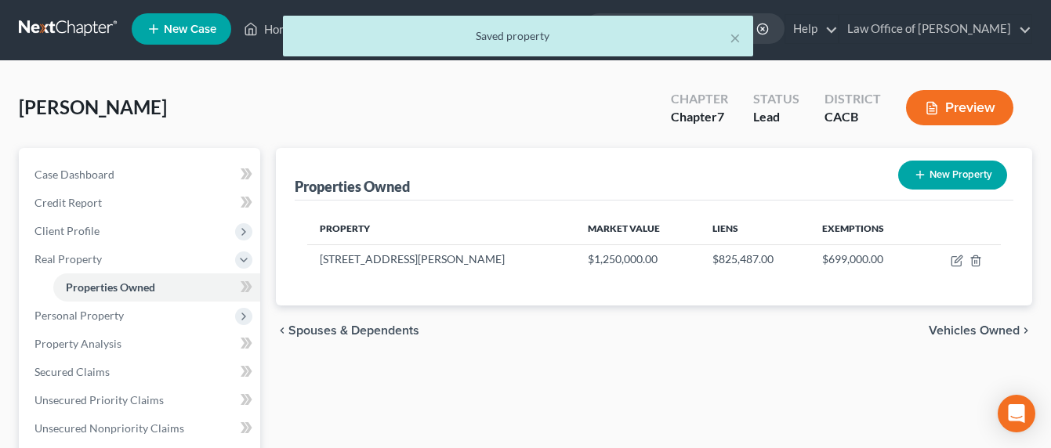
scroll to position [3, 0]
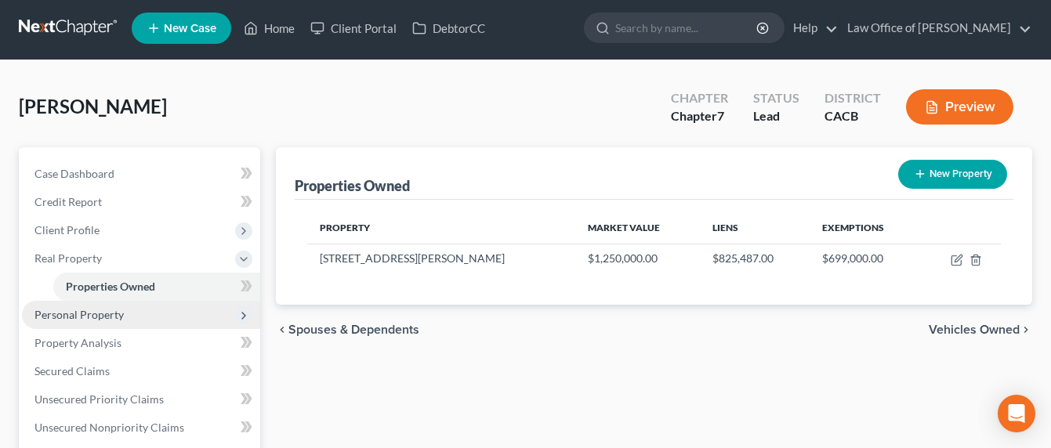
click at [71, 311] on span "Personal Property" at bounding box center [78, 314] width 89 height 13
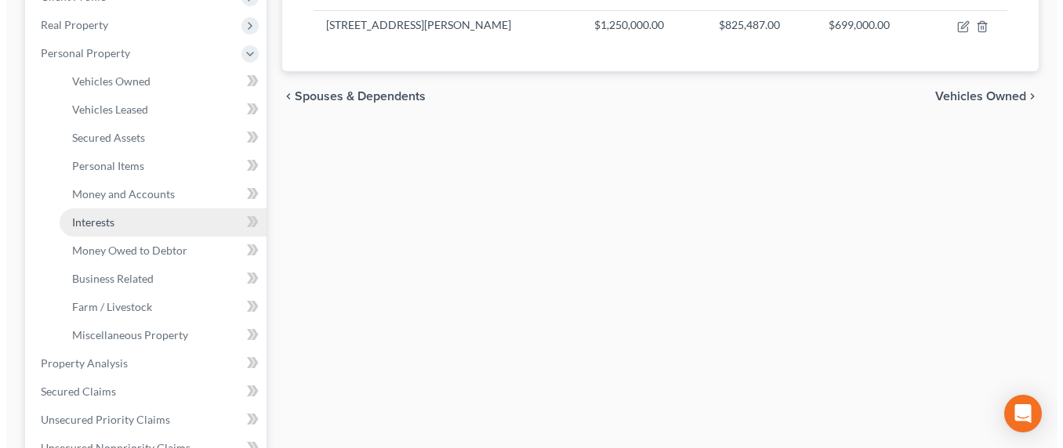
scroll to position [179, 0]
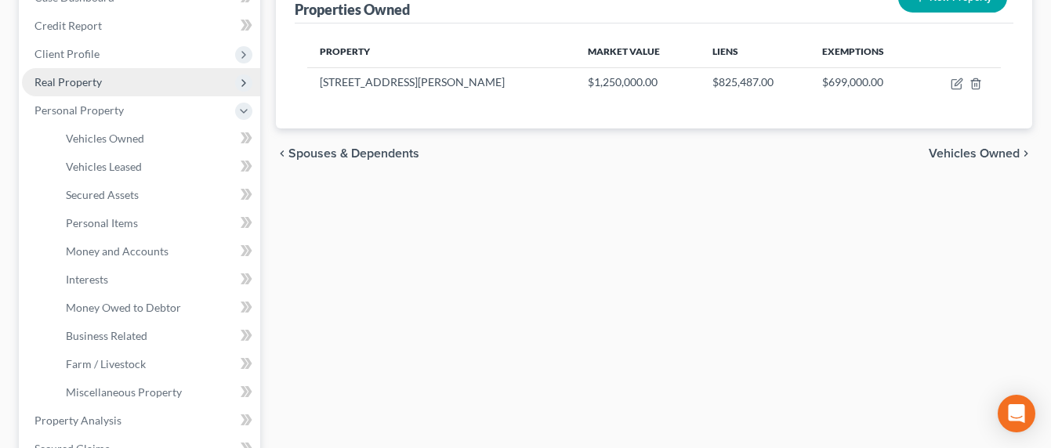
click at [79, 83] on span "Real Property" at bounding box center [67, 81] width 67 height 13
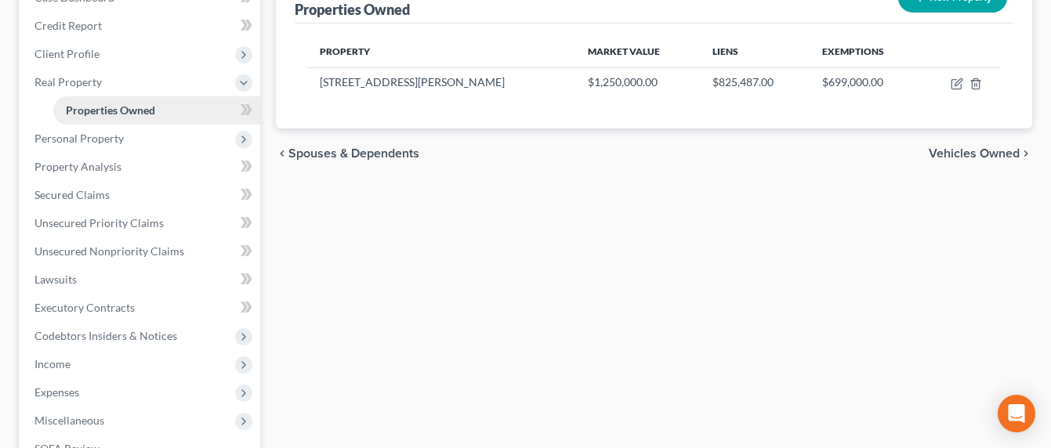
click at [102, 109] on span "Properties Owned" at bounding box center [110, 109] width 89 height 13
click at [956, 80] on icon "button" at bounding box center [957, 84] width 13 height 13
select select "4"
select select "18"
select select "4"
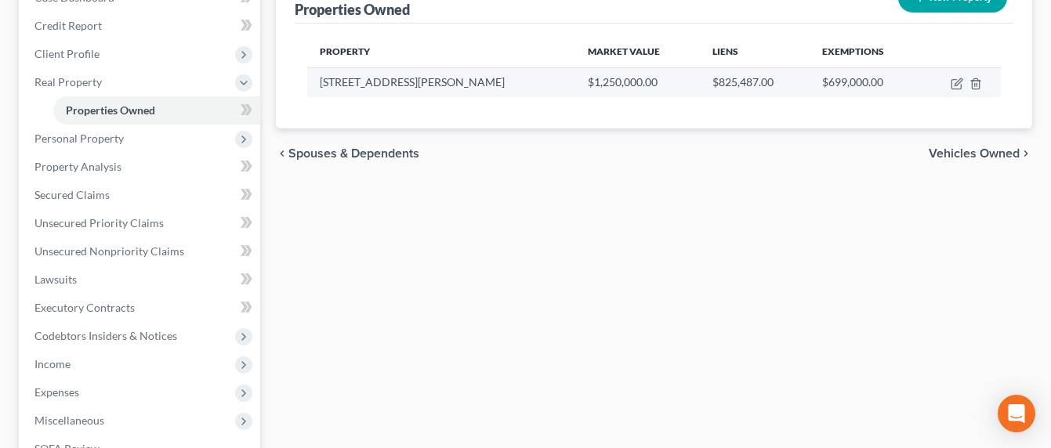
select select "0"
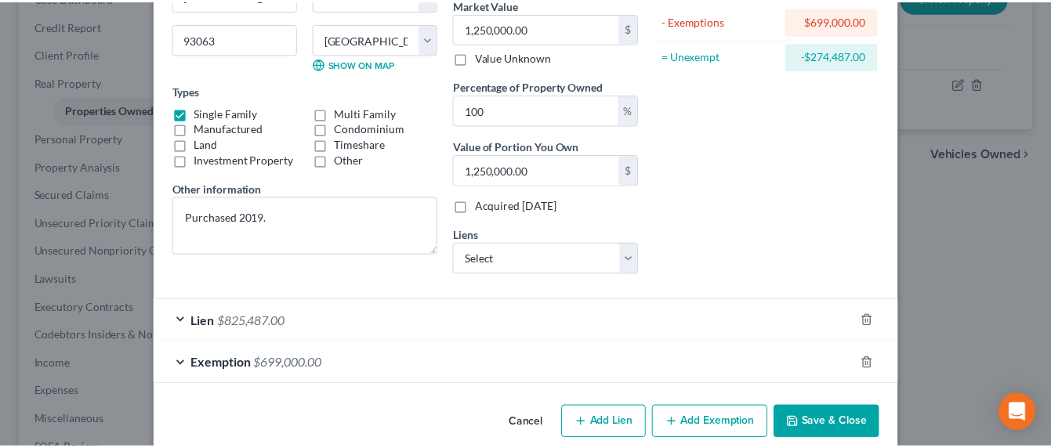
scroll to position [219, 0]
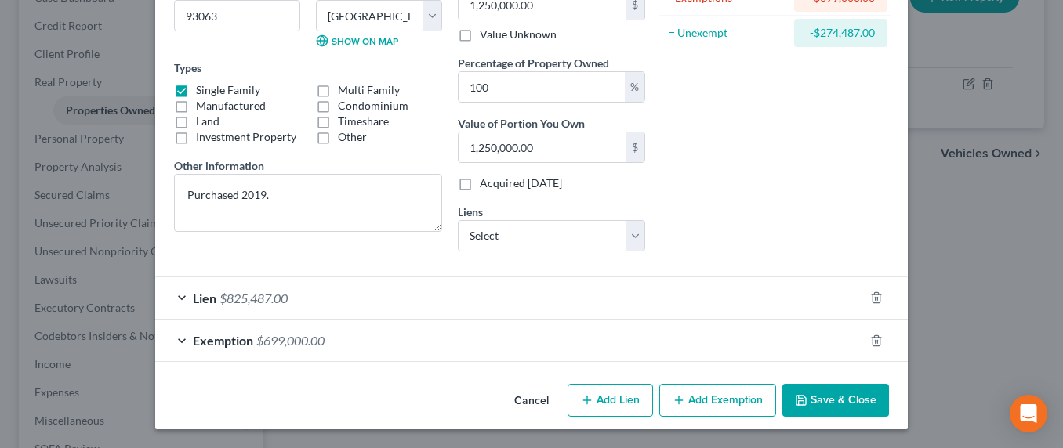
click at [826, 404] on button "Save & Close" at bounding box center [835, 400] width 107 height 33
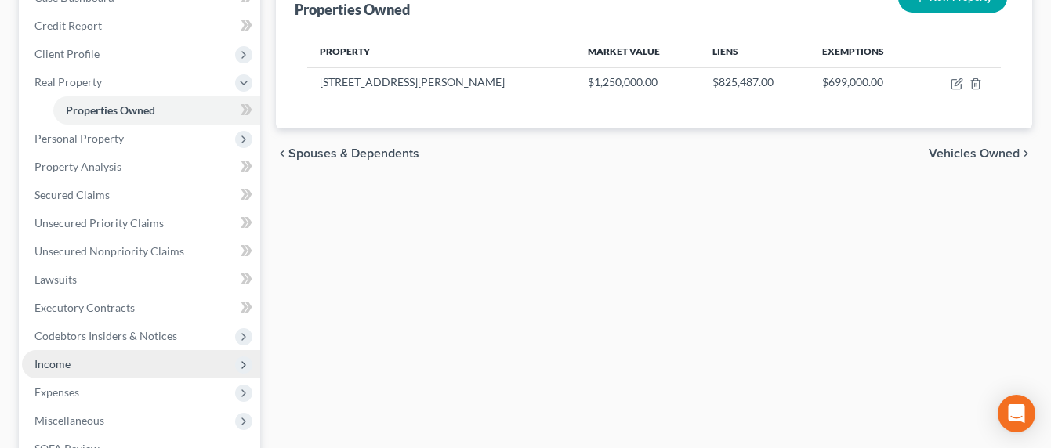
click at [85, 364] on span "Income" at bounding box center [141, 364] width 238 height 28
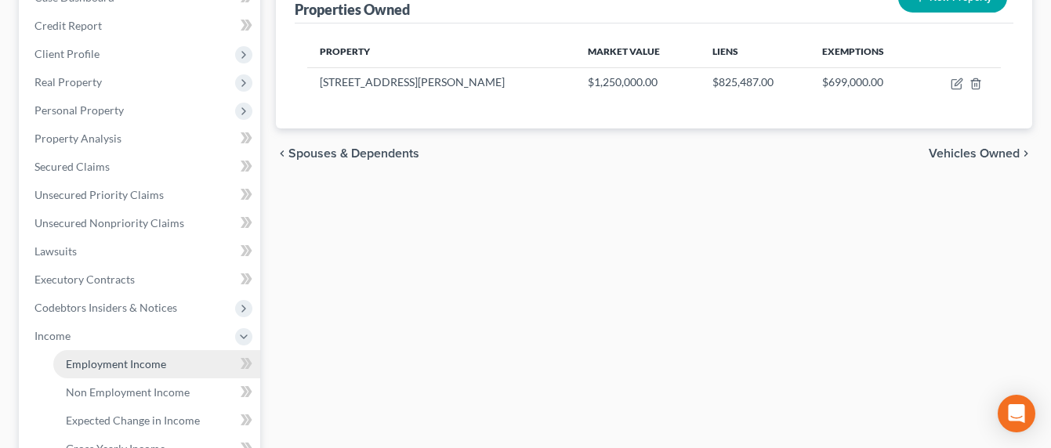
click at [101, 357] on span "Employment Income" at bounding box center [116, 363] width 100 height 13
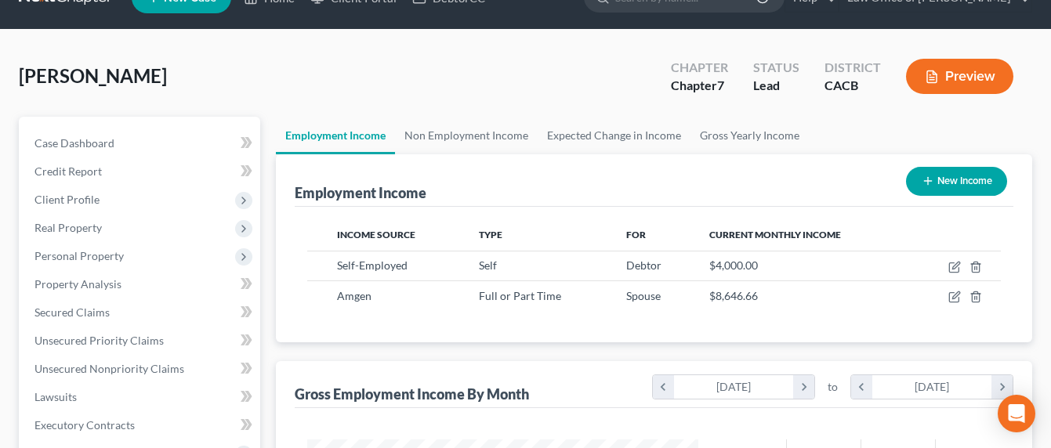
scroll to position [211, 0]
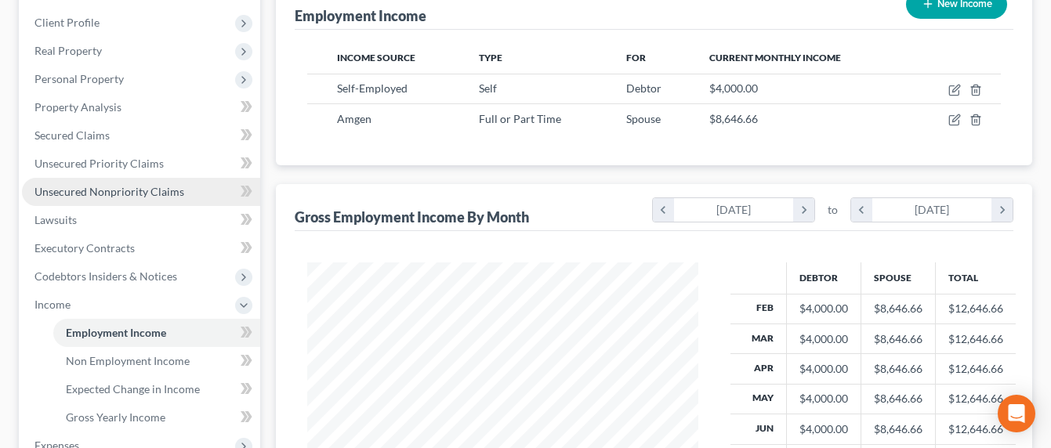
click at [106, 192] on span "Unsecured Nonpriority Claims" at bounding box center [109, 191] width 150 height 13
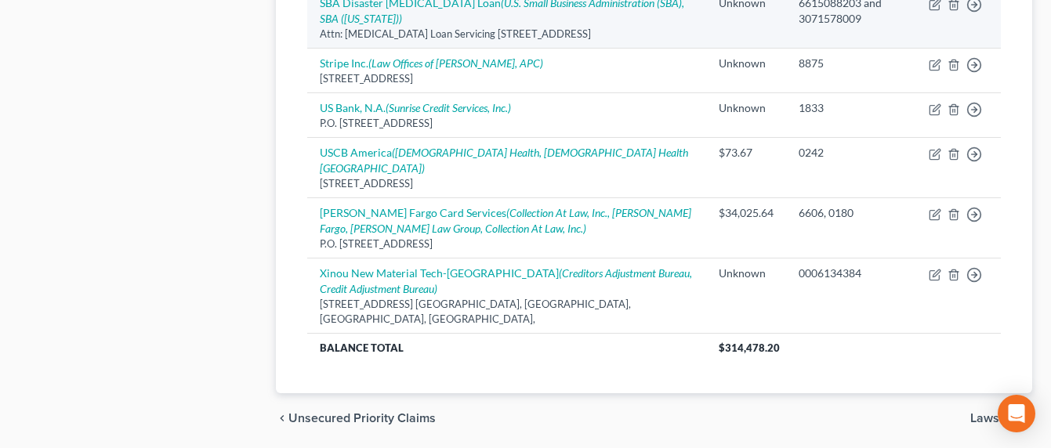
scroll to position [1298, 0]
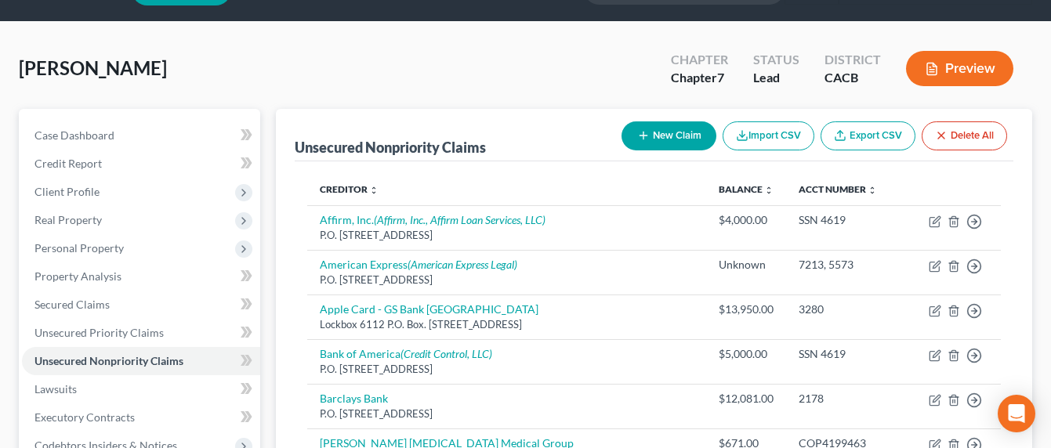
scroll to position [0, 0]
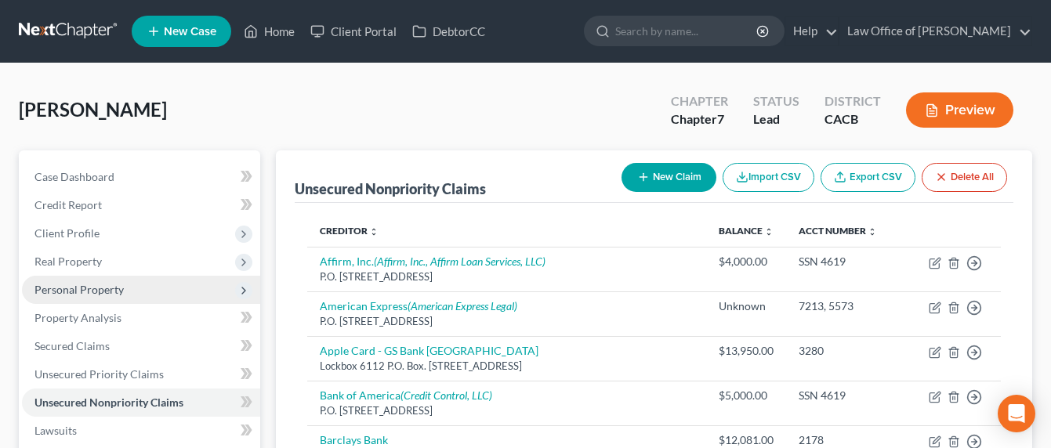
click at [75, 290] on span "Personal Property" at bounding box center [78, 289] width 89 height 13
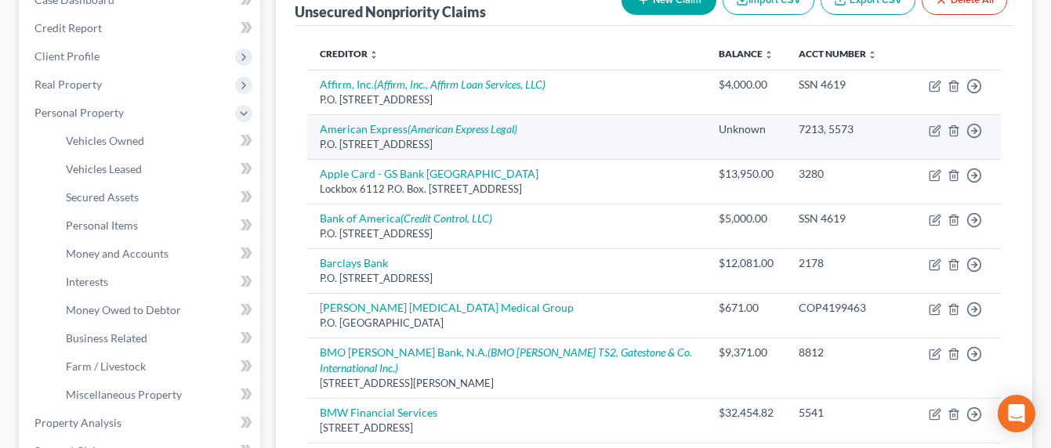
scroll to position [40, 0]
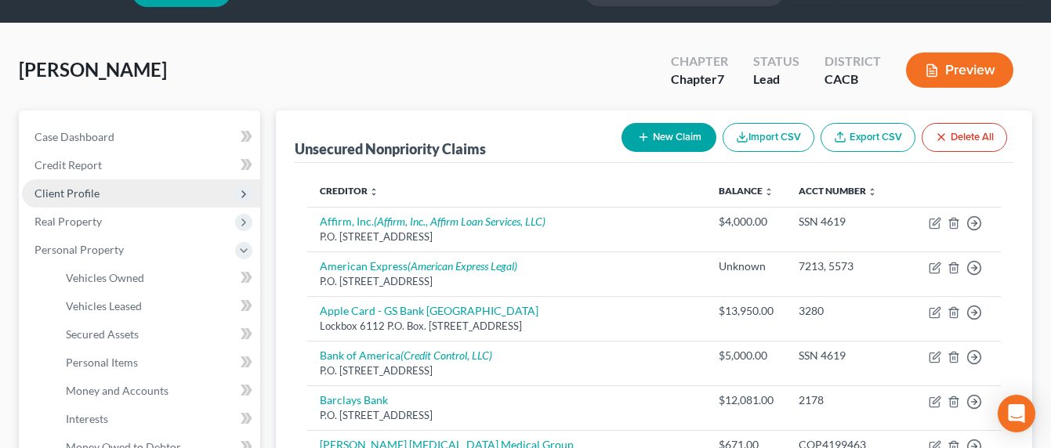
click at [64, 202] on span "Client Profile" at bounding box center [141, 193] width 238 height 28
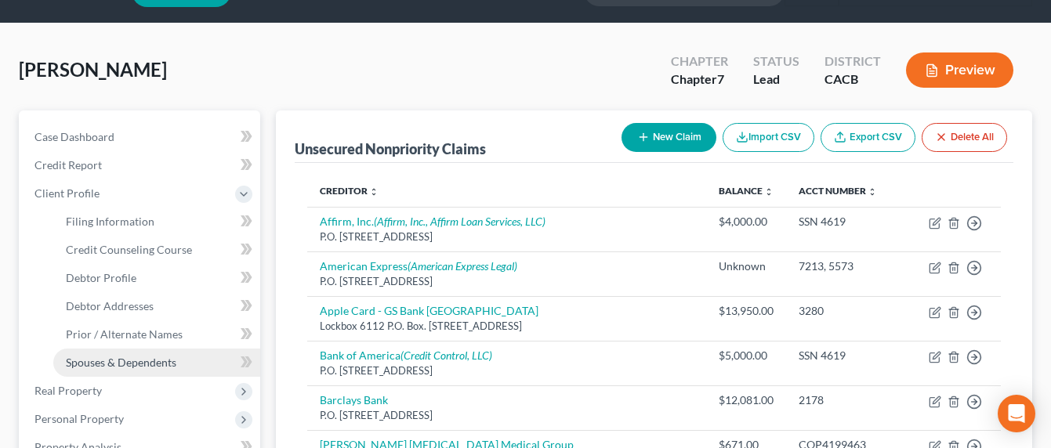
click at [117, 361] on span "Spouses & Dependents" at bounding box center [121, 362] width 111 height 13
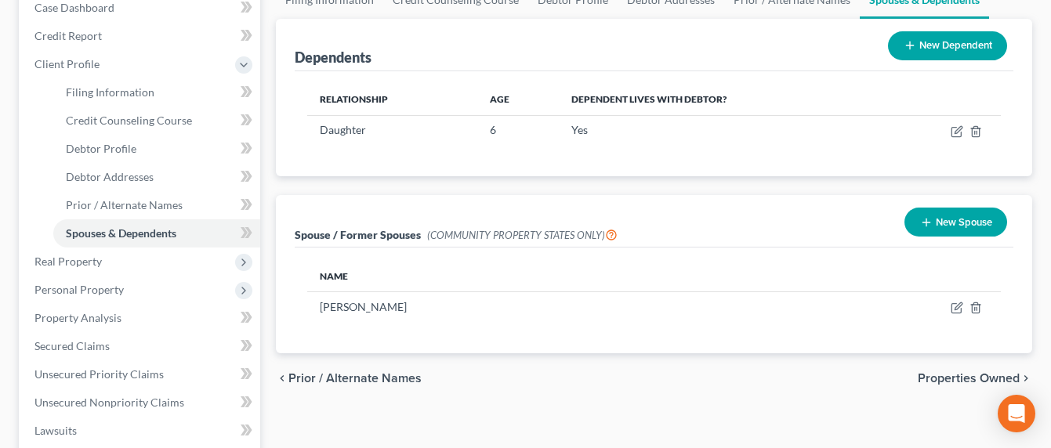
scroll to position [135, 0]
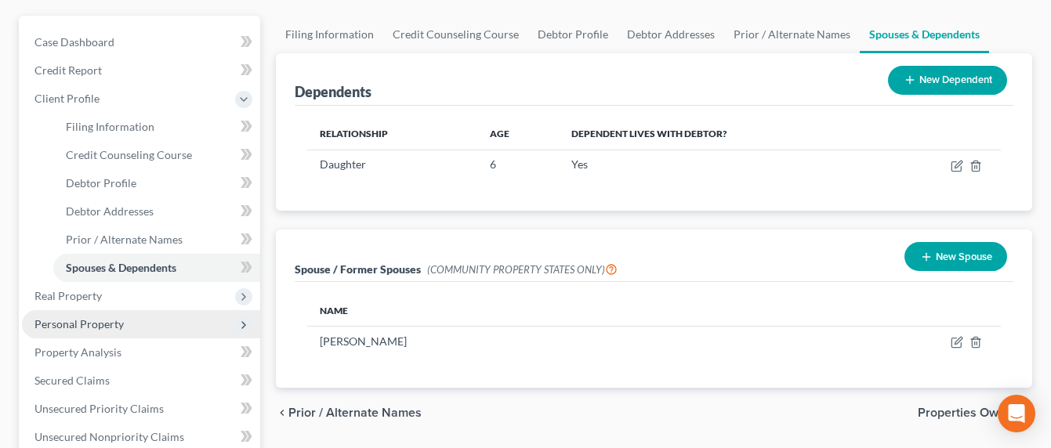
click at [78, 322] on span "Personal Property" at bounding box center [78, 323] width 89 height 13
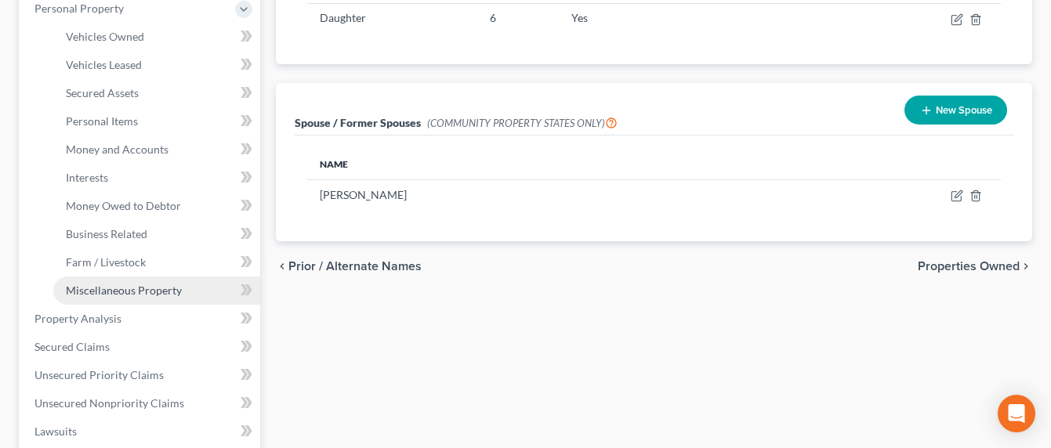
click at [111, 291] on span "Miscellaneous Property" at bounding box center [124, 290] width 116 height 13
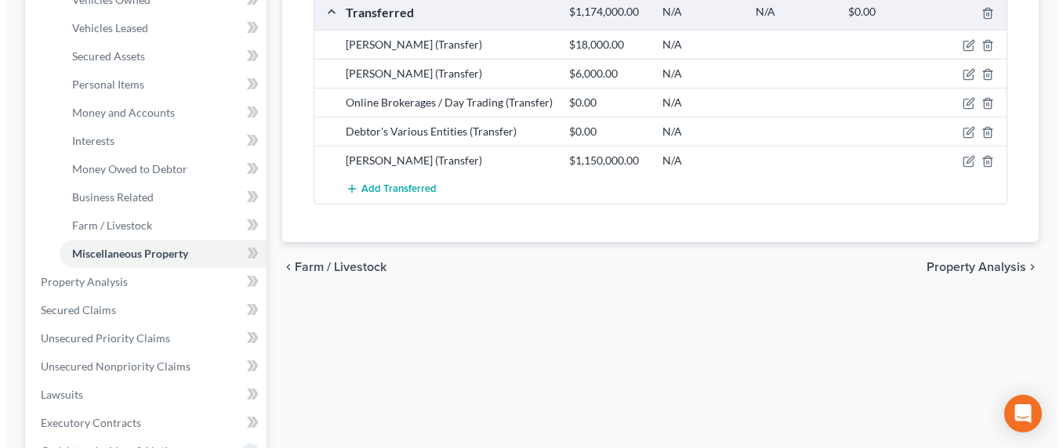
scroll to position [317, 0]
click at [958, 161] on icon "button" at bounding box center [962, 162] width 13 height 13
select select "Ordinary ([DATE])"
select select "4"
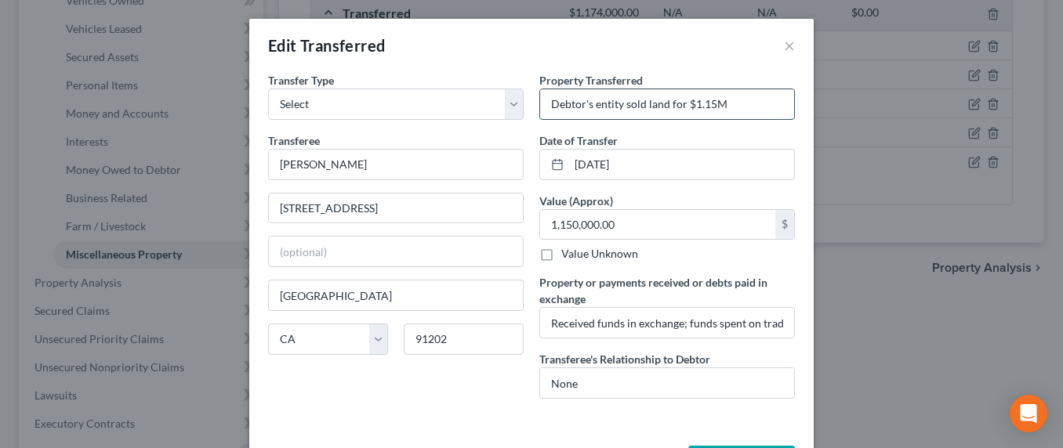
click at [734, 103] on input "Debtor's entity sold land for $1.15M" at bounding box center [667, 104] width 254 height 30
drag, startPoint x: 614, startPoint y: 329, endPoint x: 778, endPoint y: 328, distance: 163.0
click at [778, 328] on input "Received funds in exchange; funds spent on trading/gambling and repaid debts." at bounding box center [667, 323] width 254 height 30
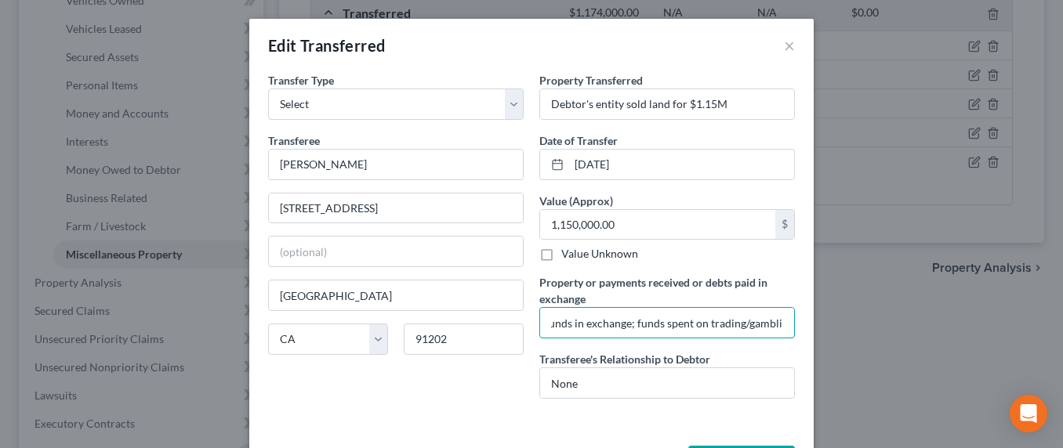
scroll to position [0, 0]
drag, startPoint x: 590, startPoint y: 326, endPoint x: 535, endPoint y: 324, distance: 54.9
click at [531, 321] on div "Property Transferred * Debtor's entity sold land for $1.15M Date of Transfer * …" at bounding box center [666, 241] width 271 height 339
click at [741, 335] on input "Received funds in exchange; funds spent on trading/gambling and repaid debts." at bounding box center [667, 323] width 254 height 30
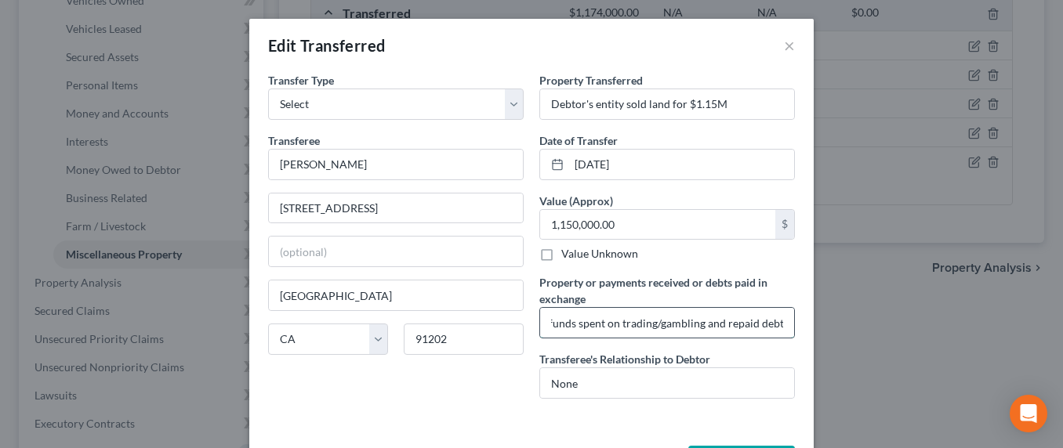
drag, startPoint x: 715, startPoint y: 329, endPoint x: 774, endPoint y: 324, distance: 59.0
click at [774, 324] on input "Received funds in exchange; funds spent on trading/gambling and repaid debts." at bounding box center [667, 323] width 254 height 30
click at [736, 323] on input "Received funds in exchange; funds spent on trading/gambling and repaid debts." at bounding box center [667, 323] width 254 height 30
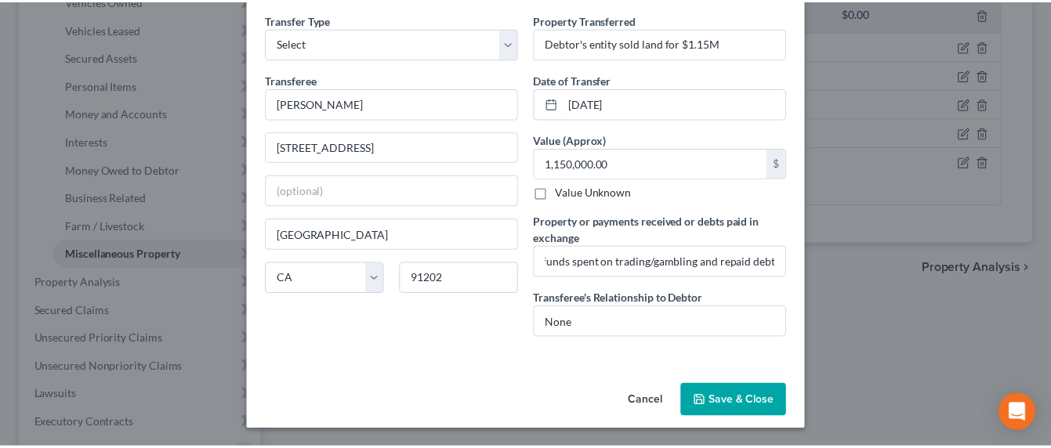
scroll to position [0, 0]
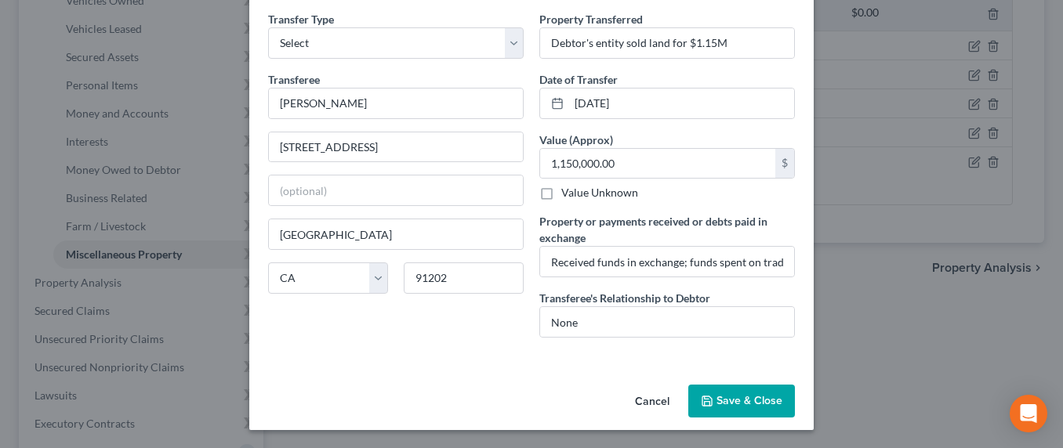
click at [745, 400] on button "Save & Close" at bounding box center [741, 401] width 107 height 33
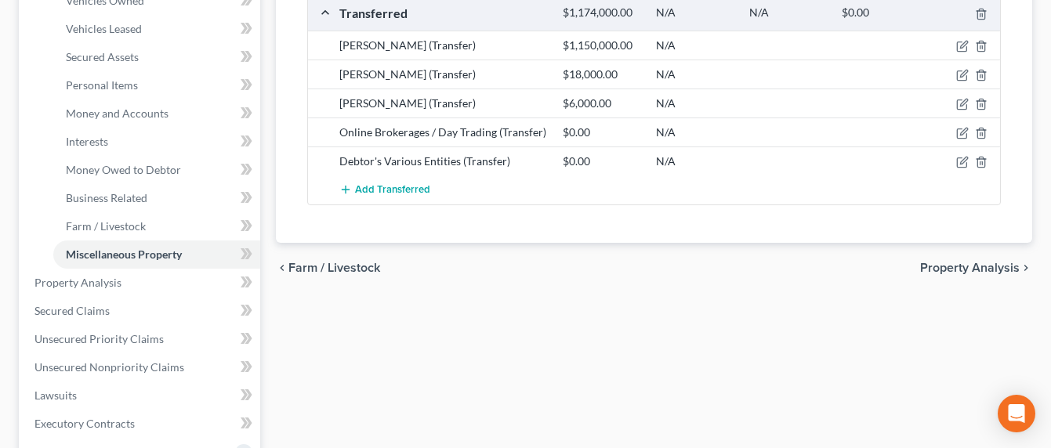
scroll to position [158, 0]
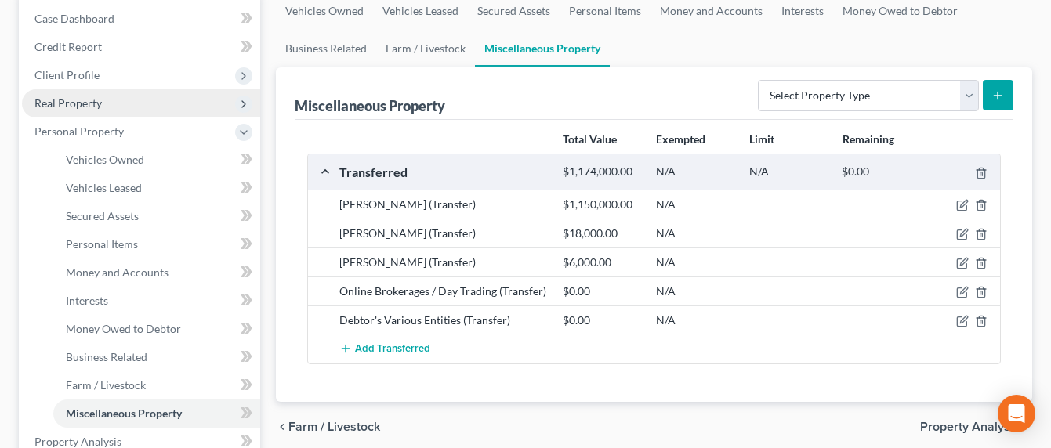
click at [73, 97] on span "Real Property" at bounding box center [67, 102] width 67 height 13
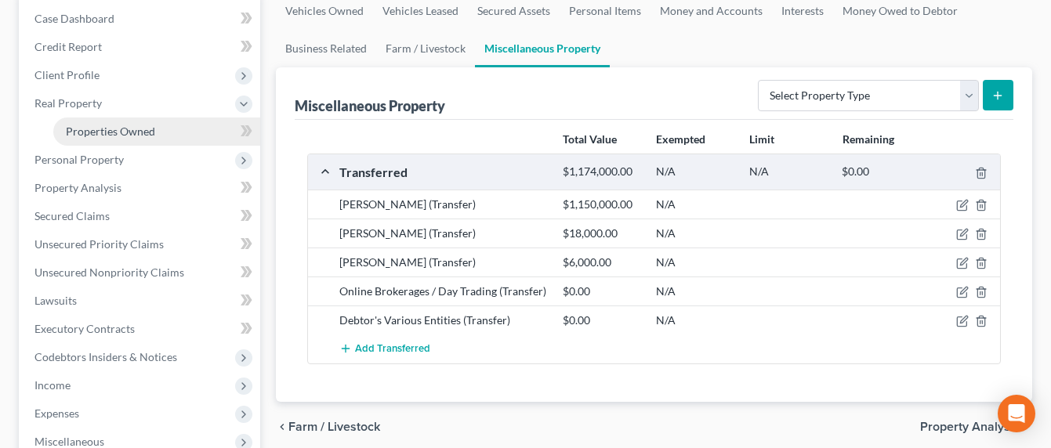
click at [106, 127] on span "Properties Owned" at bounding box center [110, 131] width 89 height 13
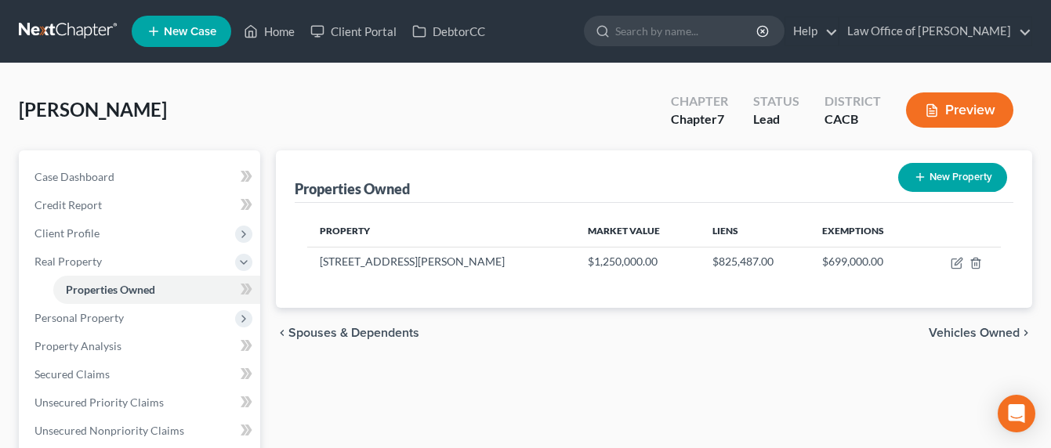
click at [758, 208] on div "Property Market Value Liens Exemptions [STREET_ADDRESS][PERSON_NAME] $1,250,000…" at bounding box center [654, 255] width 719 height 105
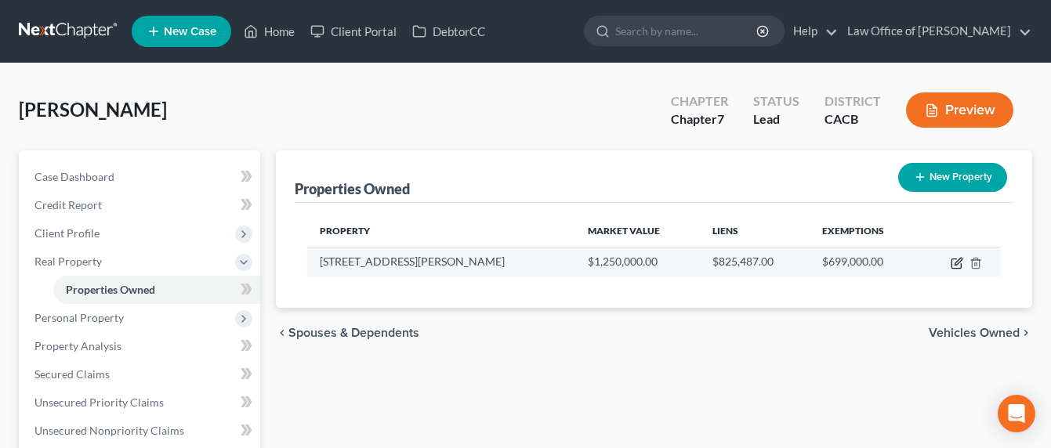
click at [955, 260] on icon "button" at bounding box center [957, 263] width 13 height 13
select select "4"
select select "18"
select select "4"
select select "0"
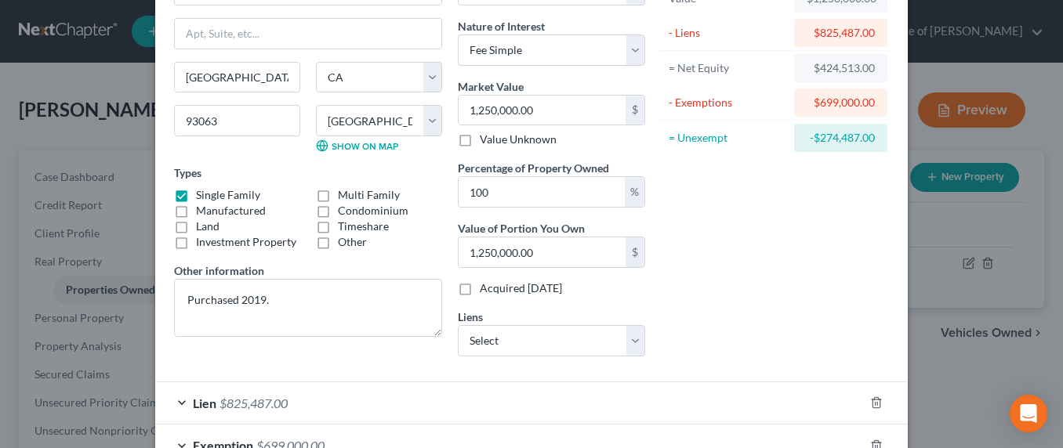
scroll to position [159, 0]
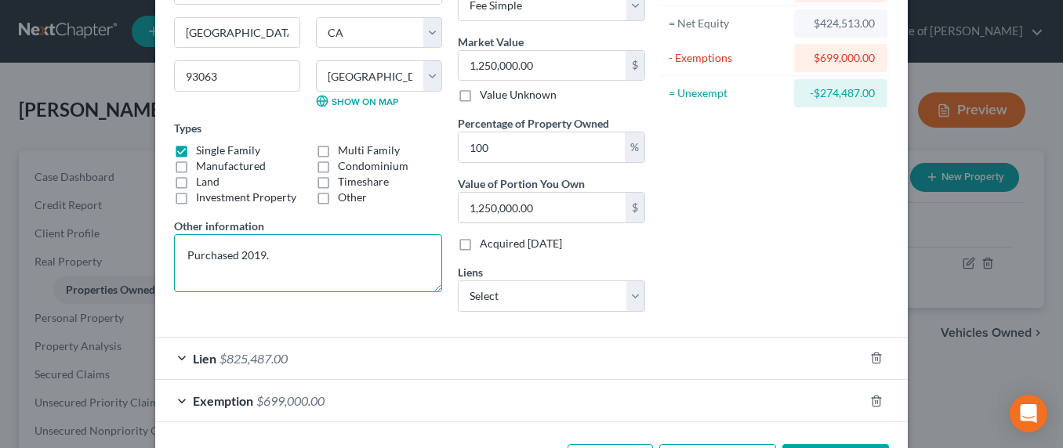
click at [285, 259] on textarea "Purchased 2019." at bounding box center [308, 263] width 268 height 58
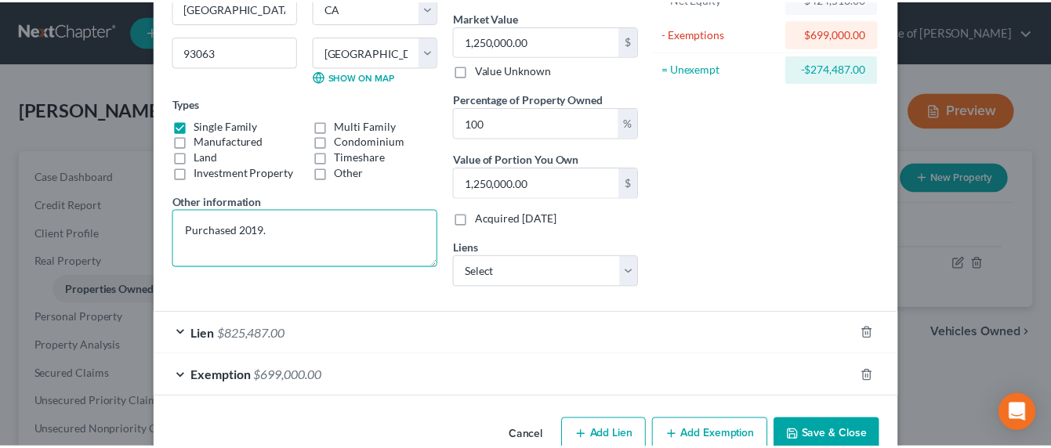
scroll to position [219, 0]
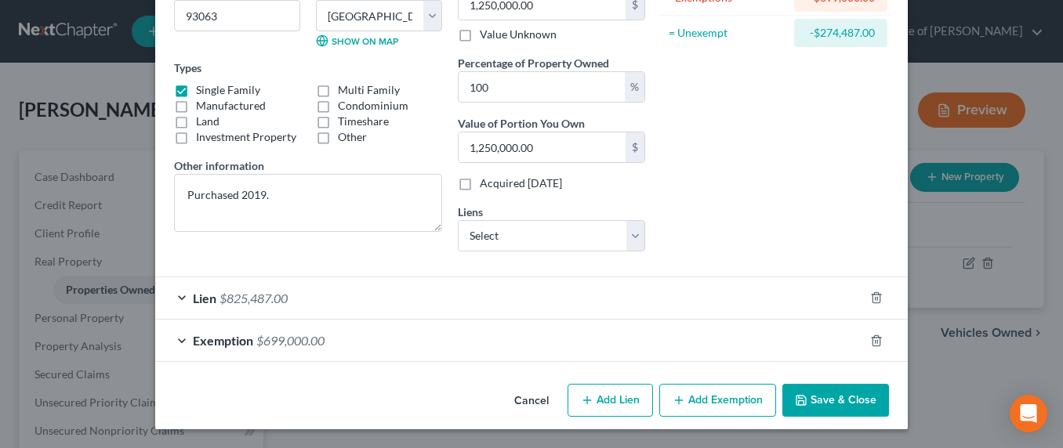
click at [839, 397] on button "Save & Close" at bounding box center [835, 400] width 107 height 33
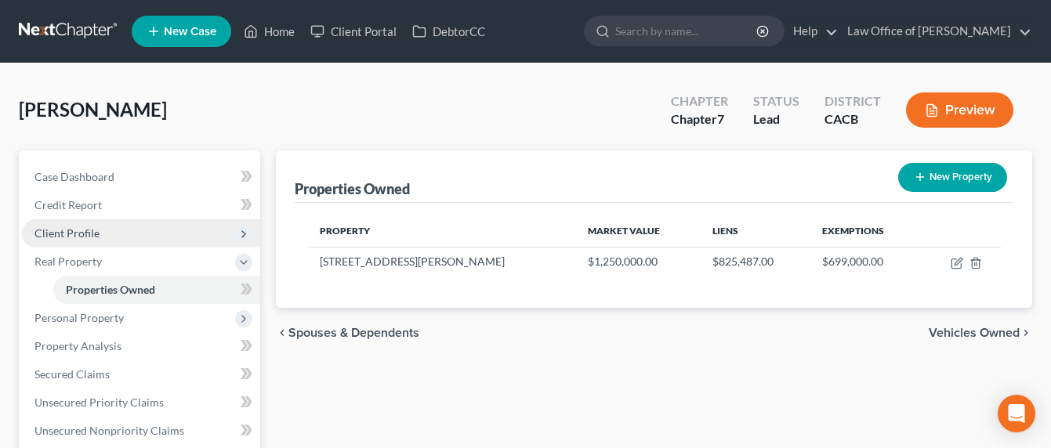
click at [71, 233] on span "Client Profile" at bounding box center [66, 233] width 65 height 13
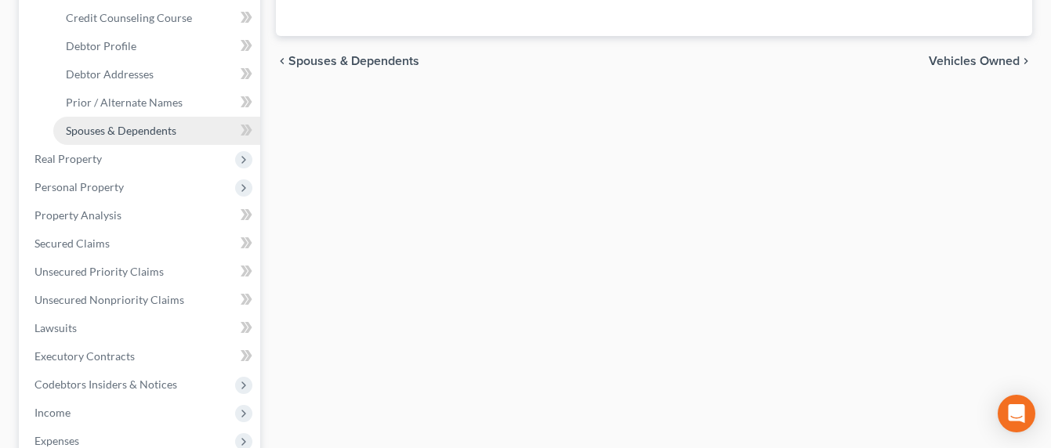
scroll to position [336, 0]
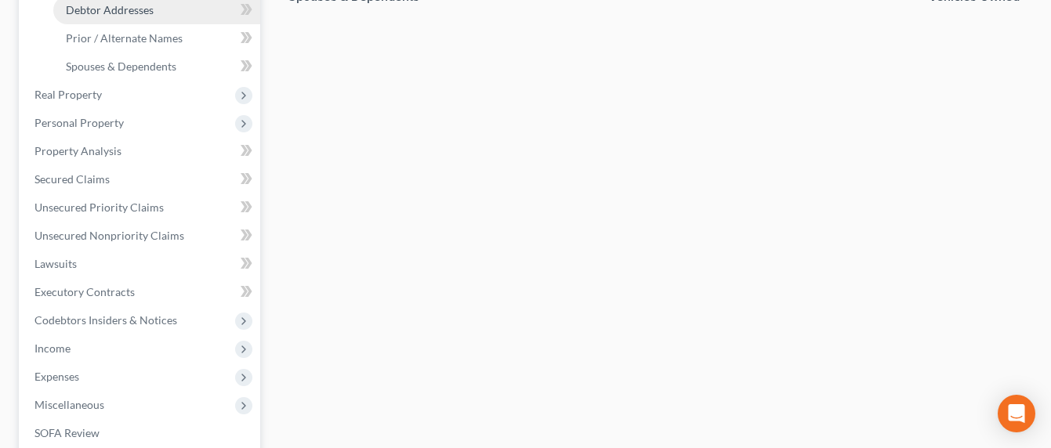
click at [125, 15] on span "Debtor Addresses" at bounding box center [110, 9] width 88 height 13
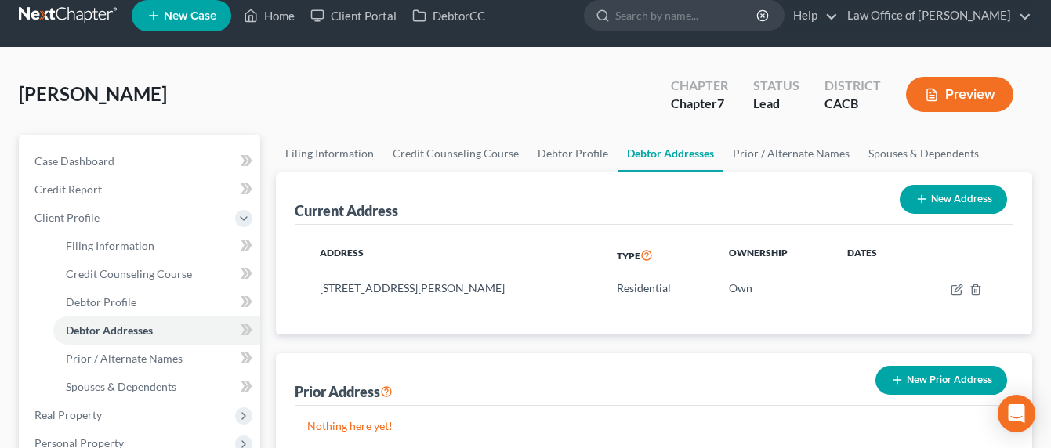
scroll to position [29, 0]
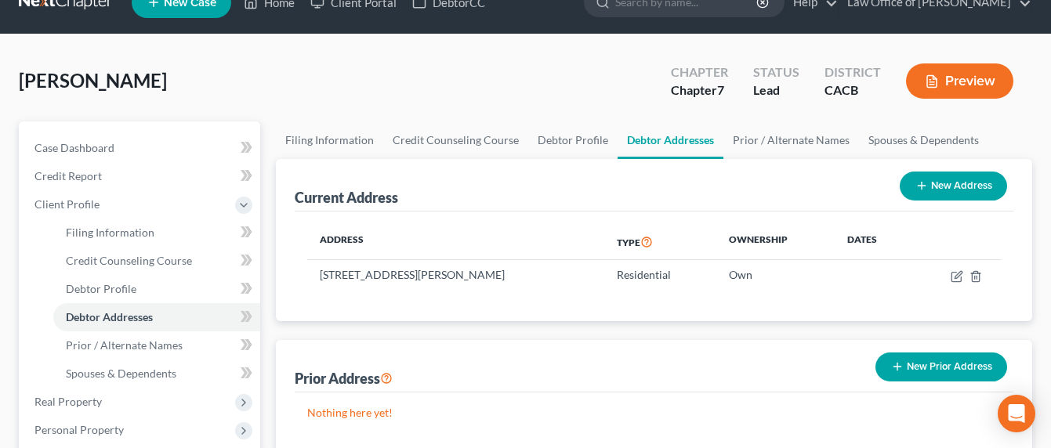
click at [945, 375] on button "New Prior Address" at bounding box center [941, 367] width 132 height 29
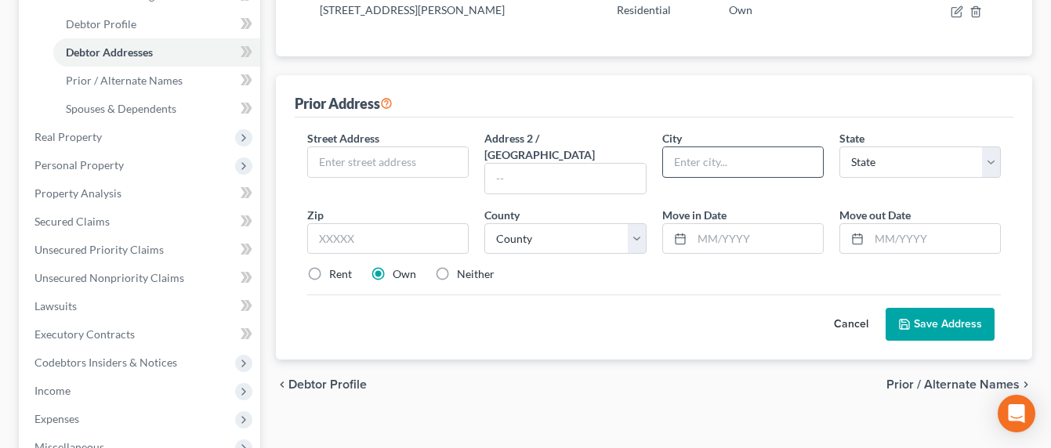
scroll to position [222, 0]
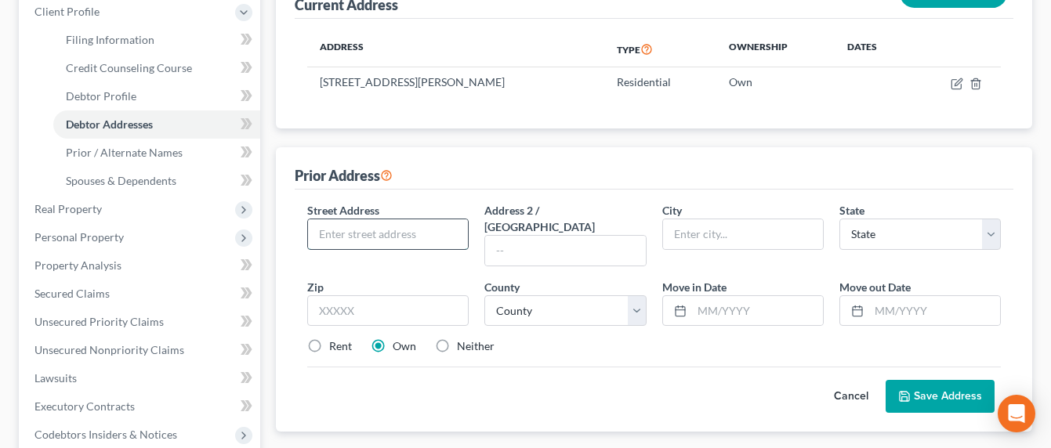
click at [351, 233] on input "text" at bounding box center [388, 234] width 160 height 30
type input "[STREET_ADDRESS][PERSON_NAME]"
type input "91042"
type input "Tujunga"
select select "4"
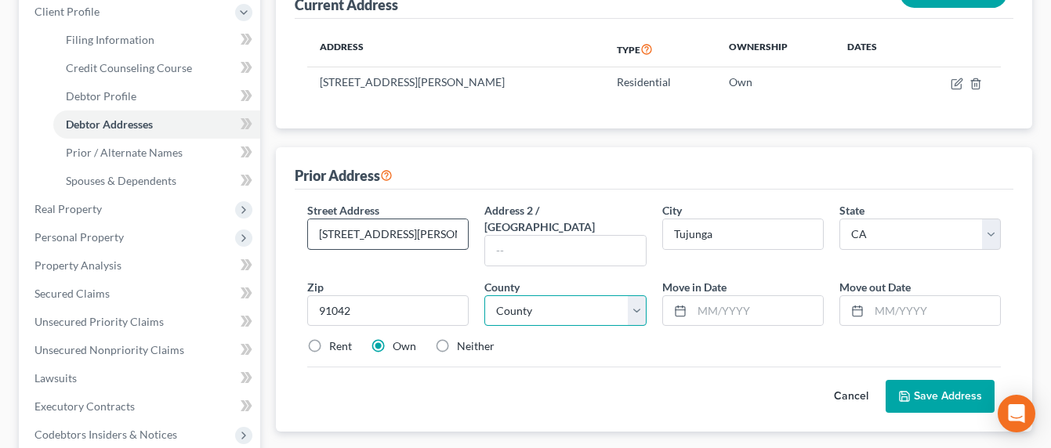
select select "18"
click at [930, 296] on input "text" at bounding box center [934, 311] width 131 height 30
click at [901, 296] on input "[DATE]" at bounding box center [934, 311] width 131 height 30
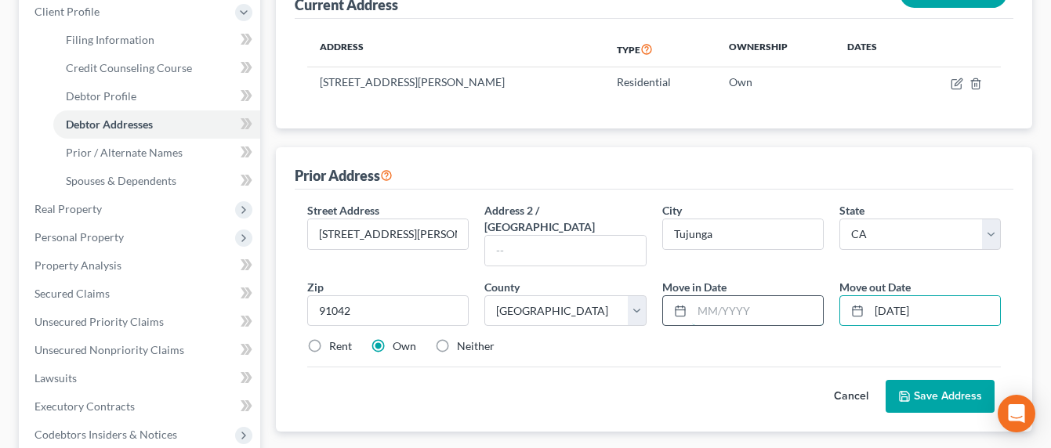
click at [767, 299] on input "text" at bounding box center [757, 311] width 131 height 30
click at [909, 299] on input "[DATE]" at bounding box center [934, 311] width 131 height 30
type input "07/2025"
click at [763, 296] on input "text" at bounding box center [757, 311] width 131 height 30
type input "09/2024"
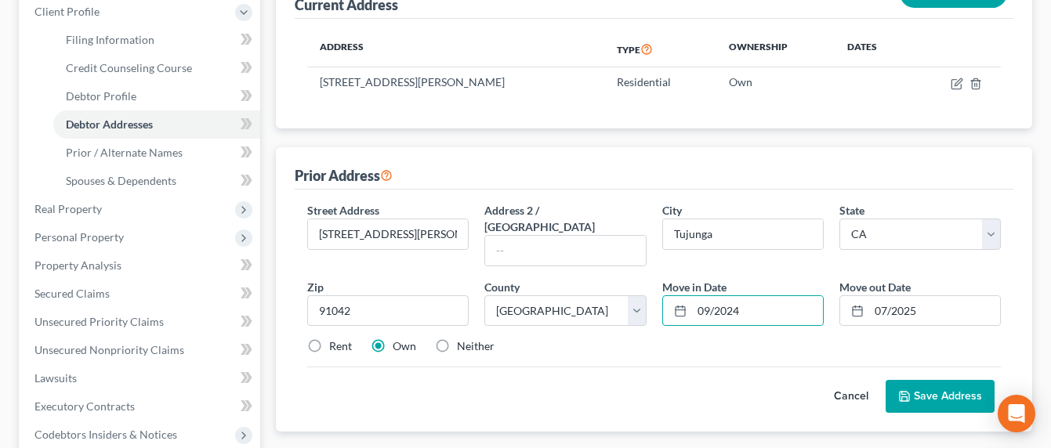
click at [339, 338] on div "Street Address * [STREET_ADDRESS][PERSON_NAME] Address 2 / [GEOGRAPHIC_DATA] * …" at bounding box center [653, 284] width 709 height 165
click at [346, 339] on label "Rent" at bounding box center [340, 347] width 23 height 16
click at [346, 339] on input "Rent" at bounding box center [340, 344] width 10 height 10
radio input "true"
click at [938, 380] on button "Save Address" at bounding box center [940, 396] width 109 height 33
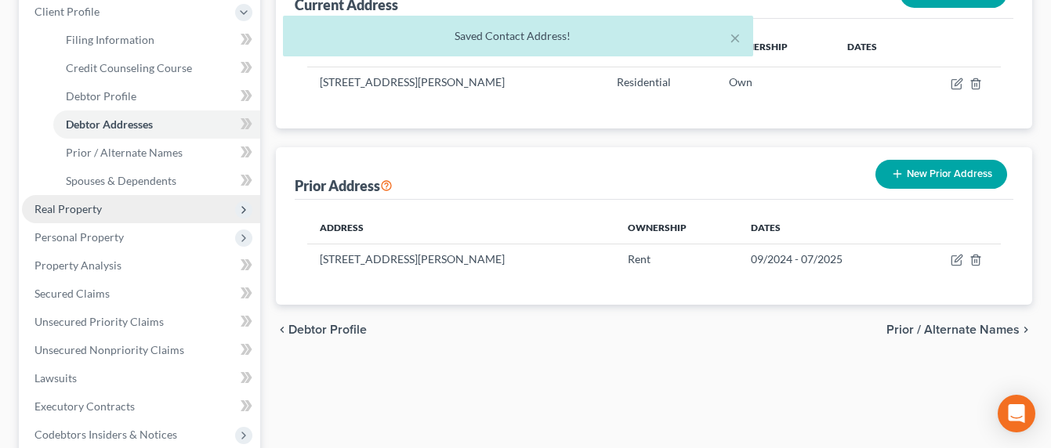
click at [78, 206] on span "Real Property" at bounding box center [67, 208] width 67 height 13
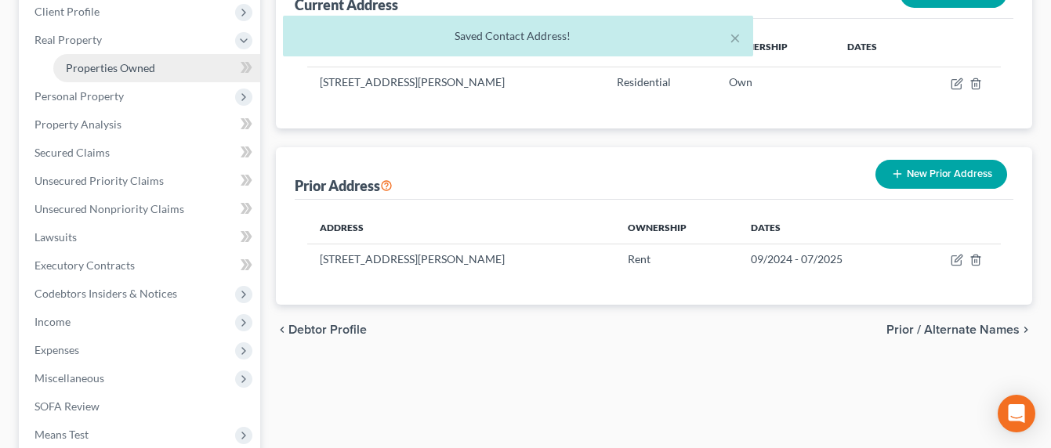
click at [91, 69] on span "Properties Owned" at bounding box center [110, 67] width 89 height 13
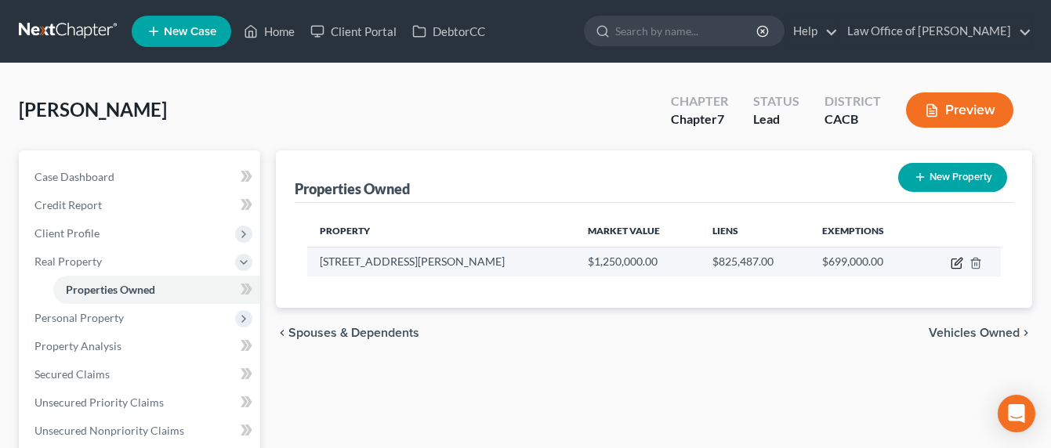
click at [957, 262] on icon "button" at bounding box center [957, 263] width 13 height 13
select select "4"
select select "18"
select select "4"
select select "0"
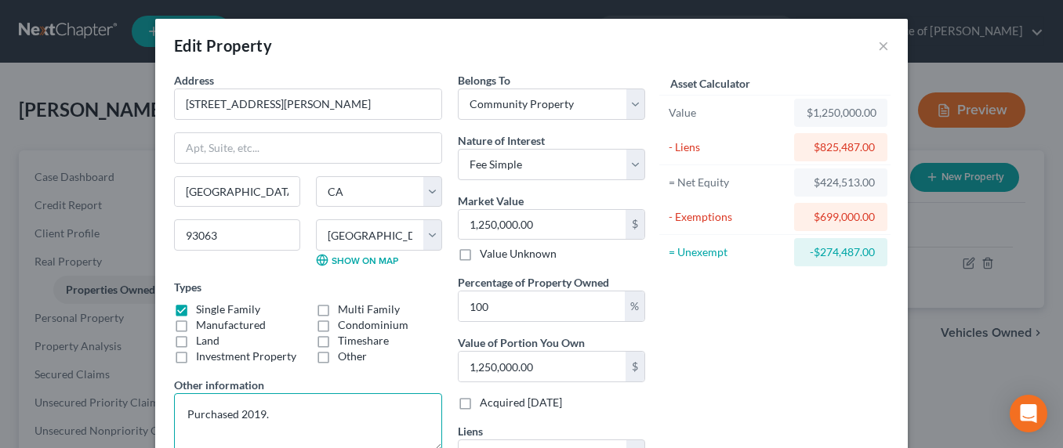
click at [324, 410] on textarea "Purchased 2019." at bounding box center [308, 422] width 268 height 58
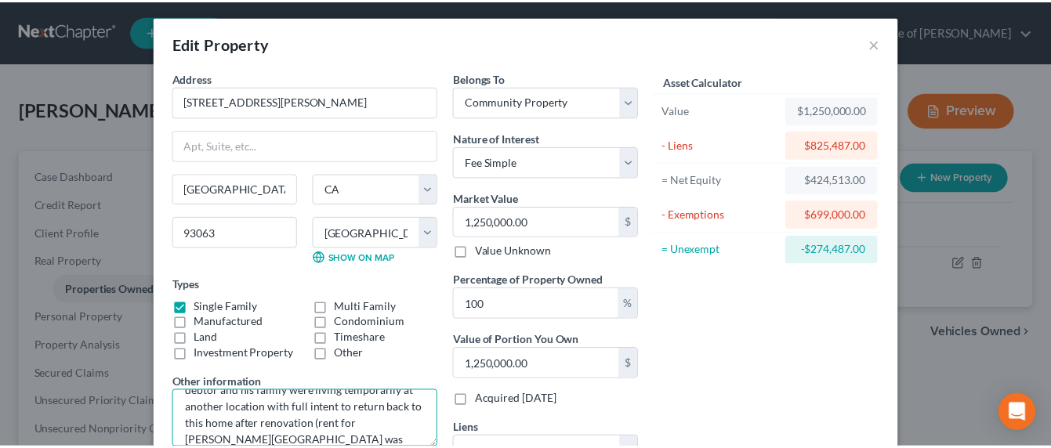
scroll to position [219, 0]
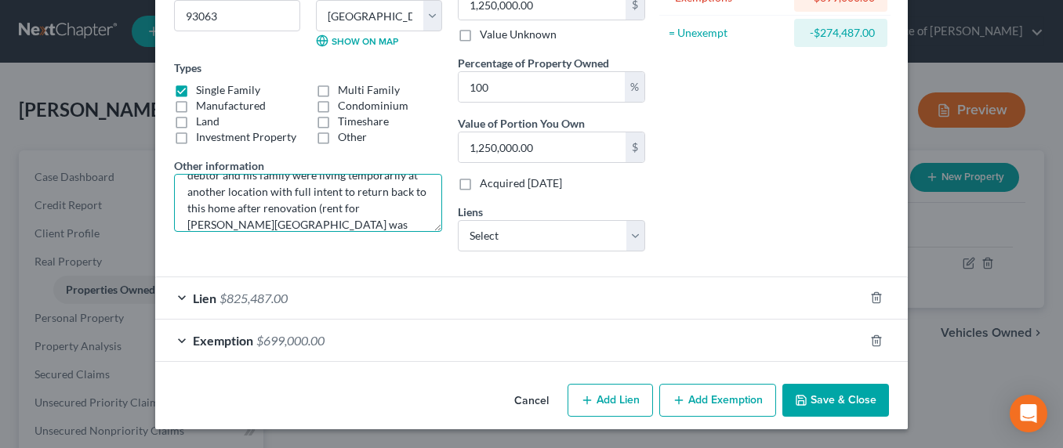
type textarea "Purchased 2019. Due to property damage, debtor and his family were living tempo…"
click at [843, 397] on button "Save & Close" at bounding box center [835, 400] width 107 height 33
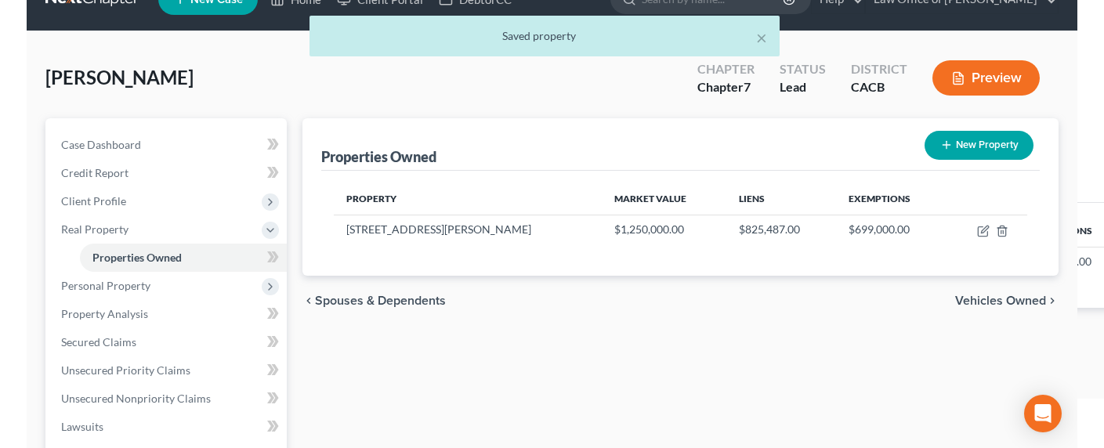
scroll to position [42, 0]
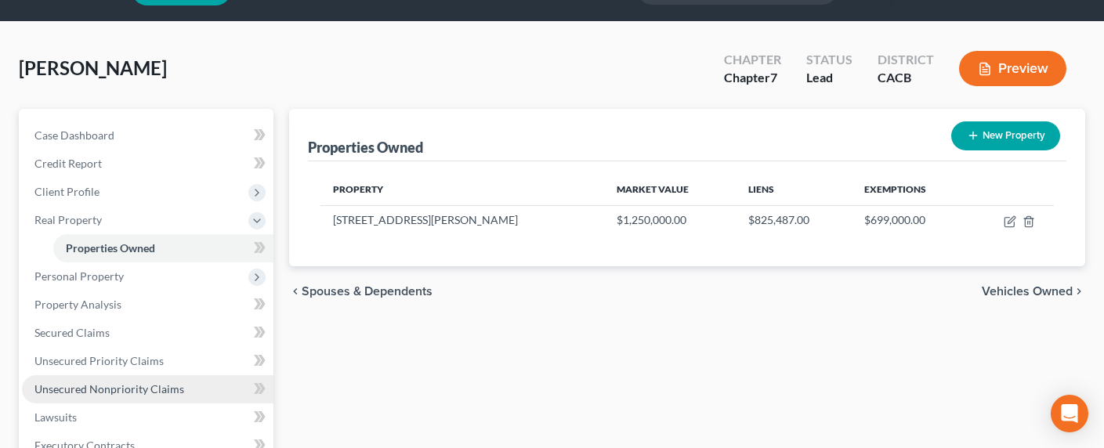
click at [108, 389] on span "Unsecured Nonpriority Claims" at bounding box center [109, 388] width 150 height 13
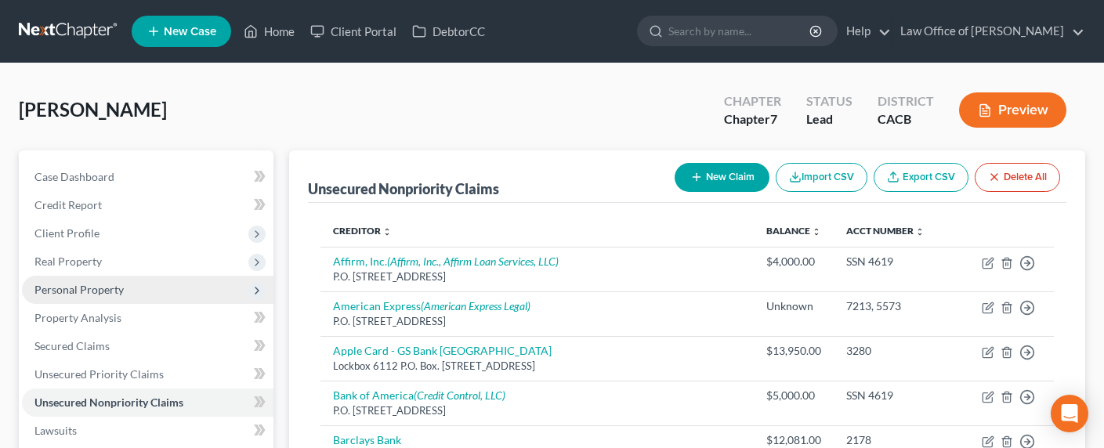
click at [86, 296] on span "Personal Property" at bounding box center [148, 290] width 252 height 28
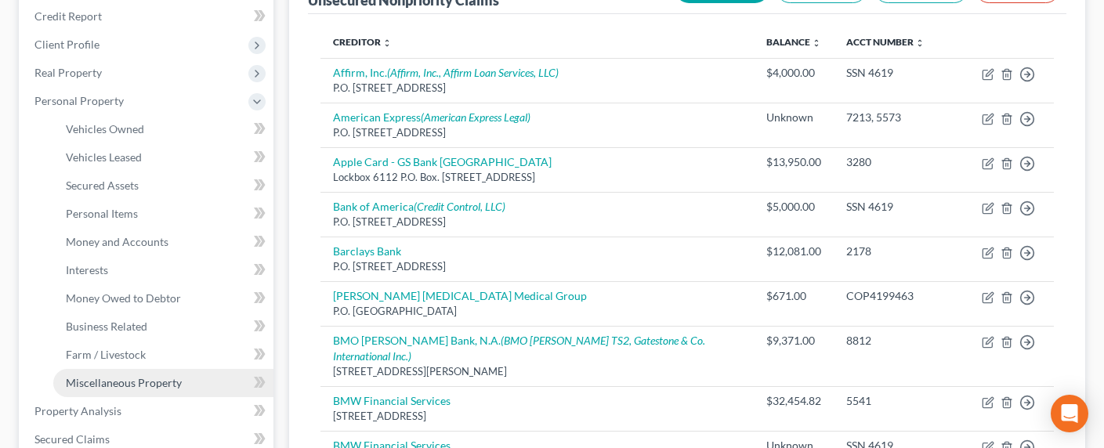
click at [155, 379] on span "Miscellaneous Property" at bounding box center [124, 382] width 116 height 13
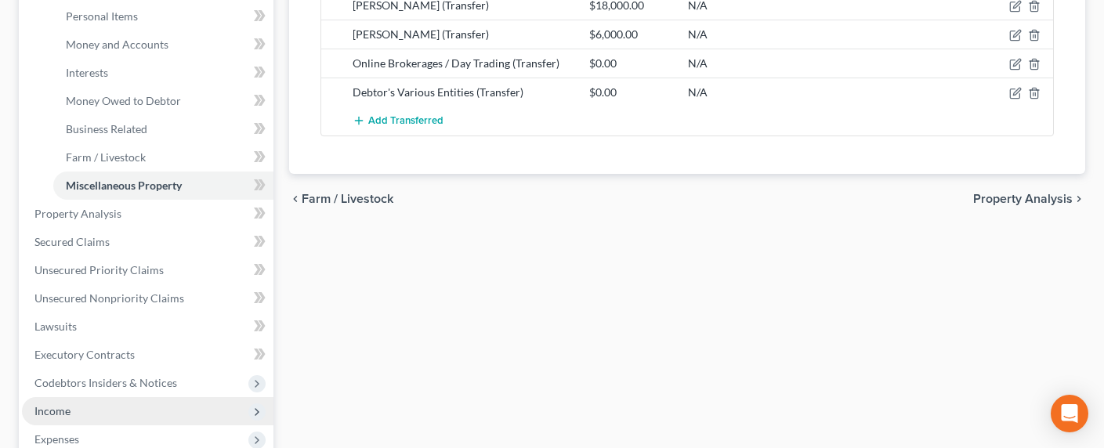
scroll to position [404, 0]
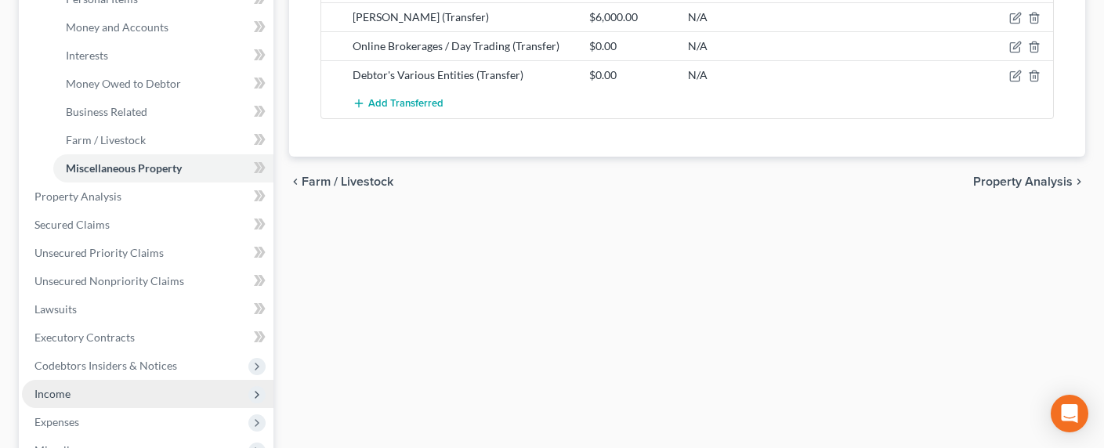
click at [60, 390] on span "Income" at bounding box center [52, 393] width 36 height 13
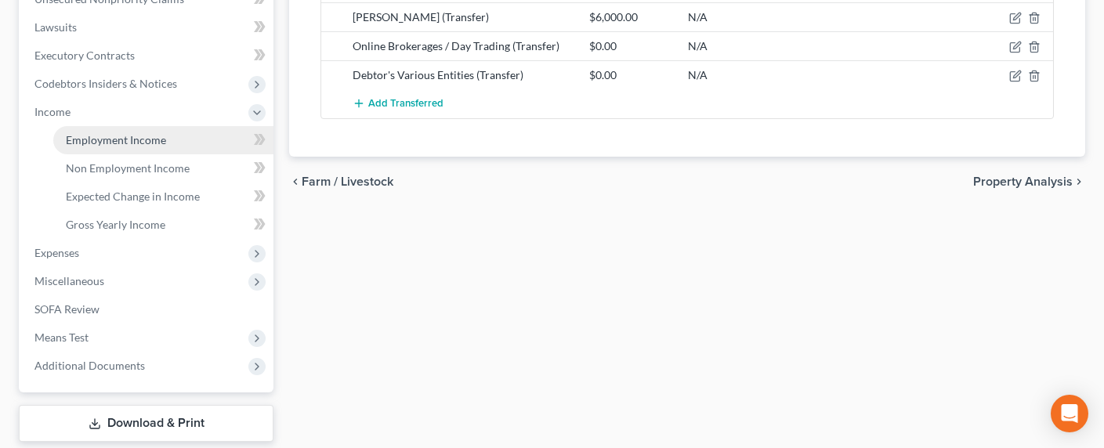
click at [101, 143] on span "Employment Income" at bounding box center [116, 139] width 100 height 13
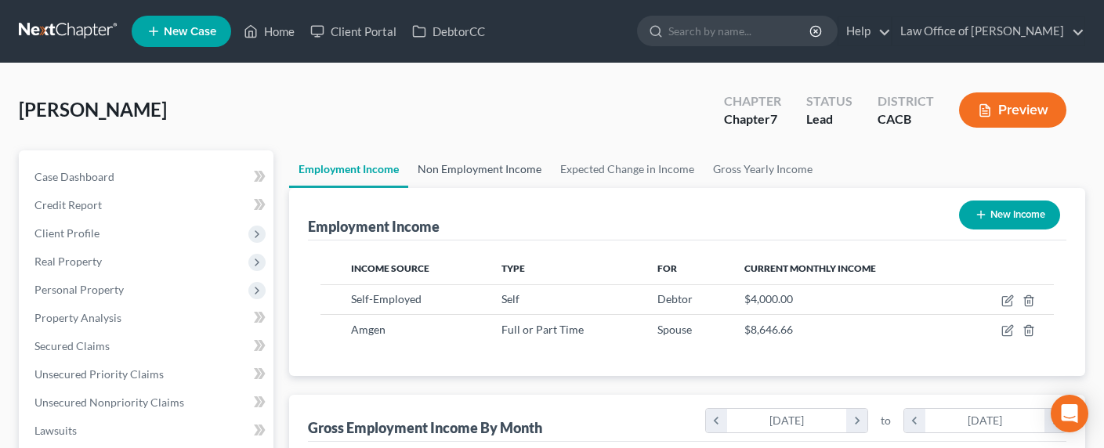
click at [479, 169] on link "Non Employment Income" at bounding box center [479, 169] width 143 height 38
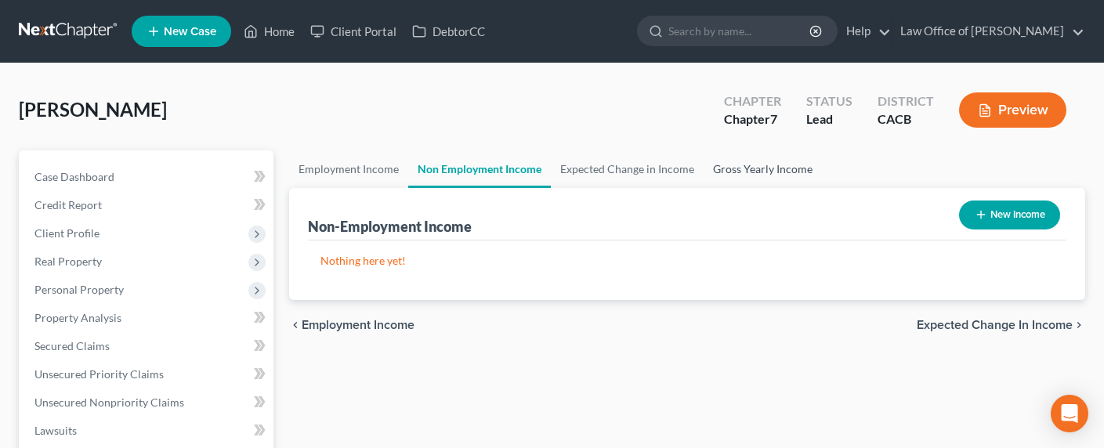
click at [760, 171] on link "Gross Yearly Income" at bounding box center [763, 169] width 118 height 38
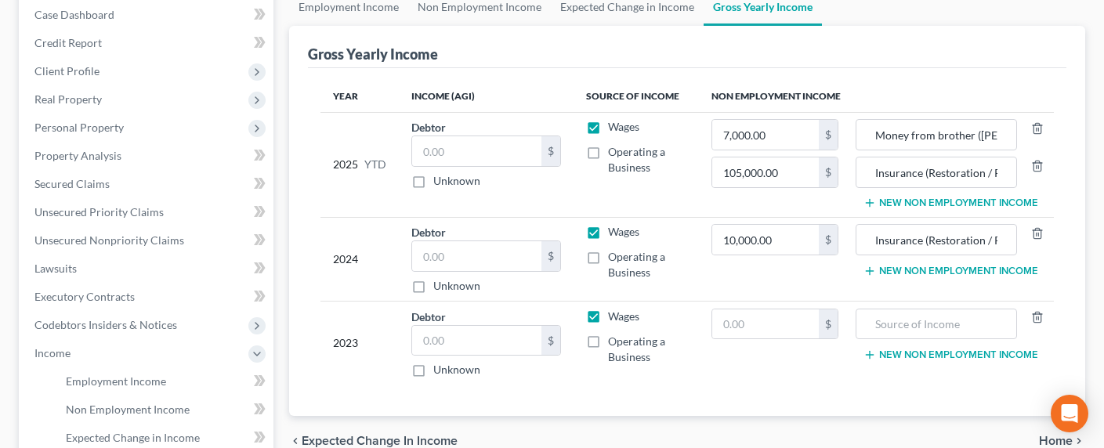
scroll to position [171, 0]
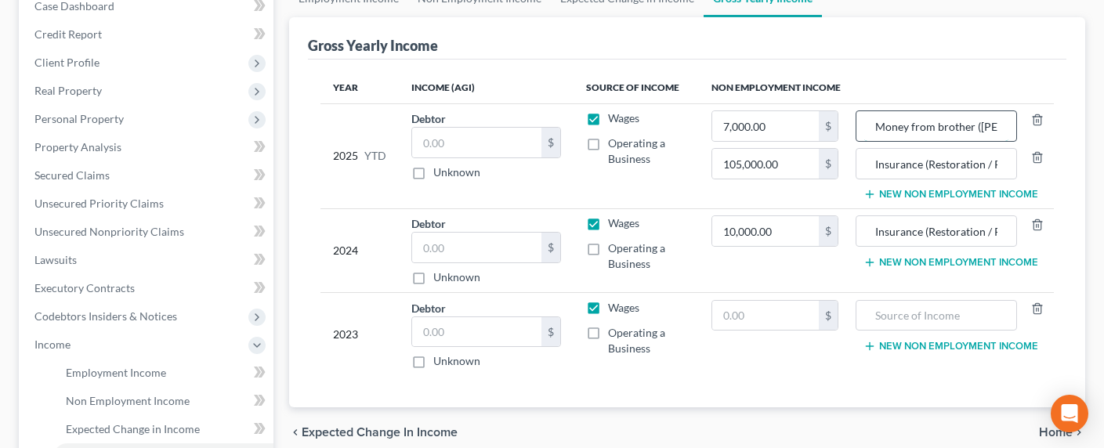
click at [915, 125] on input "Money from brother ([PERSON_NAME])" at bounding box center [937, 126] width 144 height 30
drag, startPoint x: 920, startPoint y: 125, endPoint x: 987, endPoint y: 121, distance: 66.7
click at [987, 121] on input "Money from brother ([PERSON_NAME])" at bounding box center [937, 126] width 144 height 30
click at [986, 121] on input "Money from brother ([PERSON_NAME])" at bounding box center [937, 126] width 144 height 30
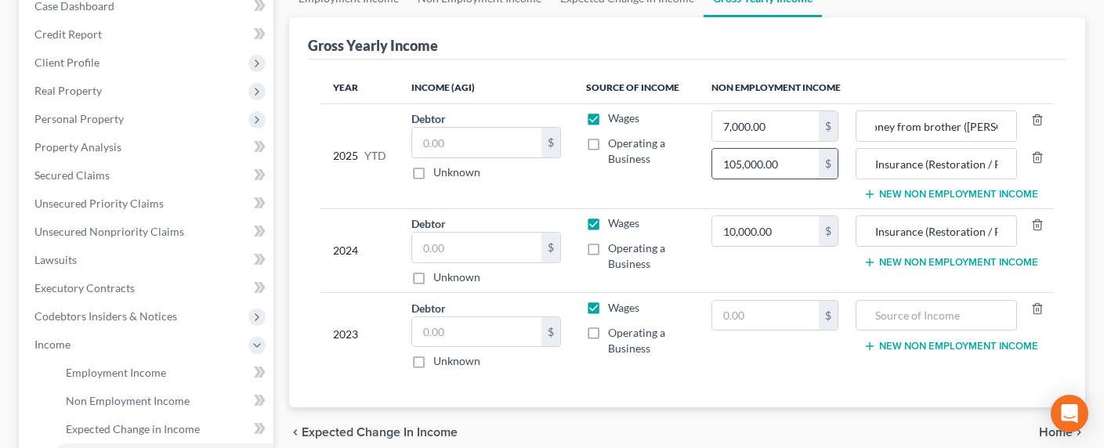
scroll to position [0, 0]
drag, startPoint x: 785, startPoint y: 164, endPoint x: 738, endPoint y: 164, distance: 46.2
click at [738, 164] on input "105,000.00" at bounding box center [765, 164] width 107 height 30
drag, startPoint x: 955, startPoint y: 121, endPoint x: 1006, endPoint y: 125, distance: 51.0
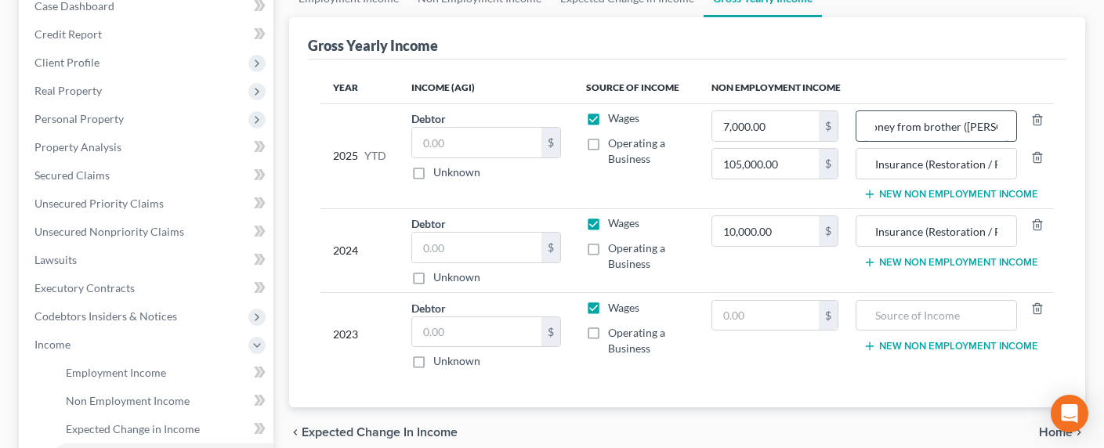
click at [1034, 124] on div "Money from brother ([PERSON_NAME])" at bounding box center [953, 126] width 194 height 31
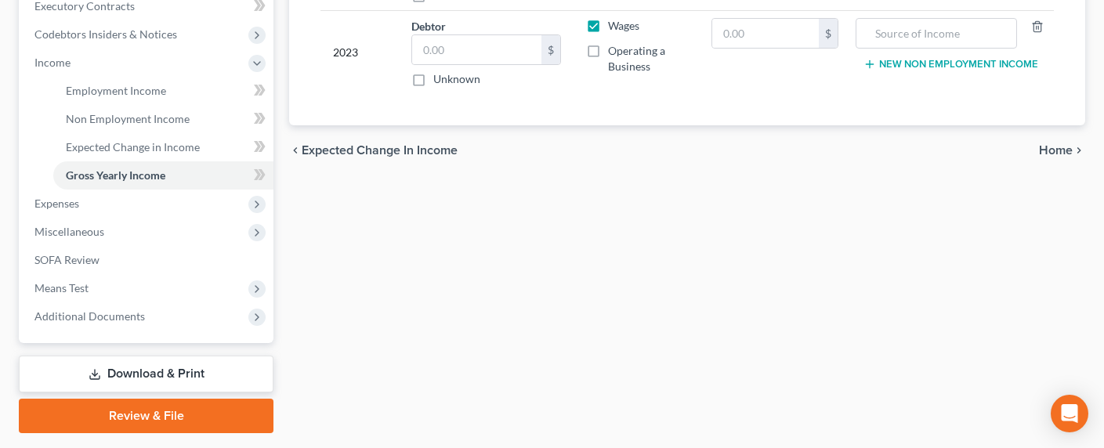
scroll to position [0, 0]
